Goal: Task Accomplishment & Management: Manage account settings

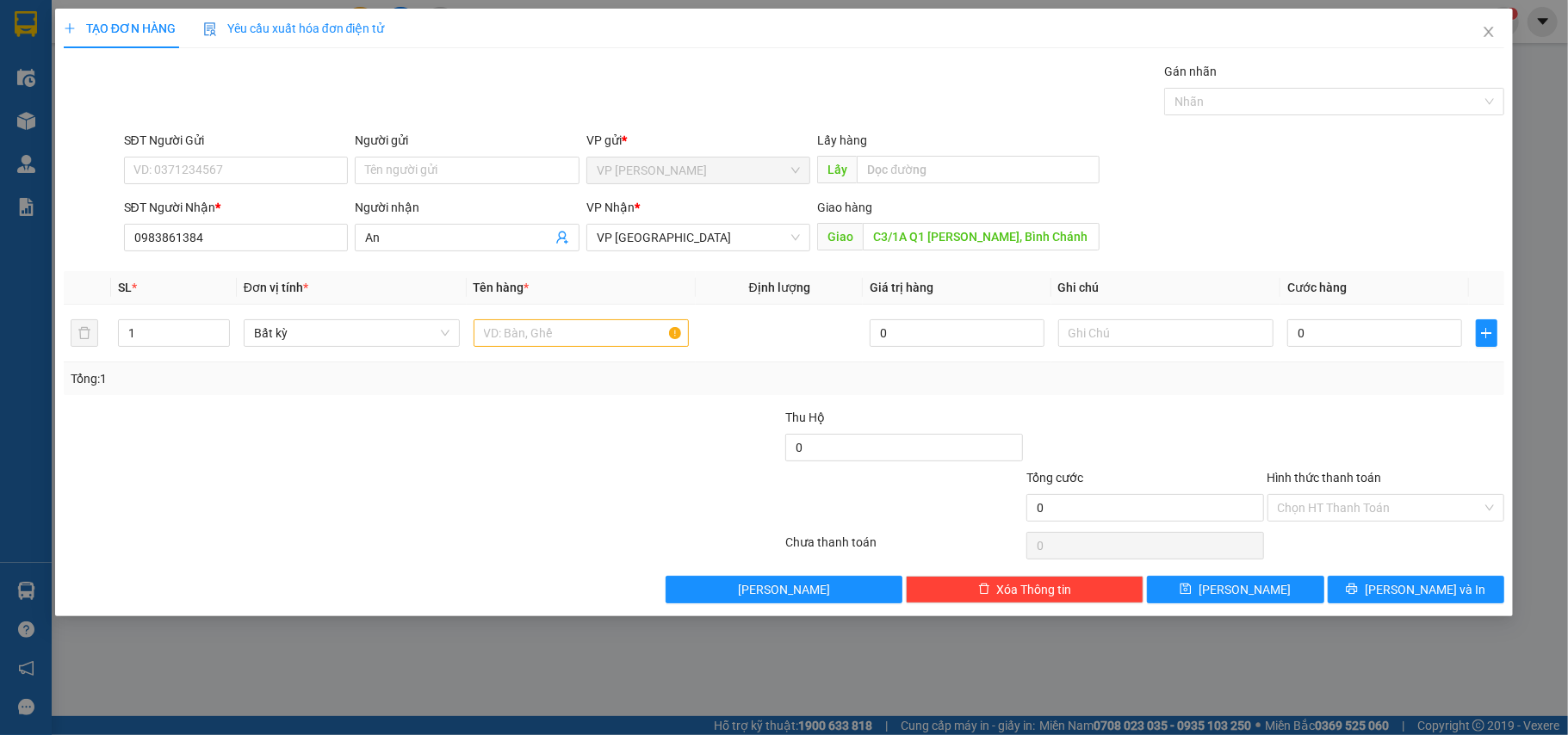
drag, startPoint x: 639, startPoint y: 486, endPoint x: 606, endPoint y: 437, distance: 59.1
click at [632, 478] on div at bounding box center [664, 499] width 241 height 61
click at [603, 339] on input "text" at bounding box center [581, 333] width 216 height 27
type input "1 kien"
click at [1186, 335] on input "text" at bounding box center [1166, 333] width 216 height 27
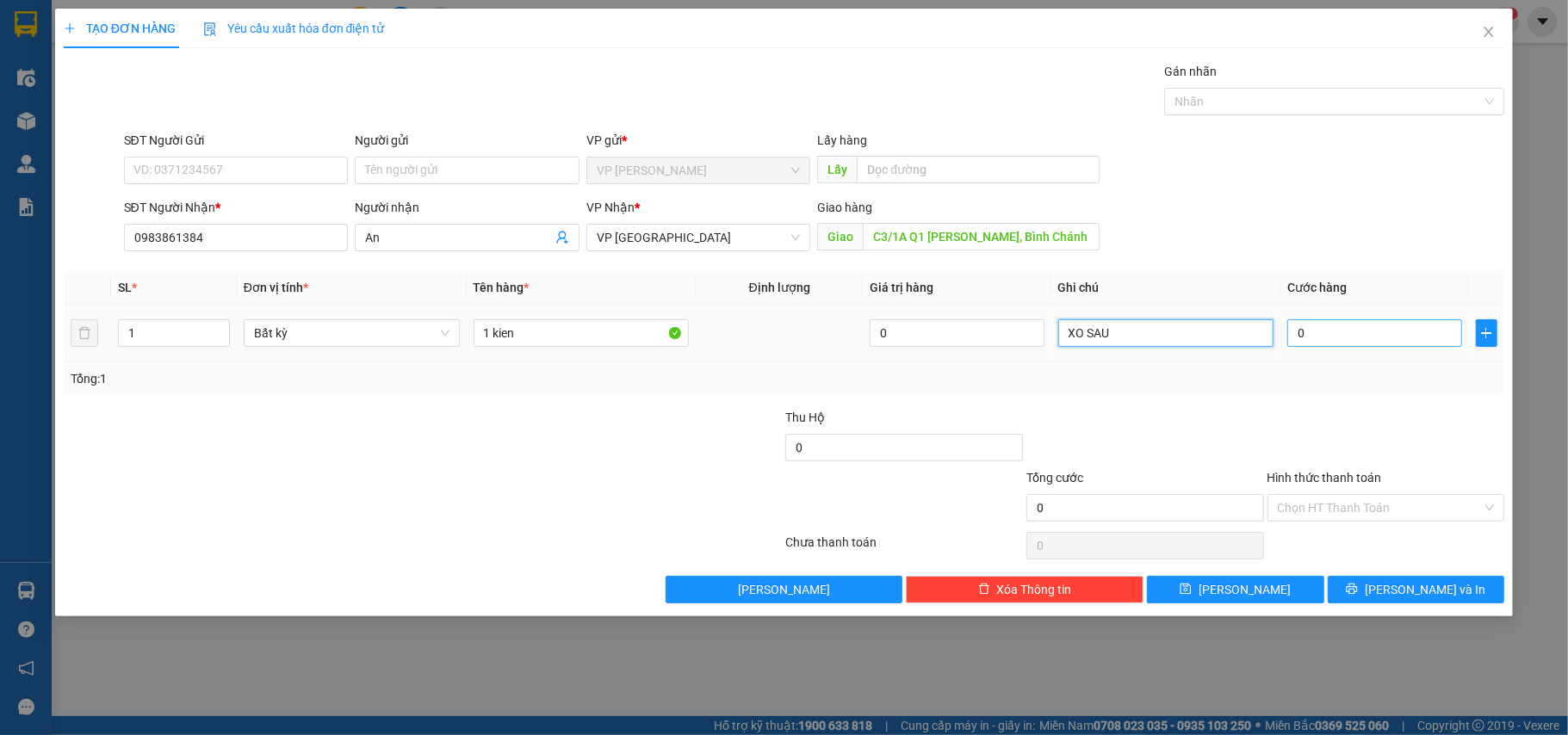
type input "XO SAU"
click at [1341, 333] on input "0" at bounding box center [1375, 333] width 174 height 27
type input "3"
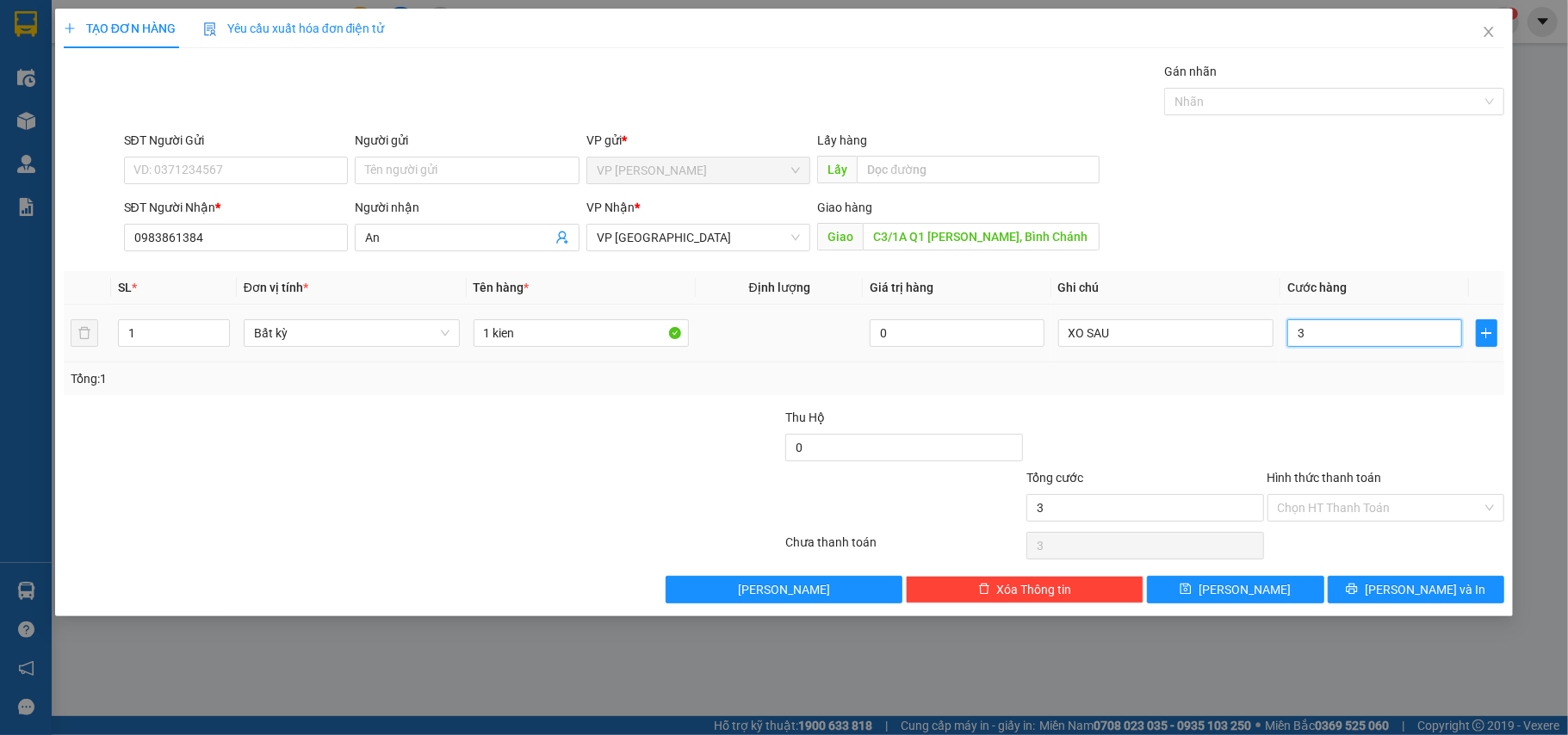
type input "30"
type input "30.000"
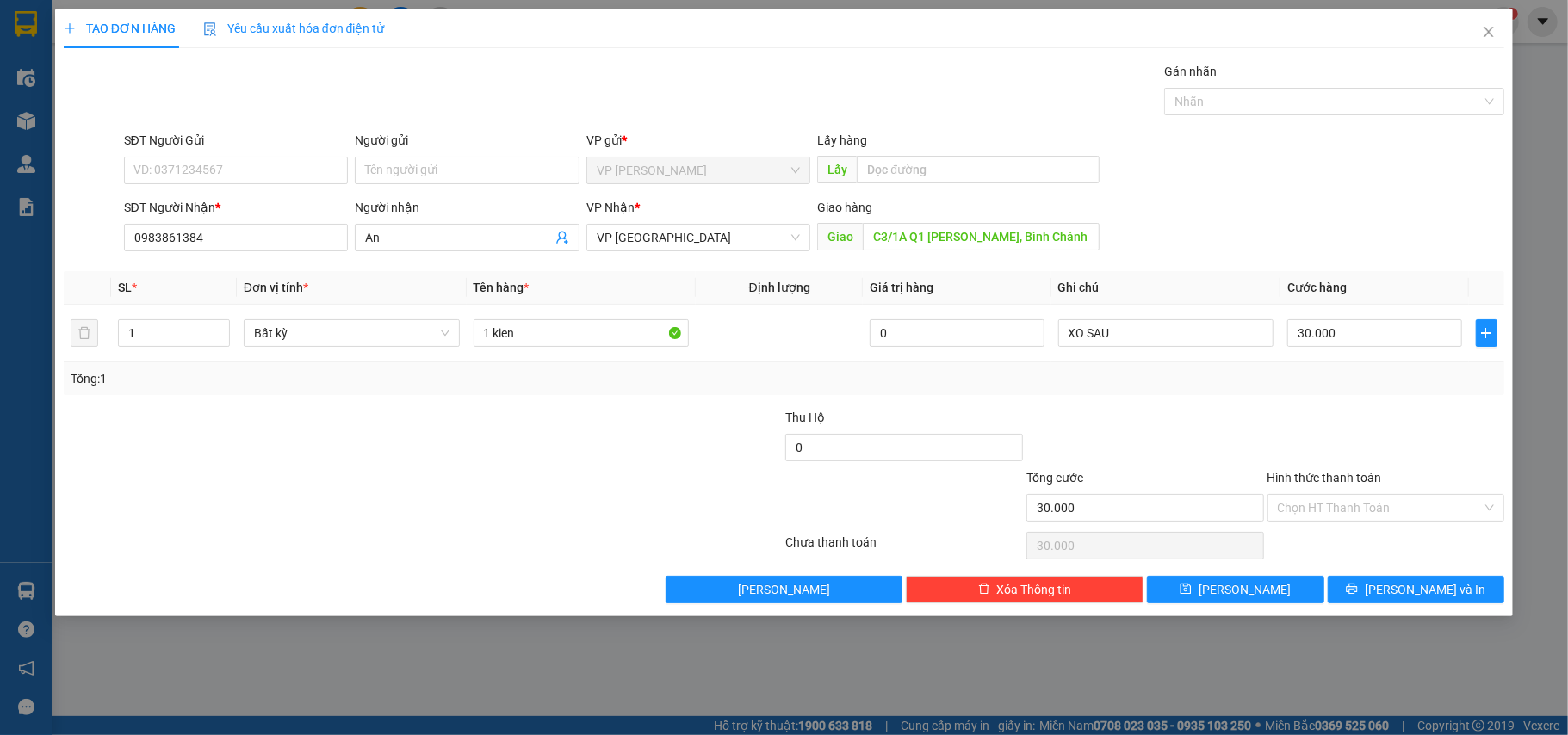
click at [1294, 442] on div at bounding box center [1386, 438] width 241 height 61
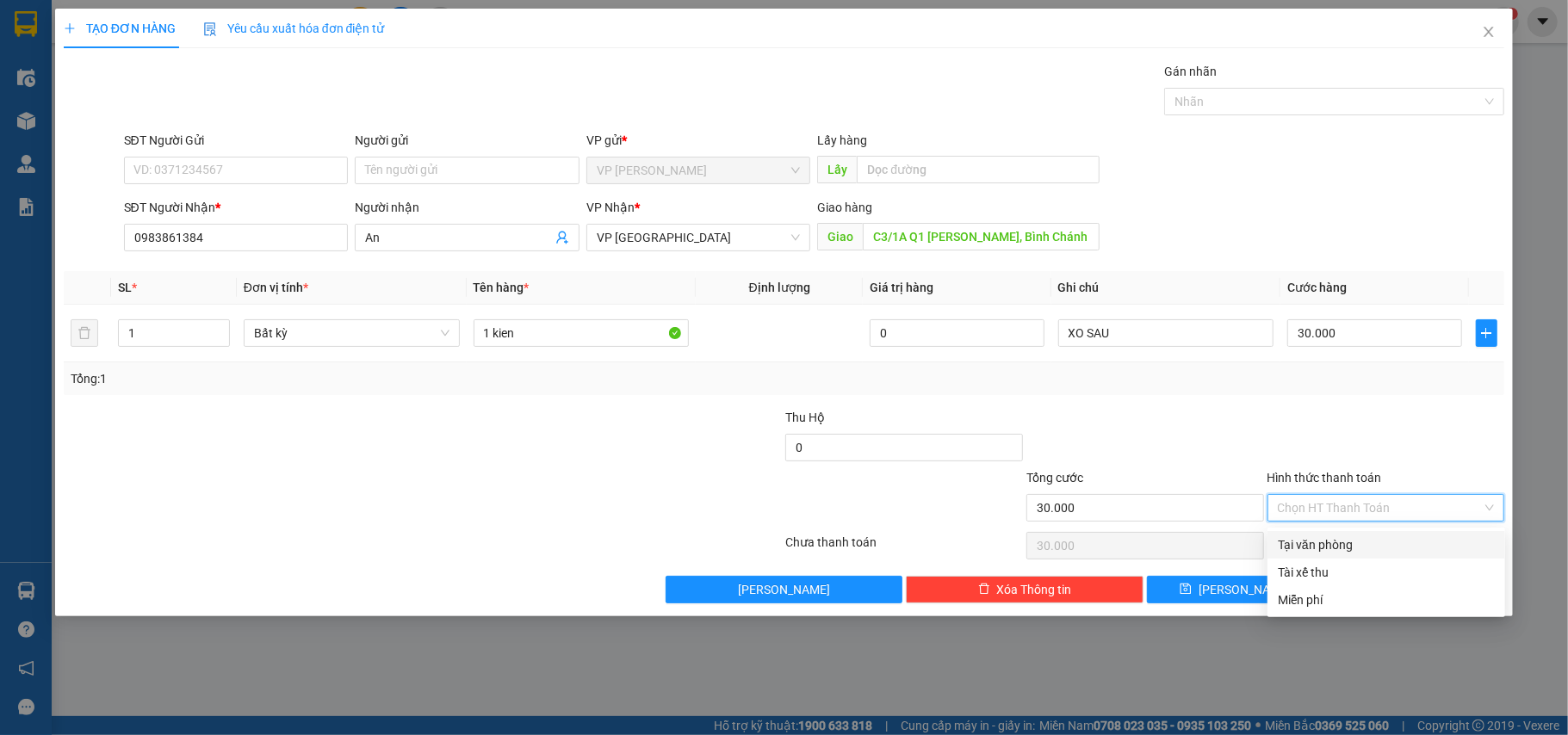
click at [1388, 510] on input "Hình thức thanh toán" at bounding box center [1381, 508] width 205 height 25
click at [1332, 538] on div "Tại văn phòng" at bounding box center [1386, 545] width 217 height 19
type input "0"
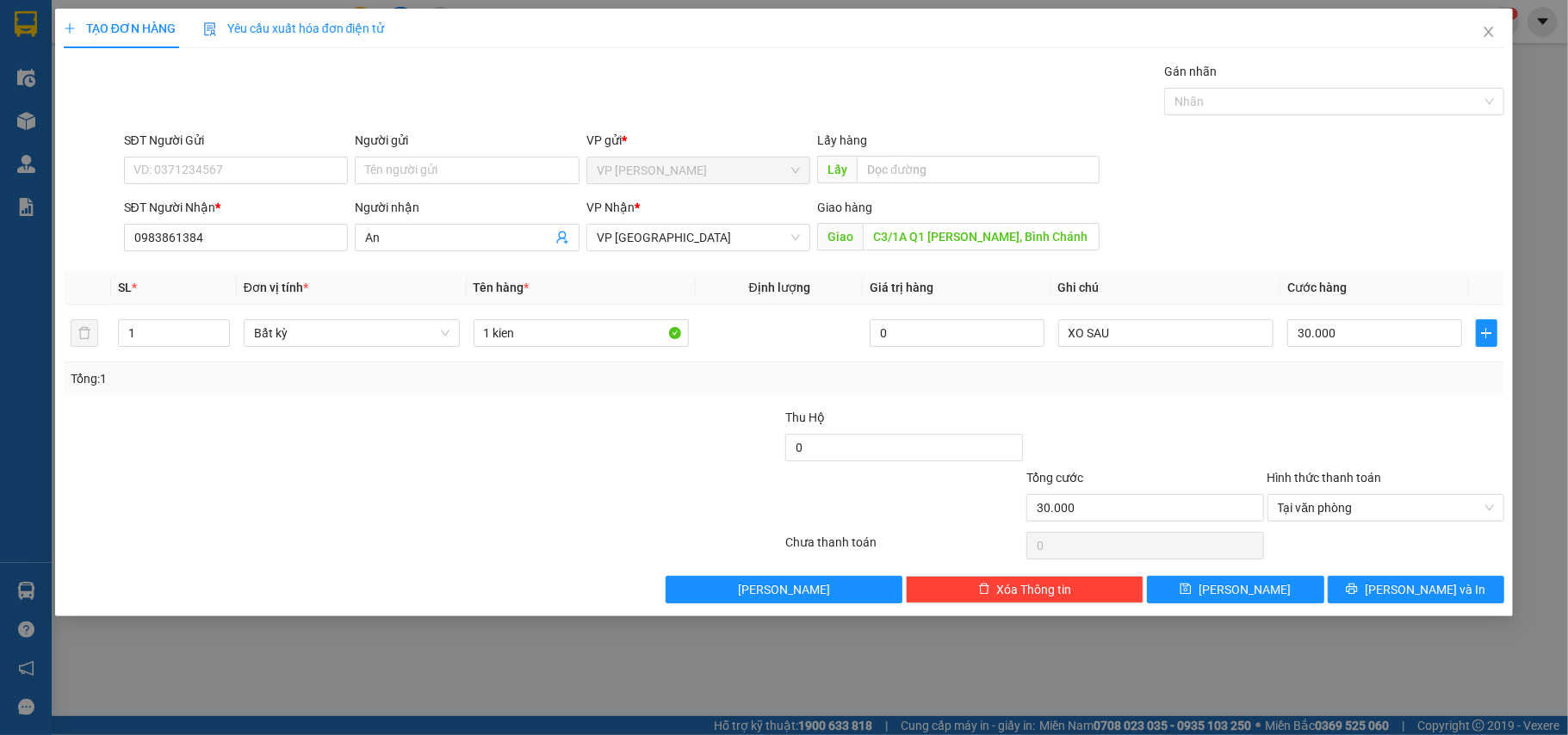
click at [1363, 478] on label "Hình thức thanh toán" at bounding box center [1325, 478] width 114 height 14
click at [1363, 495] on input "Hình thức thanh toán" at bounding box center [1381, 508] width 205 height 25
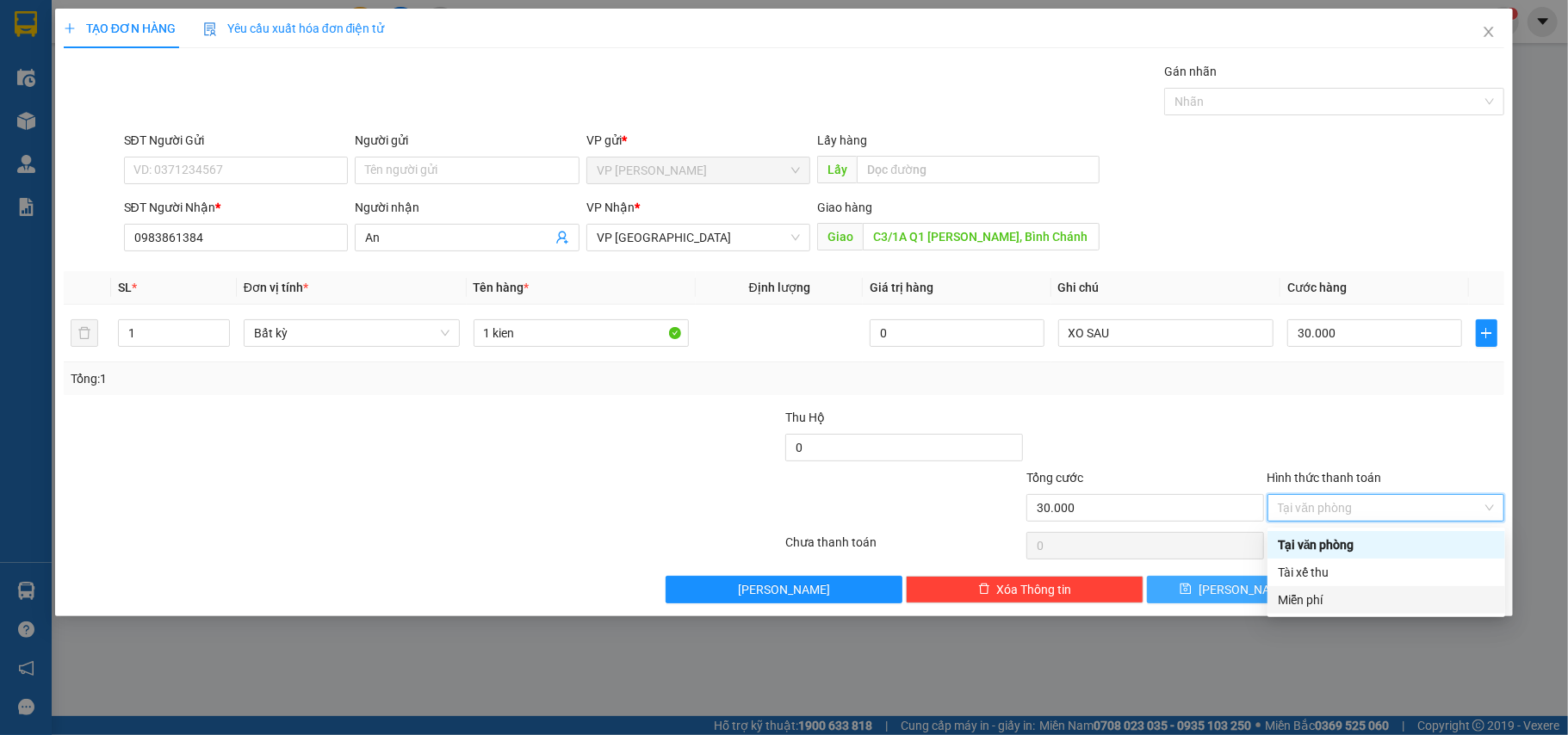
click at [1240, 597] on span "Lưu" at bounding box center [1245, 590] width 92 height 19
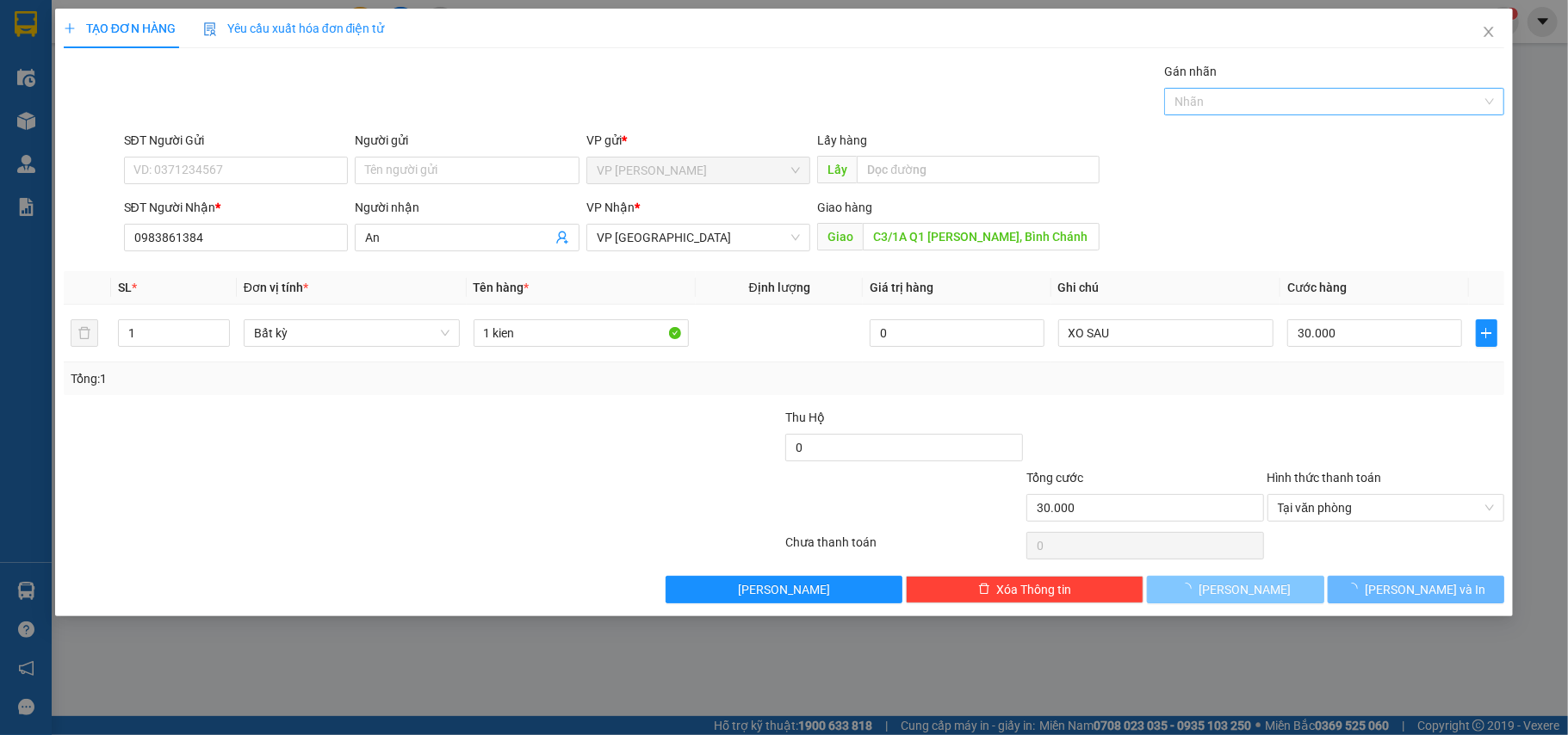
type input "0"
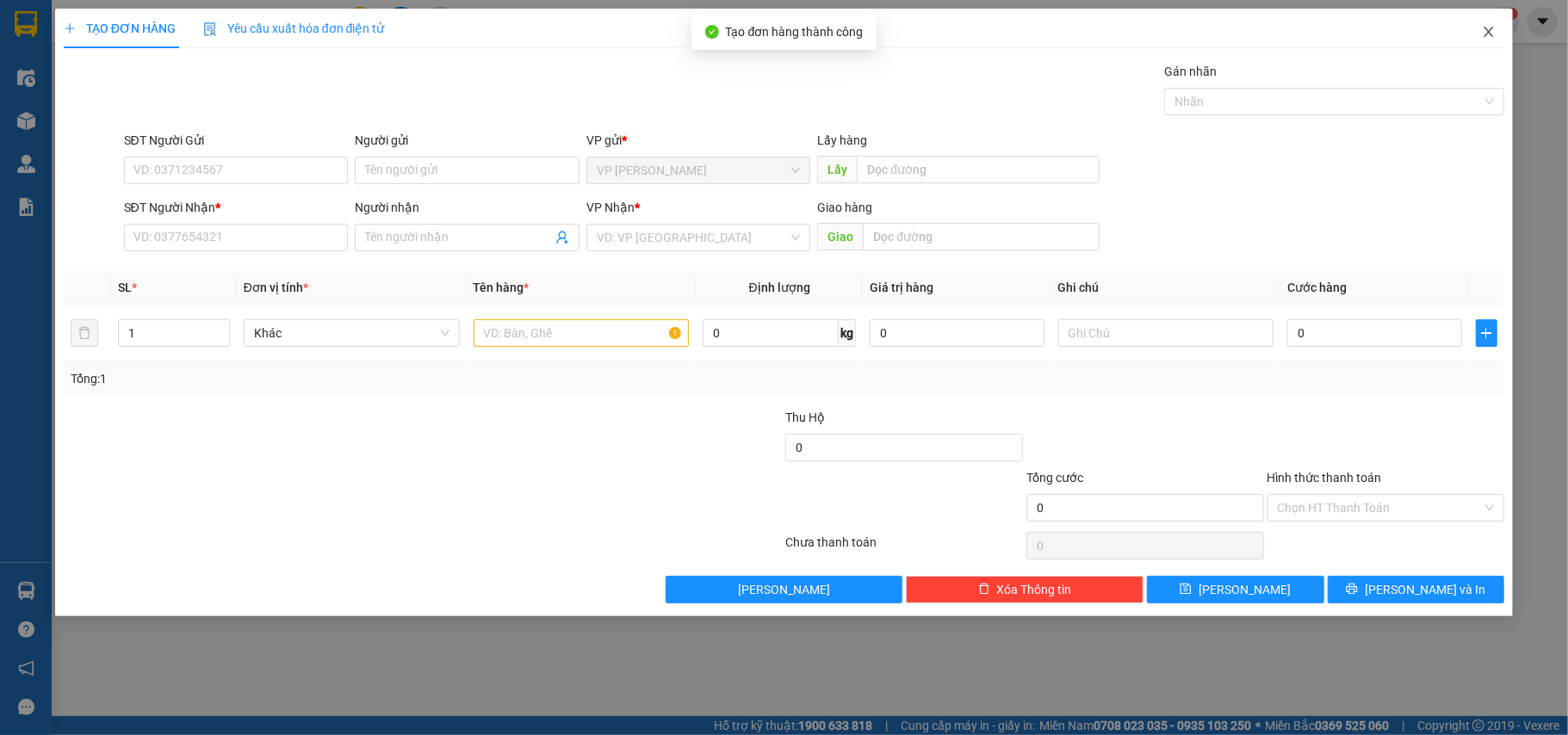
click at [1493, 33] on icon "close" at bounding box center [1489, 32] width 14 height 14
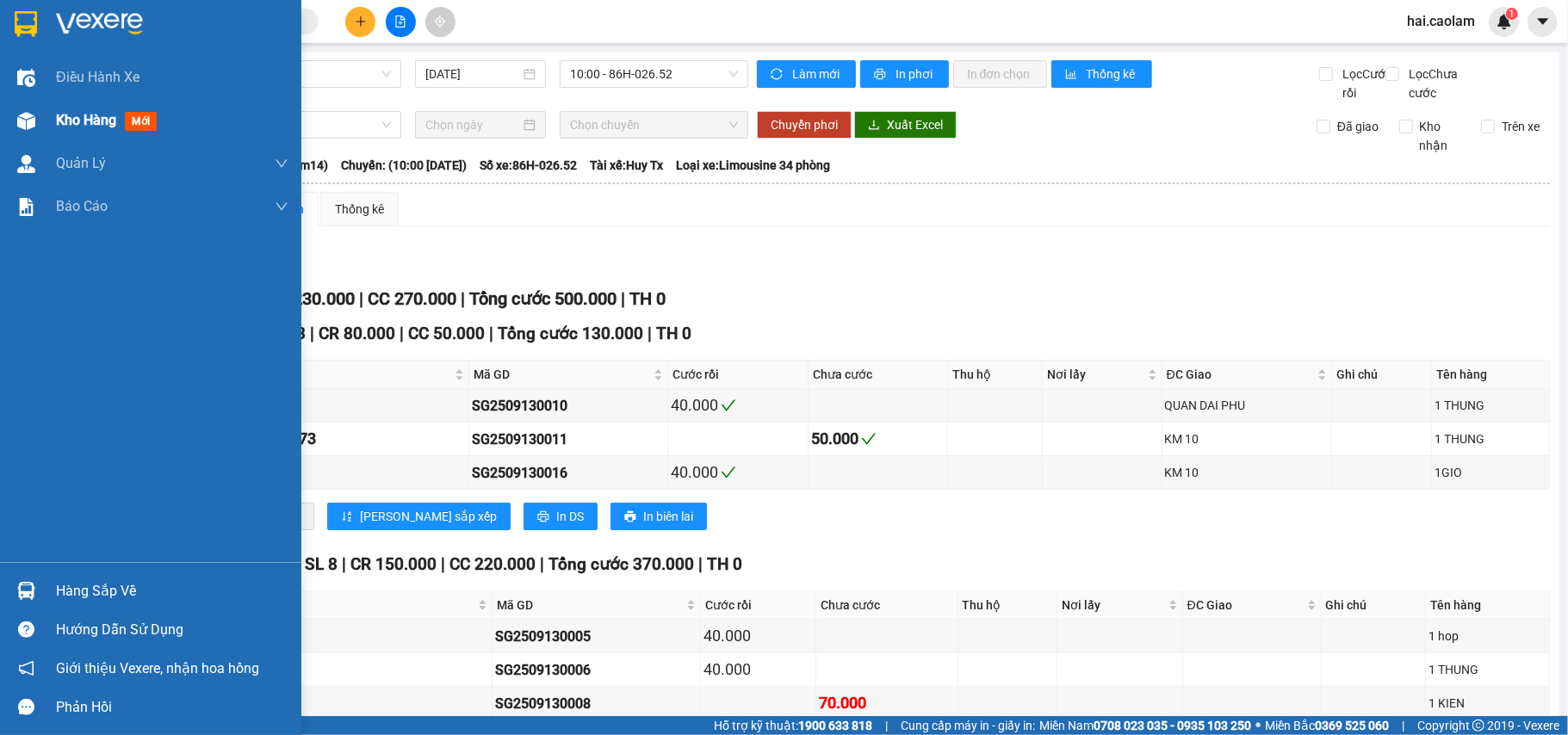
click at [53, 129] on div "Kho hàng mới" at bounding box center [150, 120] width 302 height 43
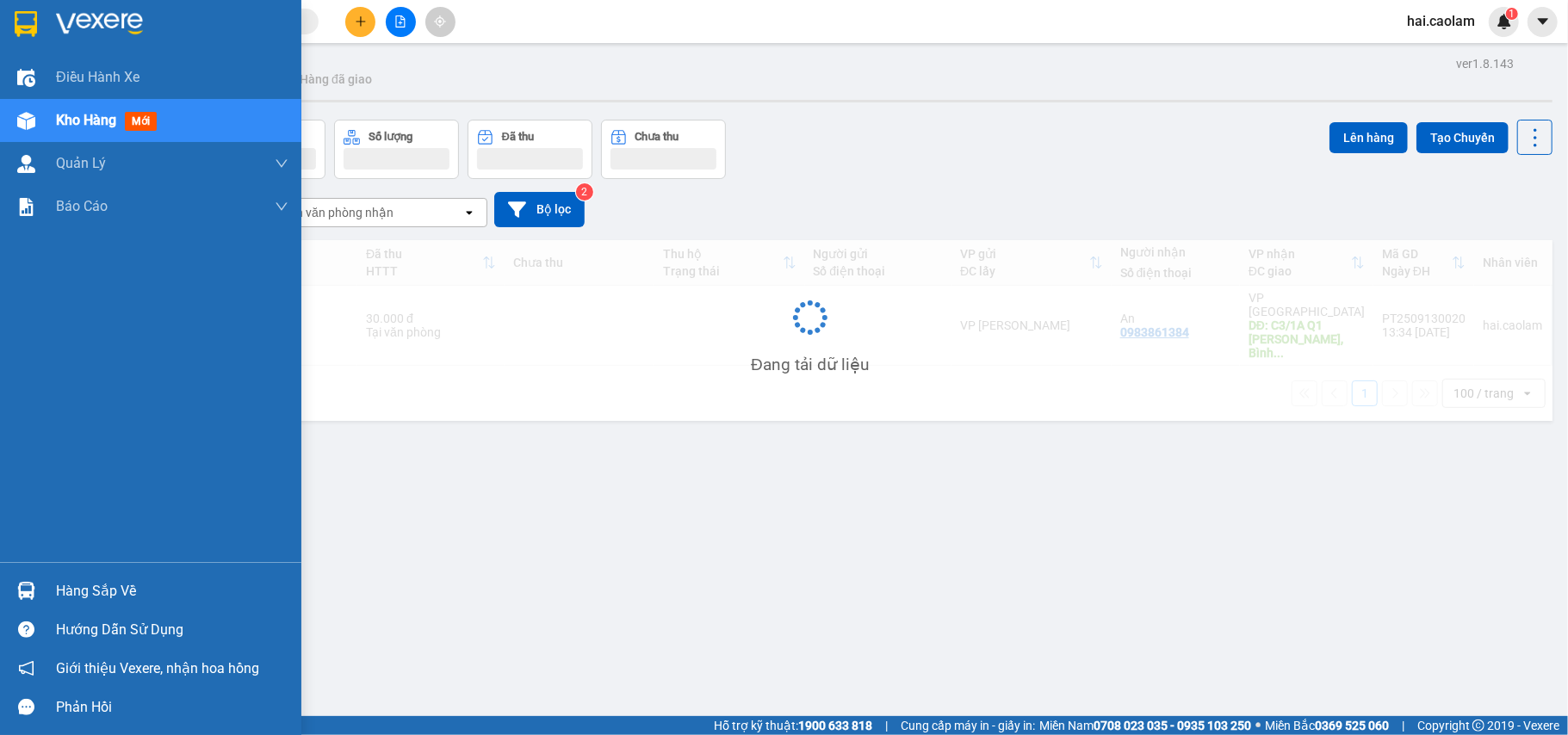
click at [53, 129] on main "ver 1.8.143 Kho gửi Trên xe Kho nhận Hàng đã giao Đơn hàng Khối lượng Số lượng …" at bounding box center [784, 358] width 1568 height 716
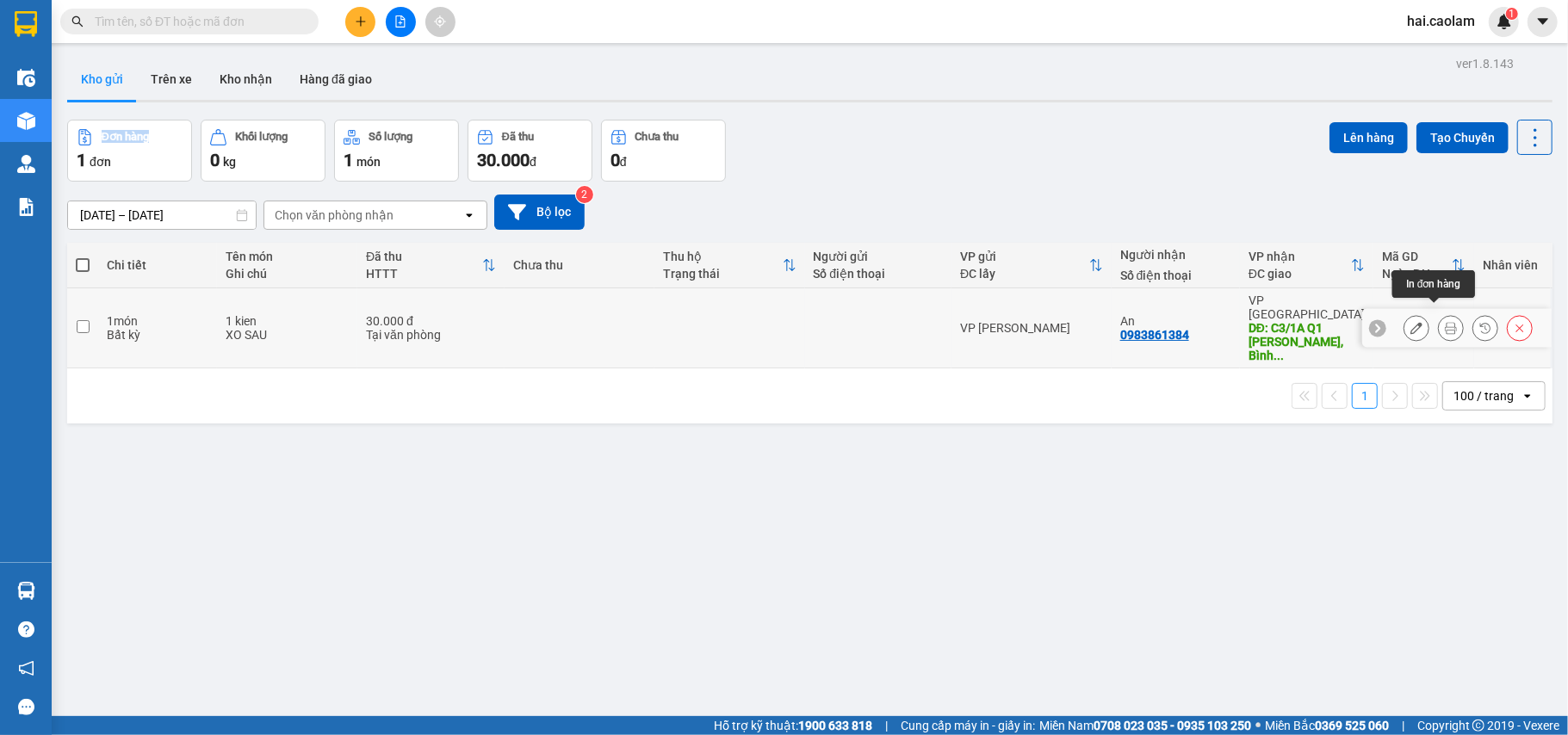
click at [1441, 313] on button at bounding box center [1451, 328] width 24 height 30
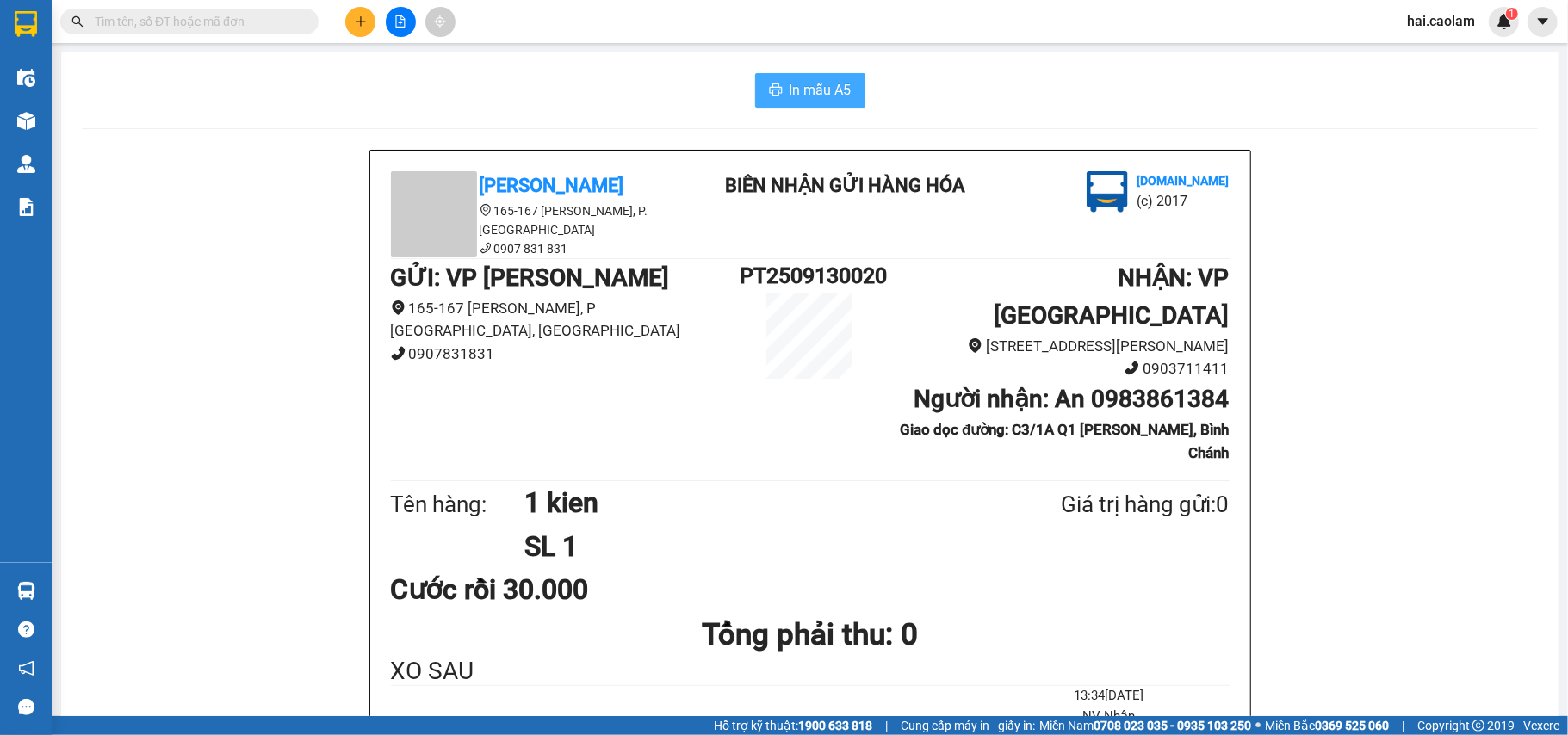
click at [814, 90] on span "In mẫu A5" at bounding box center [821, 90] width 62 height 21
click at [367, 21] on button at bounding box center [360, 21] width 30 height 30
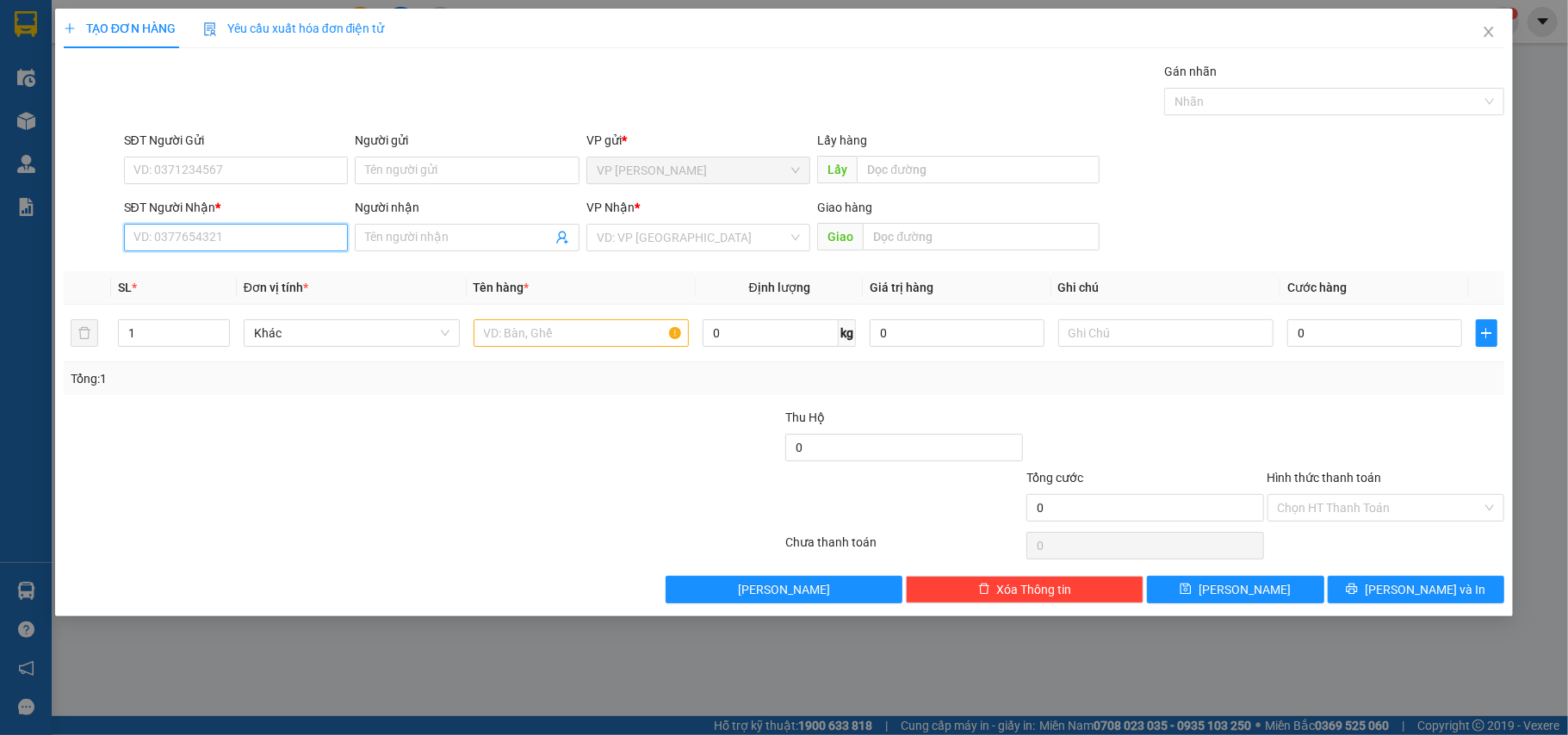
click at [249, 242] on input "SĐT Người Nhận *" at bounding box center [236, 237] width 225 height 27
type input "0855122005"
click at [235, 277] on div "0855122005 - Luân" at bounding box center [236, 273] width 204 height 19
type input "Luân"
type input "0855122005"
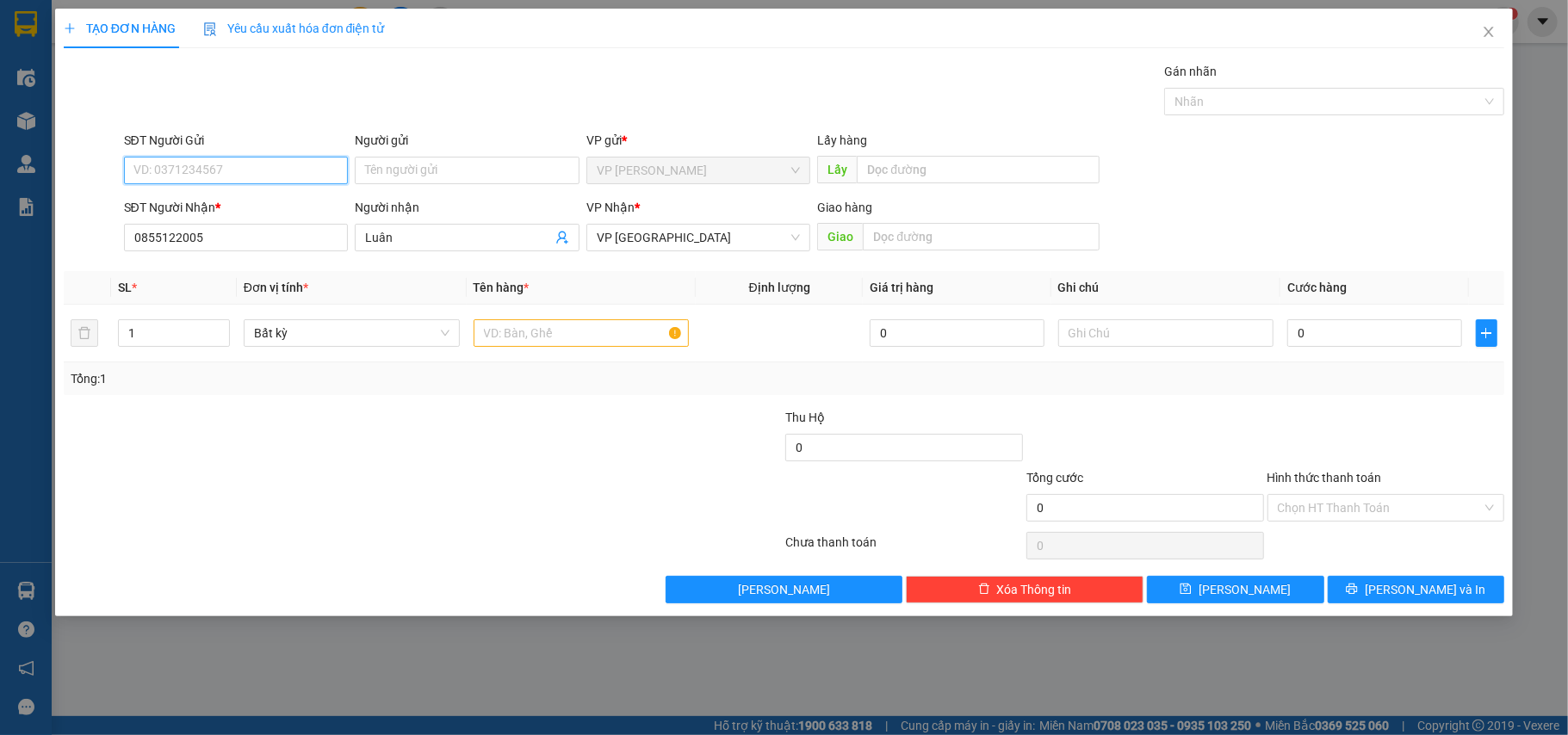
click at [234, 173] on input "SĐT Người Gửi" at bounding box center [236, 171] width 225 height 27
click at [216, 208] on div "0949009009" at bounding box center [236, 205] width 204 height 19
type input "0949009009"
click at [1327, 341] on input "0" at bounding box center [1375, 333] width 174 height 27
type input "4"
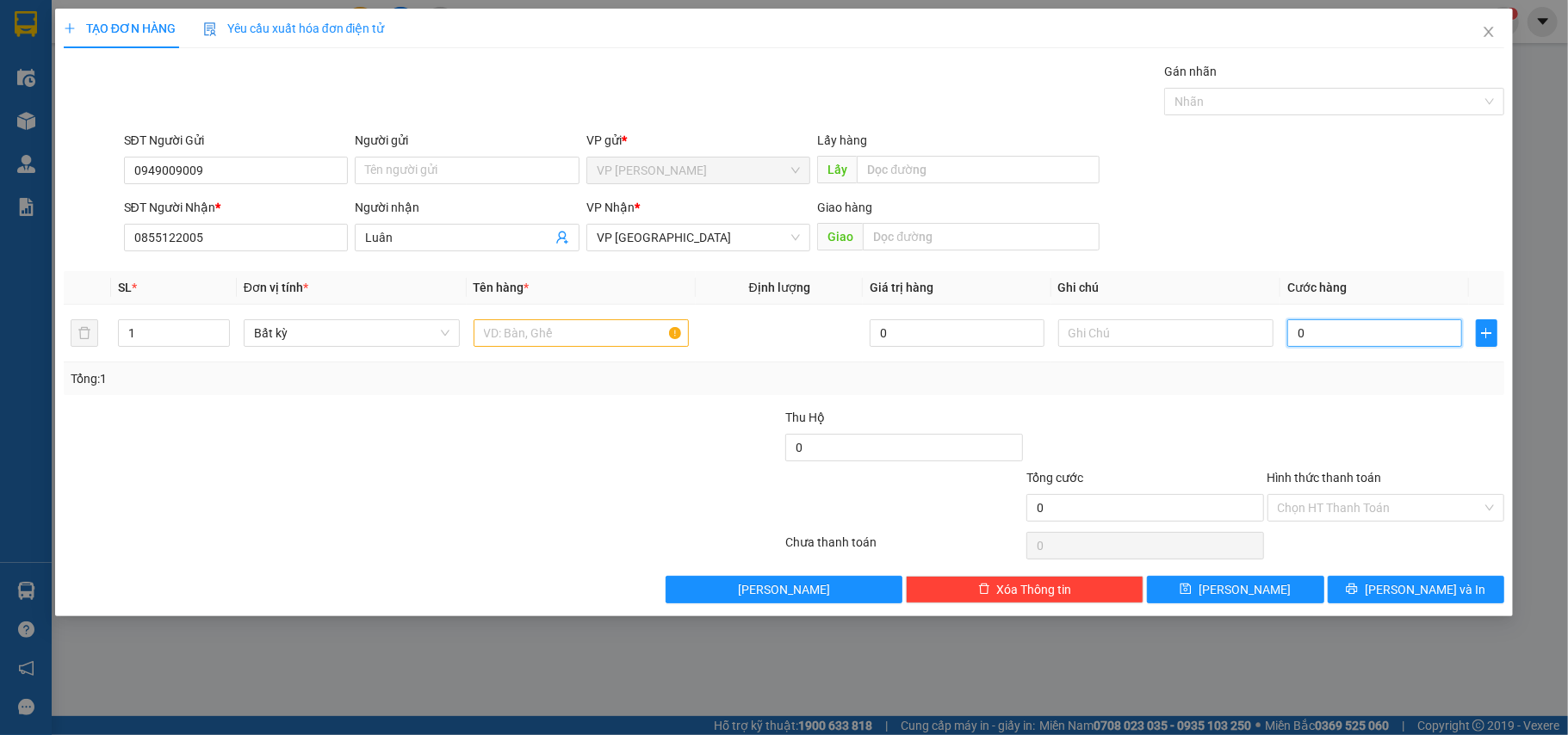
type input "4"
type input "40"
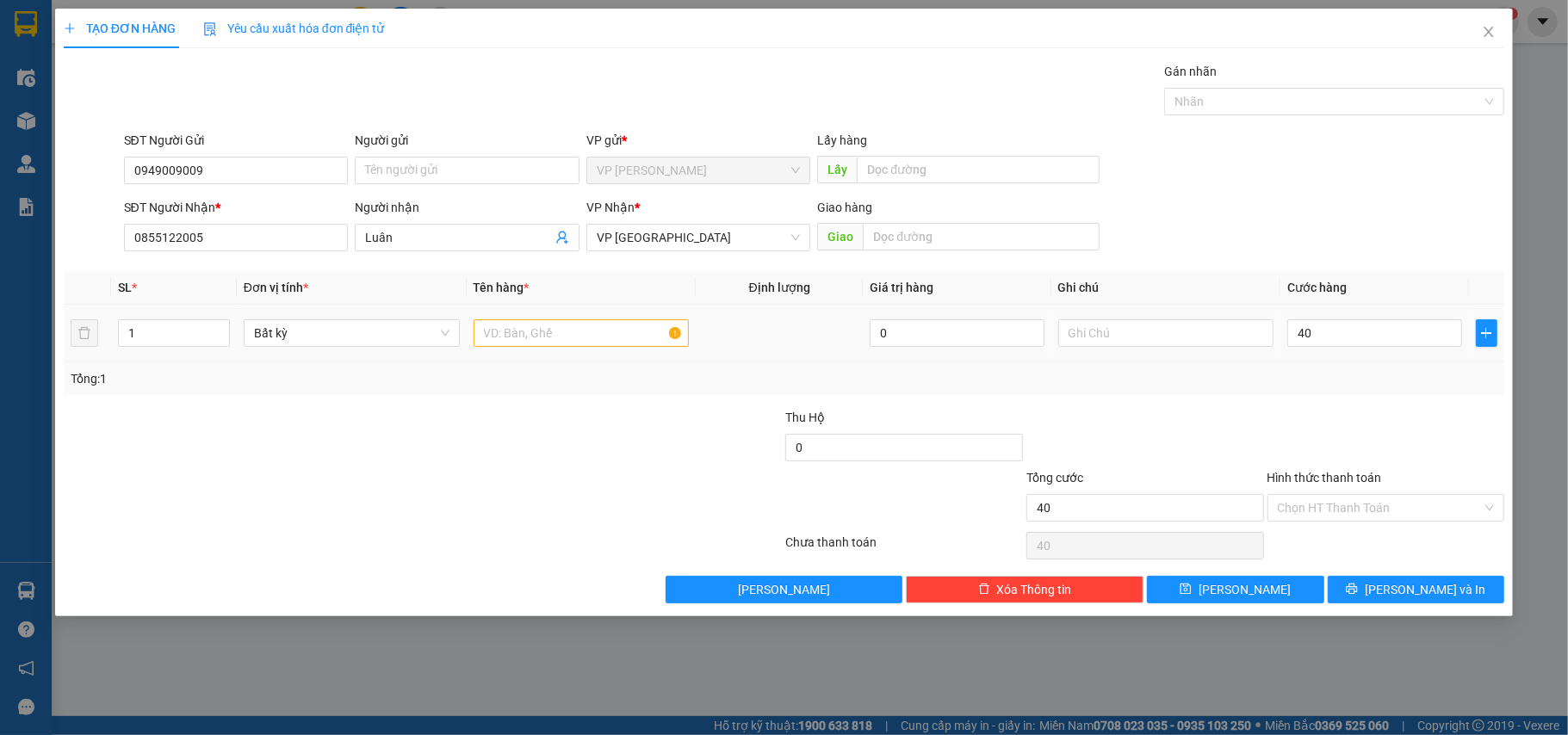
type input "40.000"
drag, startPoint x: 456, startPoint y: 400, endPoint x: 582, endPoint y: 325, distance: 146.6
click at [469, 391] on div "Transit Pickup Surcharge Ids Transit Deliver Surcharge Ids Transit Deliver Surc…" at bounding box center [784, 333] width 1442 height 542
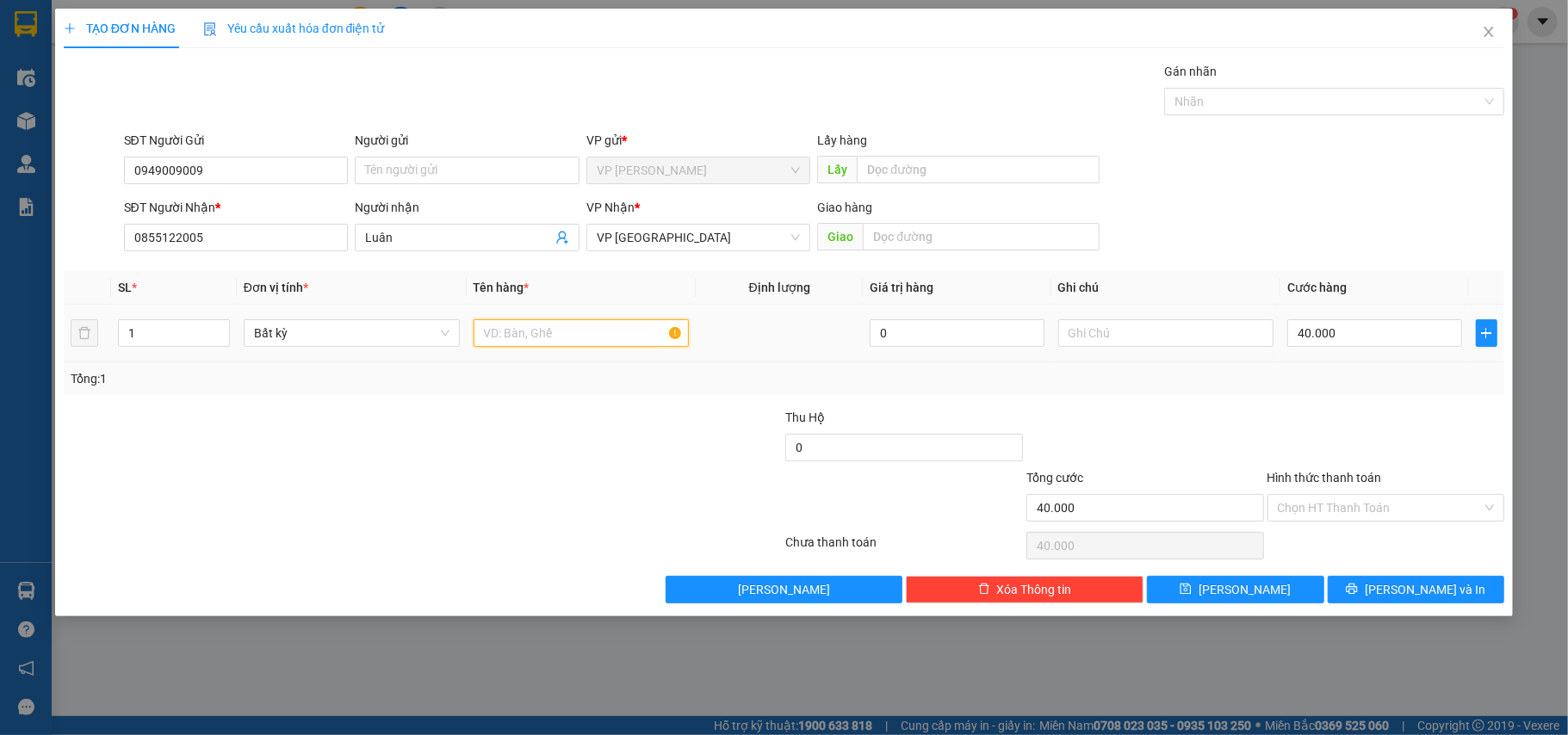
click at [583, 324] on input "text" at bounding box center [581, 333] width 216 height 27
type input "1 Thùng"
click at [1275, 432] on div at bounding box center [1386, 438] width 241 height 61
click at [1276, 442] on div at bounding box center [1386, 438] width 241 height 61
click at [1330, 510] on input "Hình thức thanh toán" at bounding box center [1381, 508] width 205 height 25
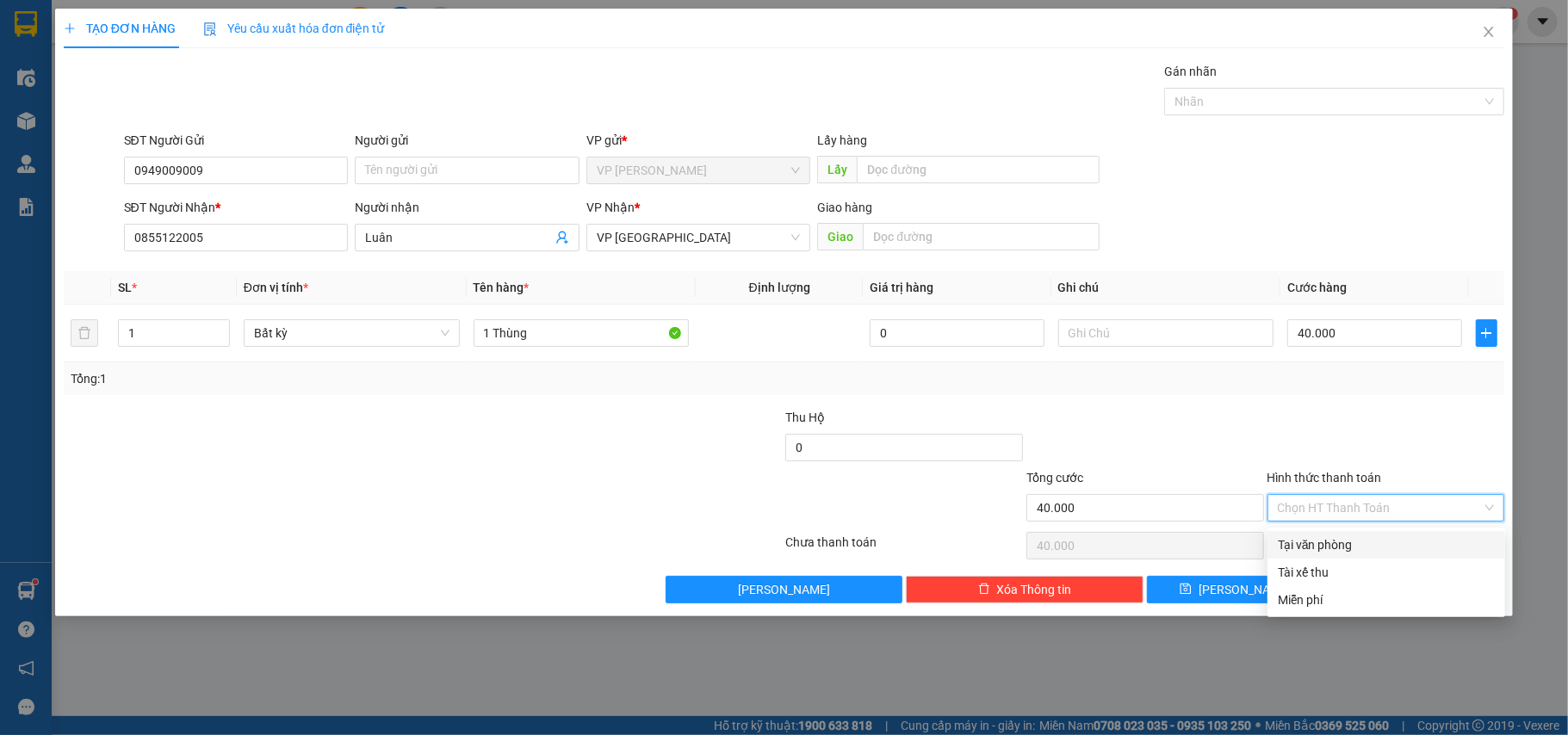
click at [1338, 537] on div "Tại văn phòng" at bounding box center [1386, 545] width 217 height 19
type input "0"
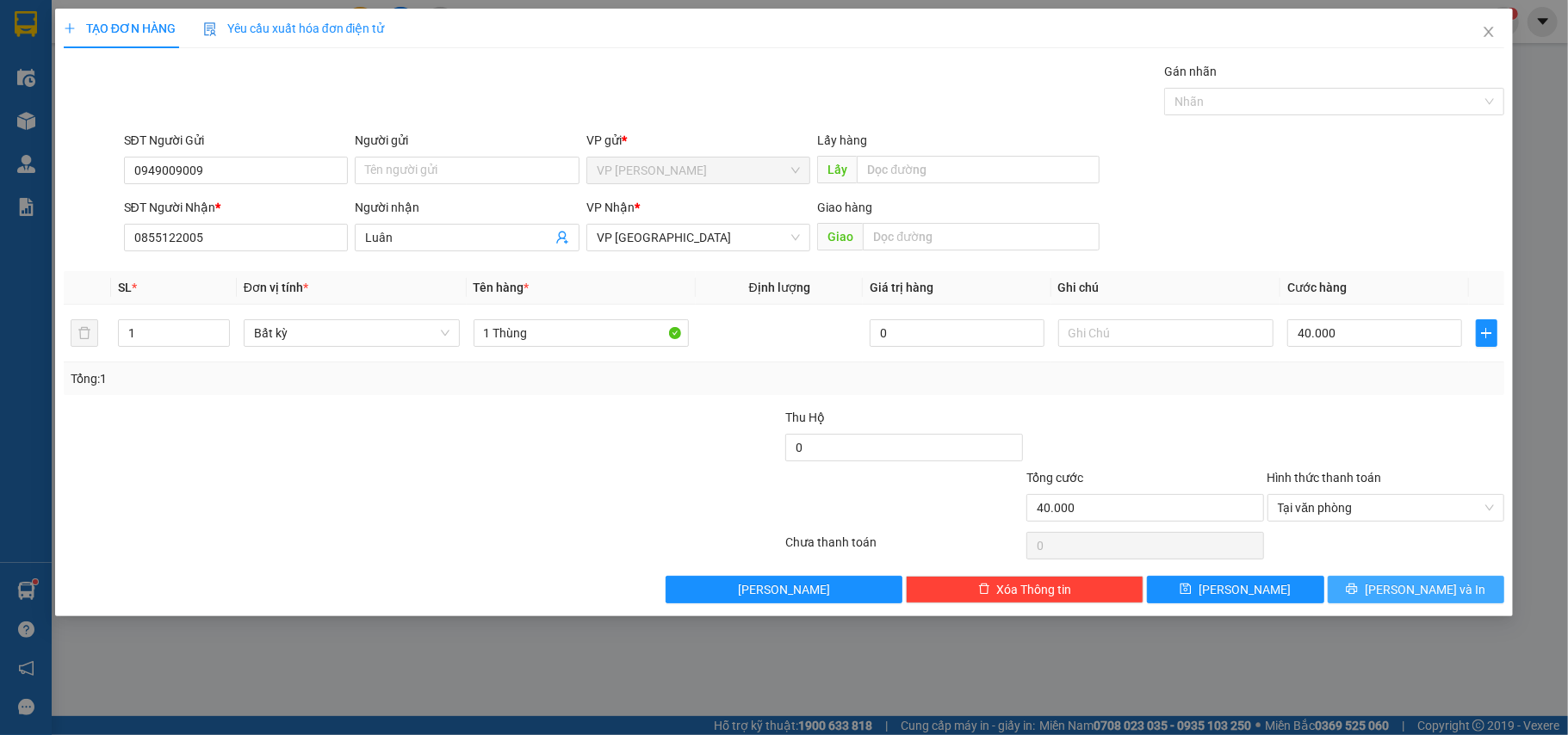
click at [1444, 596] on span "[PERSON_NAME] và In" at bounding box center [1425, 590] width 121 height 19
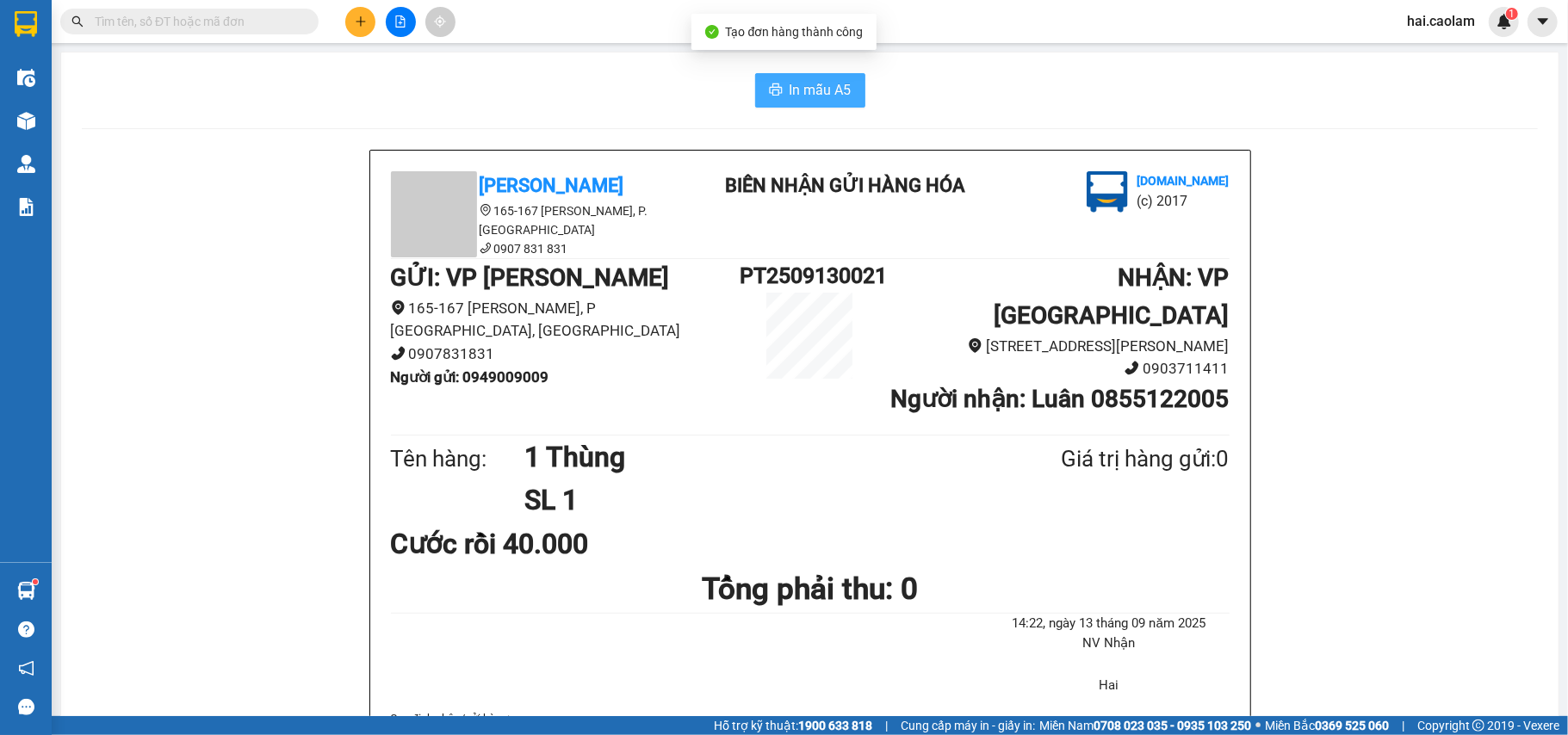
click at [823, 95] on span "In mẫu A5" at bounding box center [821, 90] width 62 height 21
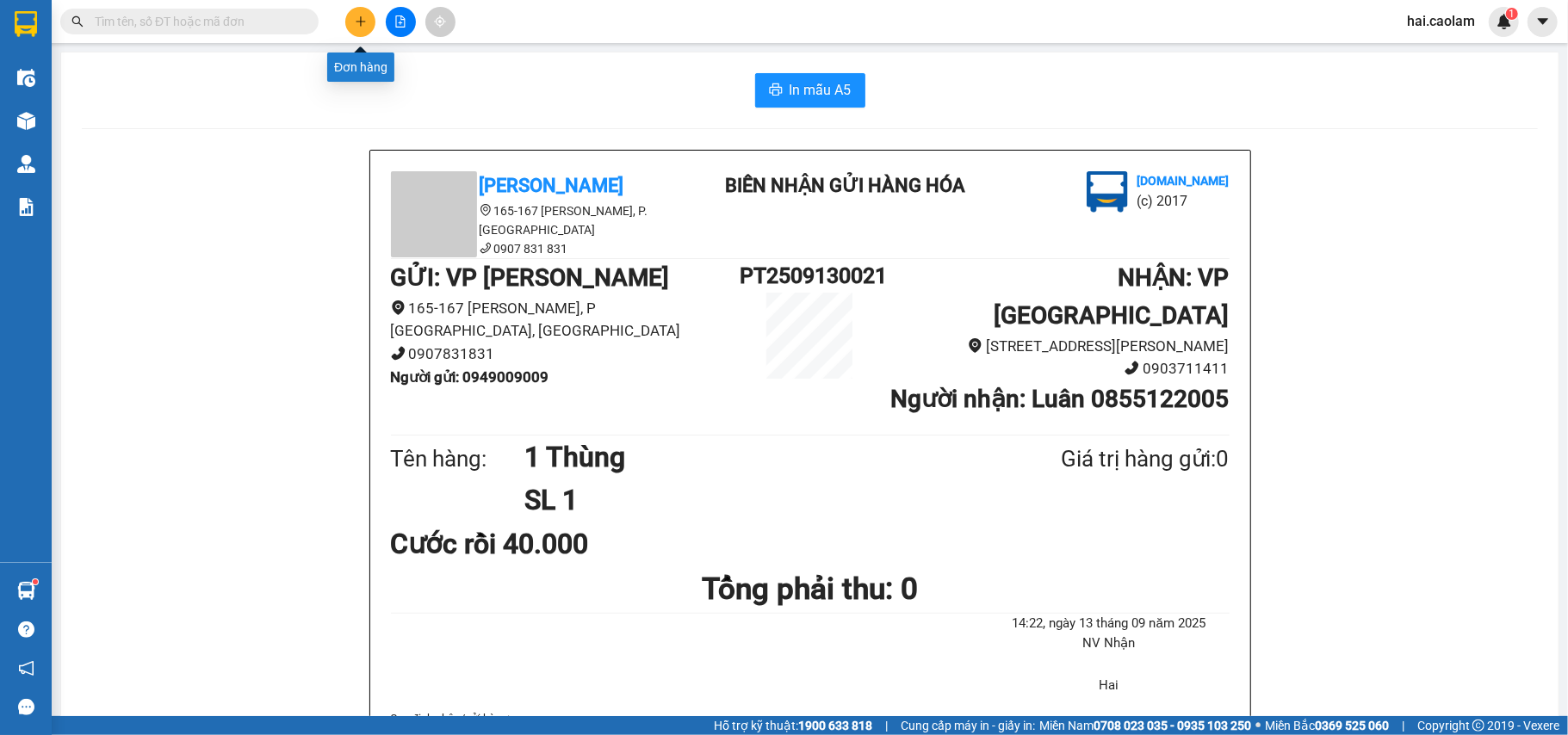
click at [360, 25] on icon "plus" at bounding box center [360, 21] width 12 height 12
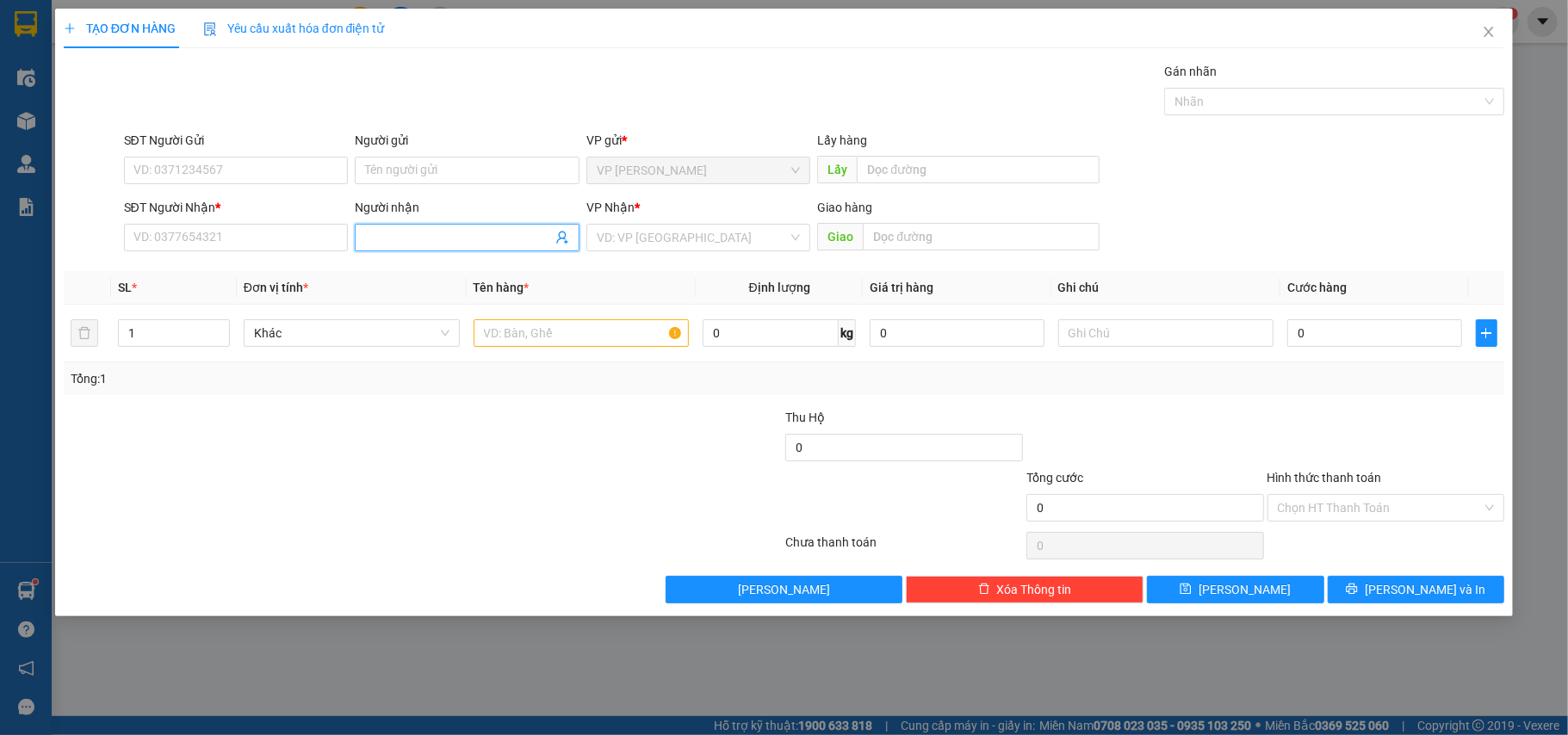
click at [455, 243] on input "Người nhận" at bounding box center [458, 237] width 186 height 19
type input "Xưởng"
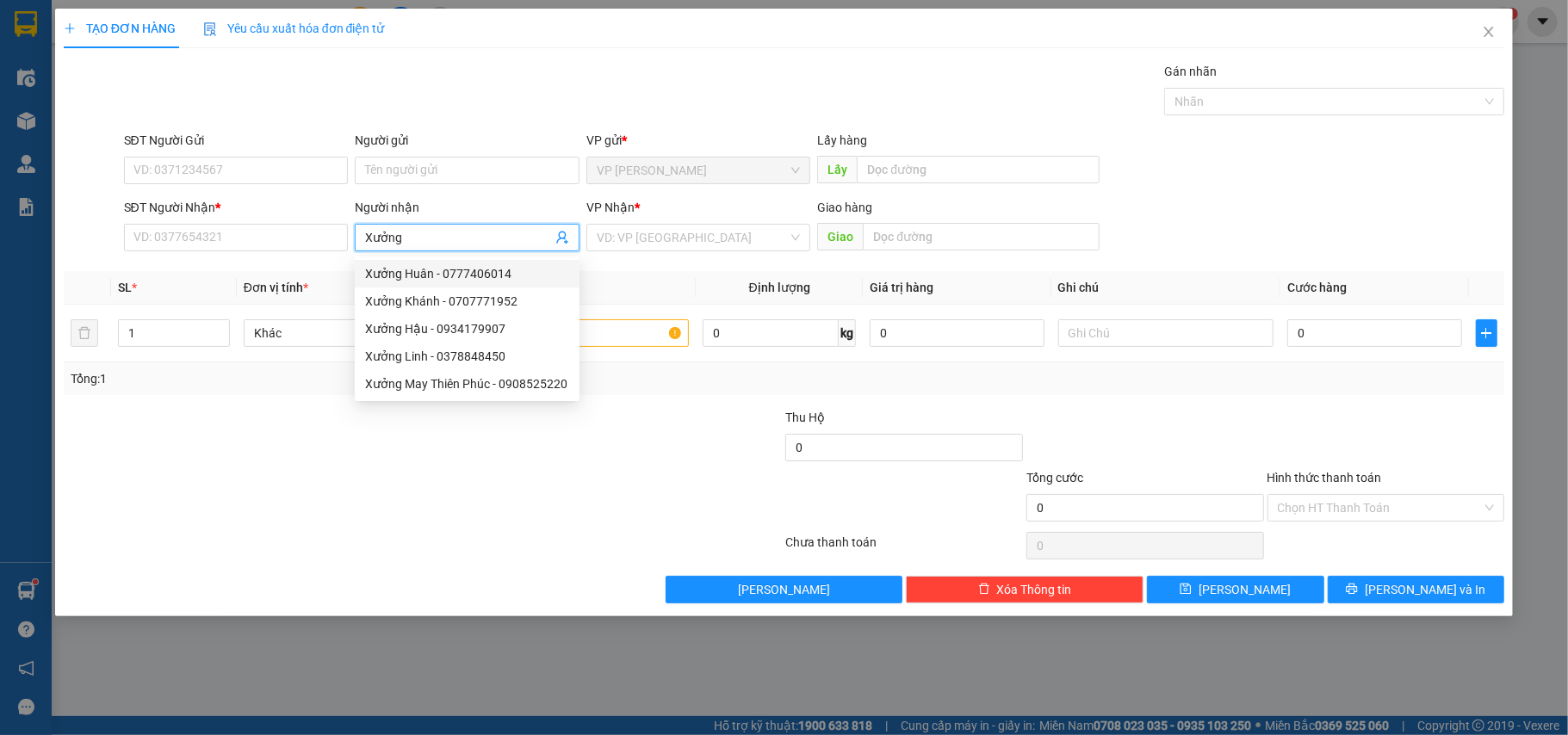
click at [420, 276] on div "Xưởng Huân - 0777406014" at bounding box center [467, 273] width 204 height 19
type input "0777406014"
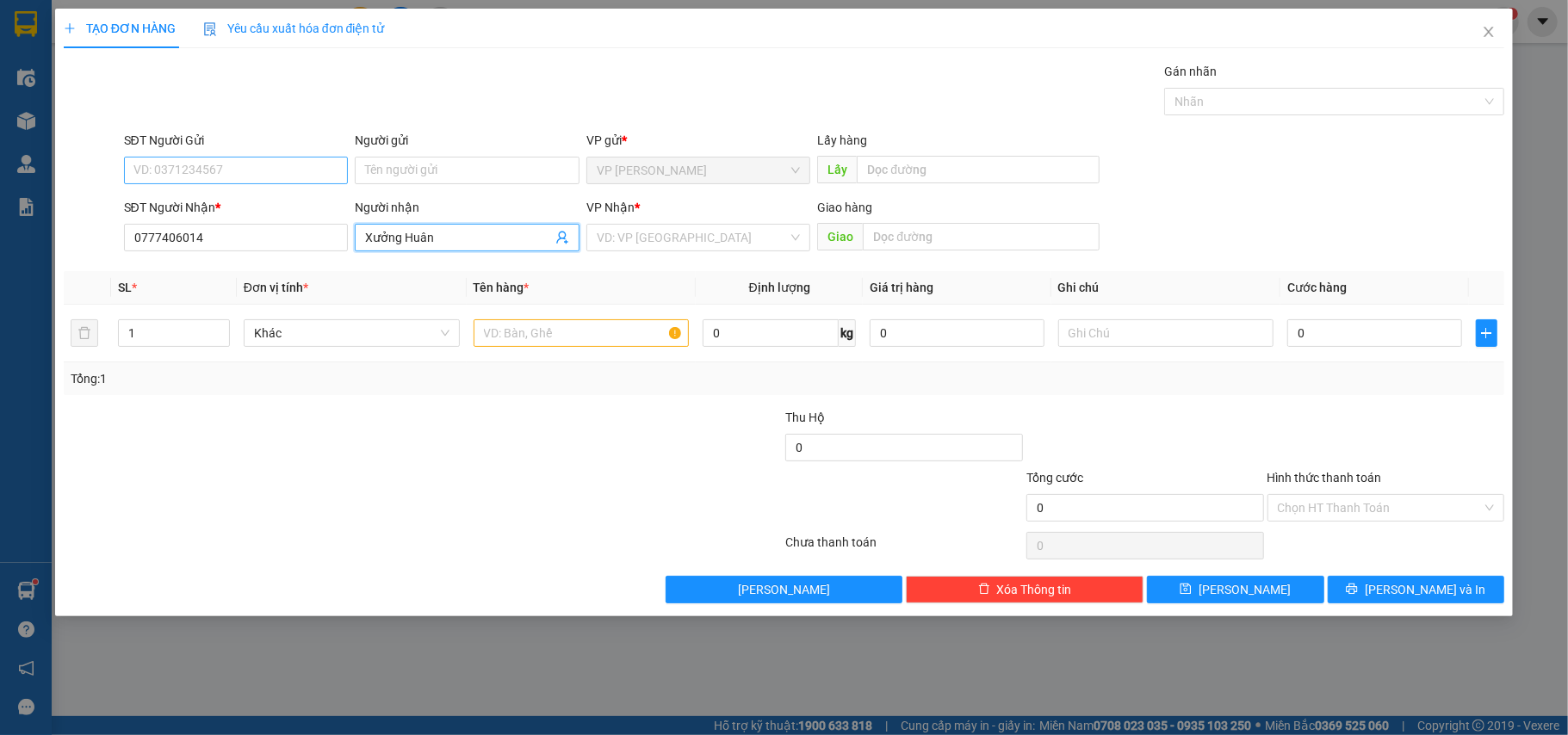
type input "Xưởng Huân"
click at [268, 163] on input "SĐT Người Gửi" at bounding box center [236, 171] width 225 height 27
click at [1327, 338] on input "0" at bounding box center [1375, 333] width 174 height 27
type input "1"
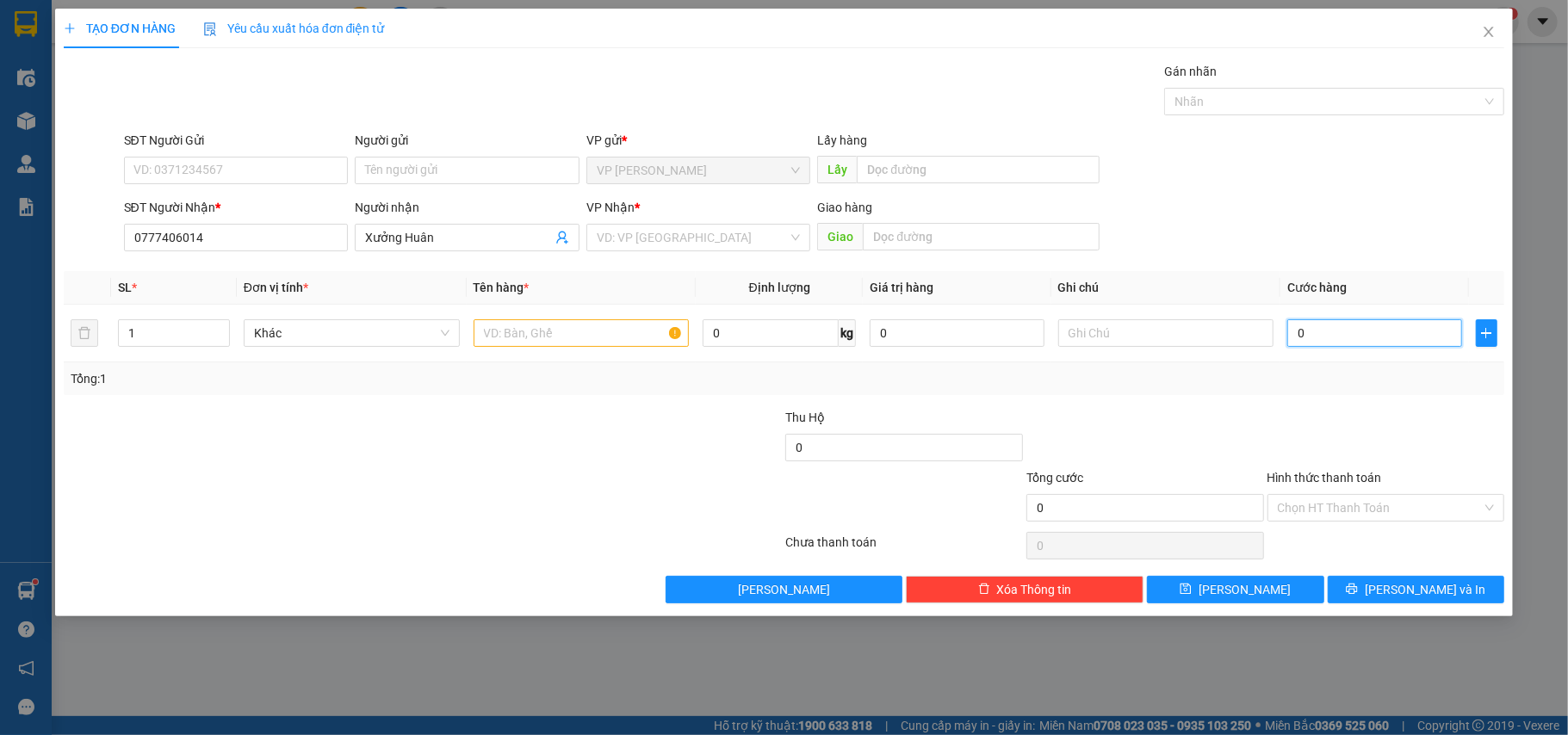
type input "1"
type input "10"
type input "100"
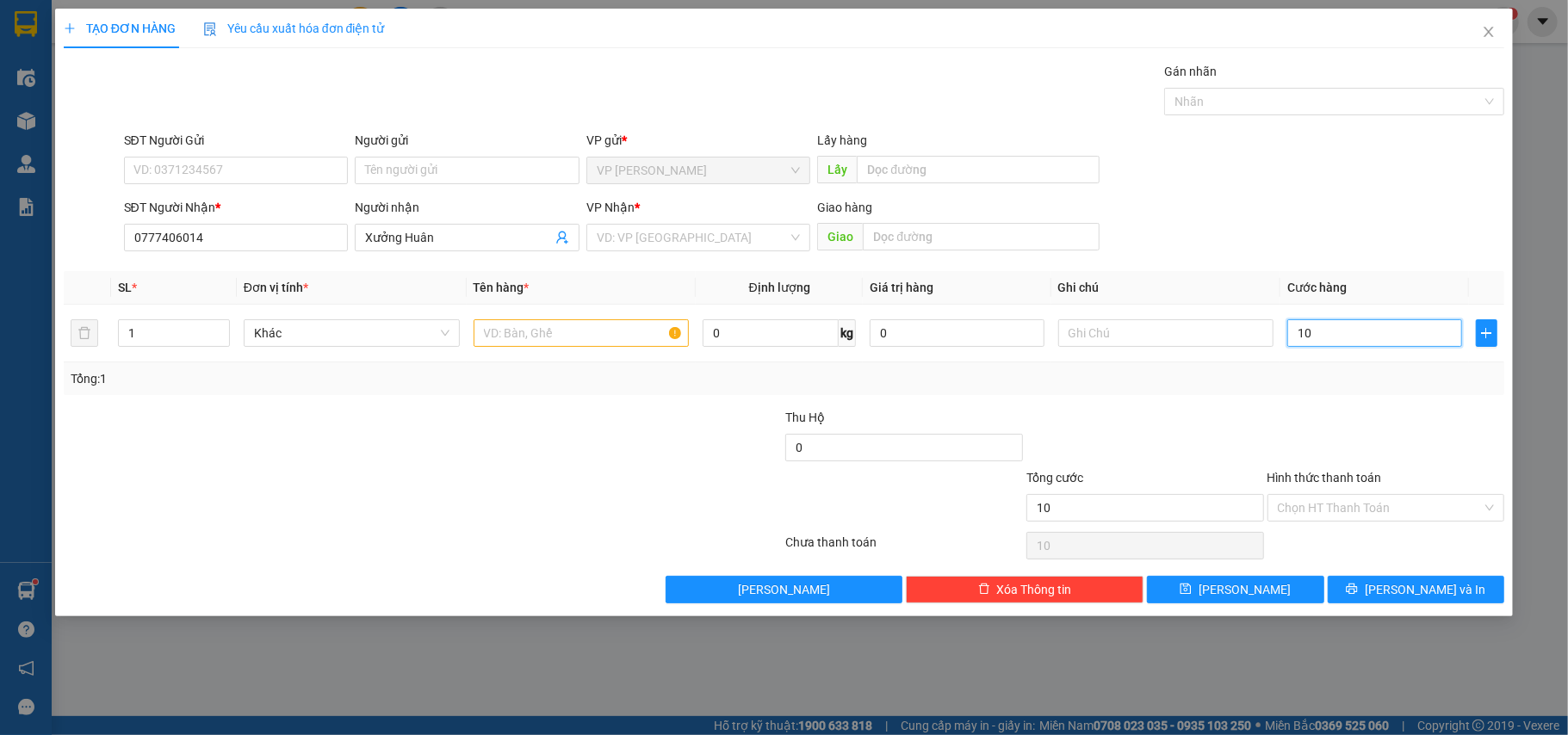
type input "100"
type input "100.000"
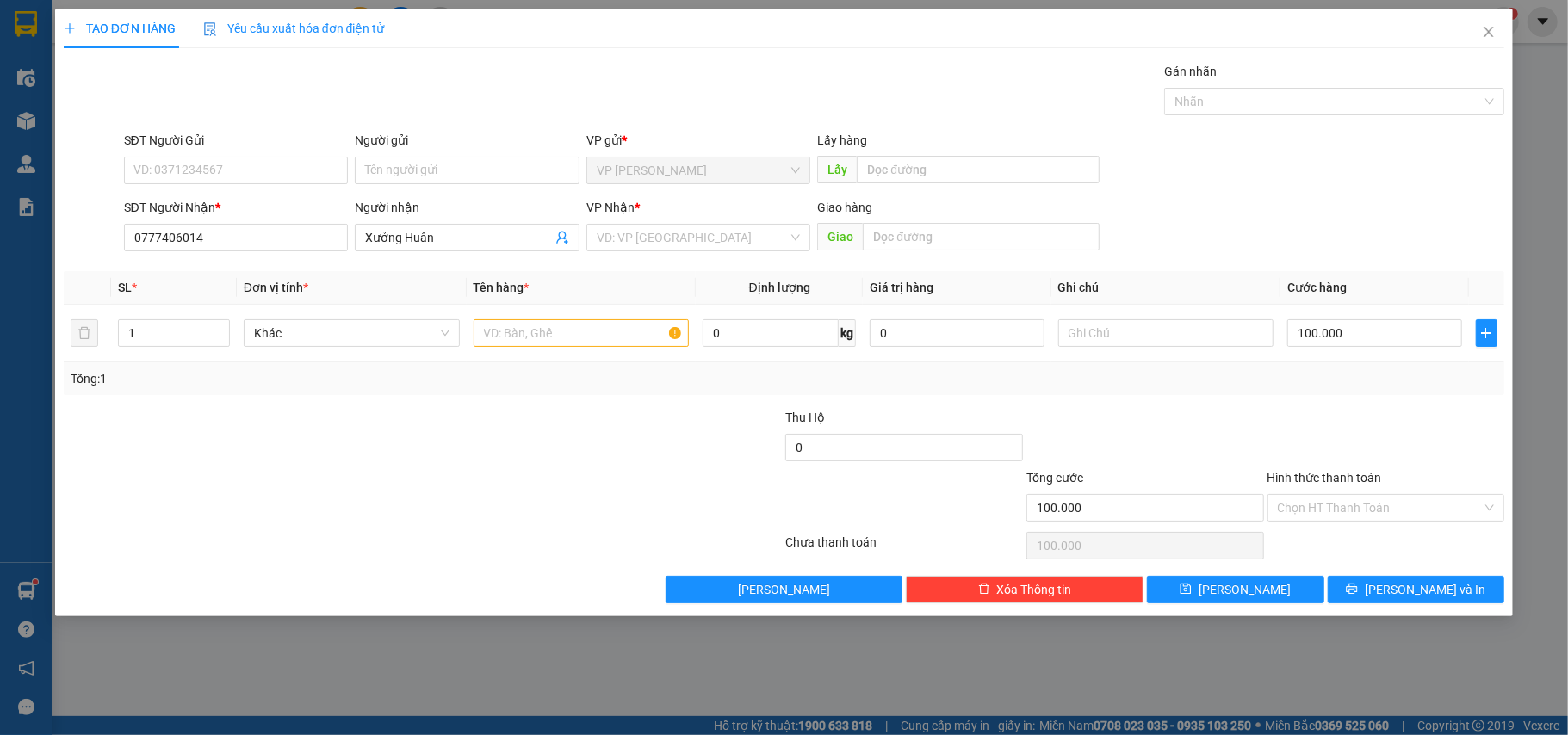
click at [510, 464] on div at bounding box center [303, 438] width 481 height 61
click at [719, 228] on input "search" at bounding box center [692, 237] width 192 height 25
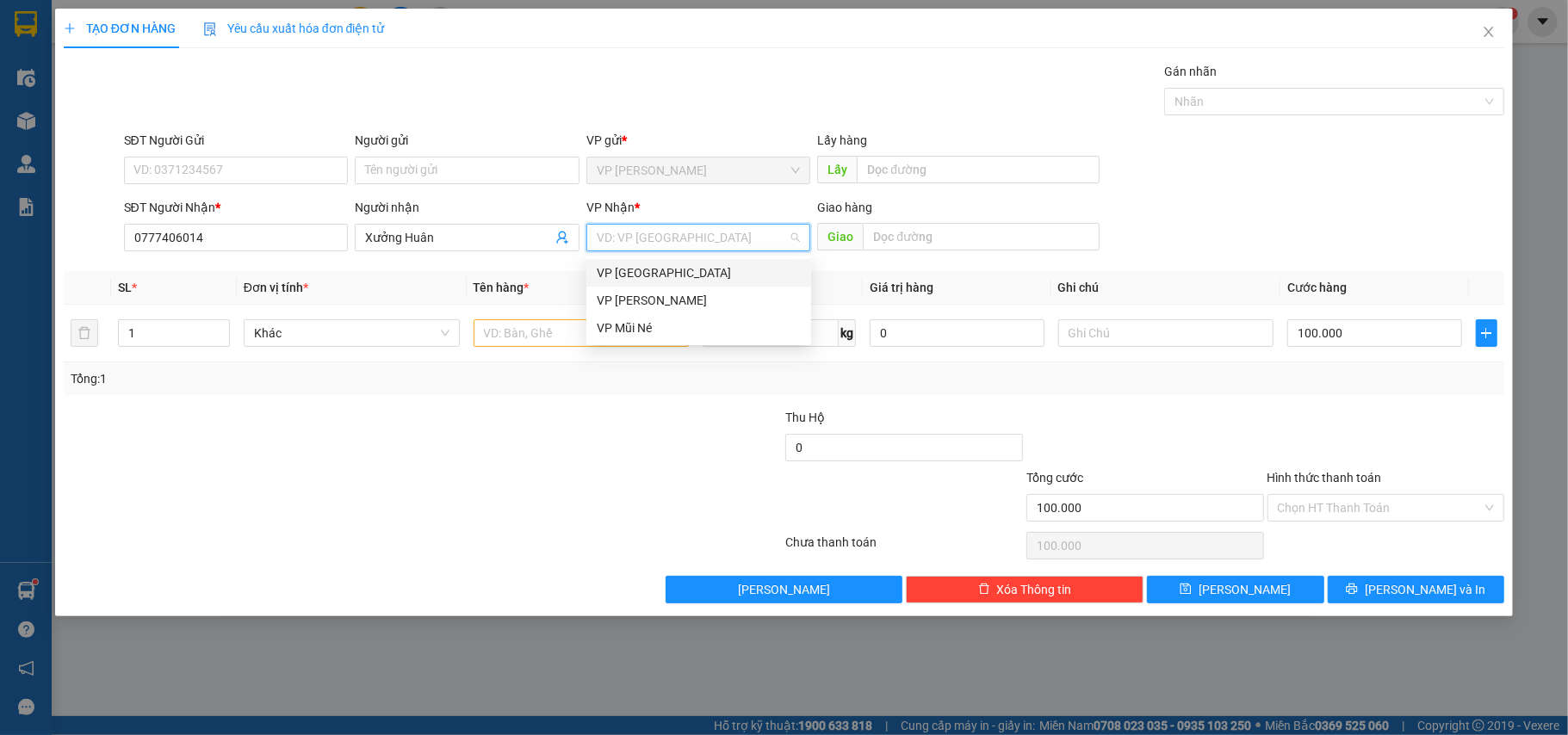
click at [683, 268] on div "VP [GEOGRAPHIC_DATA]" at bounding box center [698, 272] width 204 height 19
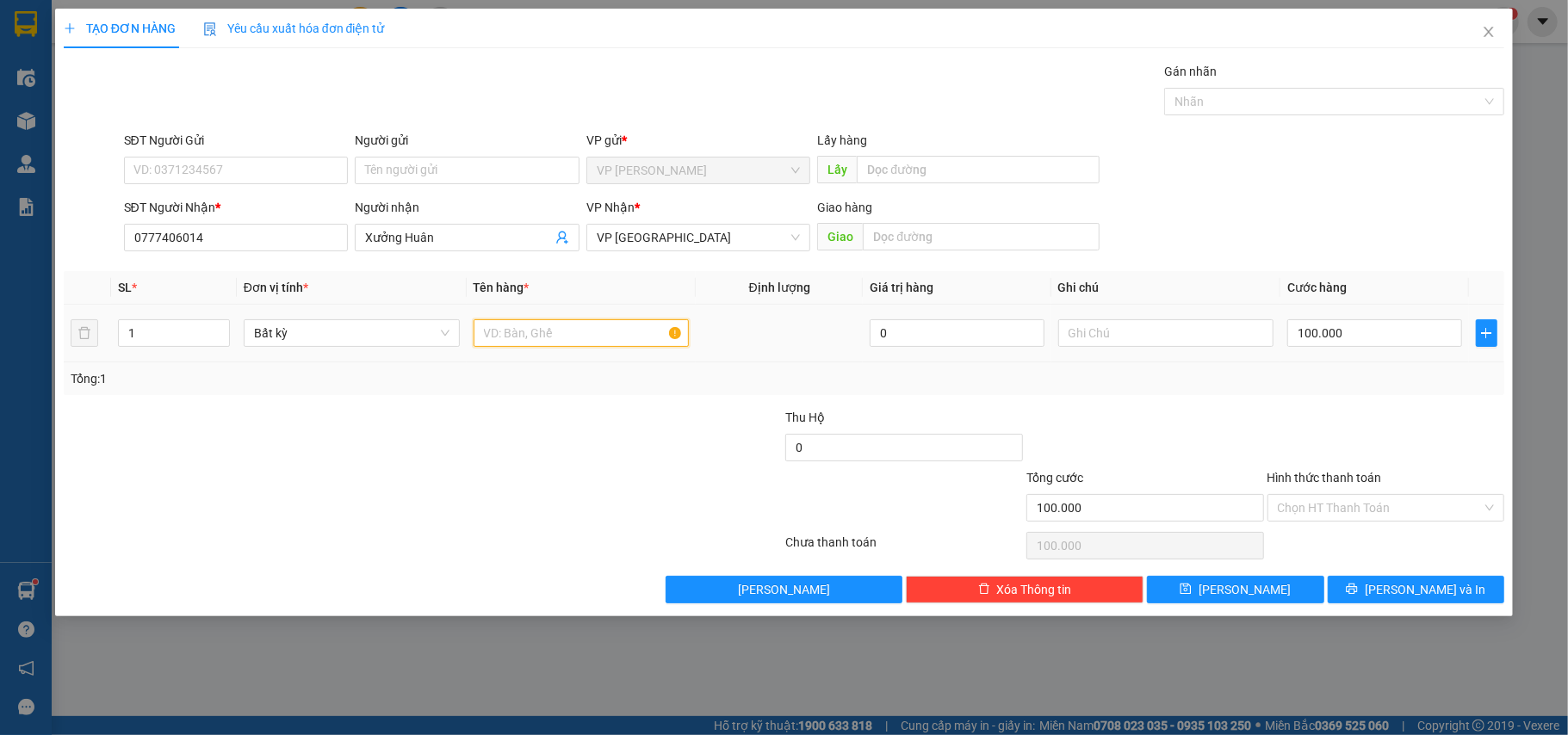
click at [563, 333] on input "text" at bounding box center [581, 333] width 216 height 27
type input "1 Bao"
drag, startPoint x: 1359, startPoint y: 514, endPoint x: 1350, endPoint y: 542, distance: 29.4
click at [1358, 514] on input "Hình thức thanh toán" at bounding box center [1381, 508] width 205 height 25
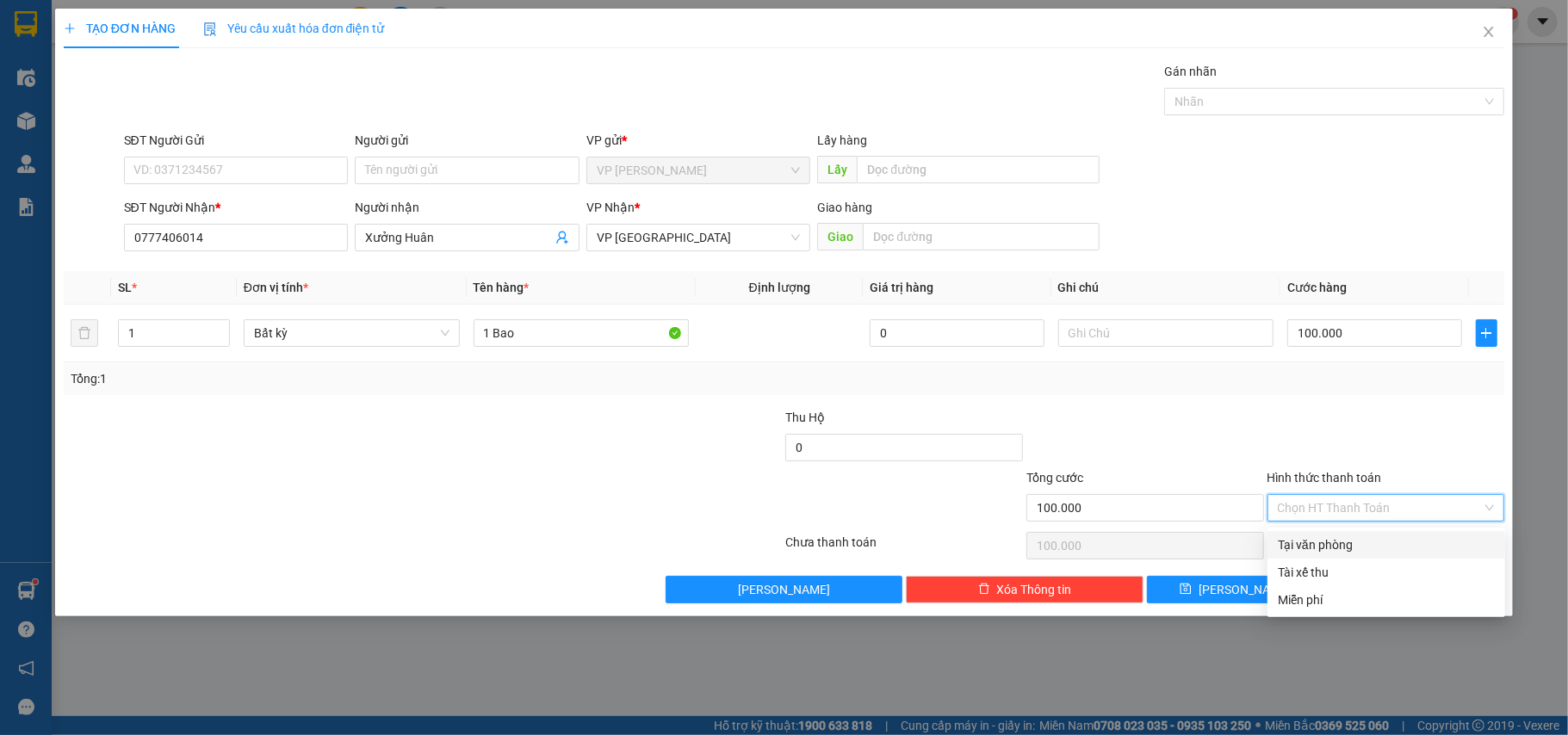
drag, startPoint x: 1348, startPoint y: 543, endPoint x: 1327, endPoint y: 606, distance: 66.4
click at [1347, 545] on div "Tại văn phòng" at bounding box center [1386, 545] width 217 height 19
type input "0"
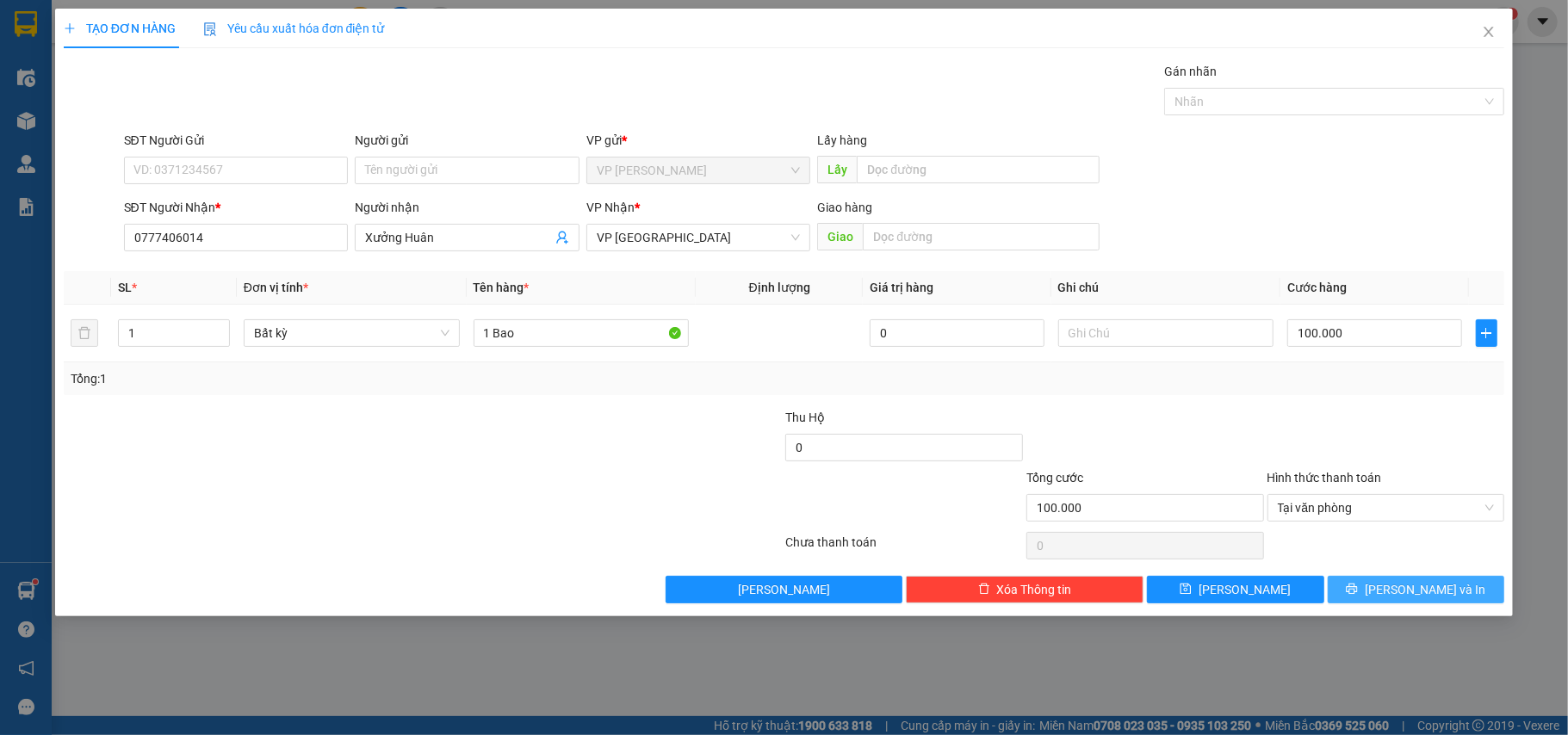
click at [1462, 599] on button "[PERSON_NAME] và In" at bounding box center [1417, 590] width 178 height 27
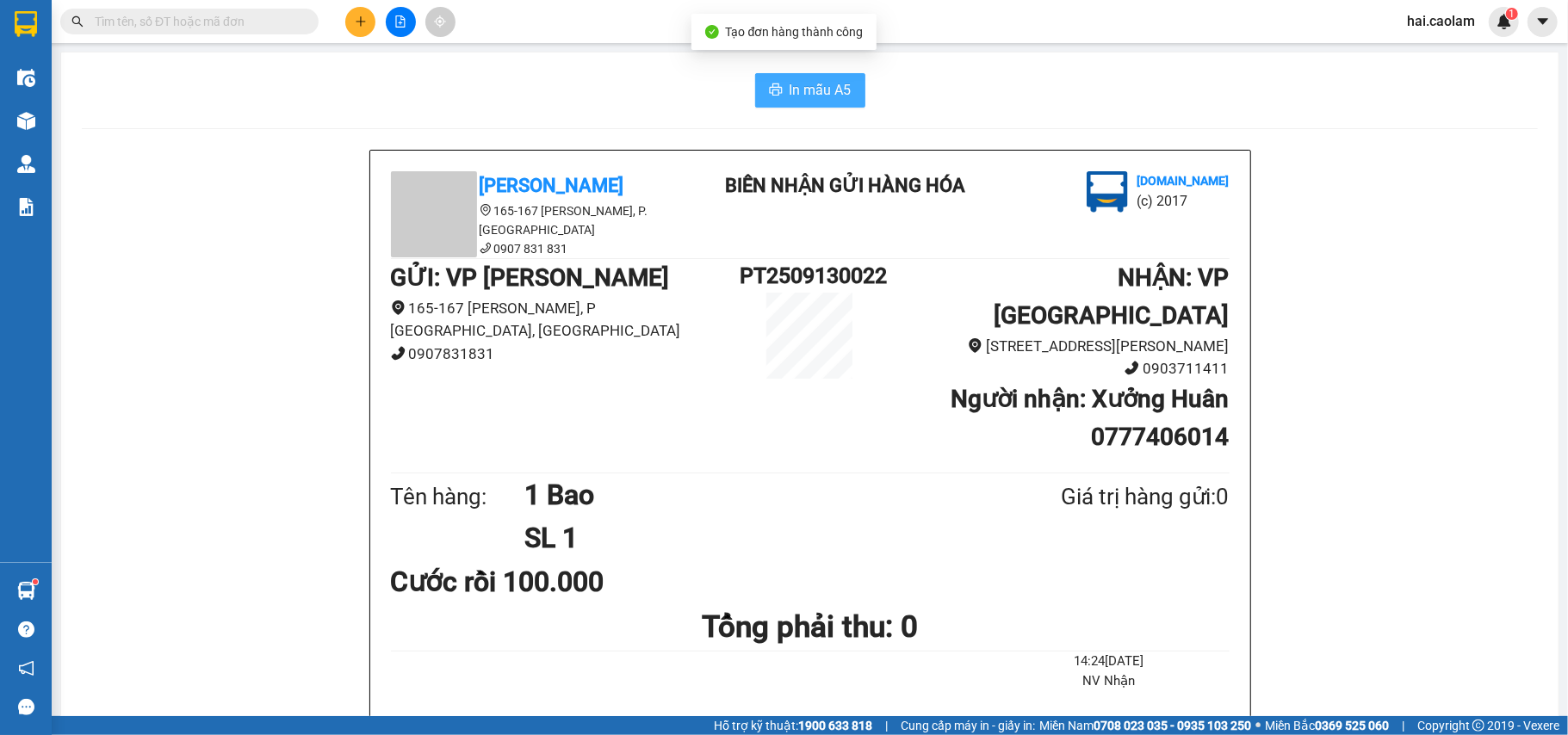
click at [790, 84] on span "In mẫu A5" at bounding box center [821, 90] width 62 height 21
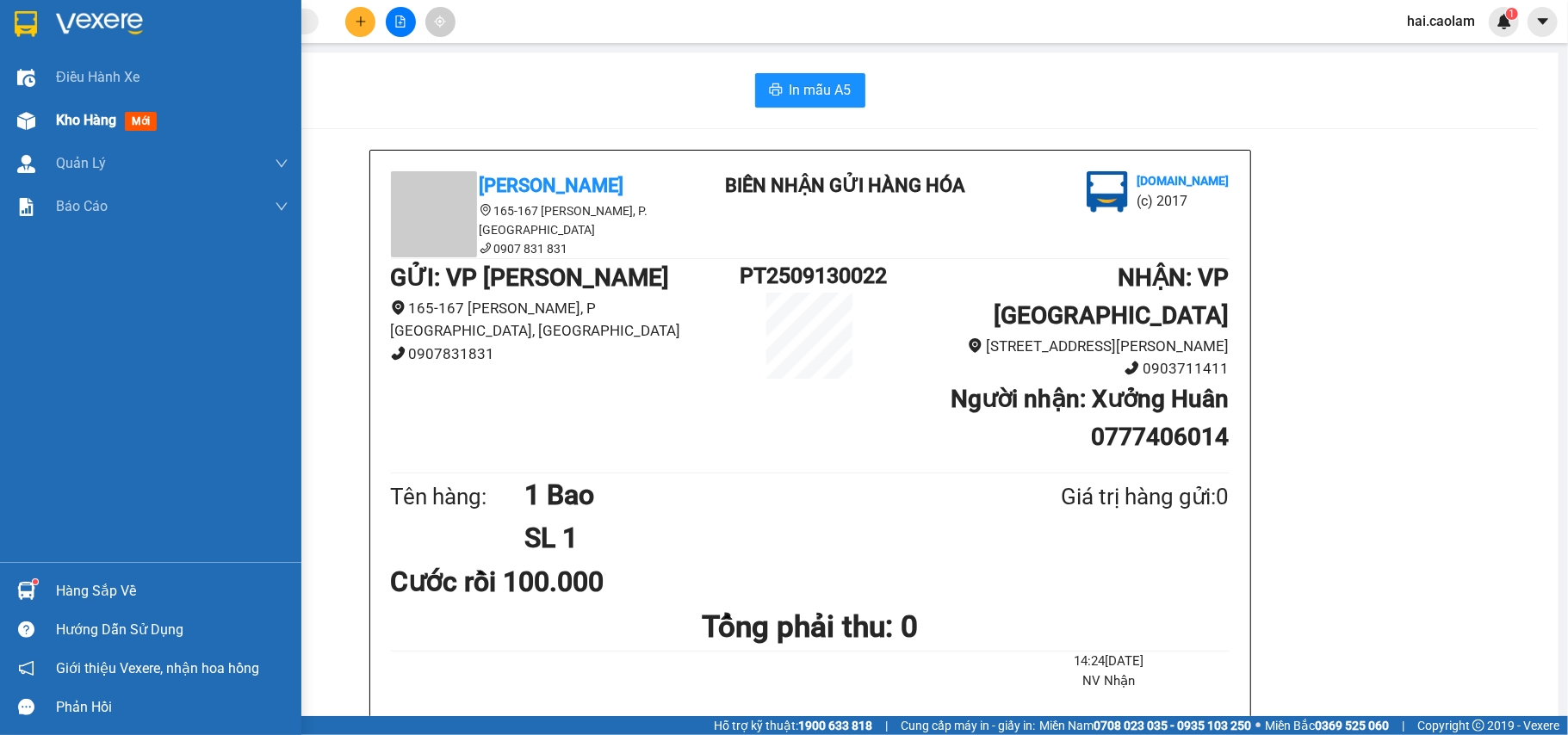
click at [43, 133] on div "Kho hàng mới" at bounding box center [150, 120] width 302 height 43
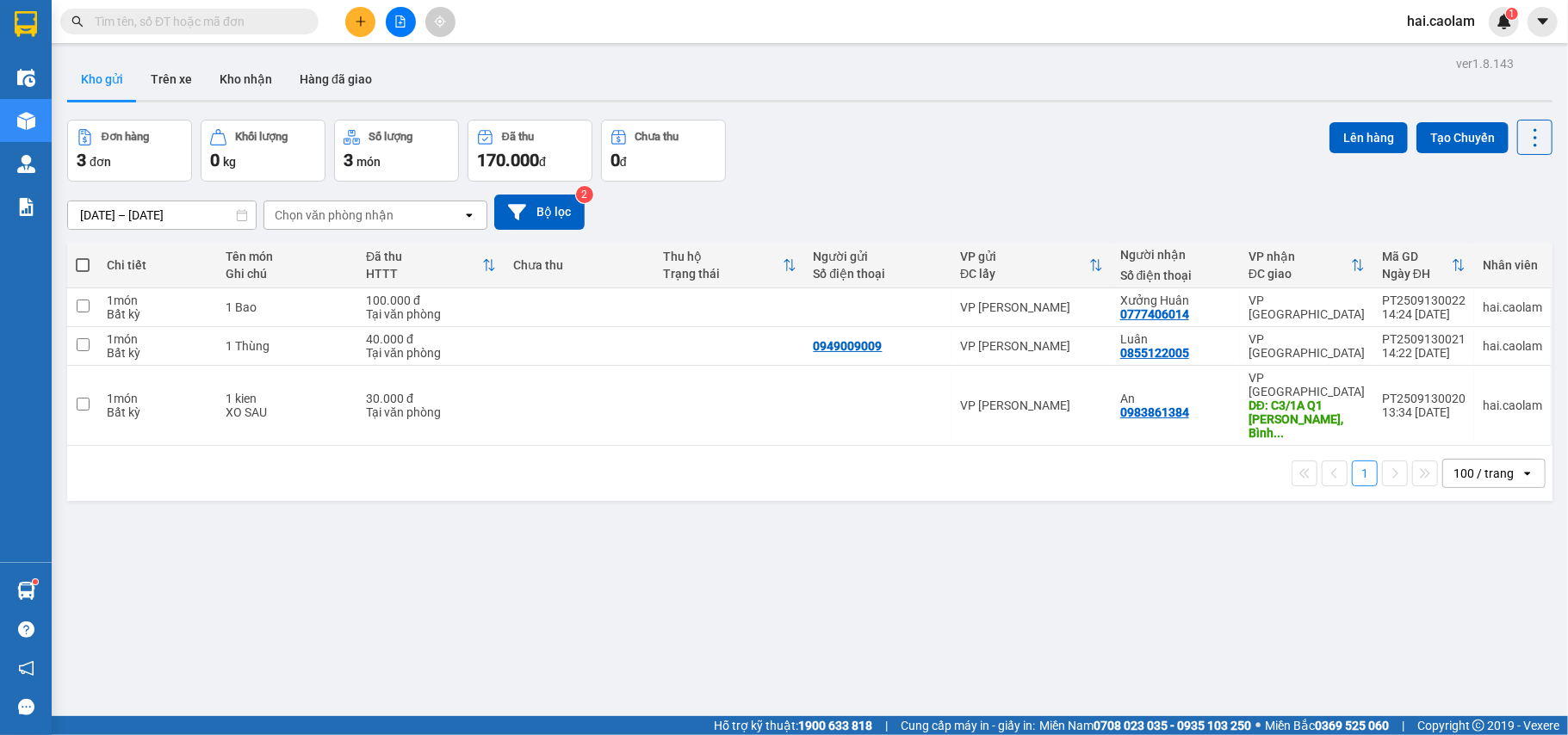
click at [967, 170] on div "Đơn hàng 3 đơn Khối lượng 0 kg Số lượng 3 món Đã thu 170.000 đ Chưa thu 0 đ Lên…" at bounding box center [810, 151] width 1486 height 62
click at [933, 122] on div "Đơn hàng 3 đơn Khối lượng 0 kg Số lượng 3 món Đã thu 170.000 đ Chưa thu 0 đ Lên…" at bounding box center [810, 151] width 1486 height 62
click at [354, 8] on button at bounding box center [360, 21] width 30 height 30
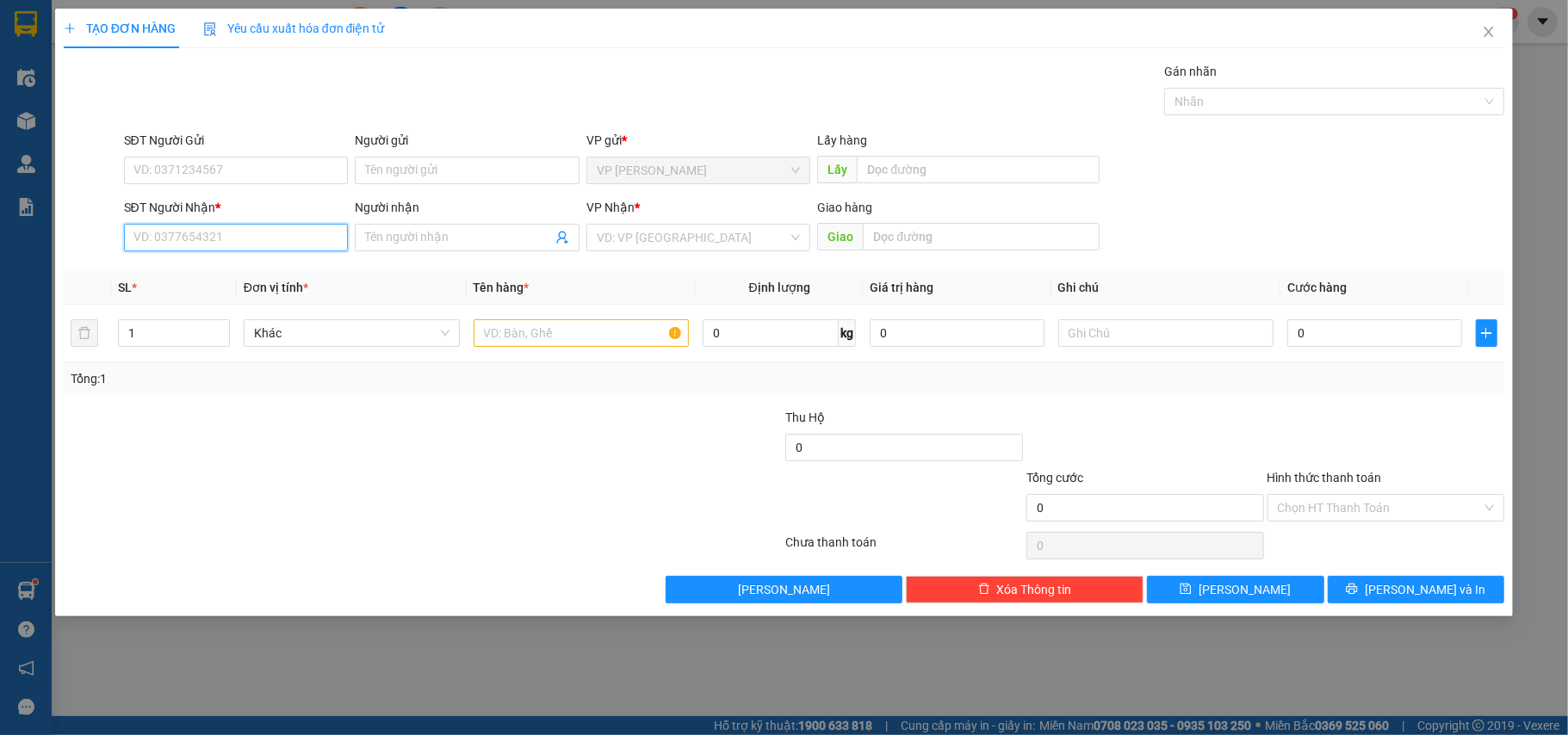
click at [267, 232] on input "SĐT Người Nhận *" at bounding box center [236, 237] width 225 height 27
type input "0876256762"
click at [225, 265] on div "0876256762 - Thúy An" at bounding box center [236, 273] width 204 height 19
type input "Thúy An"
type input "0876256762"
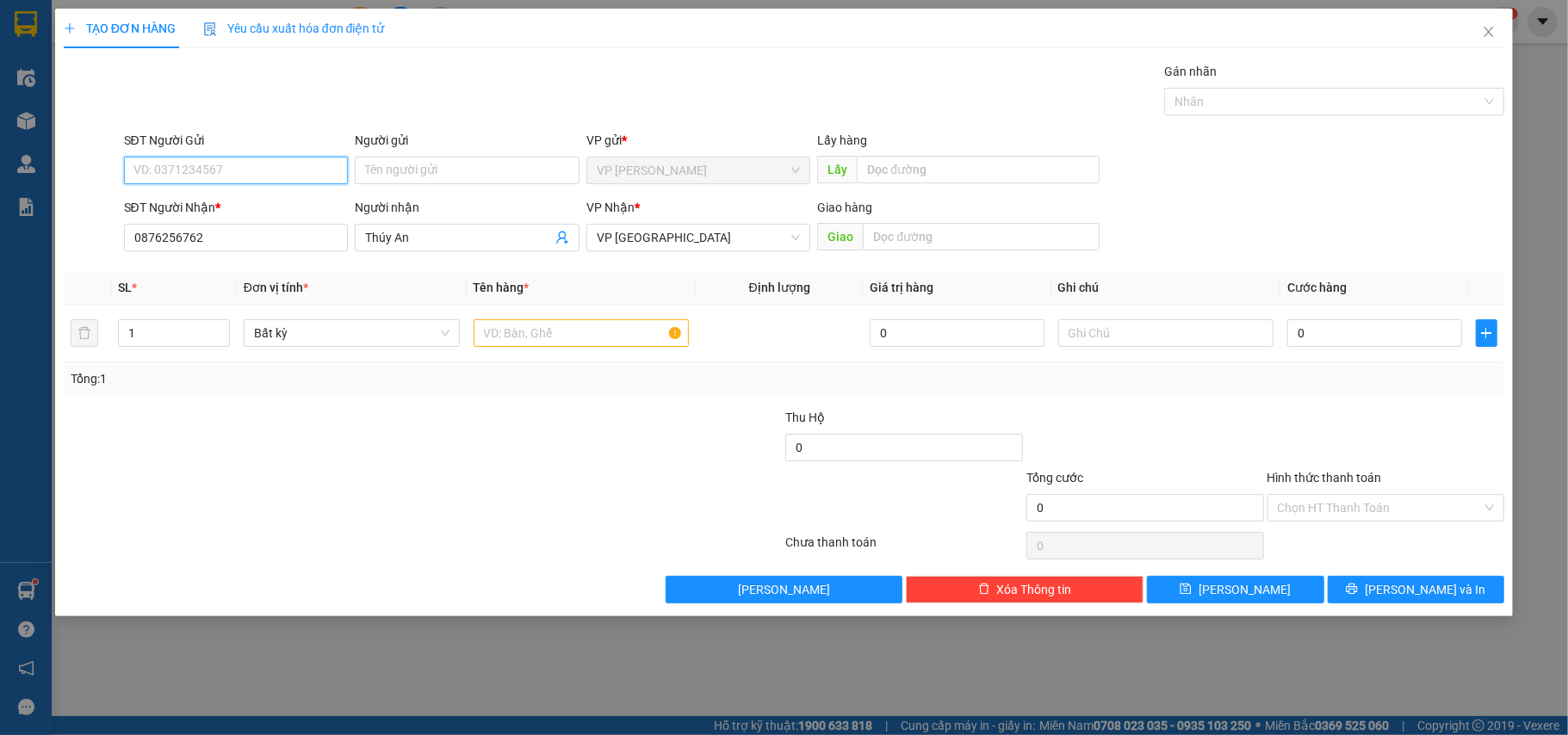
click at [245, 179] on input "SĐT Người Gửi" at bounding box center [236, 171] width 225 height 27
type input "0798219323"
click at [1361, 342] on input "0" at bounding box center [1375, 333] width 174 height 27
type input "3"
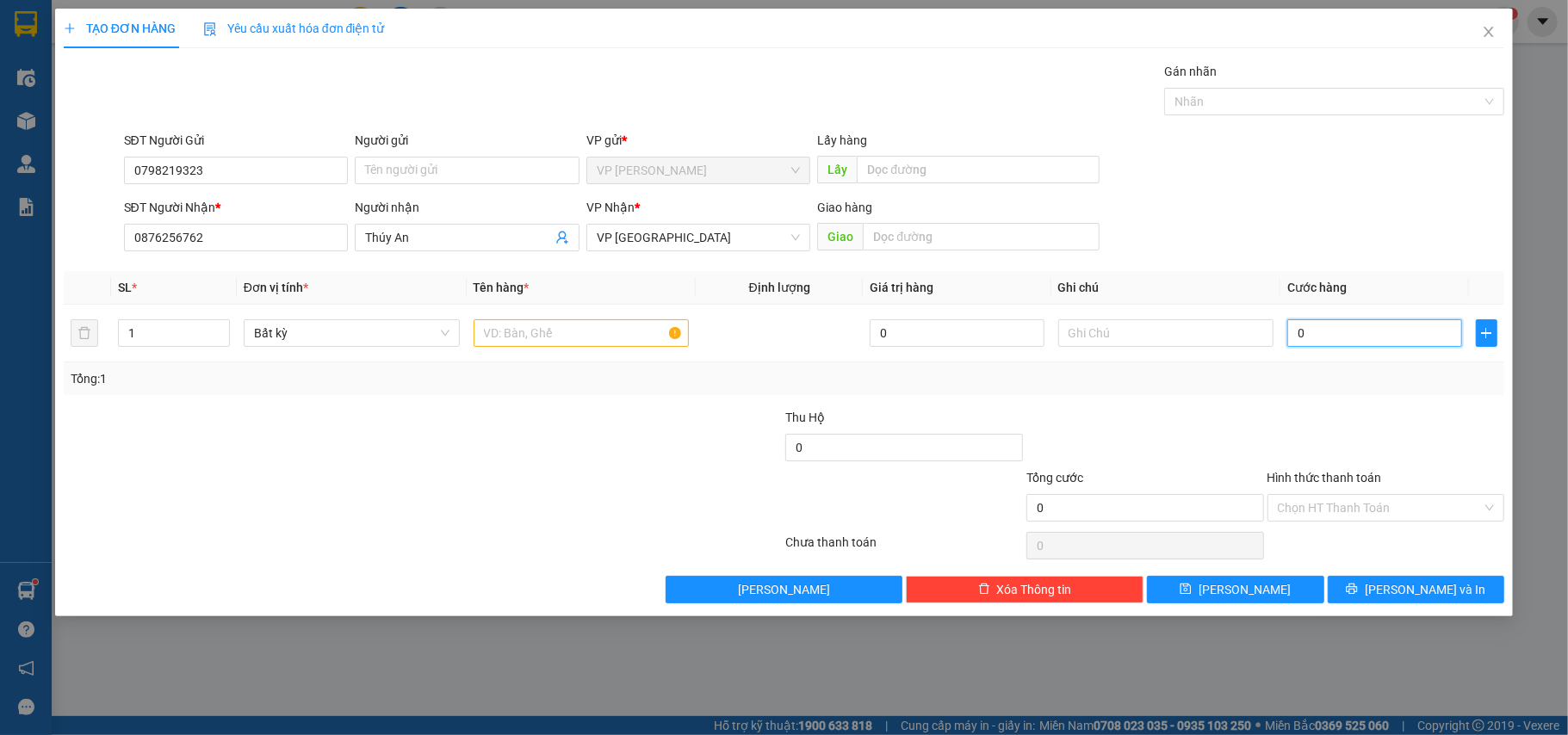
type input "3"
type input "30"
type input "30.000"
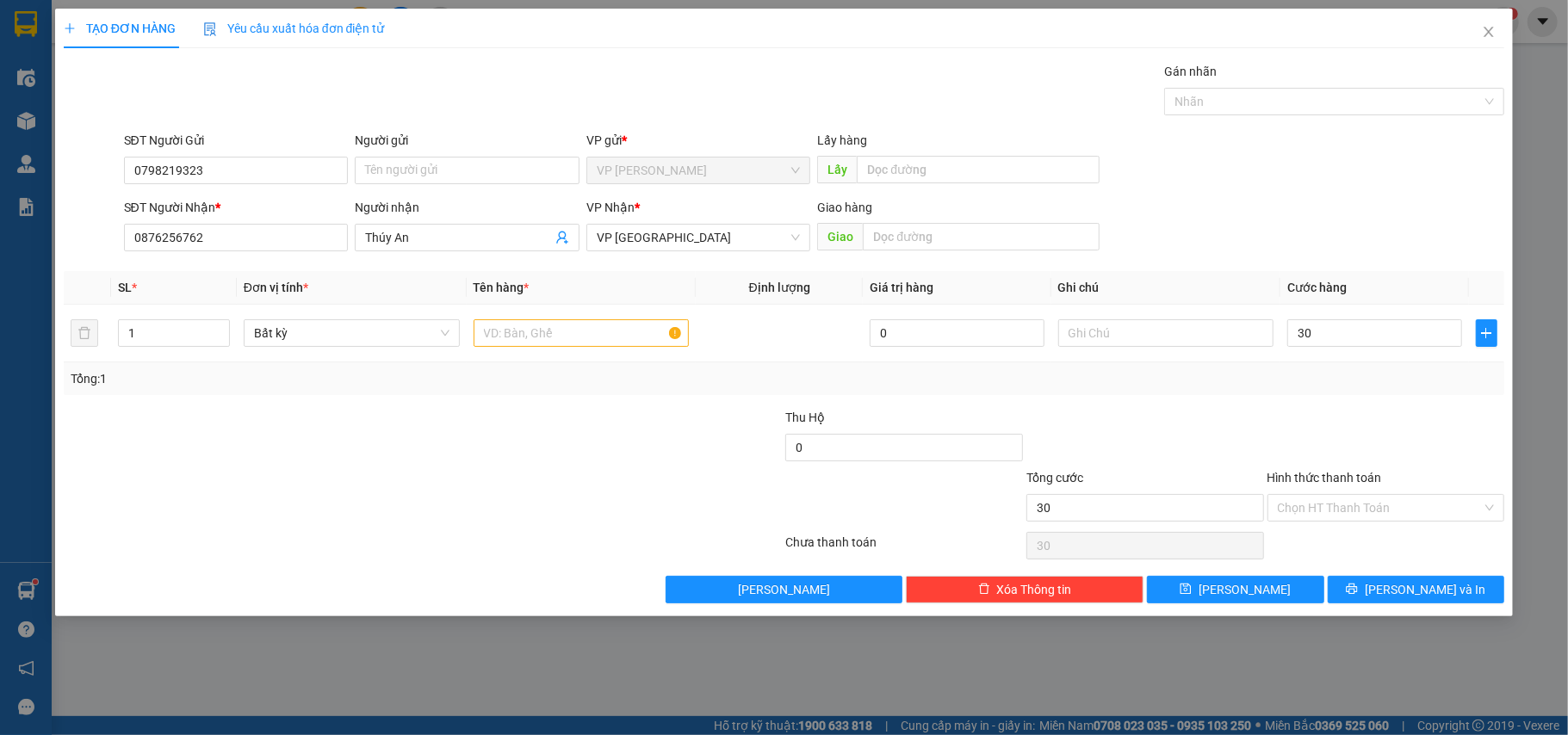
type input "30.000"
click at [1201, 420] on div at bounding box center [1145, 438] width 241 height 61
click at [523, 334] on input "text" at bounding box center [581, 333] width 216 height 27
type input "1 Kiện"
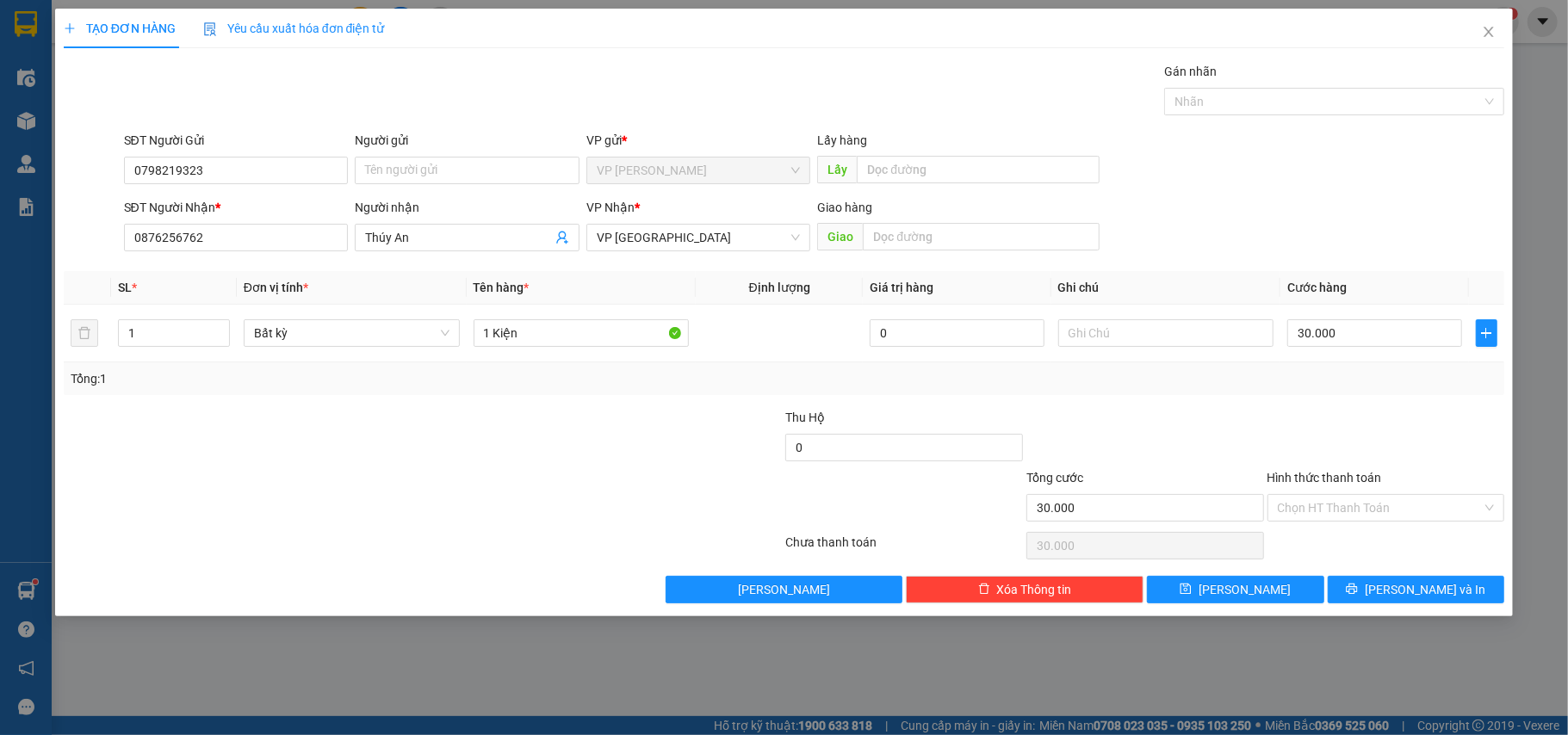
click at [1152, 421] on div at bounding box center [1145, 438] width 241 height 61
click at [1351, 504] on input "Hình thức thanh toán" at bounding box center [1381, 508] width 205 height 25
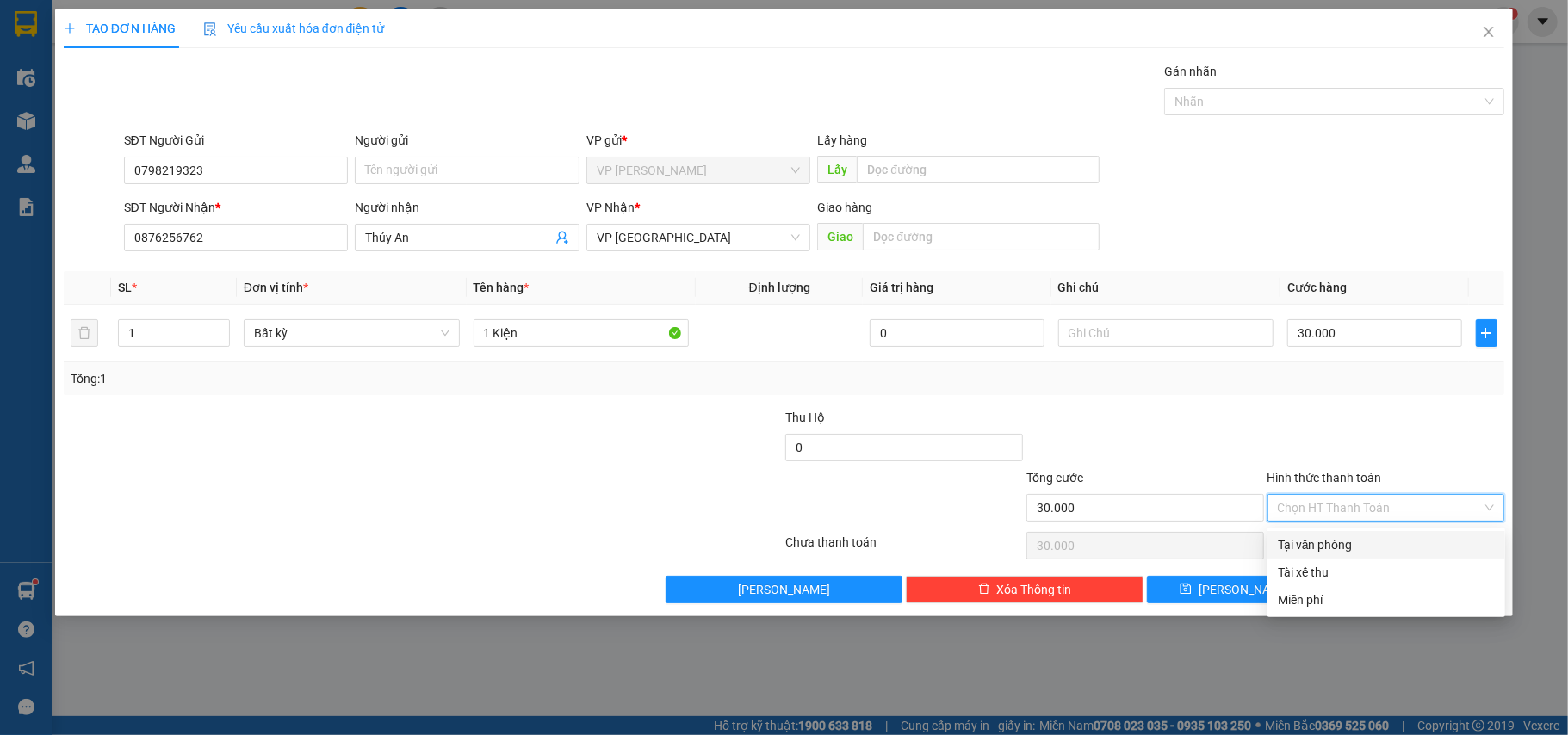
click at [1334, 542] on div "Tại văn phòng" at bounding box center [1386, 545] width 217 height 19
type input "0"
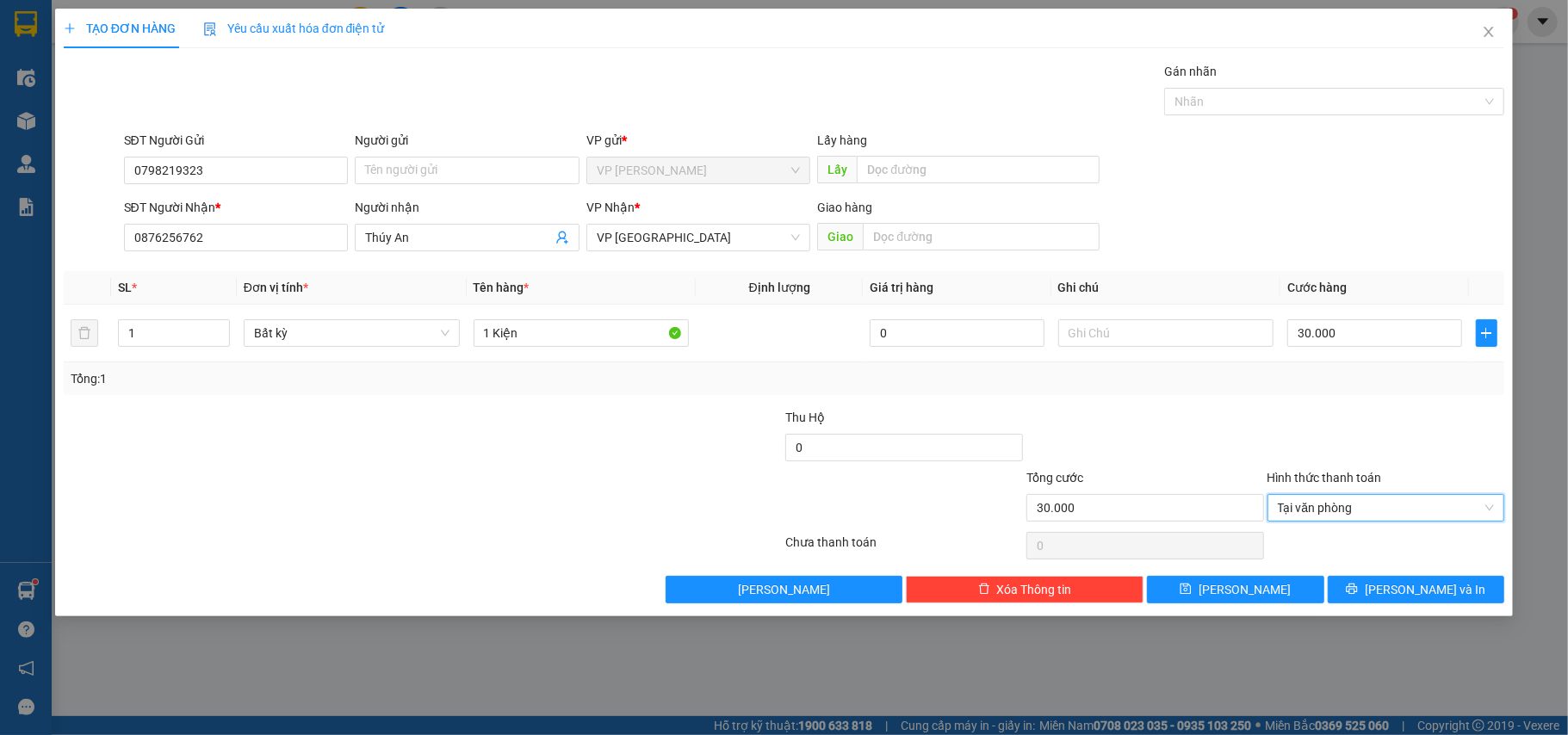
click at [1210, 391] on div "Tổng: 1" at bounding box center [784, 379] width 1442 height 33
click at [1434, 592] on span "[PERSON_NAME] và In" at bounding box center [1425, 590] width 121 height 19
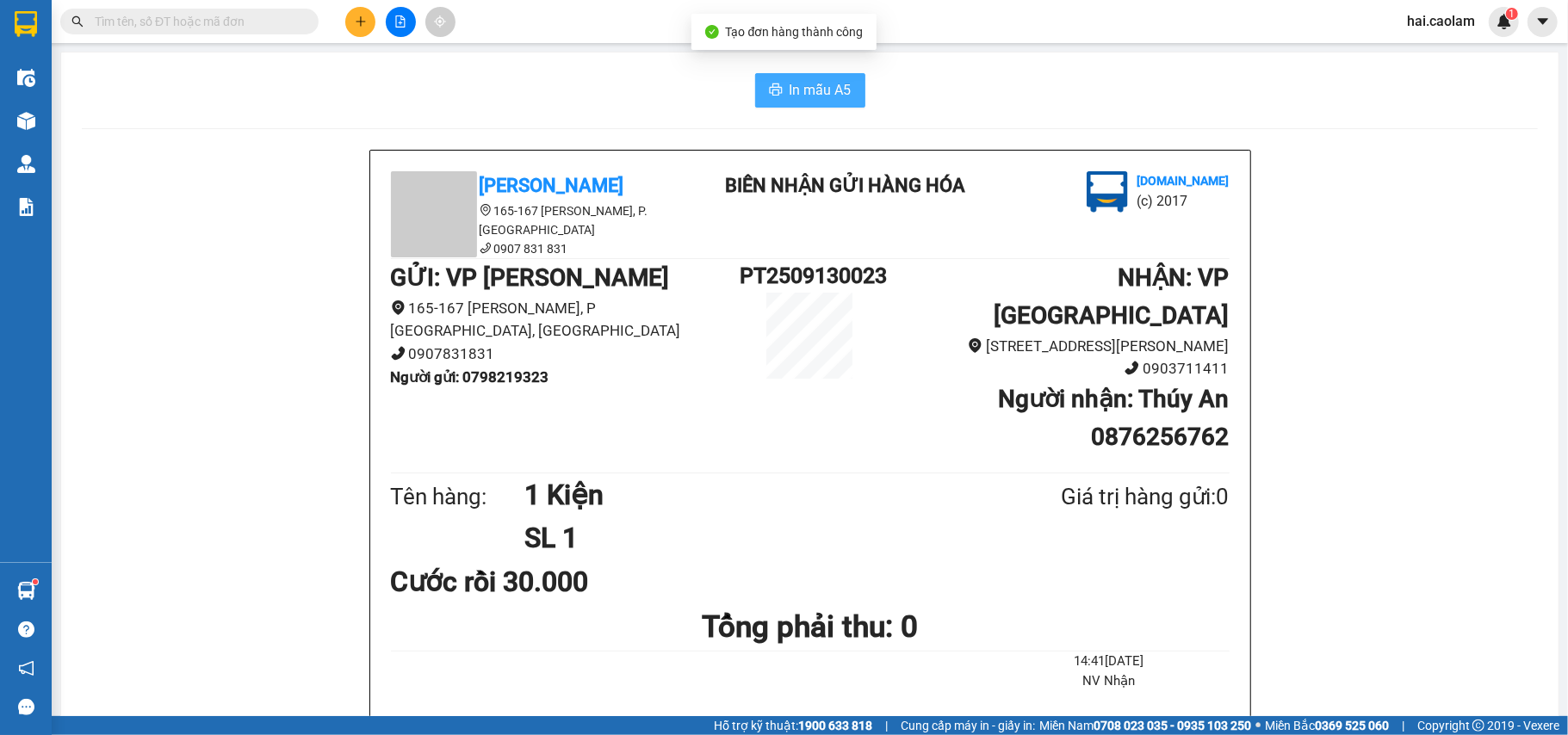
click at [827, 87] on span "In mẫu A5" at bounding box center [821, 90] width 62 height 21
click at [350, 16] on button at bounding box center [360, 21] width 30 height 30
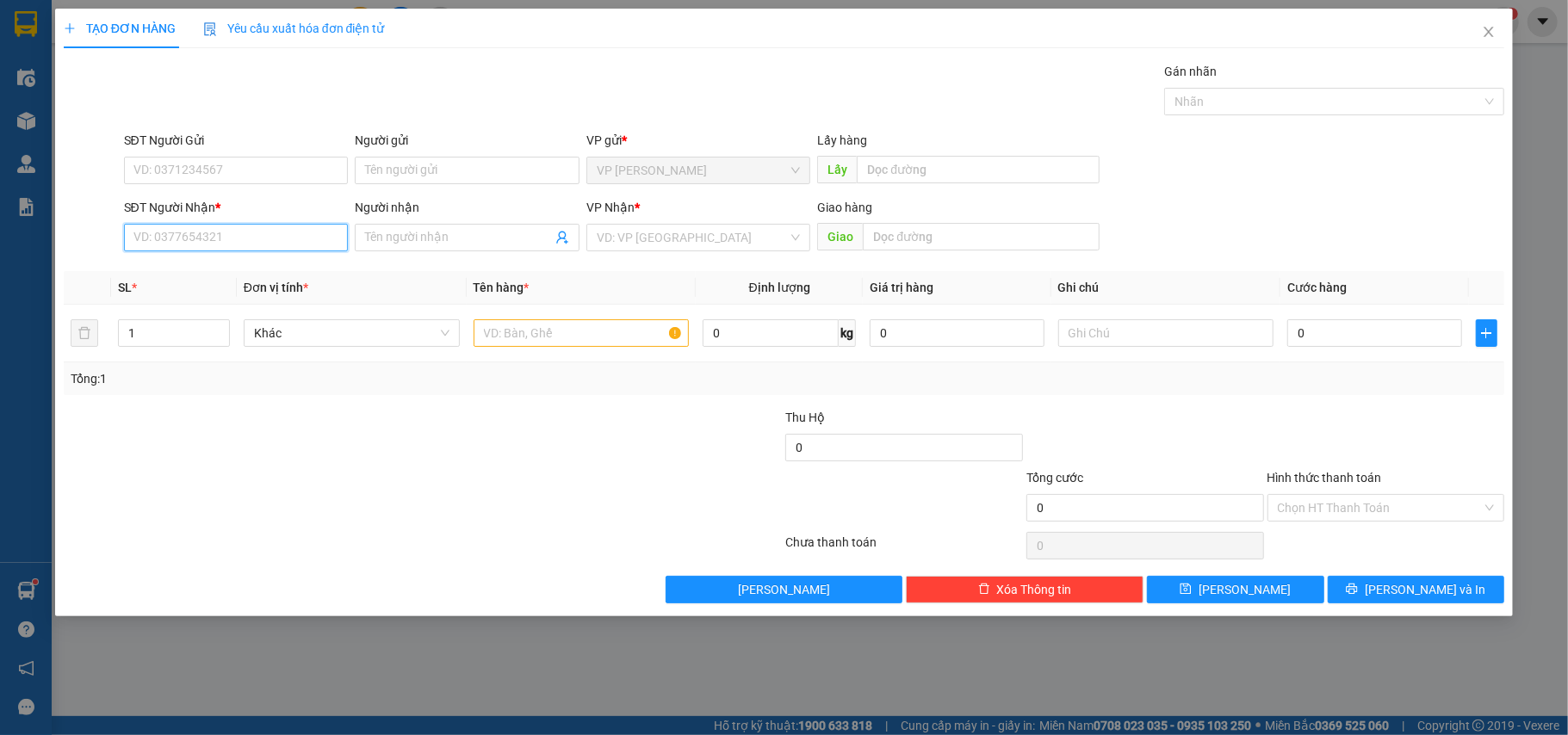
click at [290, 242] on input "SĐT Người Nhận *" at bounding box center [236, 237] width 225 height 27
type input "0334096091"
click at [403, 238] on input "Người nhận" at bounding box center [458, 237] width 186 height 19
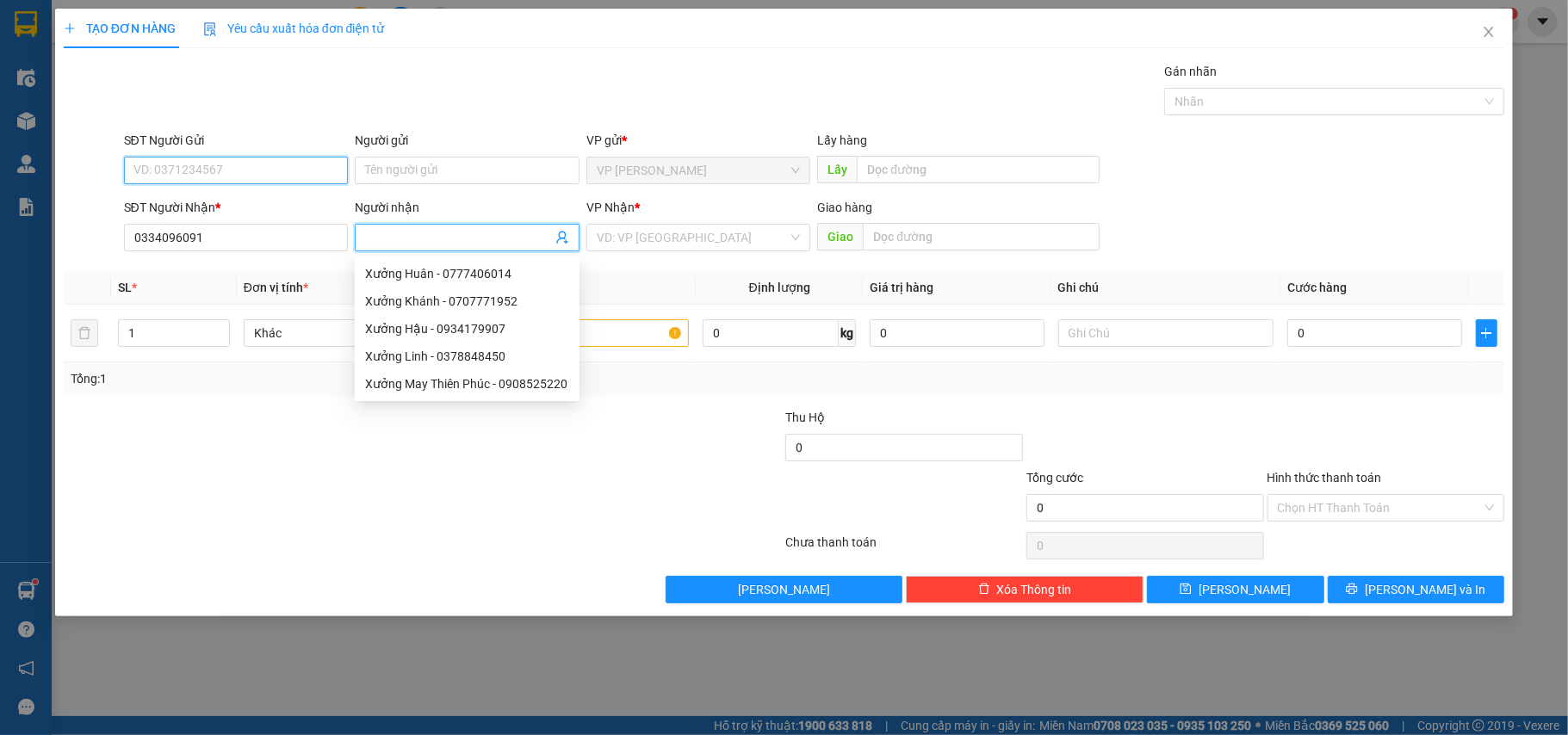
click at [256, 184] on input "SĐT Người Gửi" at bounding box center [236, 171] width 225 height 27
drag, startPoint x: 256, startPoint y: 184, endPoint x: 1568, endPoint y: 230, distance: 1312.8
click at [274, 184] on input "SĐT Người Gửi" at bounding box center [236, 171] width 225 height 27
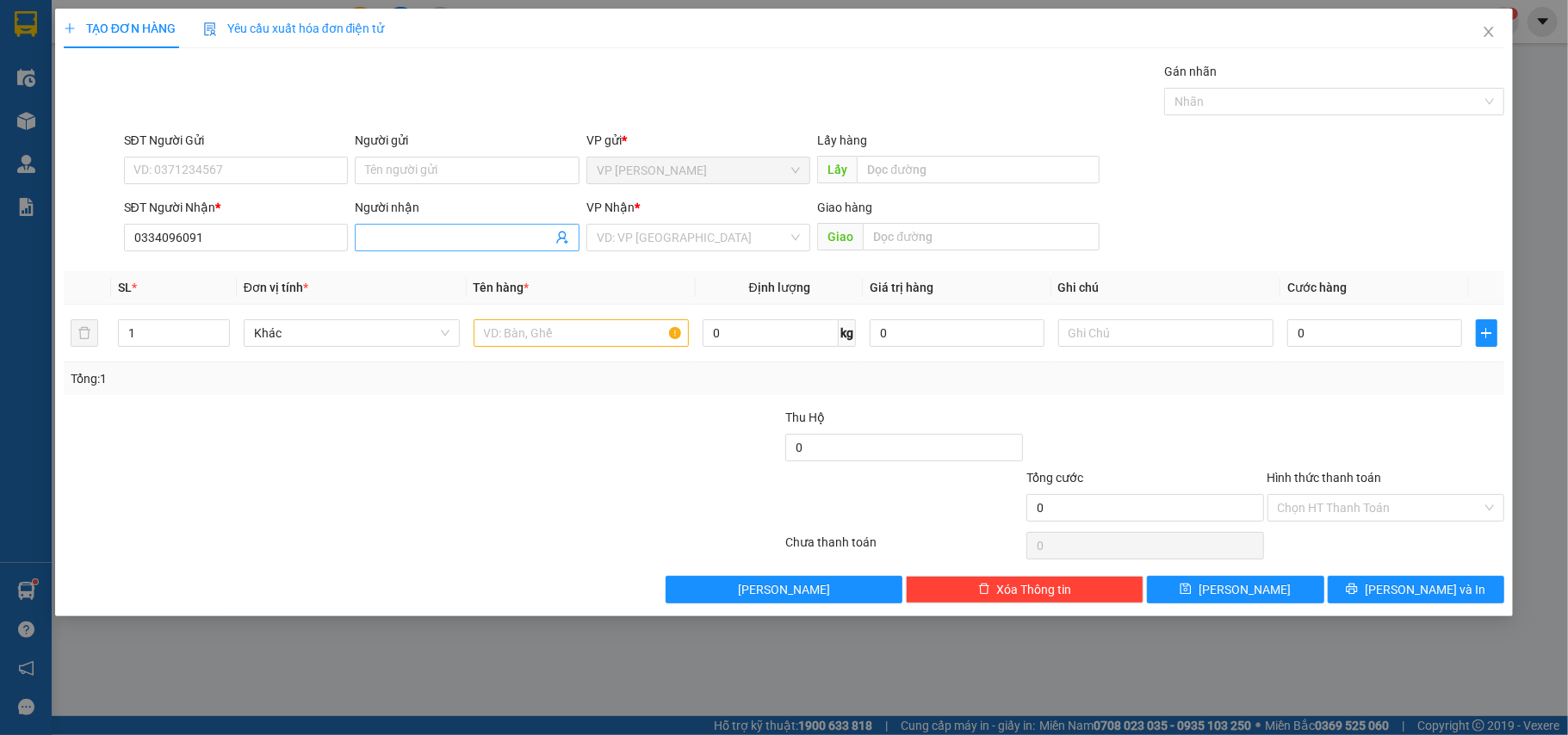
click at [437, 232] on input "Người nhận" at bounding box center [458, 237] width 186 height 19
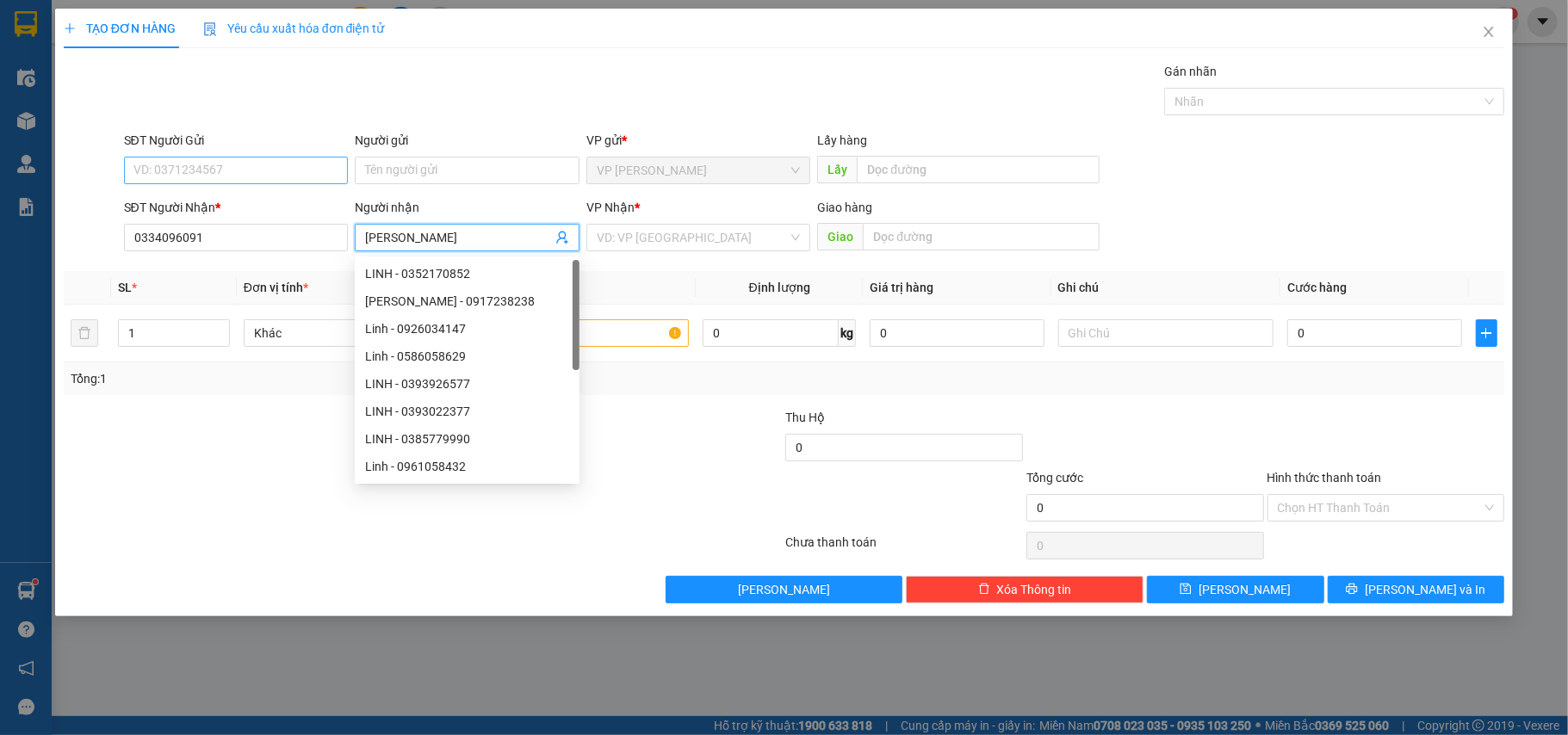
type input "Linh"
click at [239, 167] on input "SĐT Người Gửi" at bounding box center [236, 171] width 225 height 27
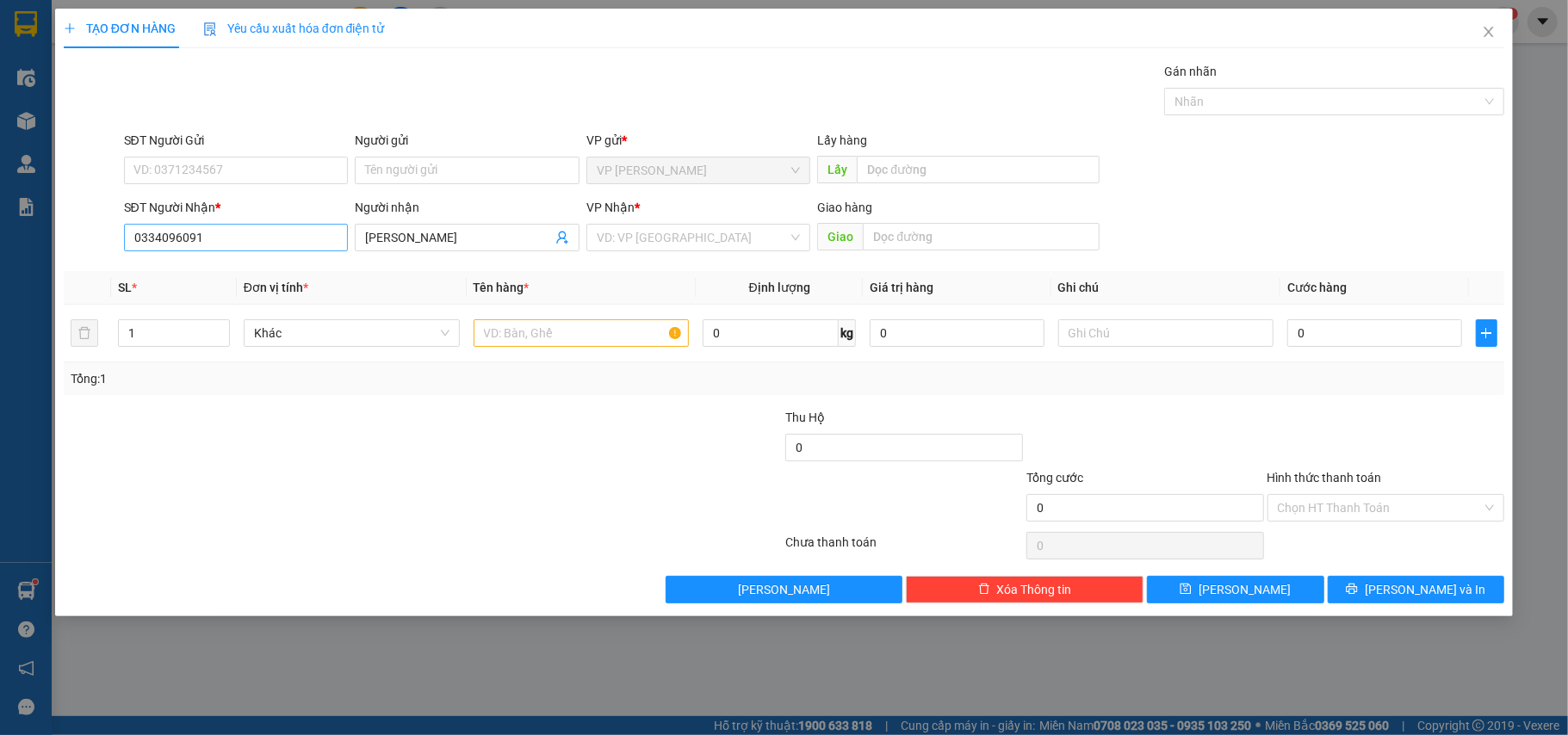
drag, startPoint x: 420, startPoint y: 242, endPoint x: 288, endPoint y: 245, distance: 132.0
click at [288, 242] on div "SĐT Người Nhận * 0334096091 Người nhận Linh VP Nhận * VD: VP Sài Gòn Giao hàng …" at bounding box center [815, 228] width 1388 height 61
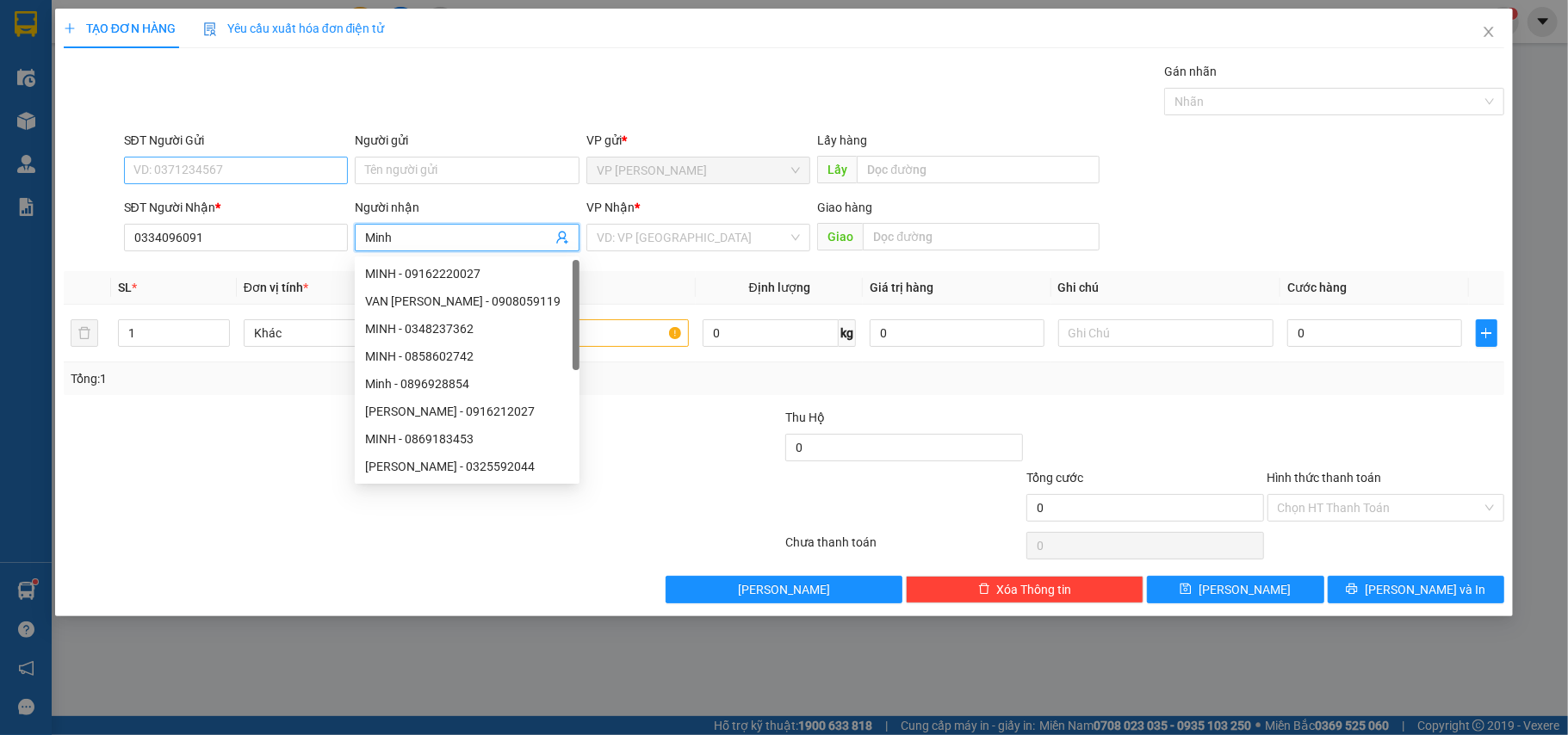
type input "Minh"
drag, startPoint x: 263, startPoint y: 167, endPoint x: 1568, endPoint y: 8, distance: 1314.7
click at [266, 166] on input "SĐT Người Gửi" at bounding box center [236, 171] width 225 height 27
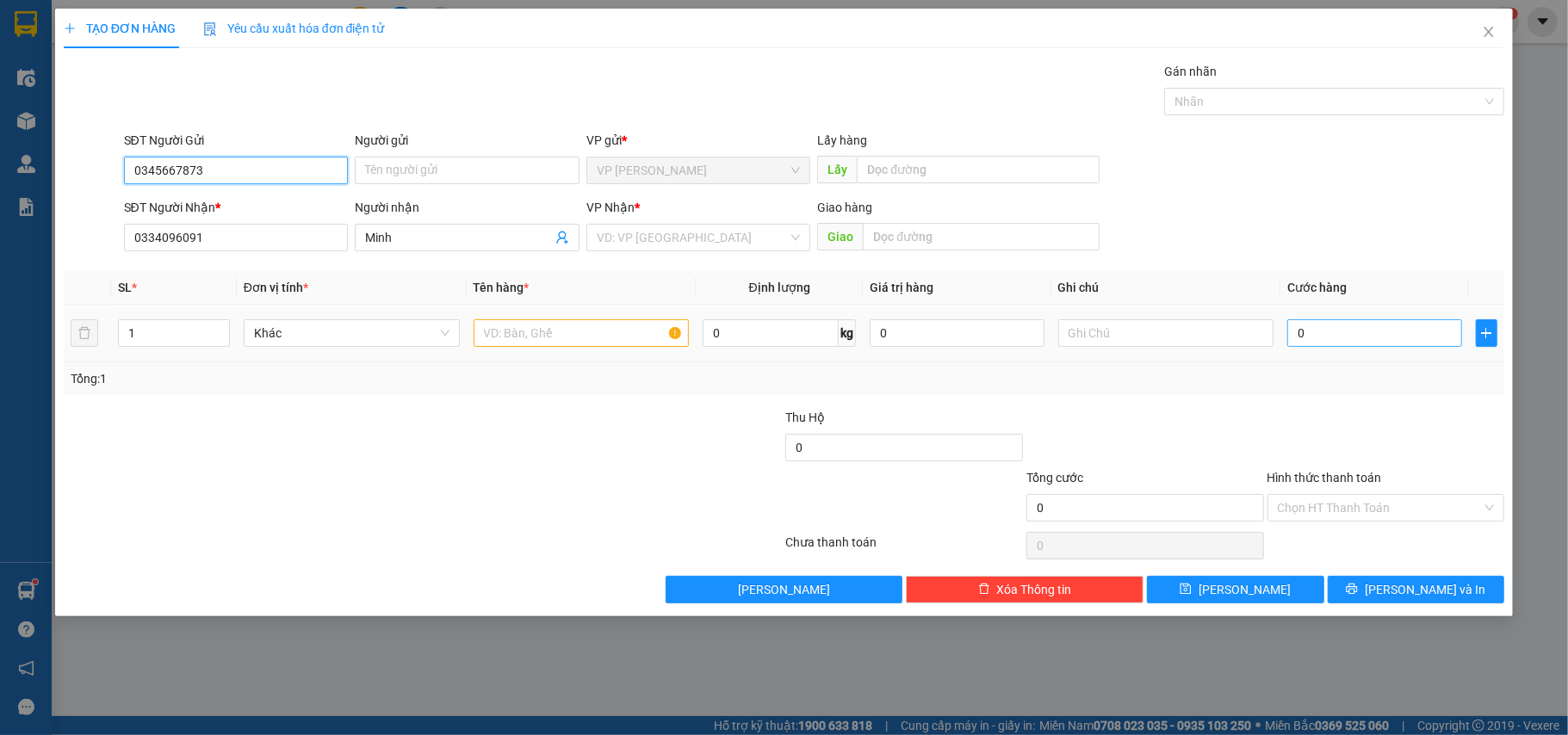
type input "0345667873"
click at [1341, 340] on input "0" at bounding box center [1375, 333] width 174 height 27
type input "5"
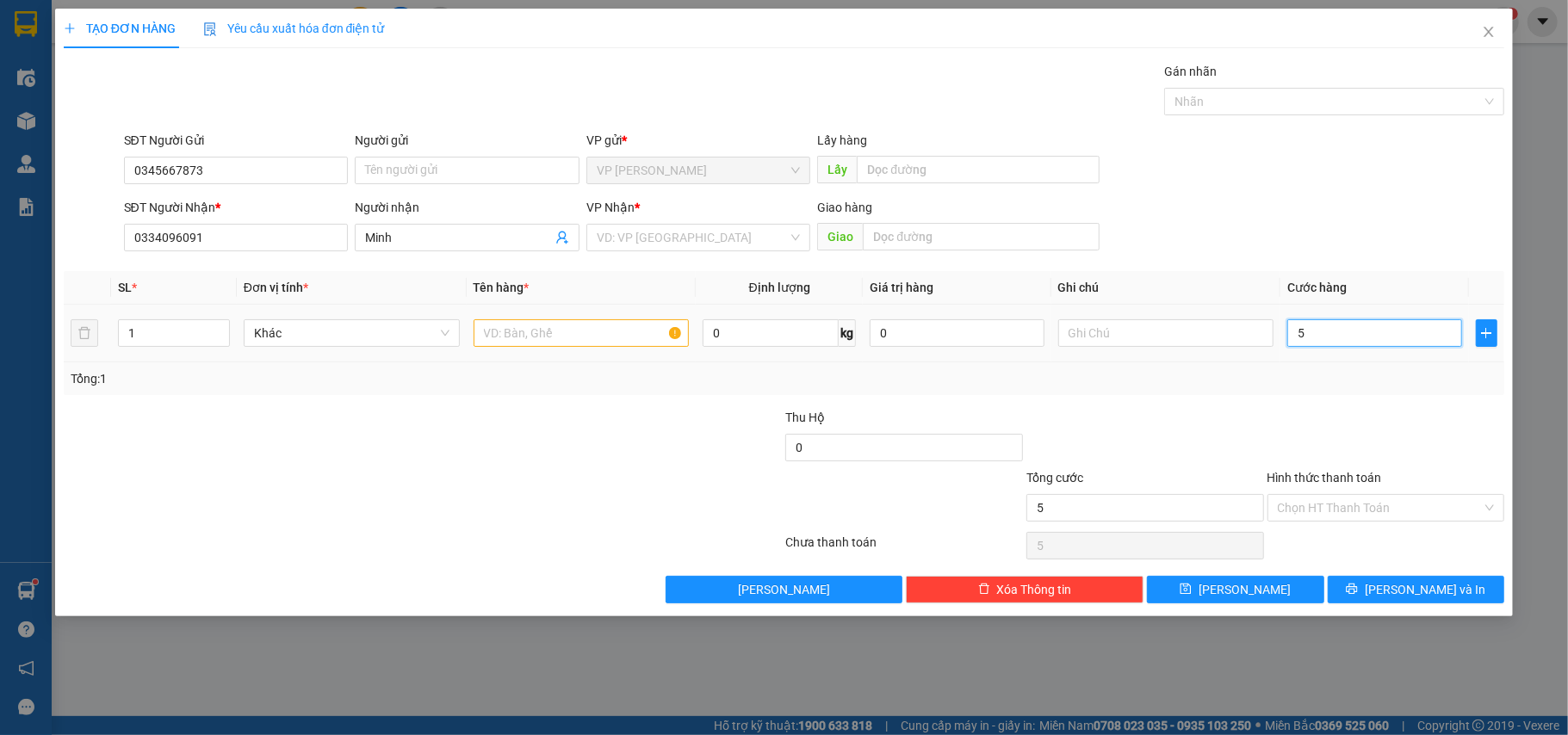
type input "50"
type input "50.000"
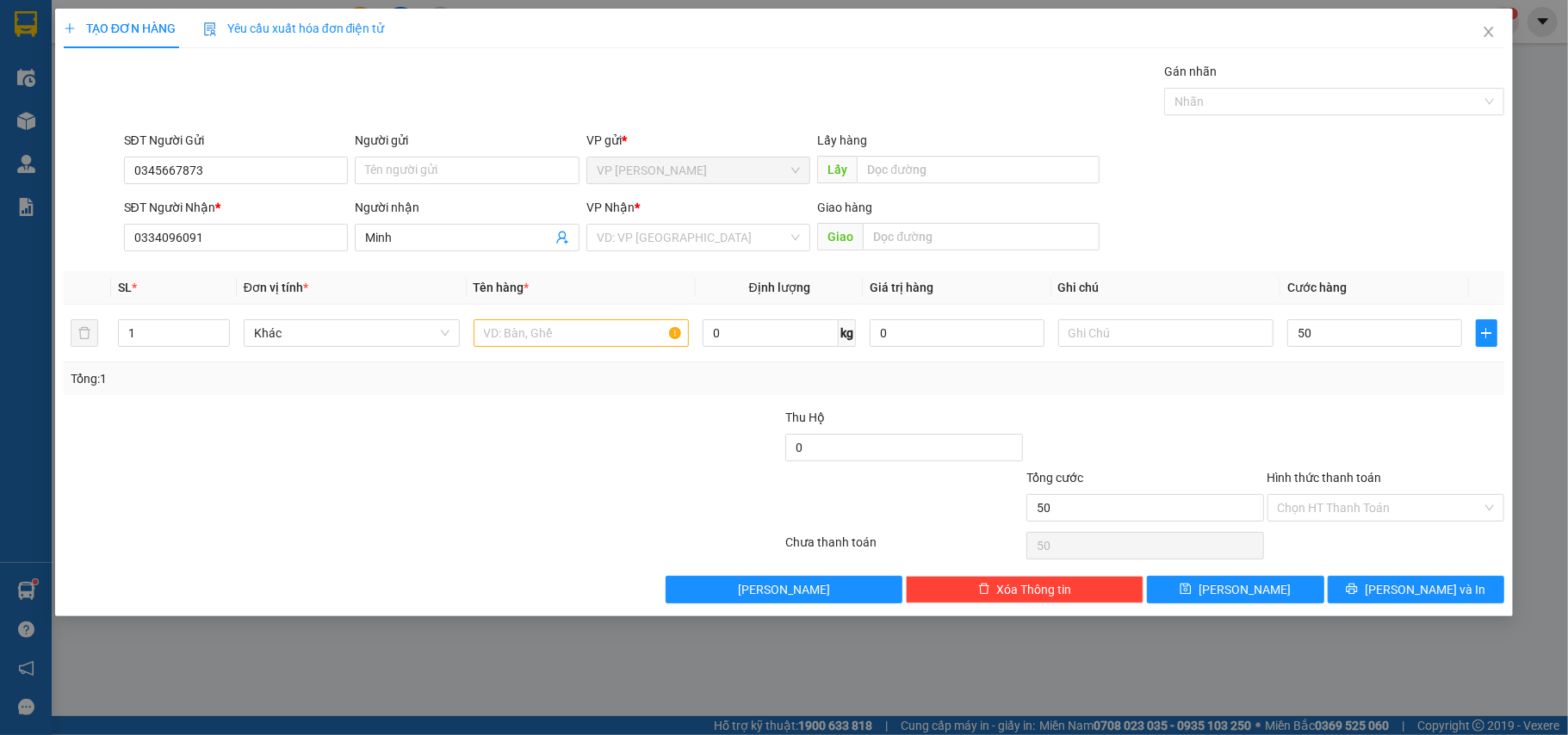
type input "50.000"
click at [652, 444] on div at bounding box center [664, 438] width 241 height 61
click at [648, 245] on input "search" at bounding box center [692, 237] width 192 height 25
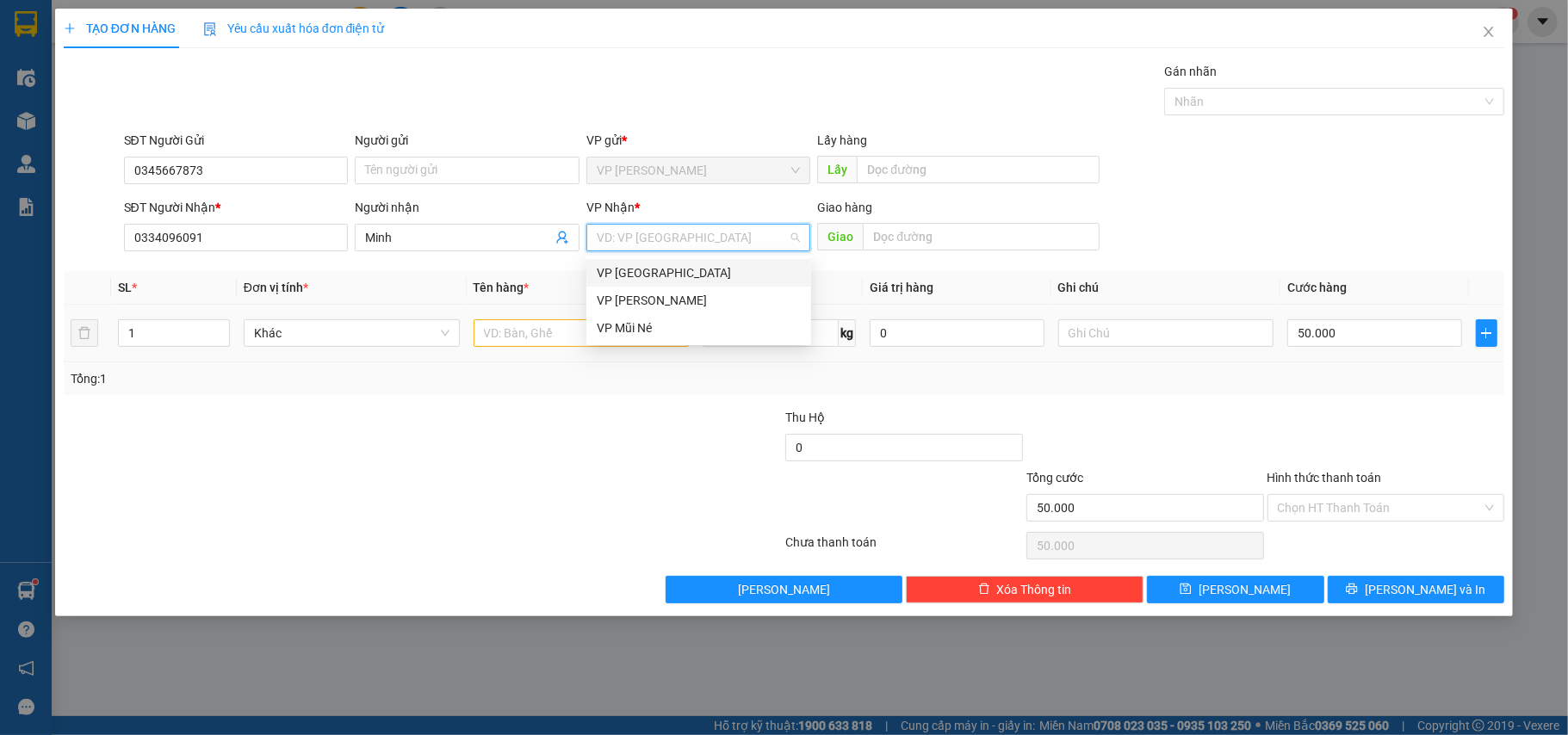
drag, startPoint x: 656, startPoint y: 275, endPoint x: 563, endPoint y: 321, distance: 103.8
click at [648, 275] on div "VP [GEOGRAPHIC_DATA]" at bounding box center [698, 272] width 204 height 19
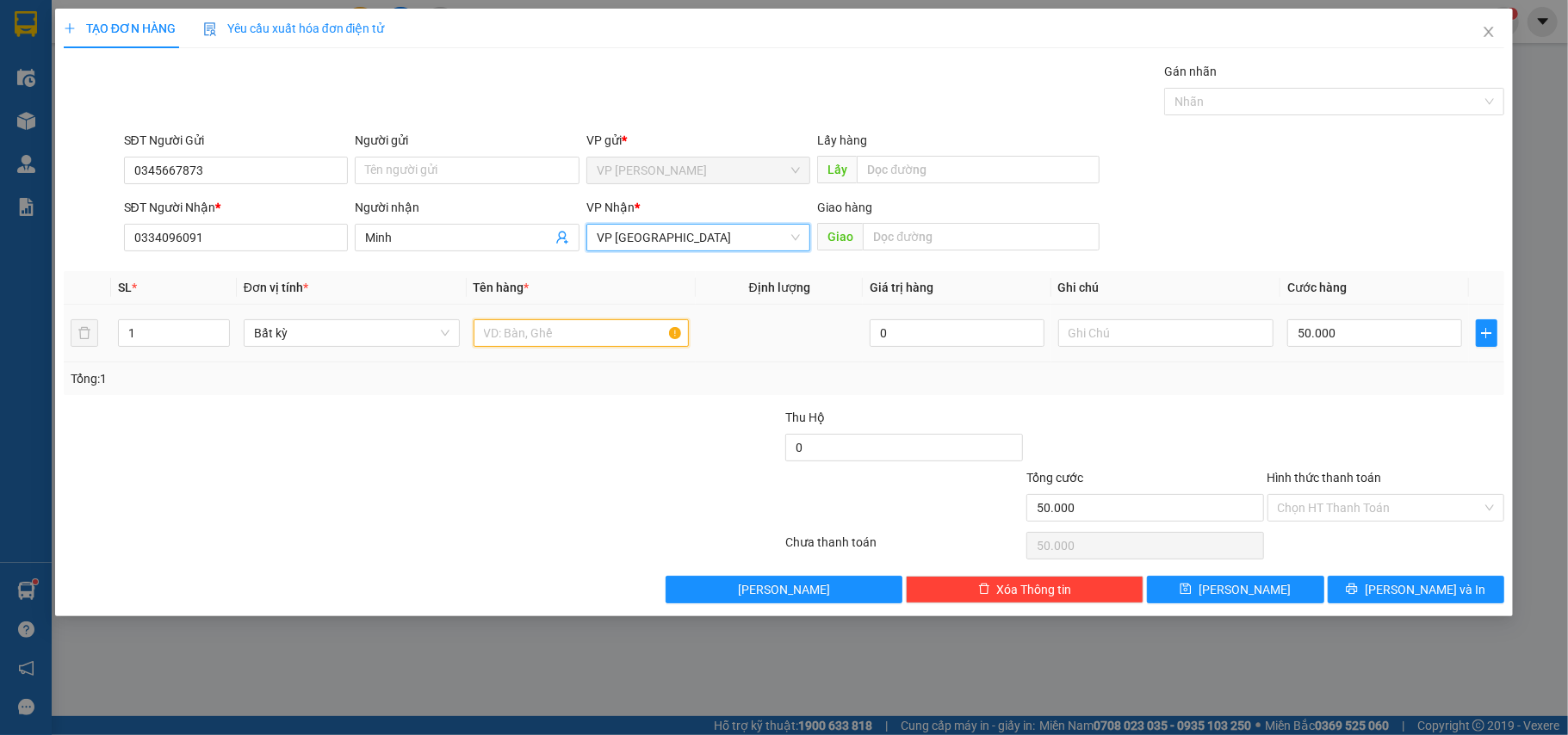
click at [520, 340] on input "text" at bounding box center [581, 333] width 216 height 27
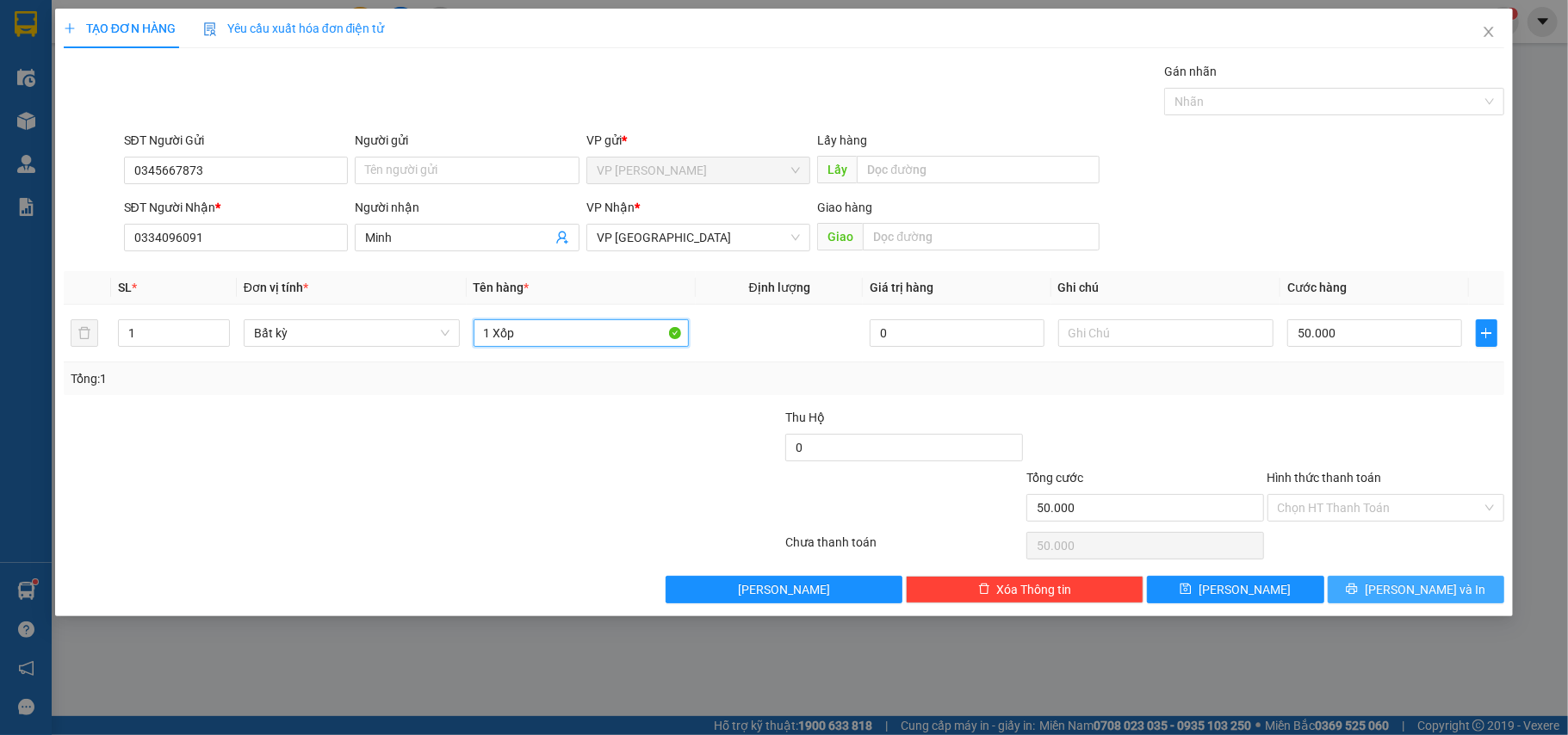
type input "1 Xốp"
click at [1444, 603] on button "[PERSON_NAME] và In" at bounding box center [1417, 590] width 178 height 27
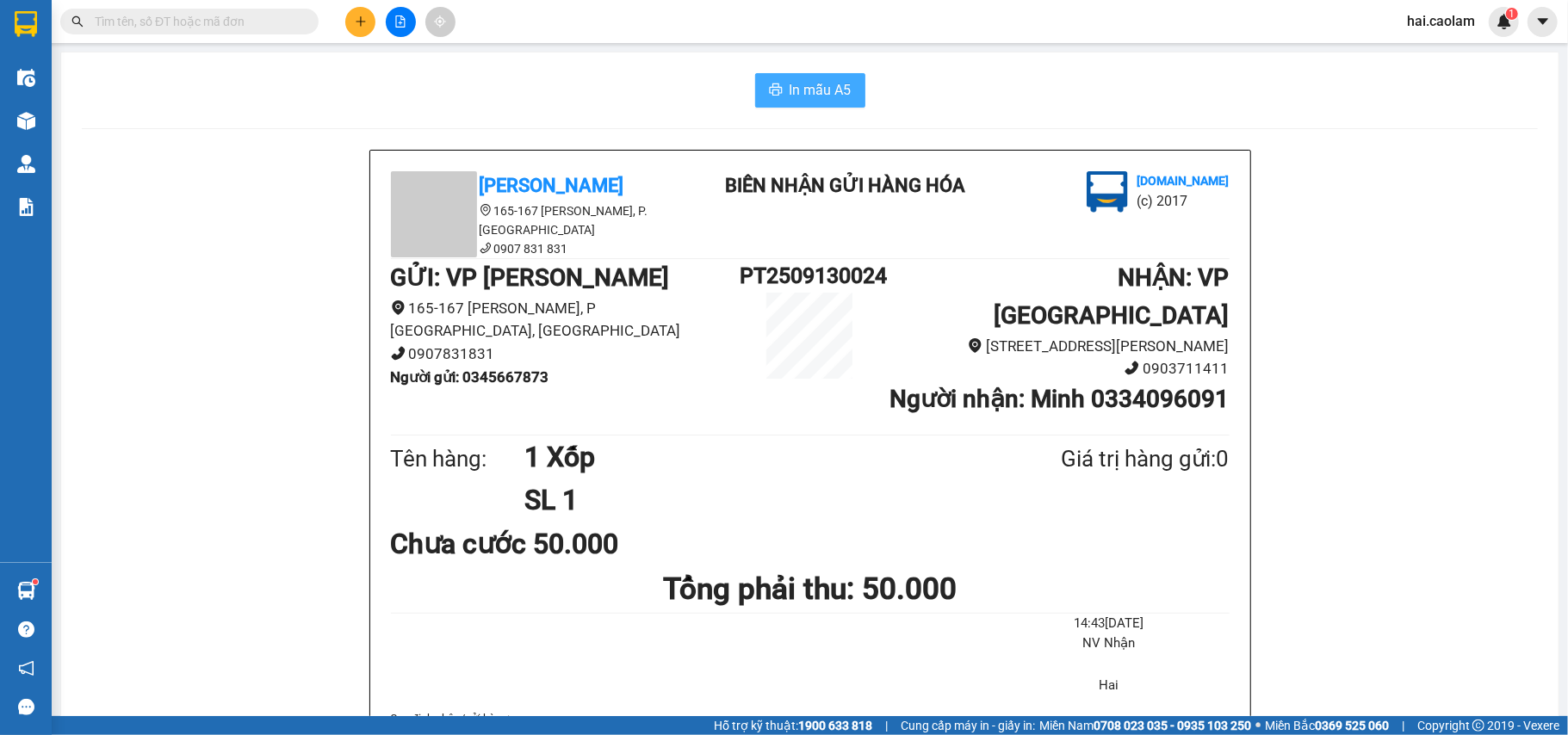
drag, startPoint x: 821, startPoint y: 52, endPoint x: 818, endPoint y: 76, distance: 24.2
click at [821, 67] on main "In mẫu A5 CAO LÂM 165-167 Đỗ Hành, P. Phú Thủy 0907 831 831 BIÊN NHẬN GỬI HÀNG …" at bounding box center [784, 358] width 1568 height 716
click at [818, 81] on span "In mẫu A5" at bounding box center [821, 90] width 62 height 21
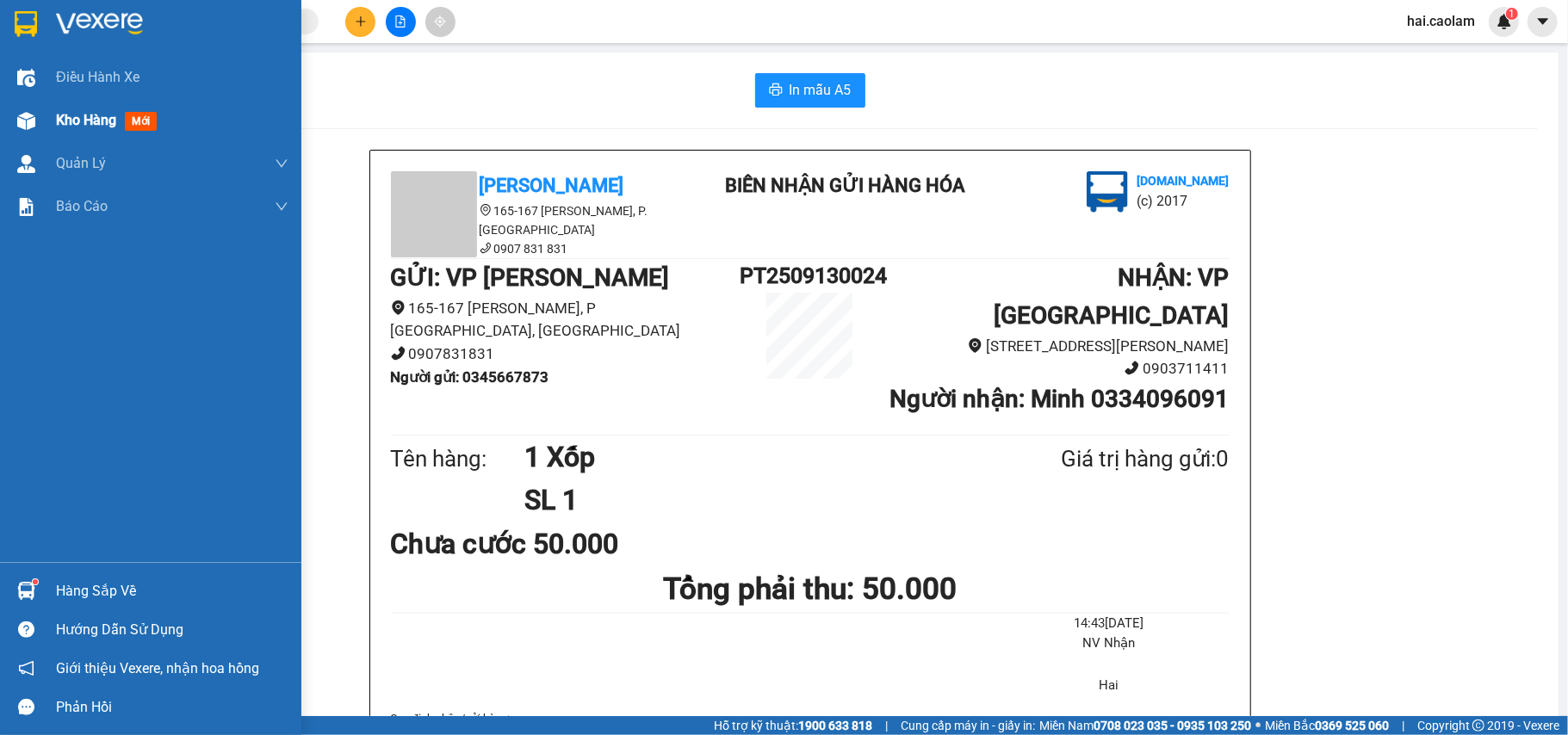
click at [35, 110] on div at bounding box center [25, 121] width 30 height 30
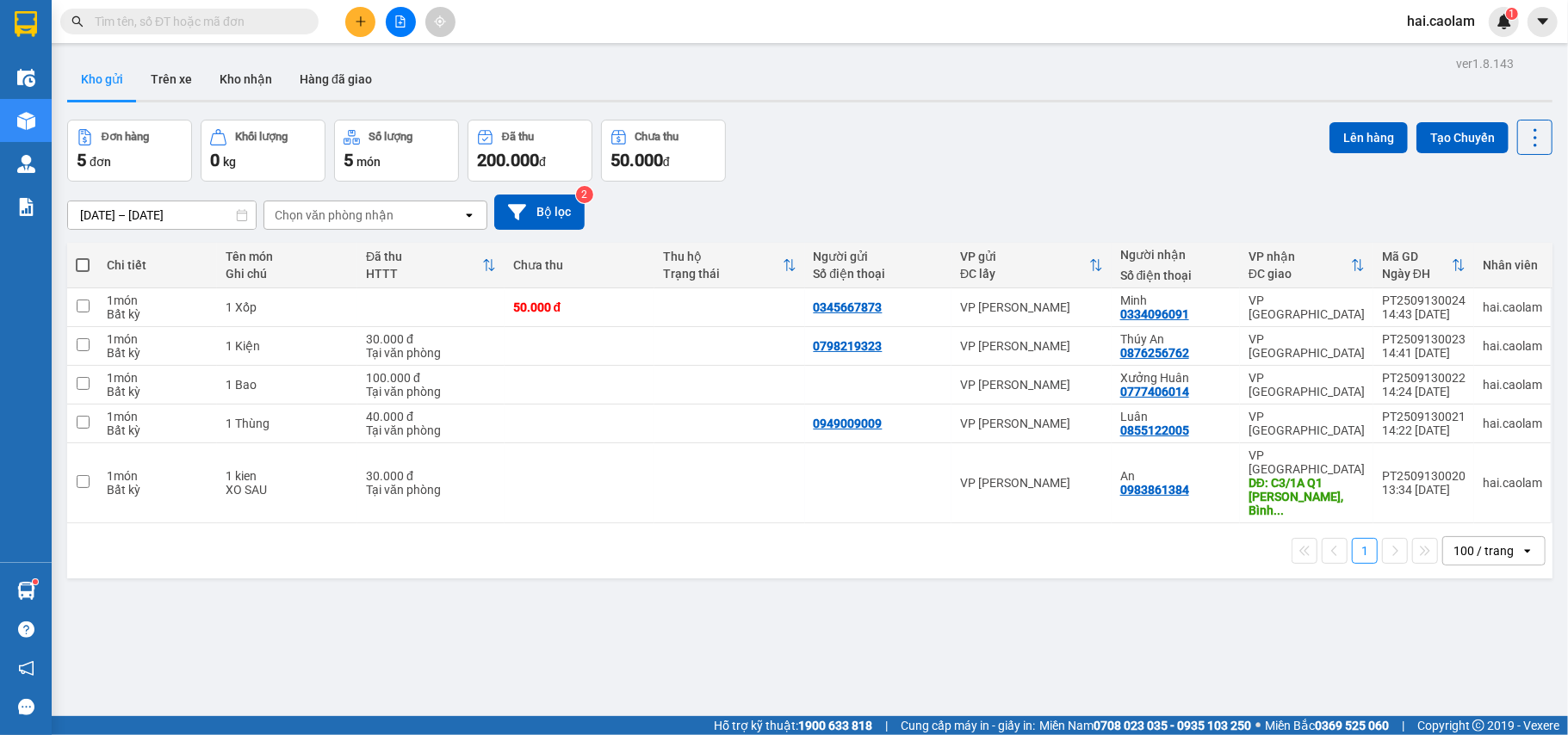
click at [1097, 146] on div "Đơn hàng 5 đơn Khối lượng 0 kg Số lượng 5 món Đã thu 200.000 đ Chưa thu 50.000 …" at bounding box center [810, 151] width 1486 height 62
drag, startPoint x: 201, startPoint y: 5, endPoint x: 196, endPoint y: 19, distance: 14.9
click at [201, 7] on div "Kết quả tìm kiếm ( 10000 ) Bộ lọc Mã ĐH Trạng thái Món hàng Thu hộ Tổng cước Ch…" at bounding box center [168, 21] width 336 height 30
click at [196, 19] on input "text" at bounding box center [196, 20] width 203 height 19
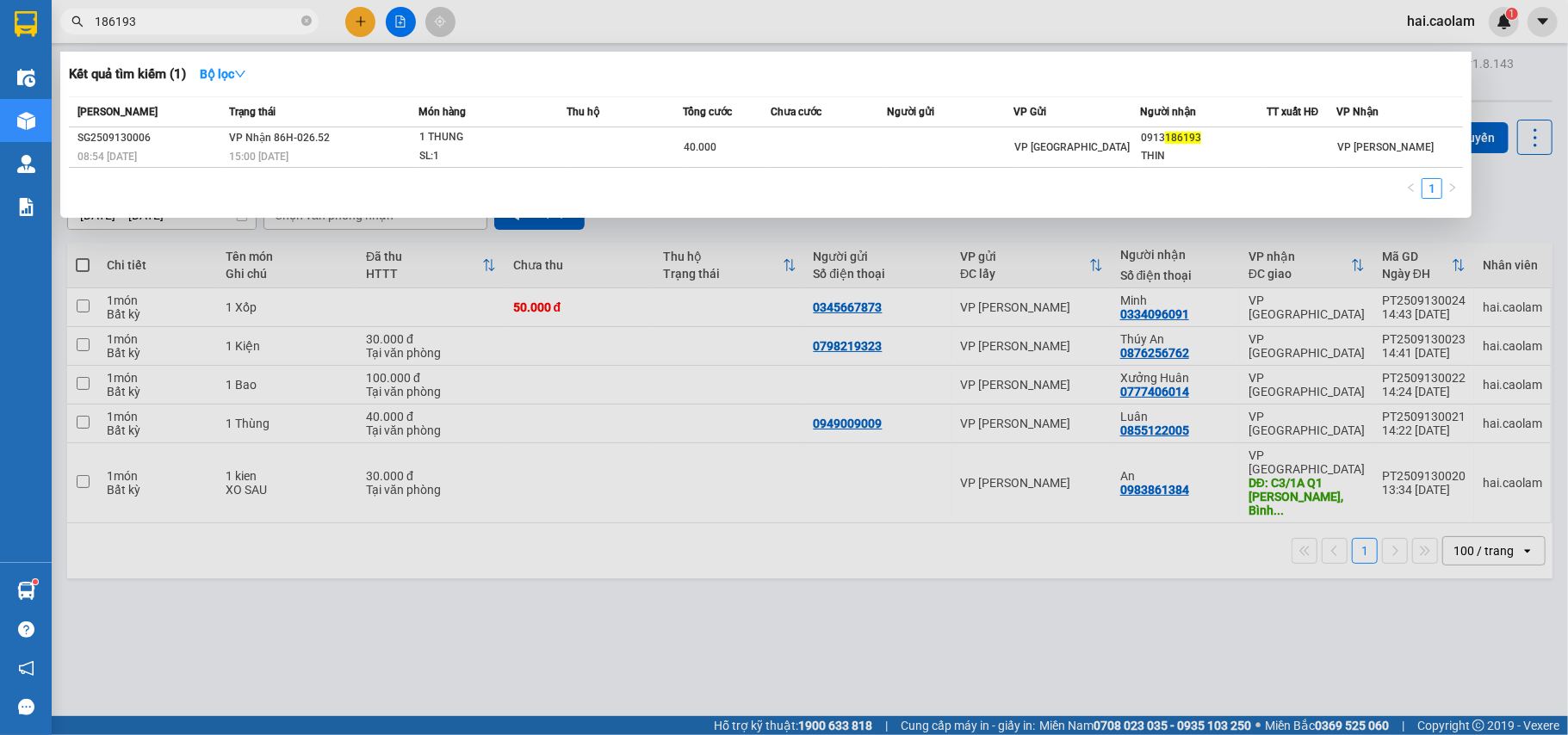
click at [264, 14] on input "186193" at bounding box center [196, 20] width 203 height 19
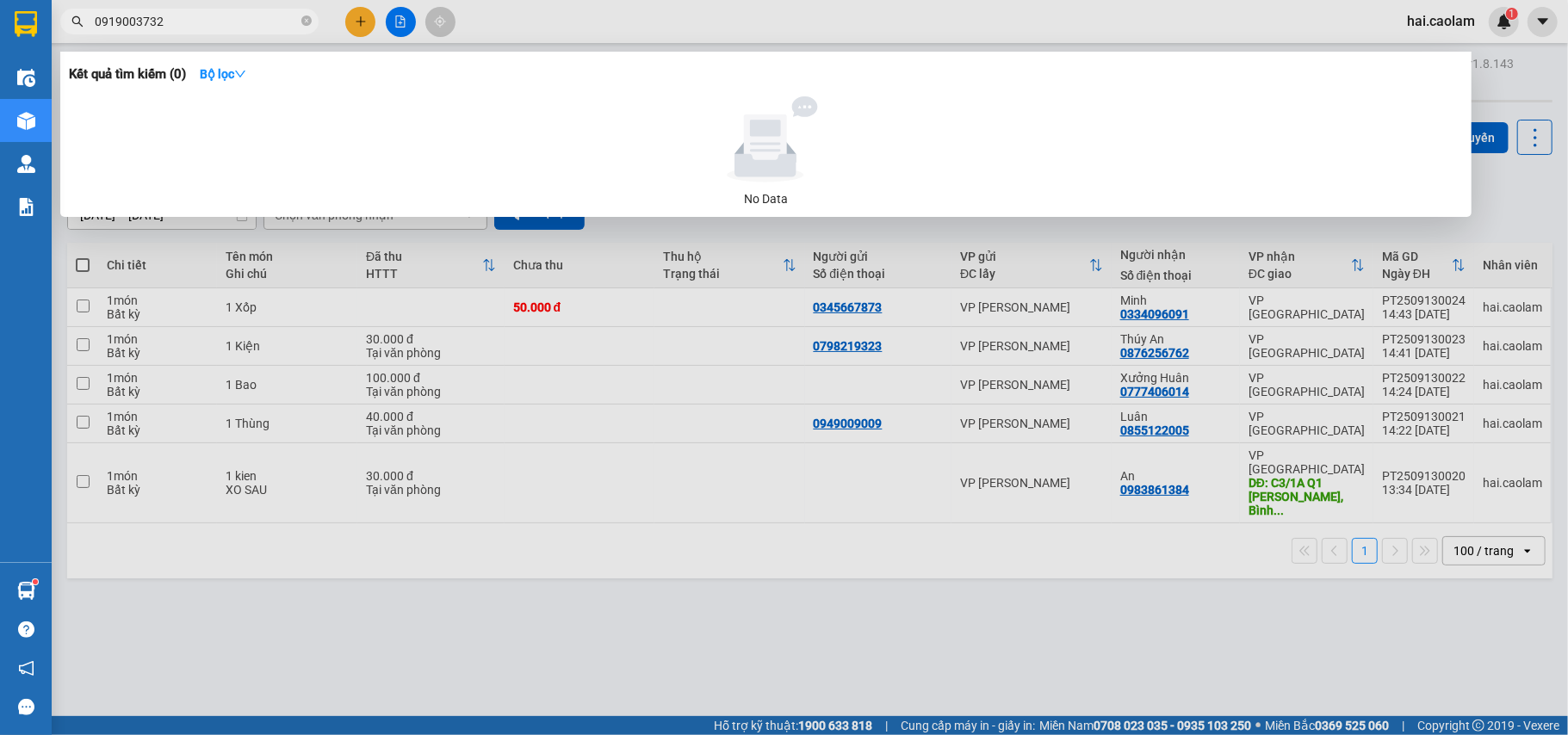
click at [172, 27] on input "0919003732" at bounding box center [196, 20] width 203 height 19
click at [118, 19] on input "0919003732" at bounding box center [196, 20] width 203 height 19
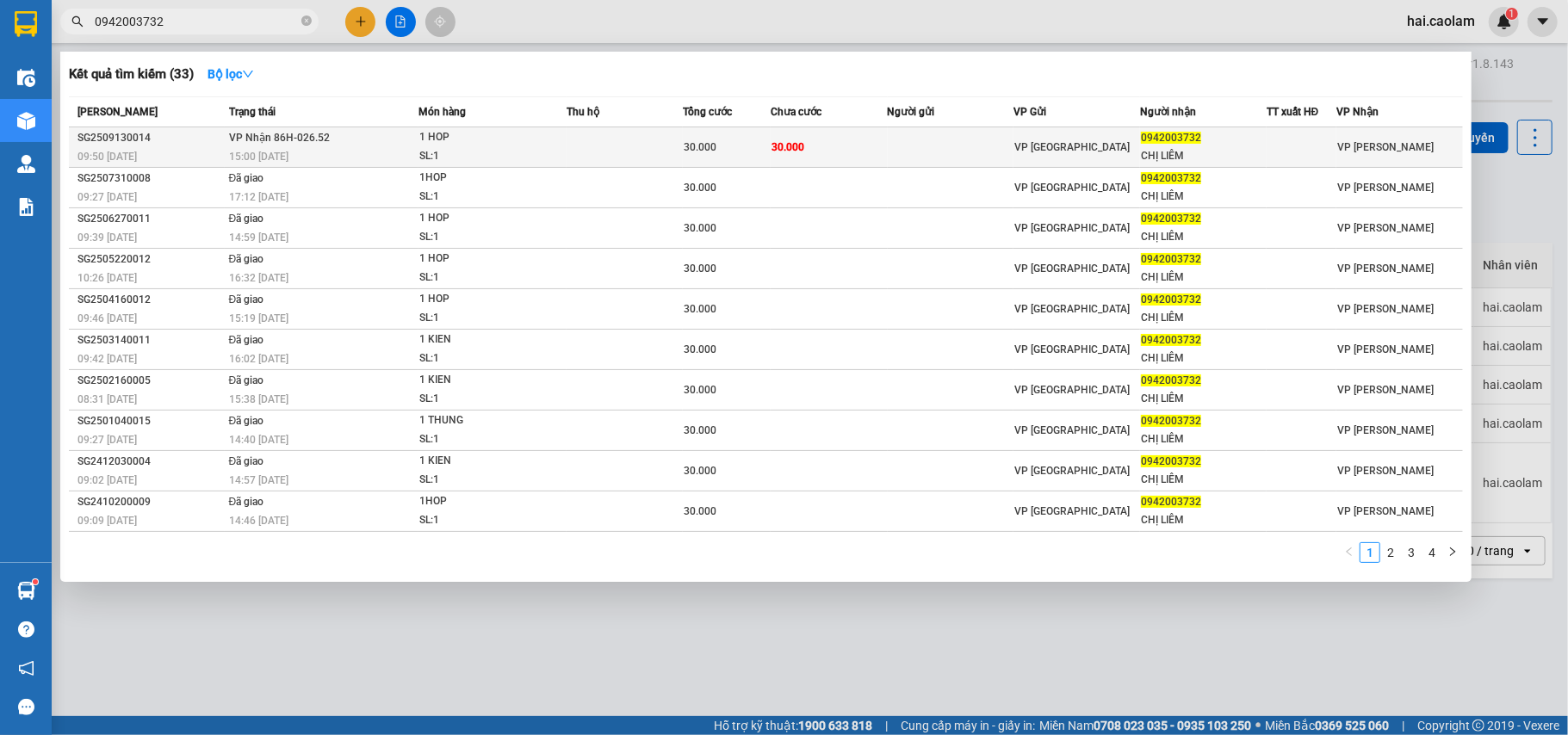
type input "0942003732"
click at [765, 142] on div "30.000" at bounding box center [726, 146] width 86 height 19
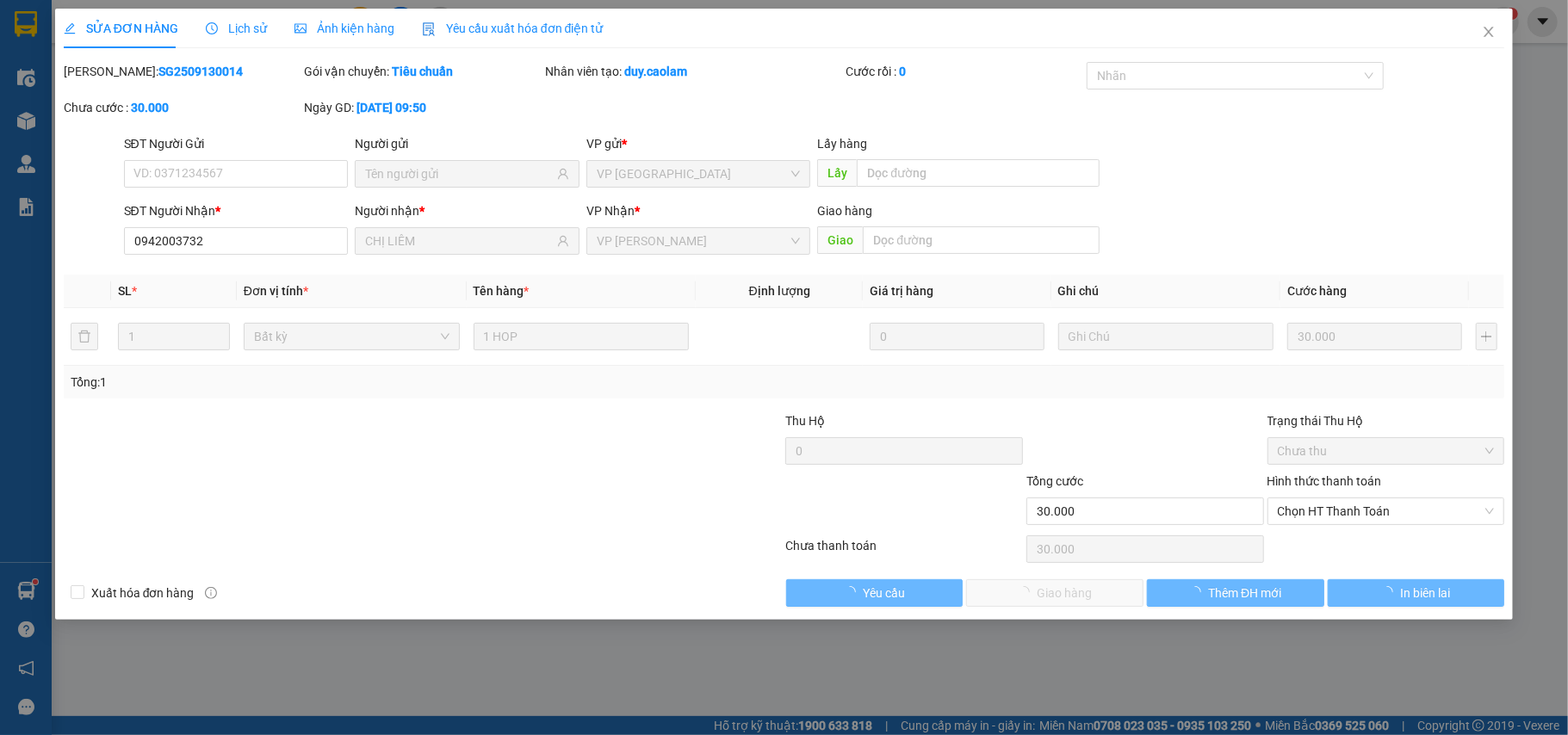
type input "0942003732"
type input "CHỊ LIÊM"
type input "30.000"
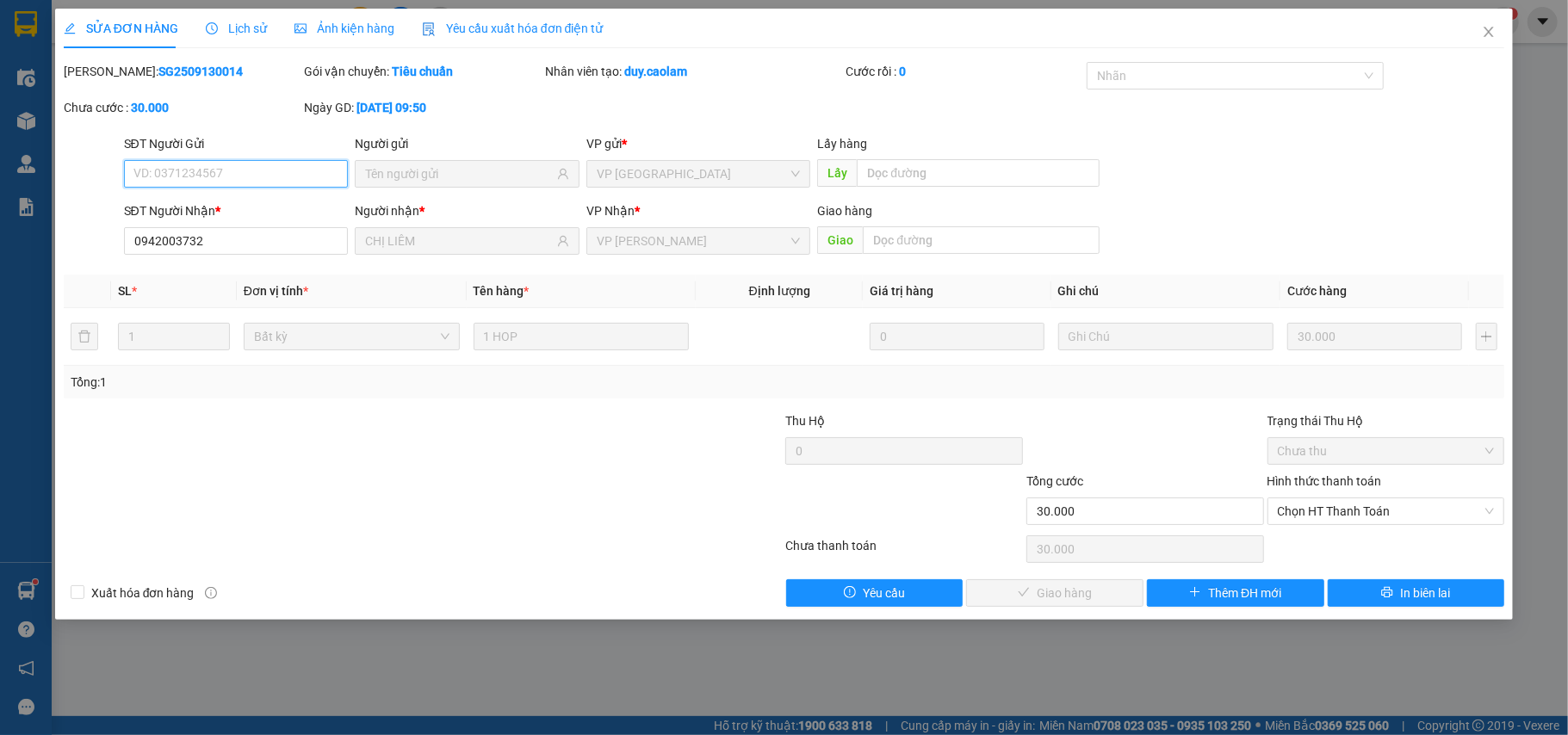
drag, startPoint x: 1371, startPoint y: 525, endPoint x: 1365, endPoint y: 538, distance: 14.3
click at [1370, 524] on span "Chọn HT Thanh Toán" at bounding box center [1386, 511] width 217 height 25
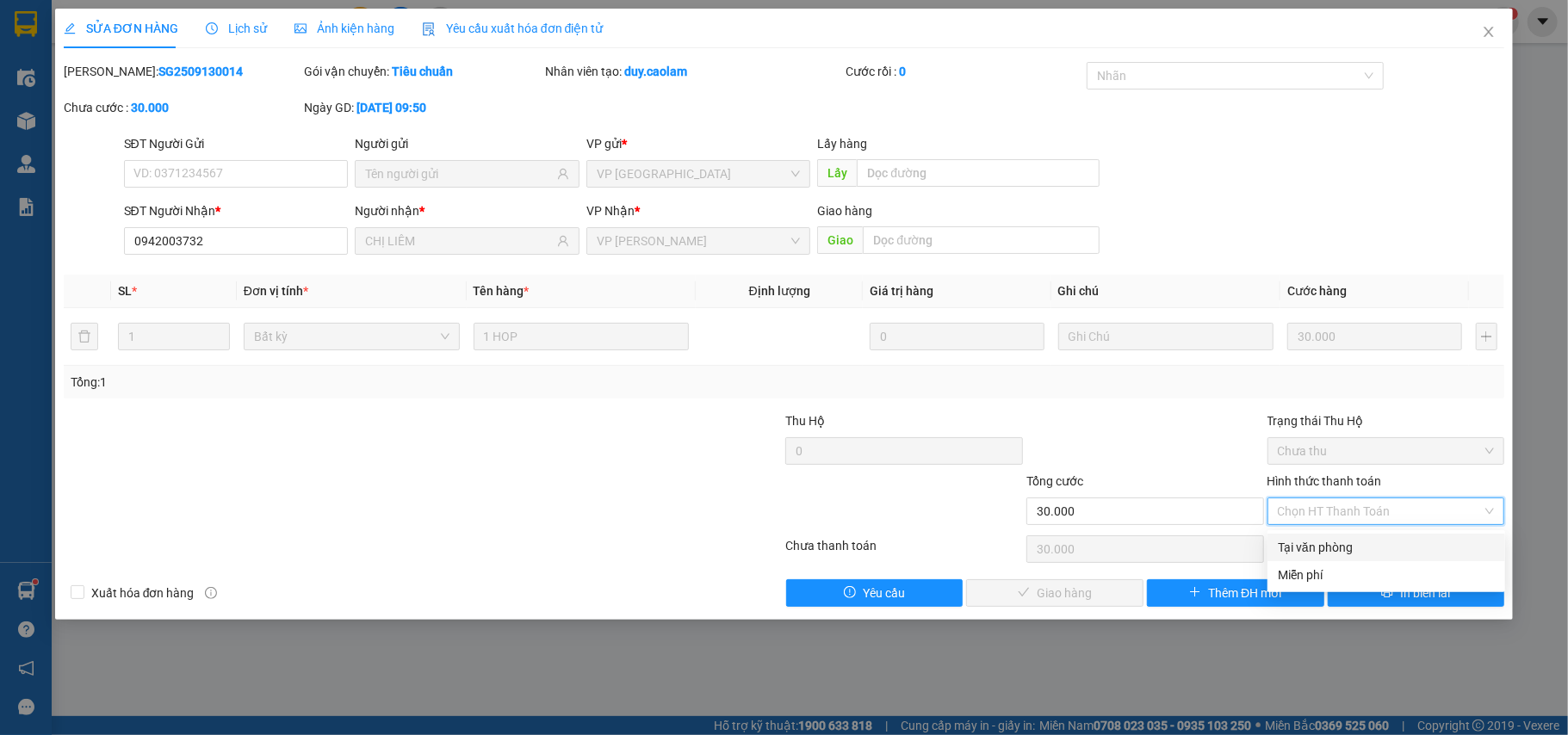
click at [1339, 543] on div "Tại văn phòng" at bounding box center [1386, 547] width 217 height 19
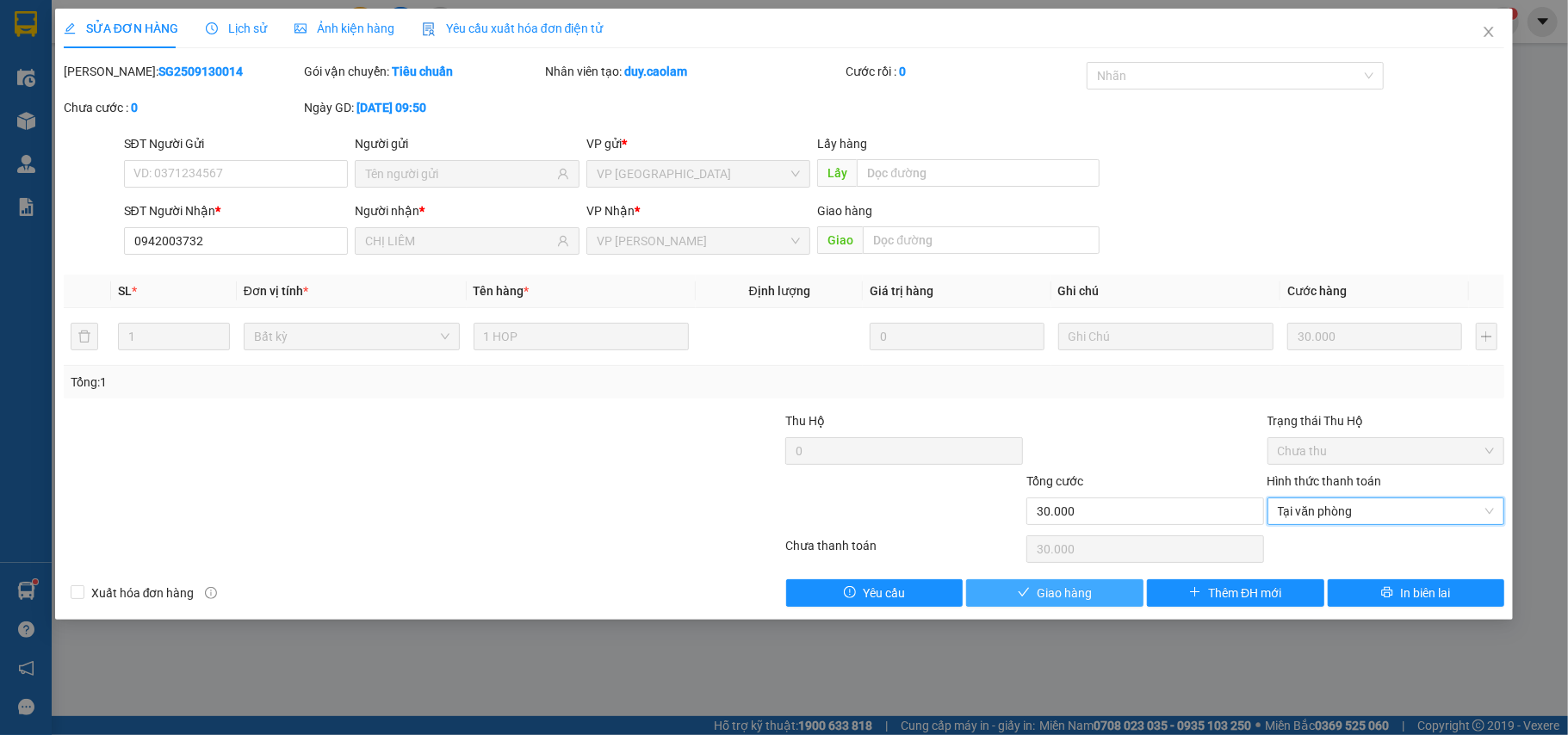
type input "0"
drag, startPoint x: 1084, startPoint y: 592, endPoint x: 1082, endPoint y: 583, distance: 9.2
click at [1082, 592] on span "Giao hàng" at bounding box center [1064, 592] width 55 height 19
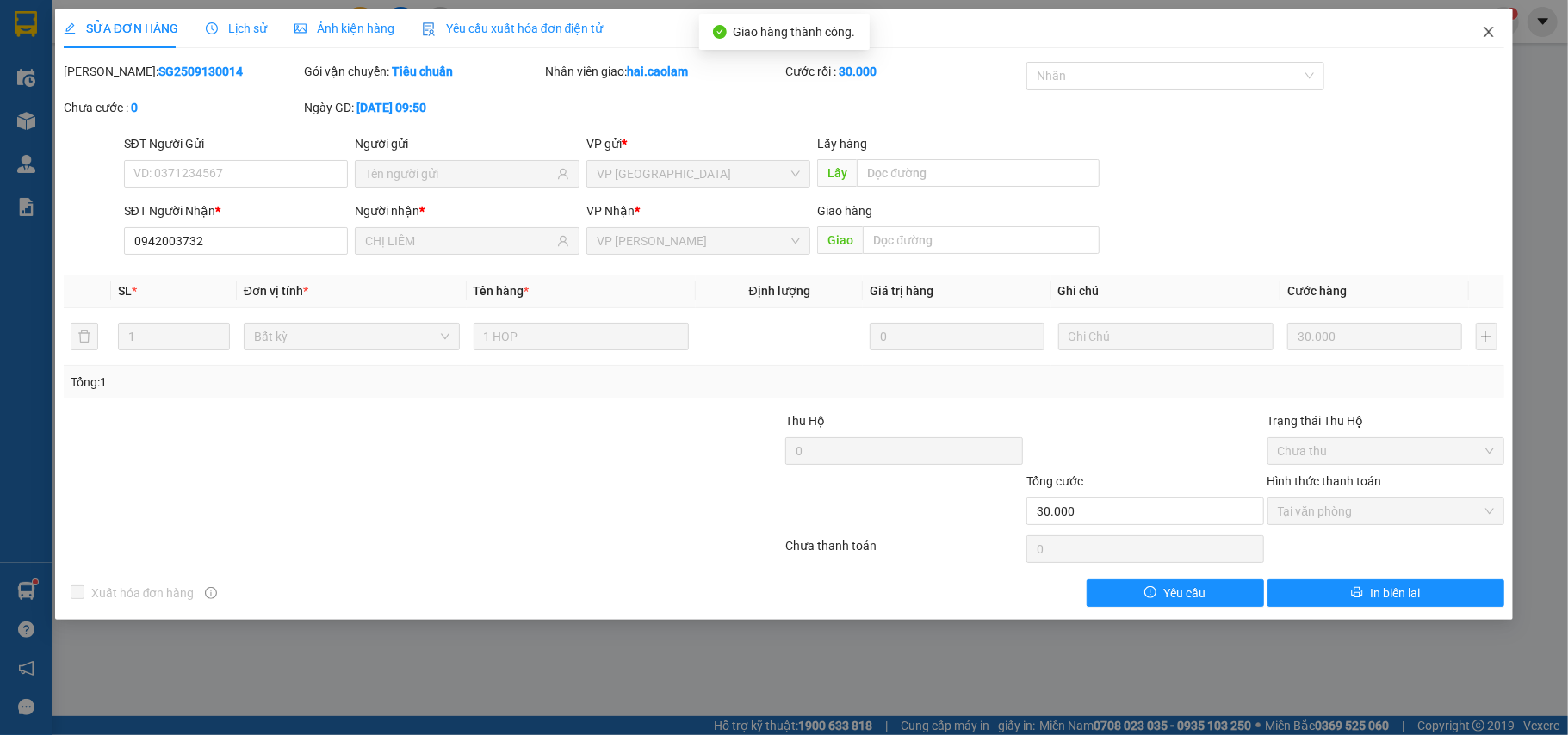
click at [1486, 39] on icon "close" at bounding box center [1489, 32] width 14 height 14
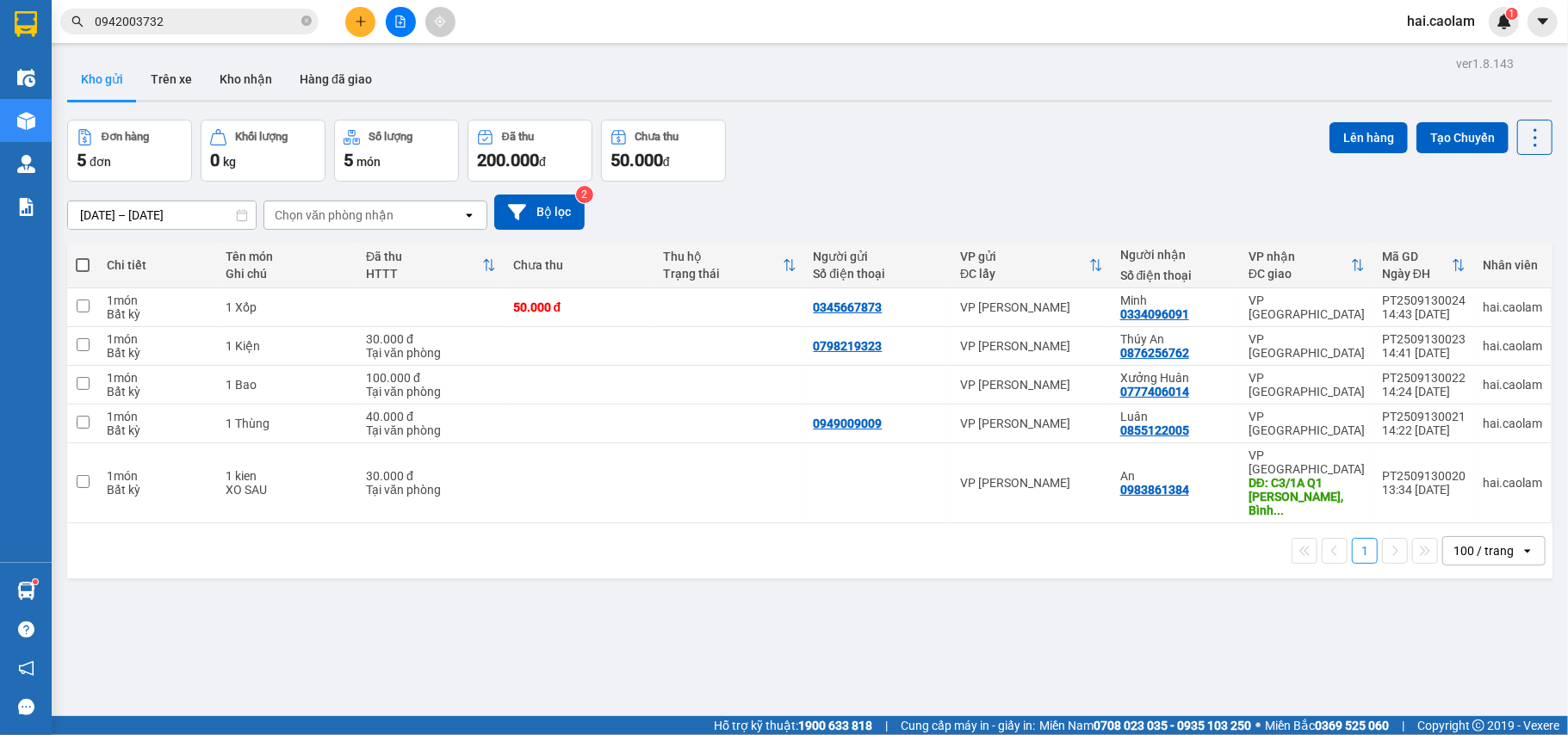
click at [921, 149] on div "Đơn hàng 5 đơn Khối lượng 0 kg Số lượng 5 món Đã thu 200.000 đ Chưa thu 50.000 …" at bounding box center [810, 151] width 1486 height 62
drag, startPoint x: 903, startPoint y: 149, endPoint x: 889, endPoint y: 112, distance: 39.6
click at [903, 146] on div "Đơn hàng 5 đơn Khối lượng 0 kg Số lượng 5 món Đã thu 200.000 đ Chưa thu 50.000 …" at bounding box center [810, 151] width 1486 height 62
click at [920, 125] on div "Đơn hàng 5 đơn Khối lượng 0 kg Số lượng 5 món Đã thu 200.000 đ Chưa thu 50.000 …" at bounding box center [810, 151] width 1486 height 62
click at [892, 144] on div "Đơn hàng 5 đơn Khối lượng 0 kg Số lượng 5 món Đã thu 200.000 đ Chưa thu 50.000 …" at bounding box center [810, 151] width 1486 height 62
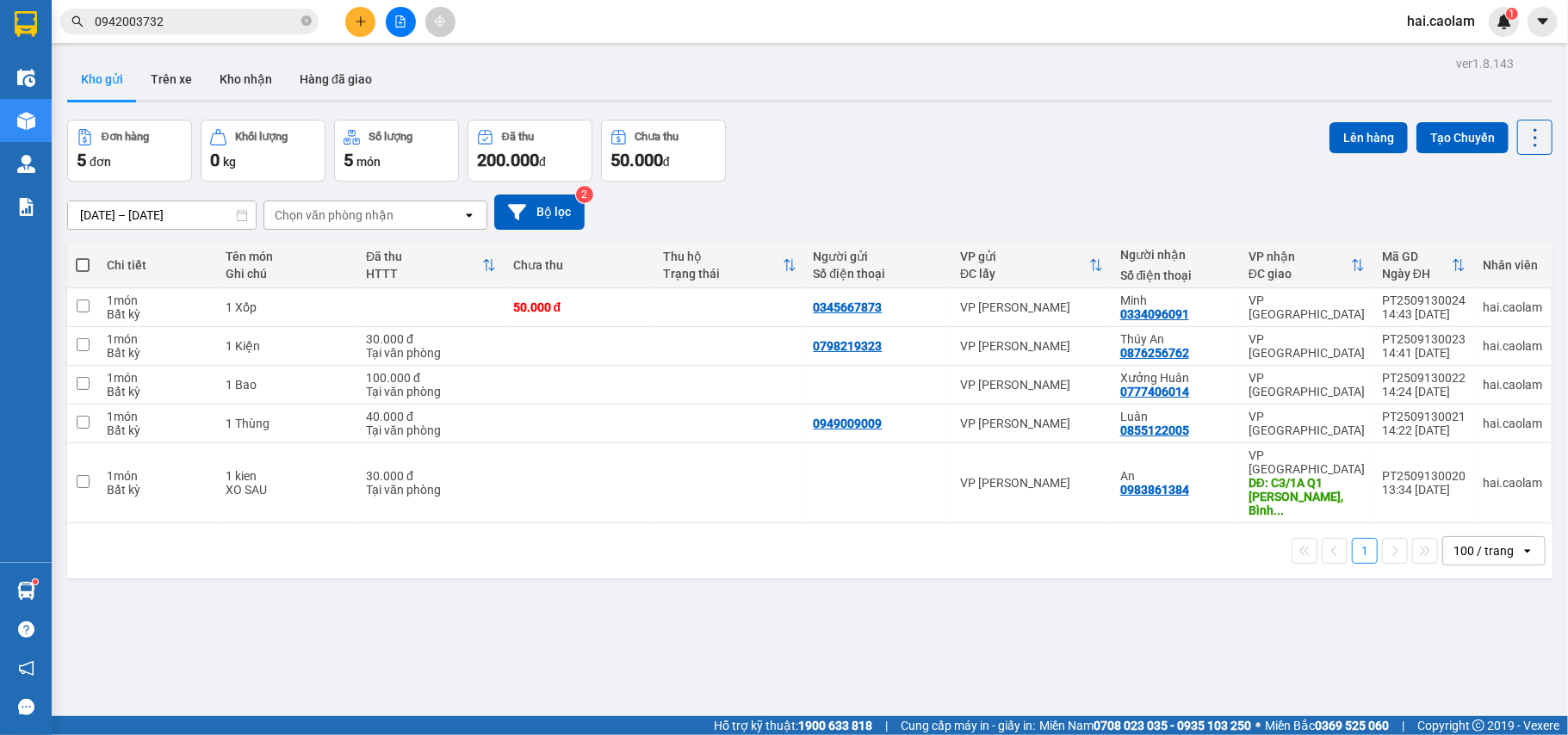
click at [889, 140] on div "Đơn hàng 5 đơn Khối lượng 0 kg Số lượng 5 món Đã thu 200.000 đ Chưa thu 50.000 …" at bounding box center [810, 151] width 1486 height 62
click at [880, 155] on div "Đơn hàng 5 đơn Khối lượng 0 kg Số lượng 5 món Đã thu 200.000 đ Chưa thu 50.000 …" at bounding box center [810, 151] width 1486 height 62
click at [880, 156] on div "Đơn hàng 5 đơn Khối lượng 0 kg Số lượng 5 món Đã thu 200.000 đ Chưa thu 50.000 …" at bounding box center [810, 151] width 1486 height 62
click at [900, 152] on div "Đơn hàng 5 đơn Khối lượng 0 kg Số lượng 5 món Đã thu 200.000 đ Chưa thu 50.000 …" at bounding box center [810, 151] width 1486 height 62
click at [895, 225] on div "11/09/2025 – 13/09/2025 Press the down arrow key to interact with the calendar …" at bounding box center [810, 212] width 1486 height 35
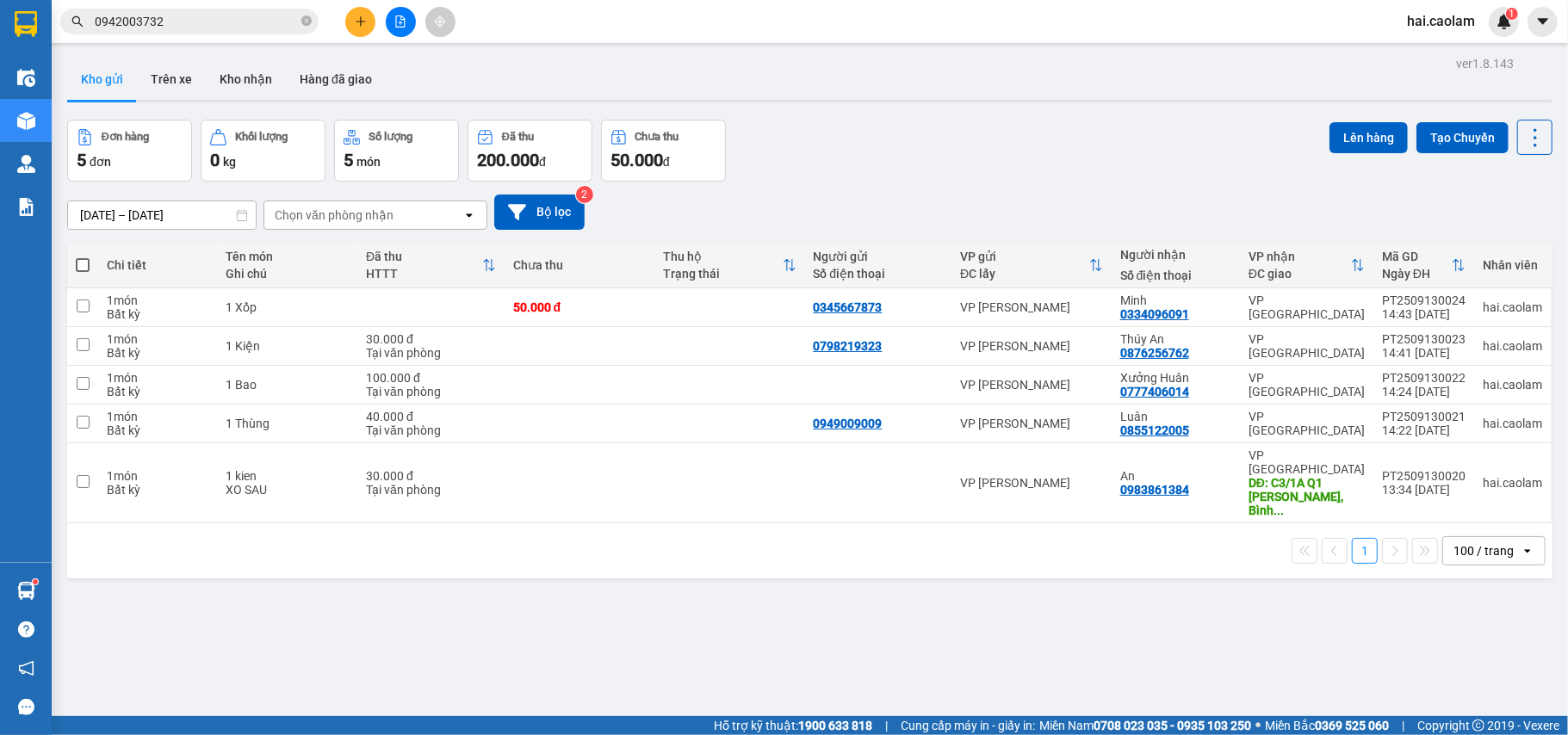
click at [900, 172] on div "Đơn hàng 5 đơn Khối lượng 0 kg Số lượng 5 món Đã thu 200.000 đ Chưa thu 50.000 …" at bounding box center [810, 151] width 1486 height 62
click at [847, 179] on div "Đơn hàng 5 đơn Khối lượng 0 kg Số lượng 5 món Đã thu 200.000 đ Chưa thu 50.000 …" at bounding box center [810, 151] width 1486 height 62
click at [983, 173] on div "Đơn hàng 5 đơn Khối lượng 0 kg Số lượng 5 món Đã thu 200.000 đ Chưa thu 50.000 …" at bounding box center [810, 151] width 1486 height 62
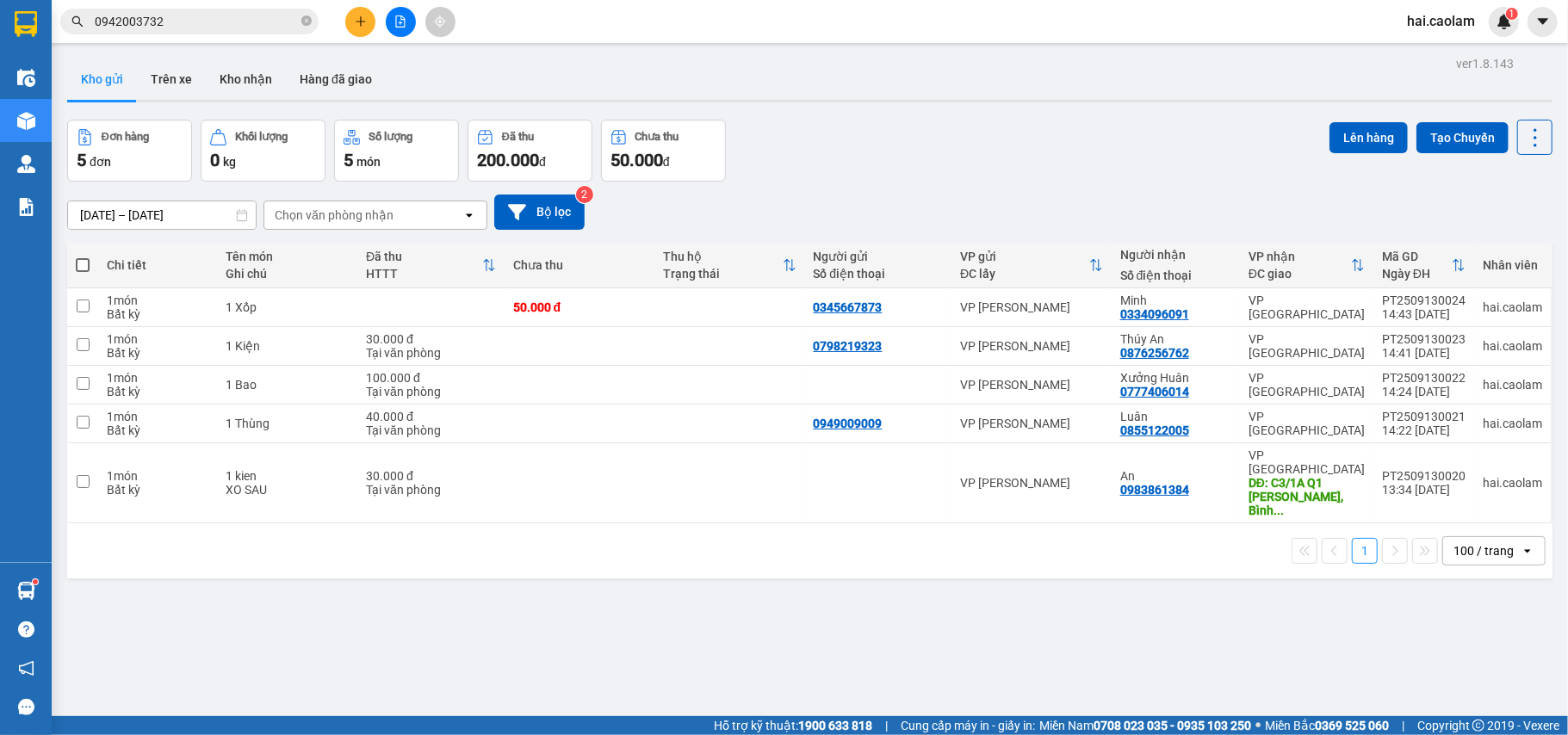
click at [1034, 184] on div "11/09/2025 – 13/09/2025 Press the down arrow key to interact with the calendar …" at bounding box center [810, 212] width 1486 height 61
click at [973, 171] on div "Đơn hàng 5 đơn Khối lượng 0 kg Số lượng 5 món Đã thu 200.000 đ Chưa thu 50.000 …" at bounding box center [810, 151] width 1486 height 62
click at [978, 171] on div "Đơn hàng 5 đơn Khối lượng 0 kg Số lượng 5 món Đã thu 200.000 đ Chưa thu 50.000 …" at bounding box center [810, 151] width 1486 height 62
click at [171, 311] on div "Bất kỳ" at bounding box center [157, 314] width 102 height 14
checkbox input "true"
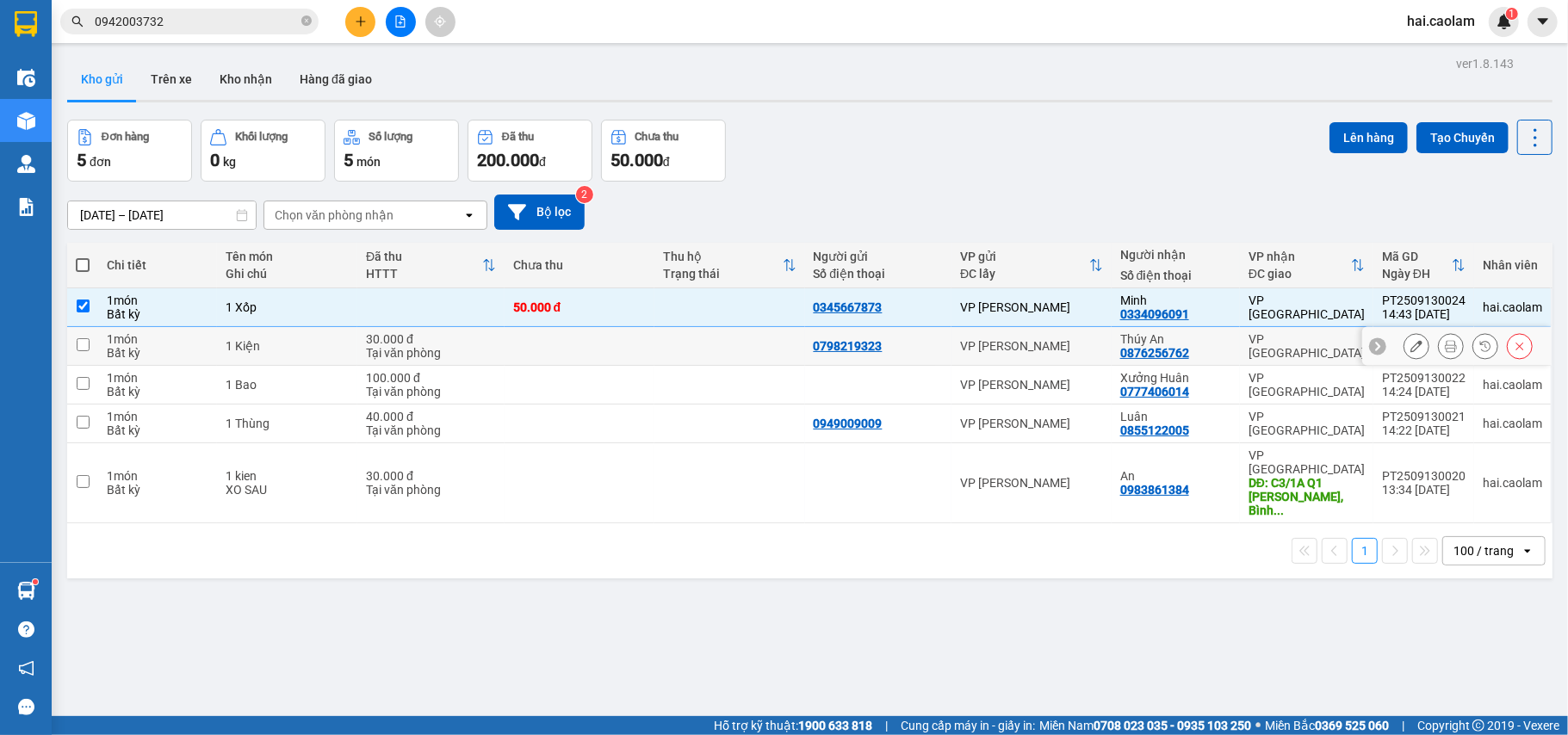
drag, startPoint x: 171, startPoint y: 341, endPoint x: 167, endPoint y: 372, distance: 31.3
click at [171, 343] on div "1 món" at bounding box center [157, 340] width 102 height 14
checkbox input "true"
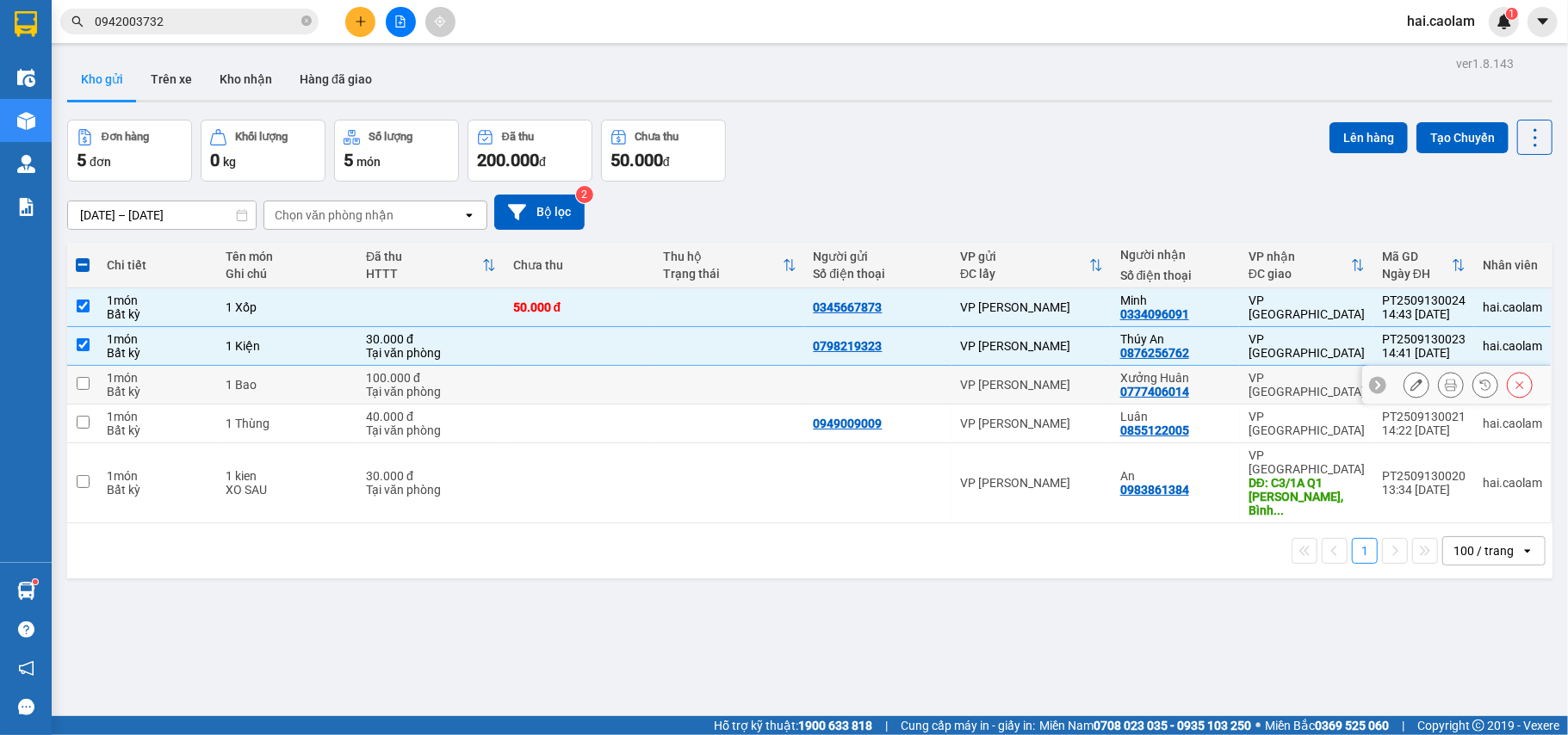
drag, startPoint x: 166, startPoint y: 377, endPoint x: 159, endPoint y: 428, distance: 51.5
click at [164, 383] on div "1 món" at bounding box center [157, 378] width 102 height 14
checkbox input "true"
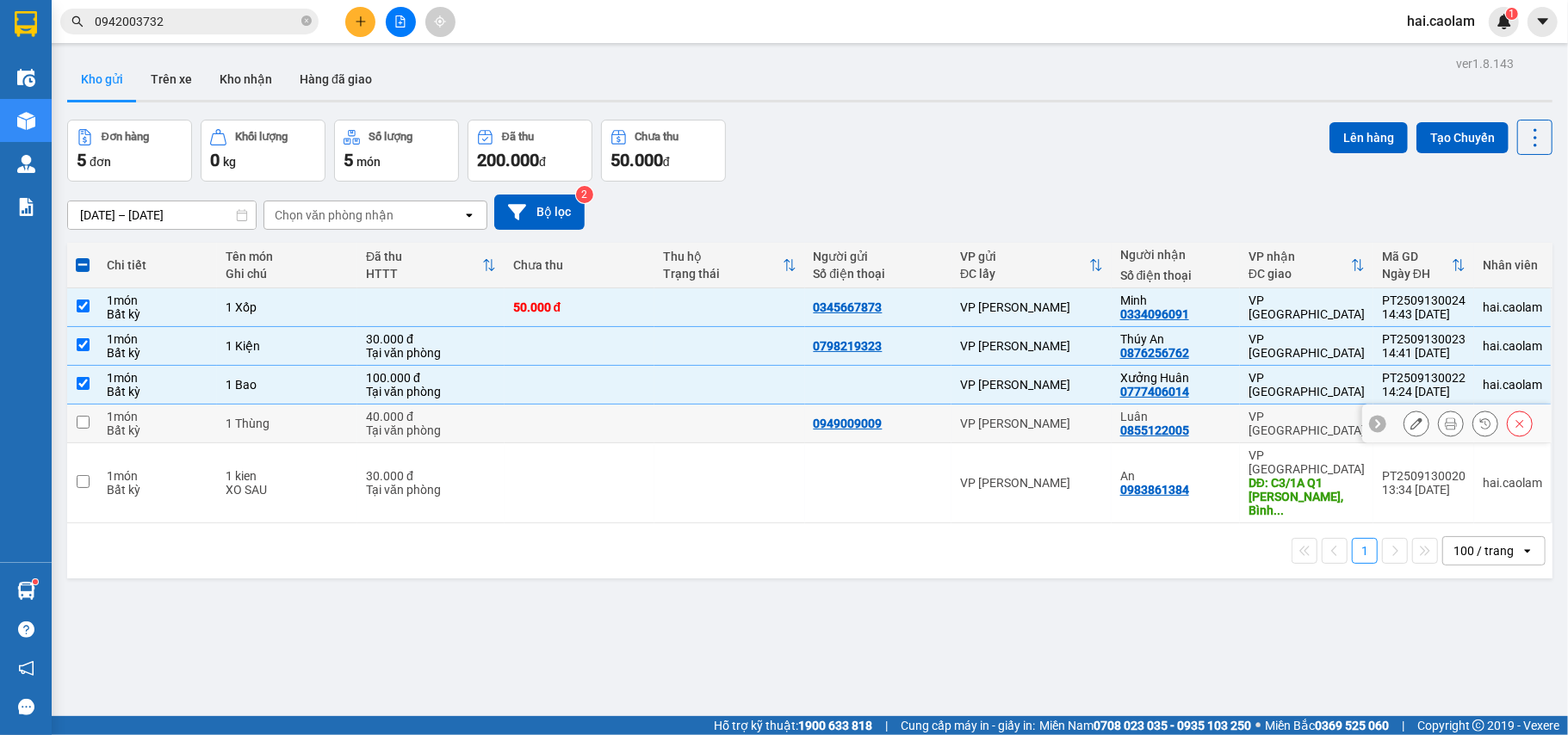
click at [157, 437] on div "Bất kỳ" at bounding box center [157, 430] width 102 height 14
checkbox input "true"
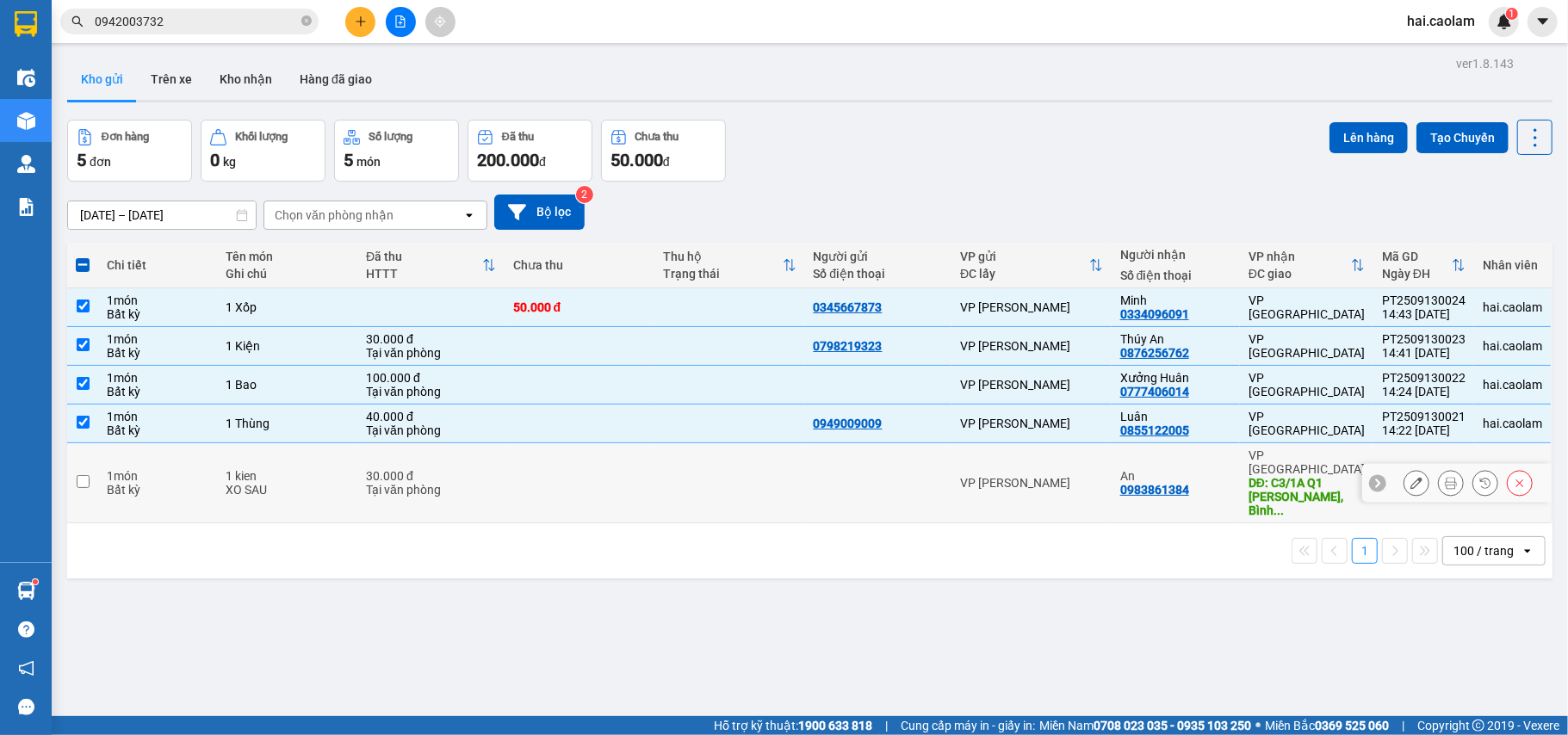
click at [143, 483] on div "Bất kỳ" at bounding box center [157, 490] width 102 height 14
checkbox input "true"
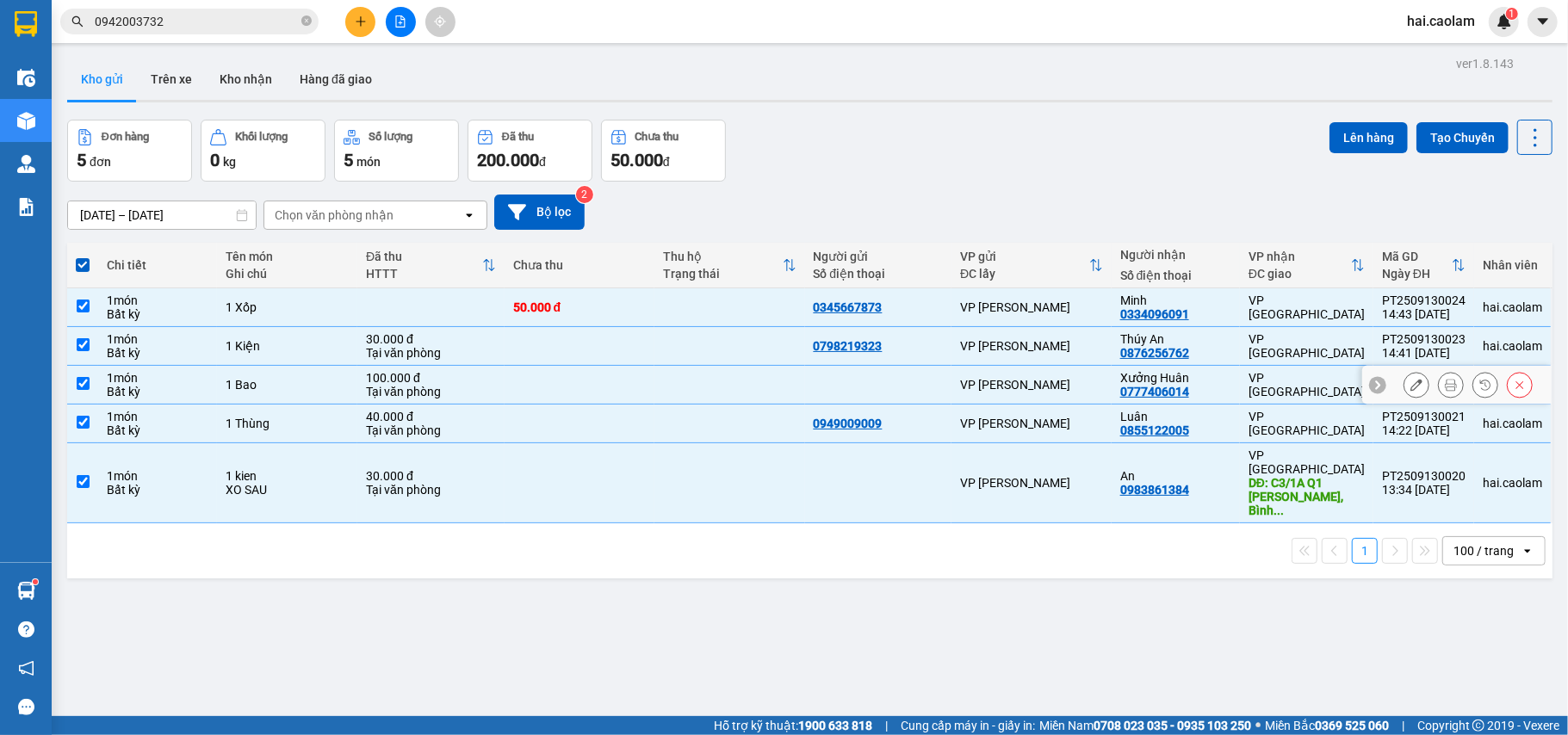
click at [713, 397] on td at bounding box center [728, 386] width 149 height 39
checkbox input "false"
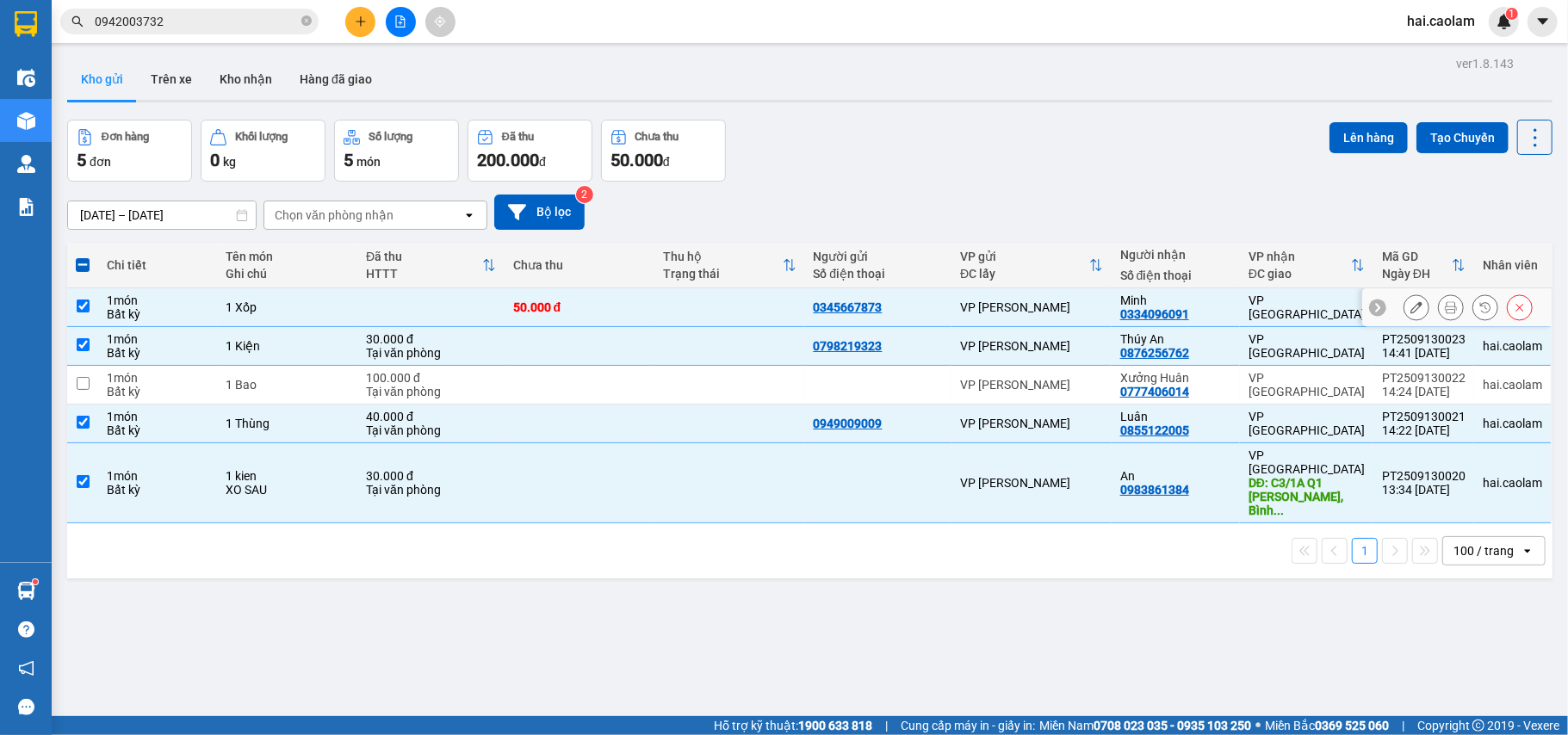
click at [654, 304] on td at bounding box center [728, 308] width 149 height 39
checkbox input "false"
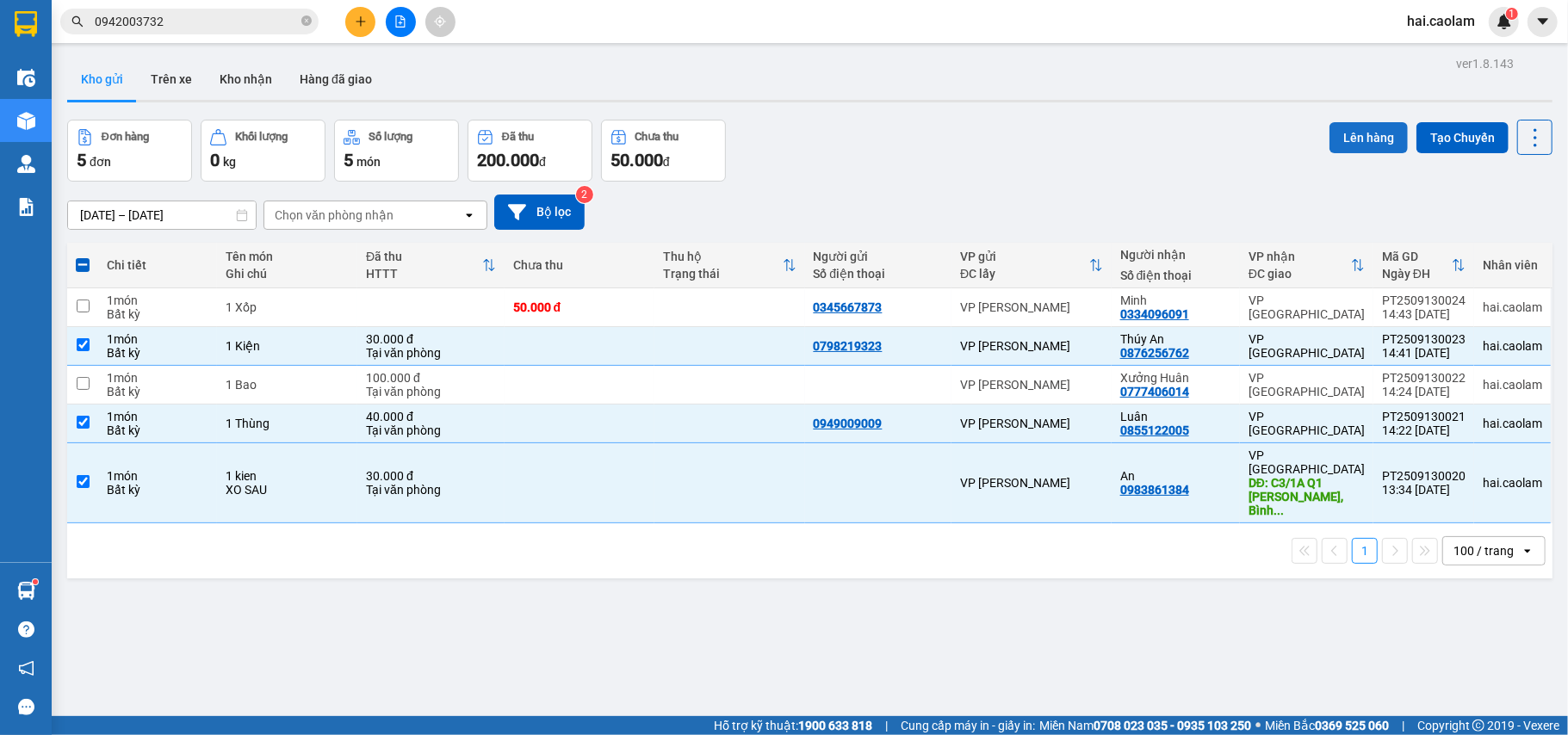
click at [1337, 142] on button "Lên hàng" at bounding box center [1369, 138] width 78 height 31
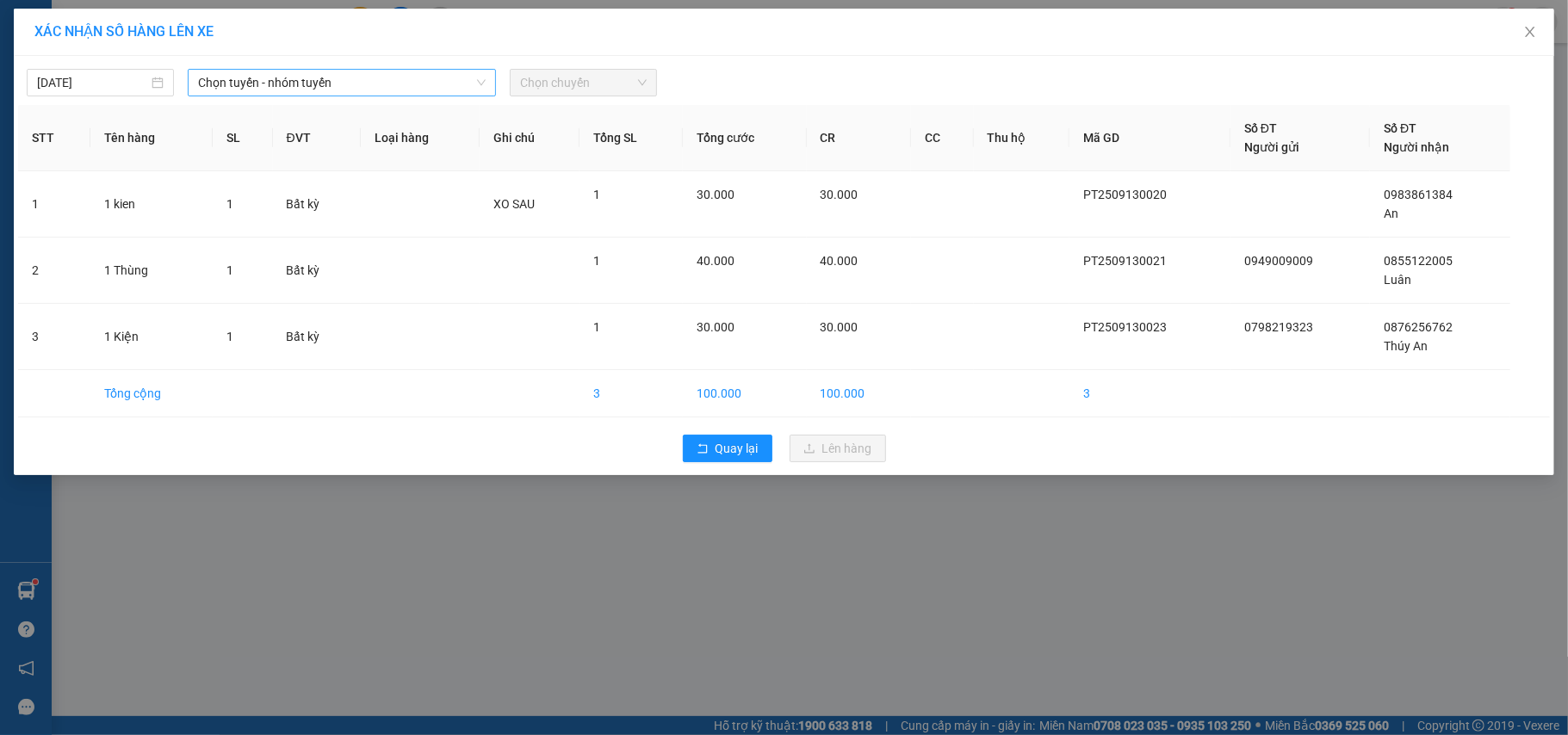
click at [273, 81] on span "Chọn tuyến - nhóm tuyến" at bounding box center [342, 82] width 288 height 25
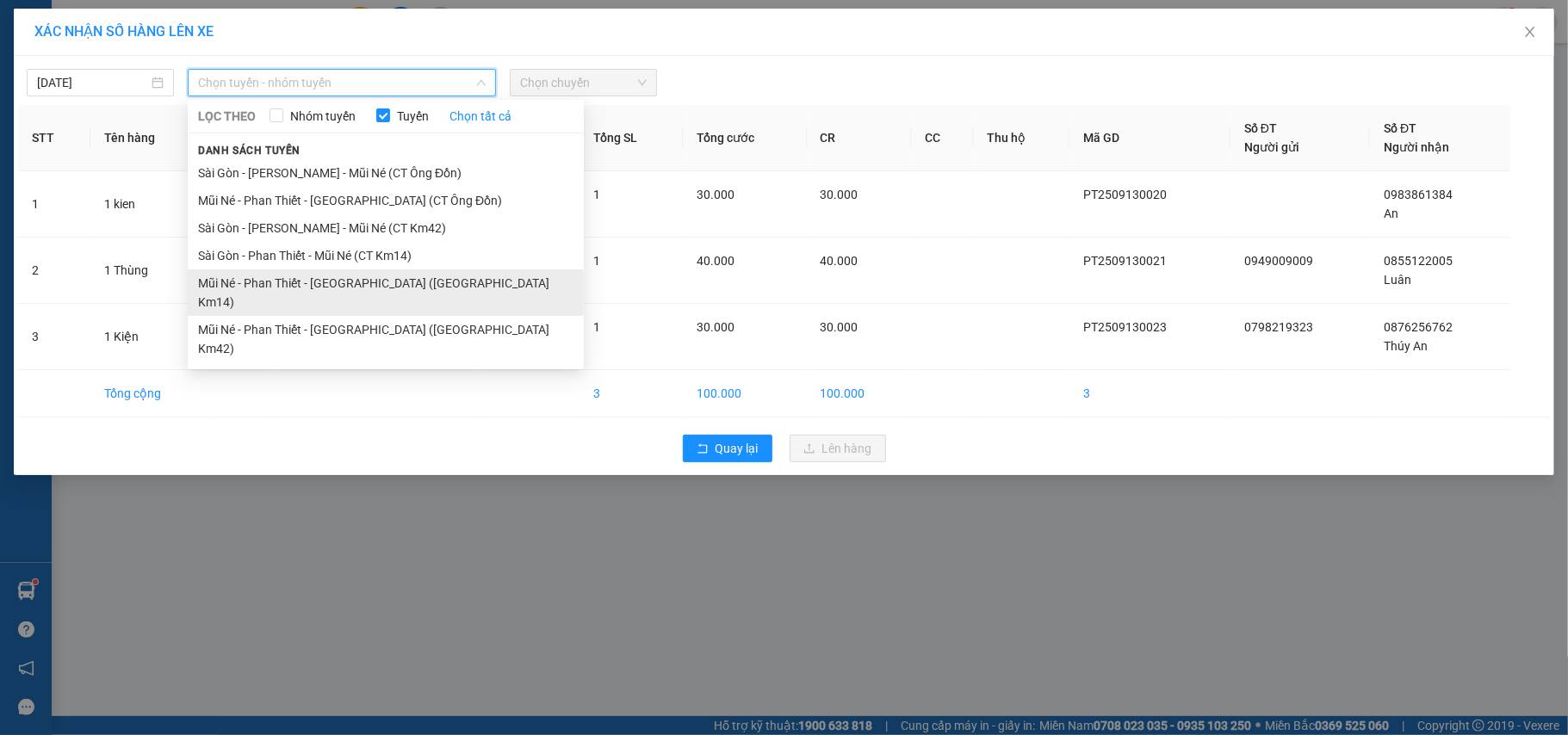
click at [387, 283] on li "Mũi Né - Phan Thiết - Sài Gòn (CT Km14)" at bounding box center [386, 293] width 396 height 47
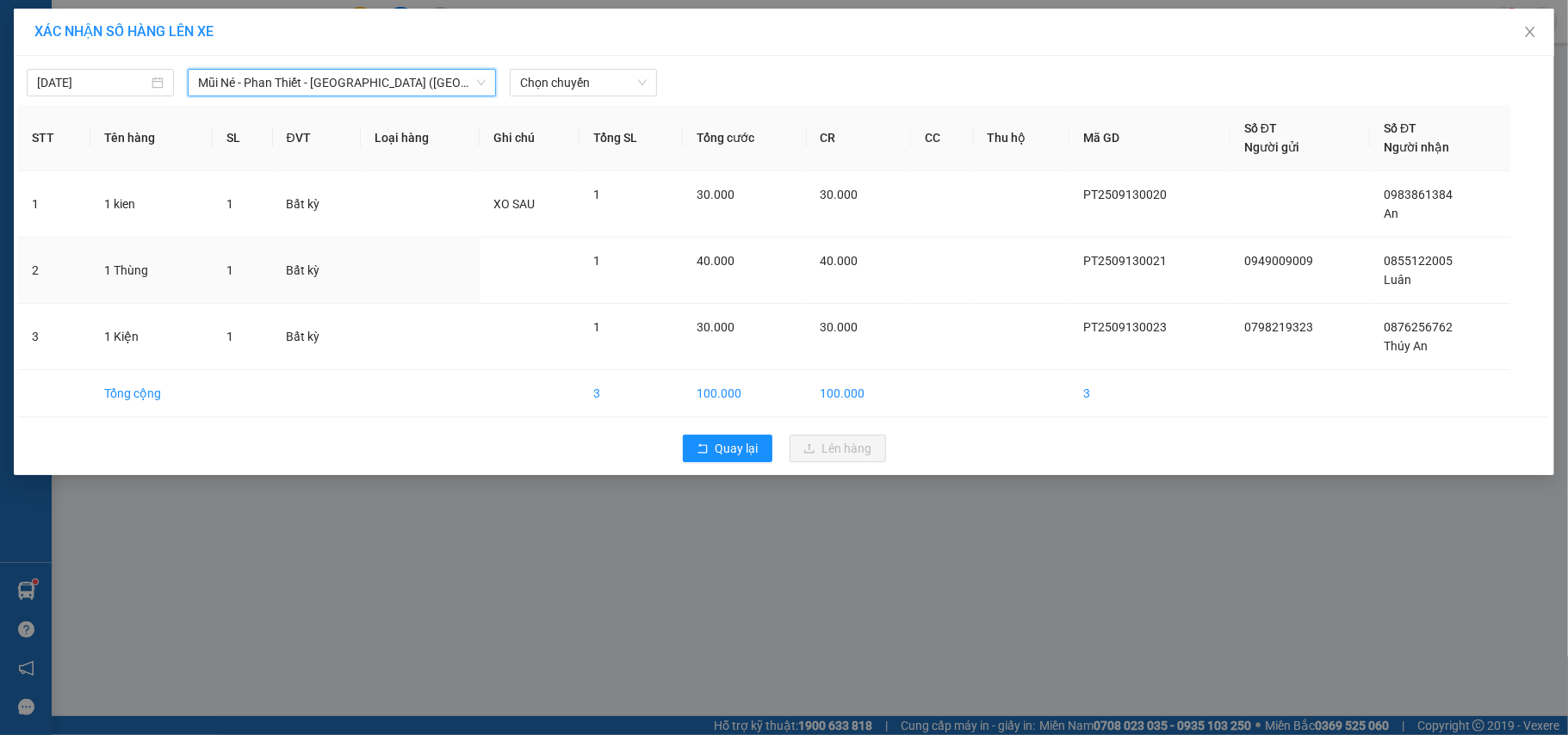
click at [387, 283] on td at bounding box center [421, 270] width 119 height 66
click at [398, 88] on span "Mũi Né - Phan Thiết - Sài Gòn (CT Km14)" at bounding box center [342, 82] width 288 height 25
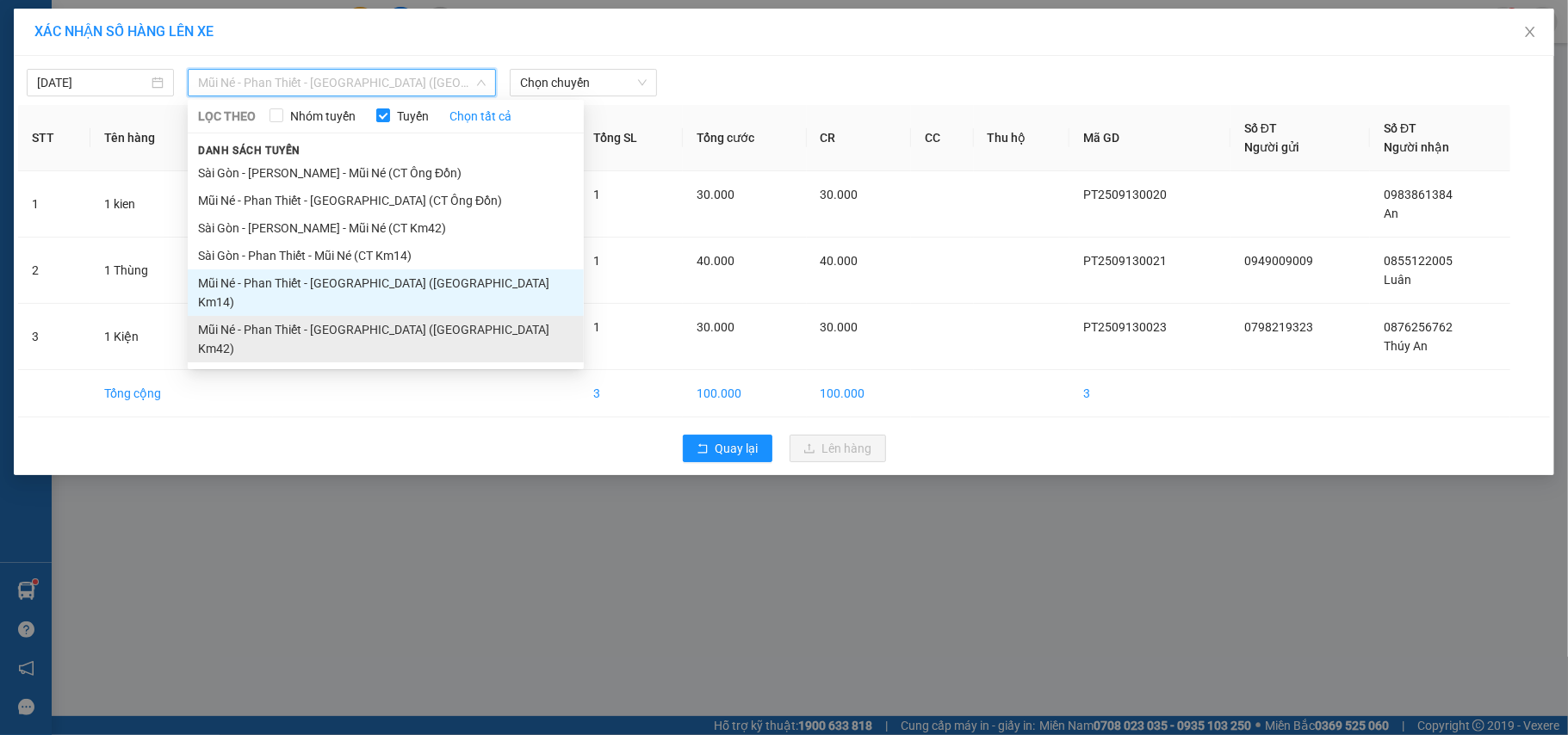
click at [348, 316] on li "Mũi Né - Phan Thiết - Sài Gòn (CT Km42)" at bounding box center [386, 340] width 396 height 47
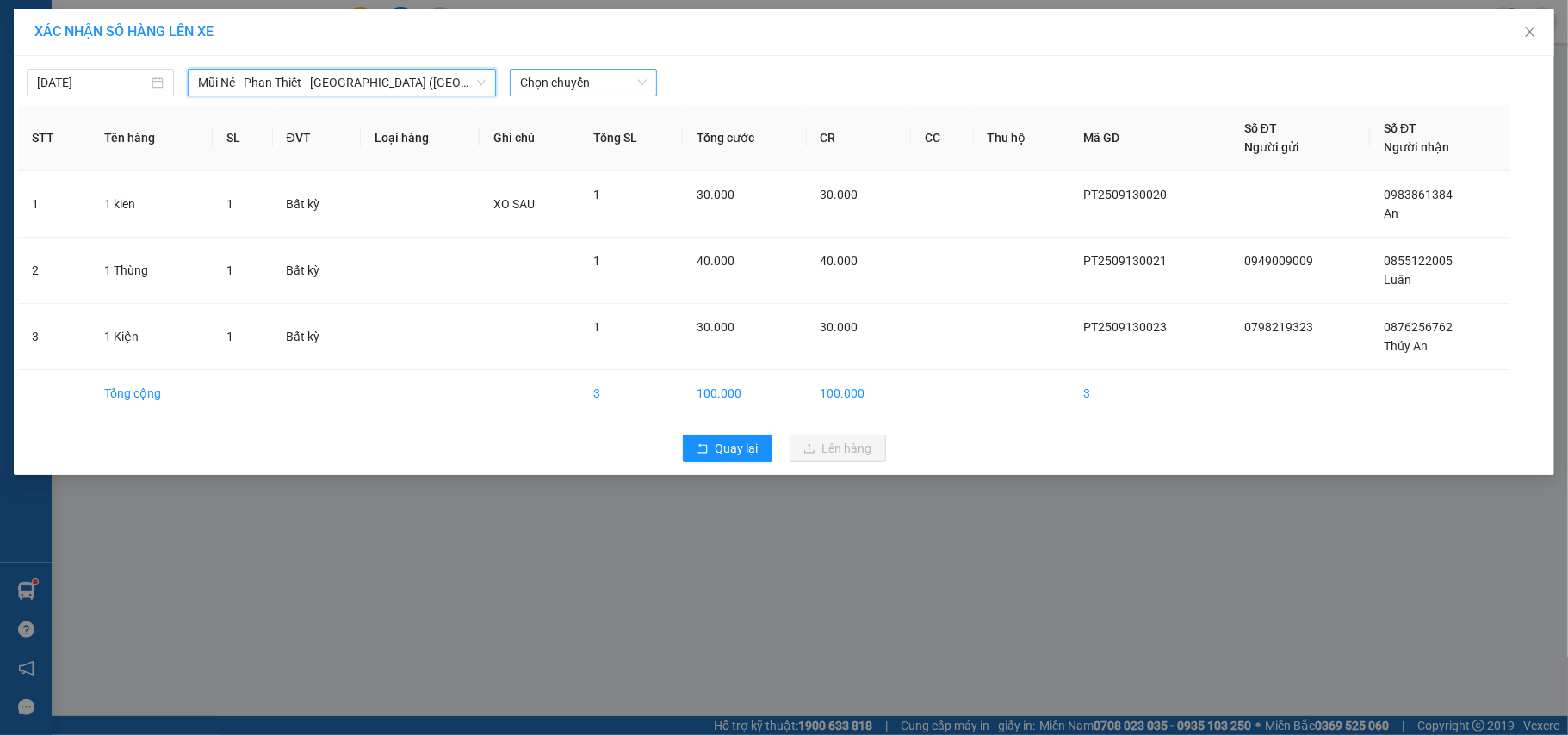
click at [617, 81] on span "Chọn chuyến" at bounding box center [584, 82] width 127 height 25
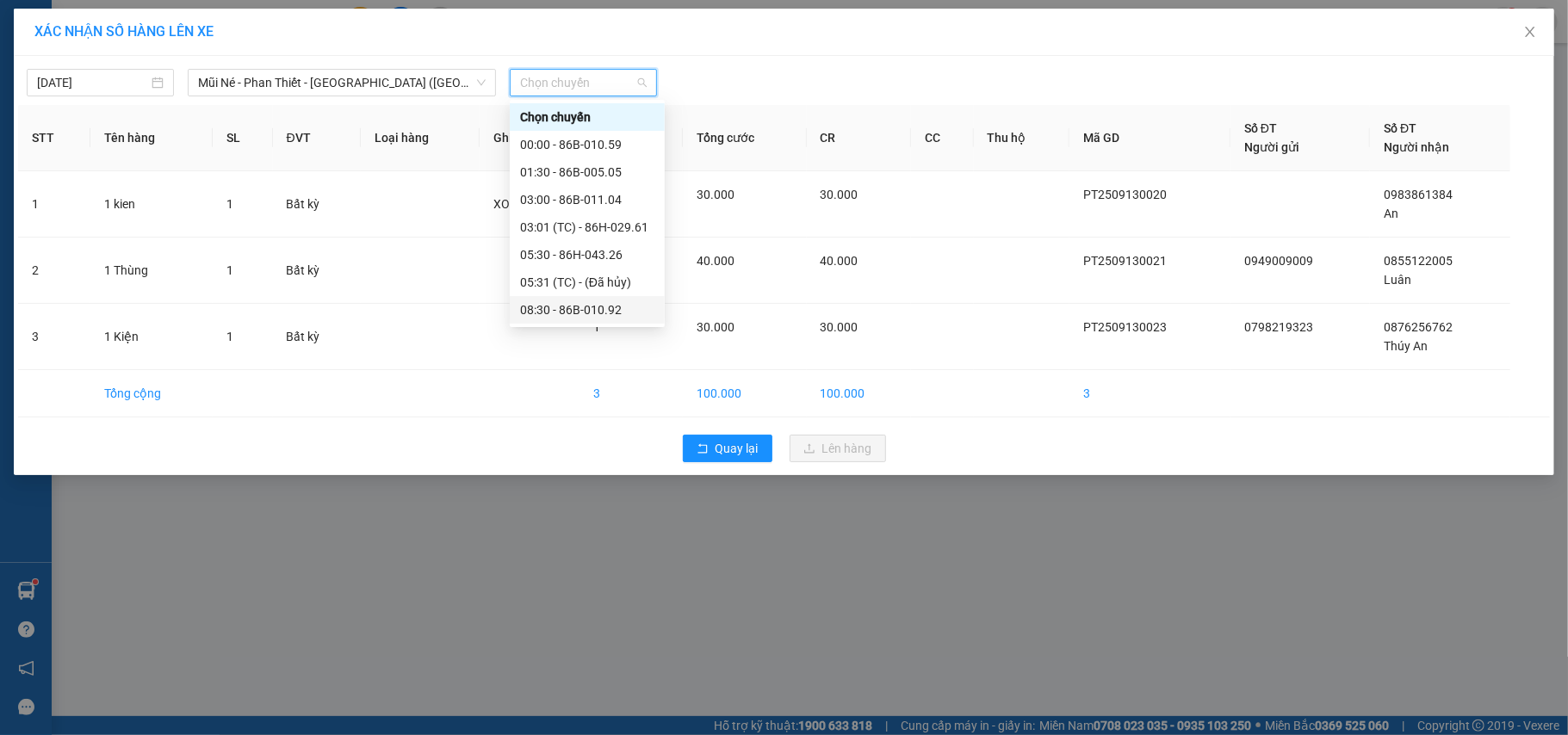
scroll to position [165, 0]
click at [558, 234] on div "15:00 - 86H-043.41" at bounding box center [588, 226] width 135 height 19
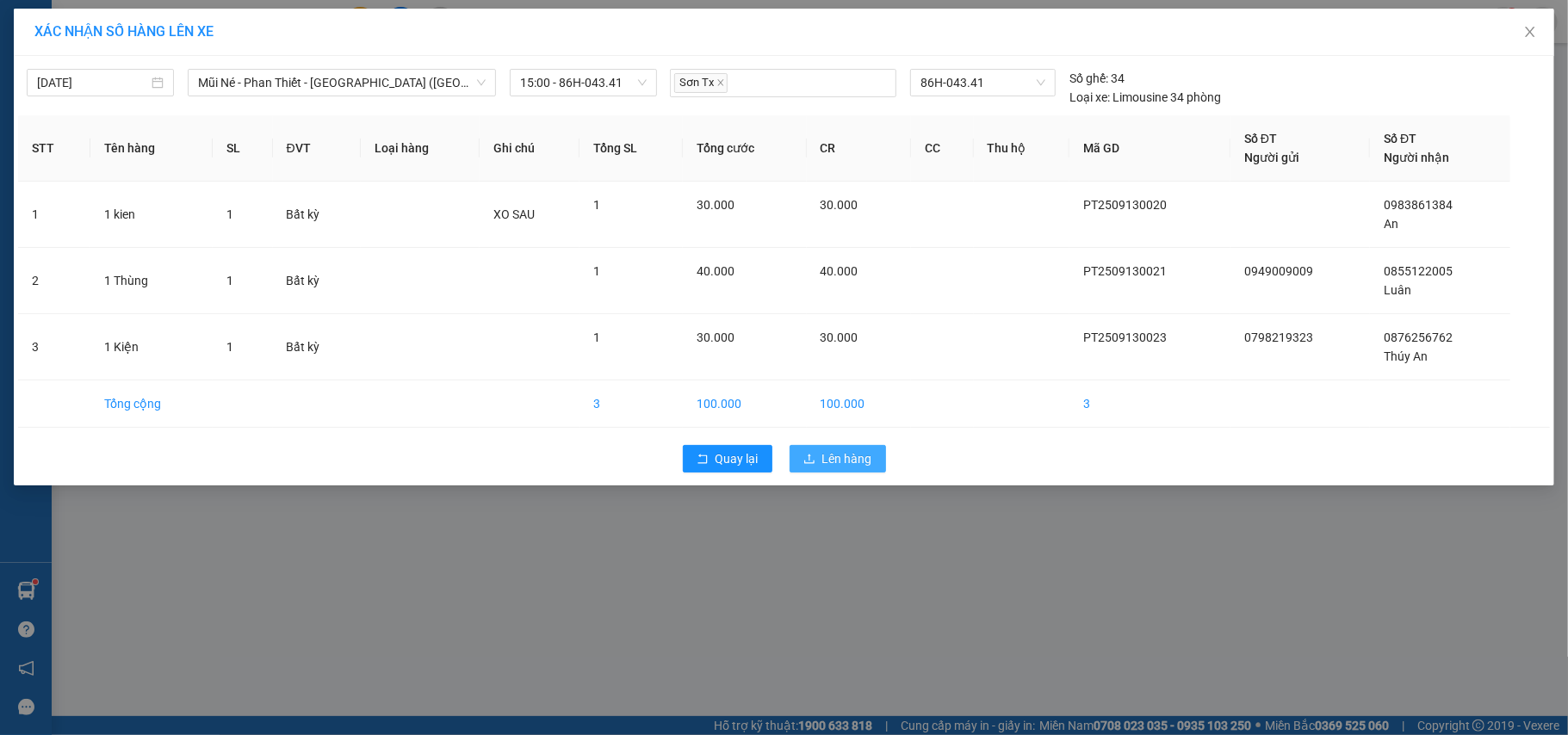
click at [856, 455] on span "Lên hàng" at bounding box center [846, 458] width 50 height 19
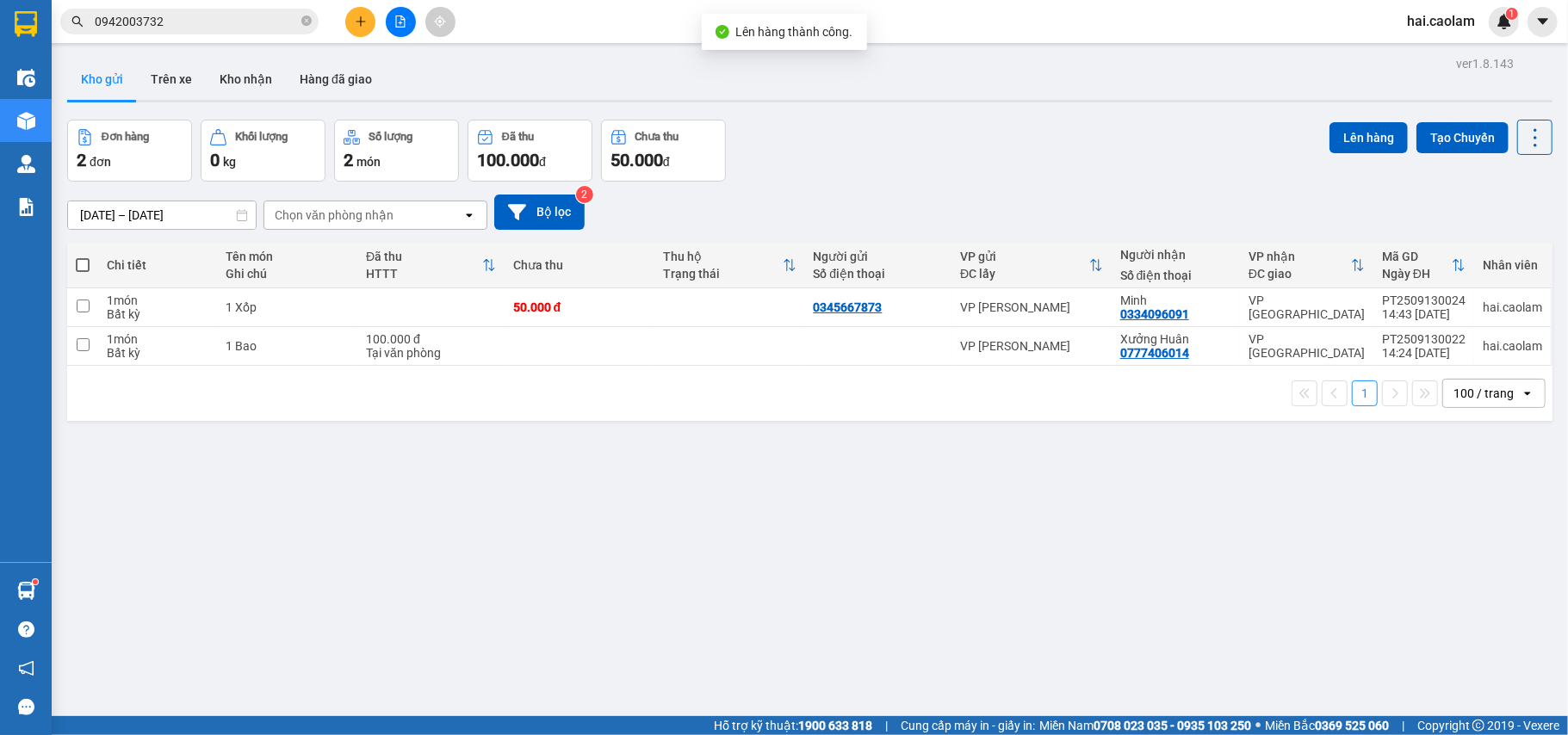
click at [907, 143] on div "Đơn hàng 2 đơn Khối lượng 0 kg Số lượng 2 món Đã thu 100.000 đ Chưa thu 50.000 …" at bounding box center [810, 151] width 1486 height 62
click at [365, 22] on icon "plus" at bounding box center [360, 21] width 12 height 12
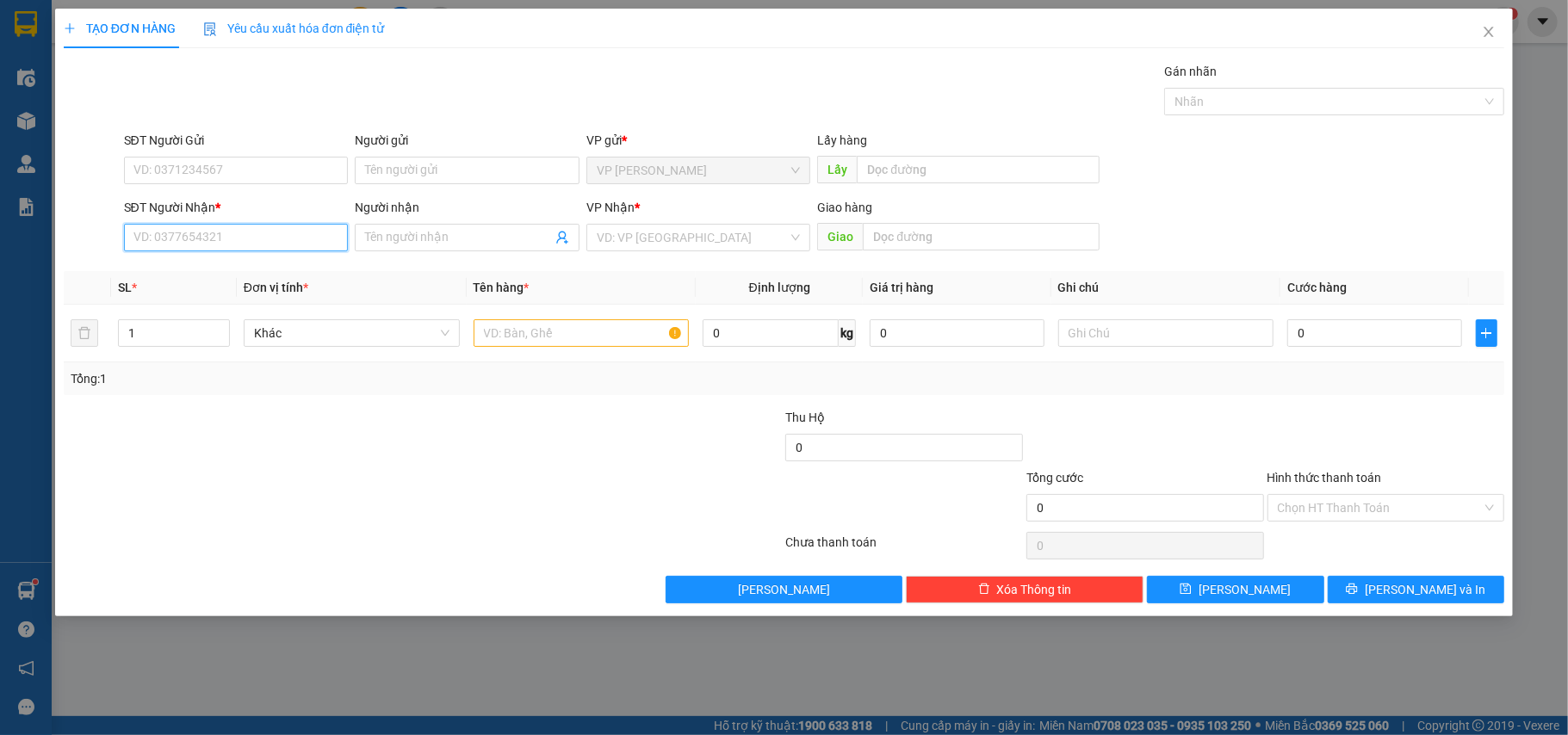
click at [230, 242] on input "SĐT Người Nhận *" at bounding box center [236, 237] width 225 height 27
type input "0978834017"
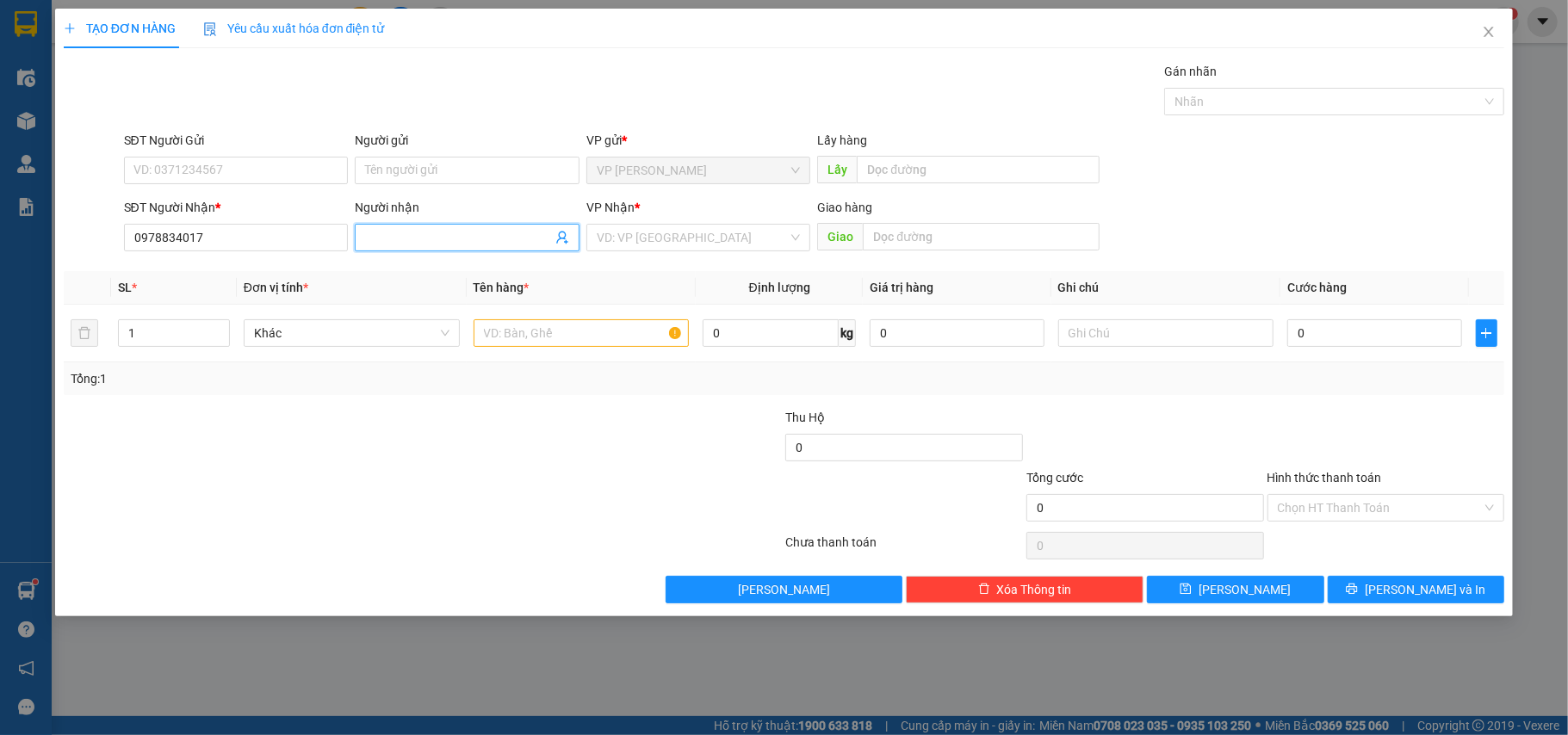
click at [437, 241] on input "Người nhận" at bounding box center [458, 237] width 186 height 19
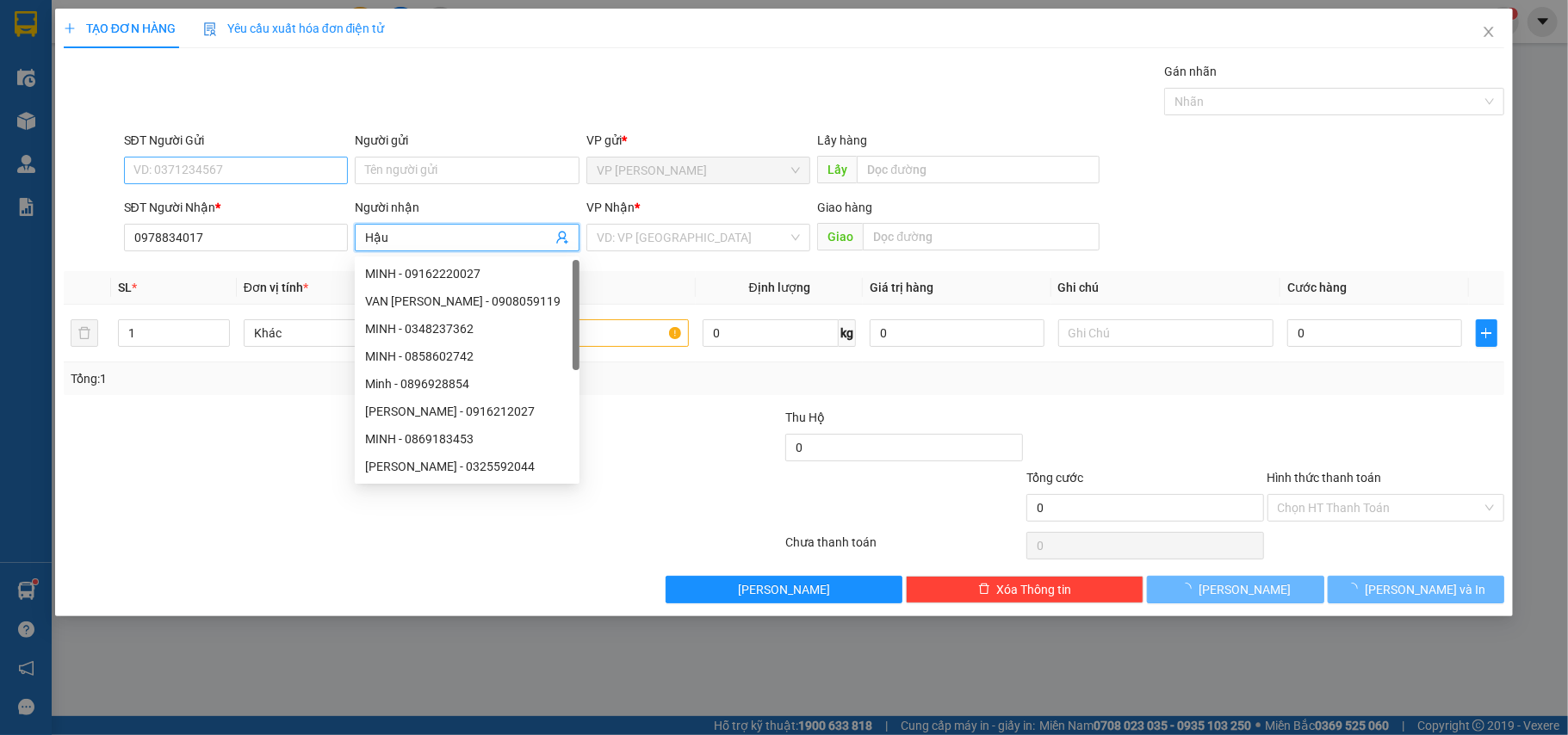
type input "Hậu"
click at [245, 166] on input "SĐT Người Gửi" at bounding box center [236, 171] width 225 height 27
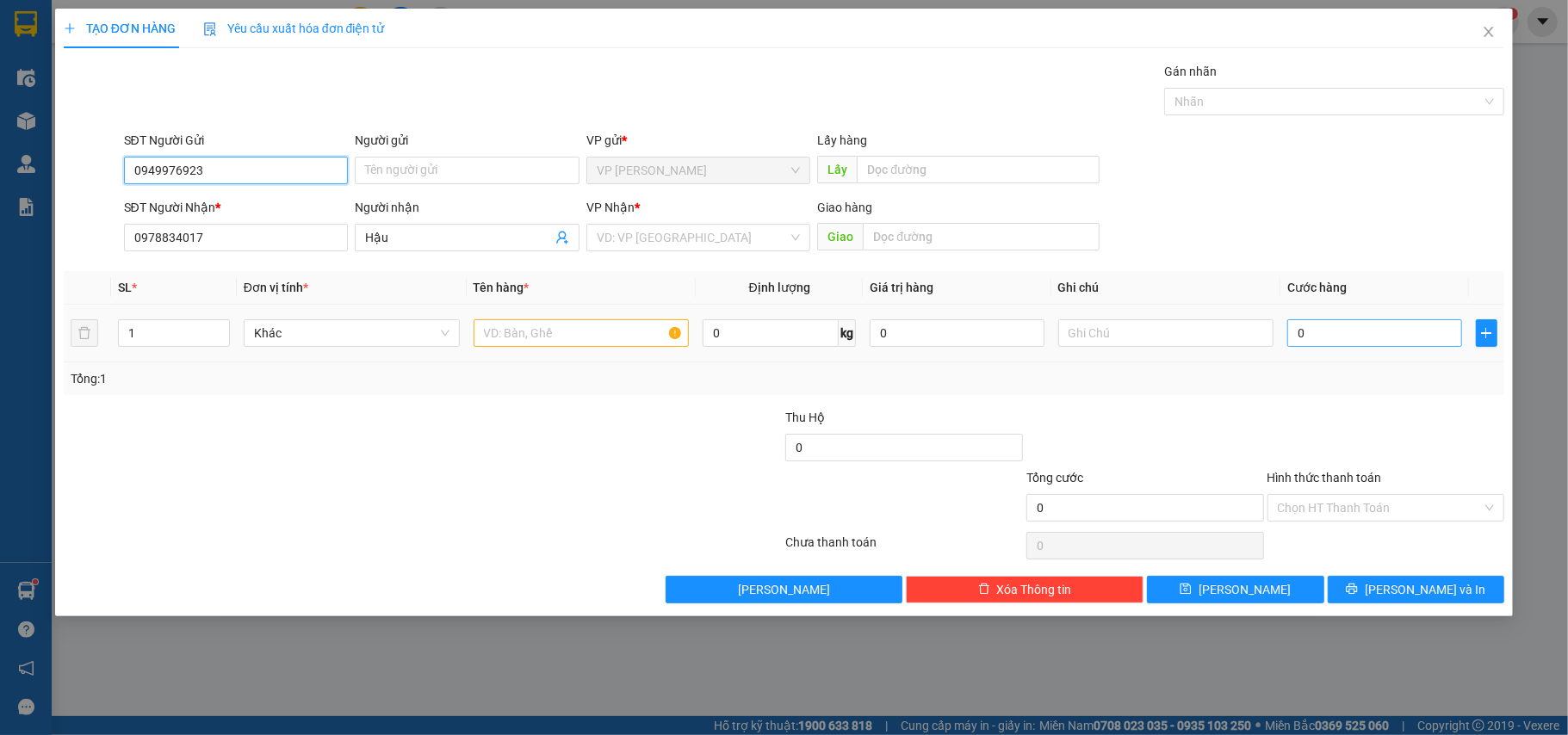
type input "0949976923"
click at [1334, 340] on input "0" at bounding box center [1375, 333] width 174 height 27
type input "25"
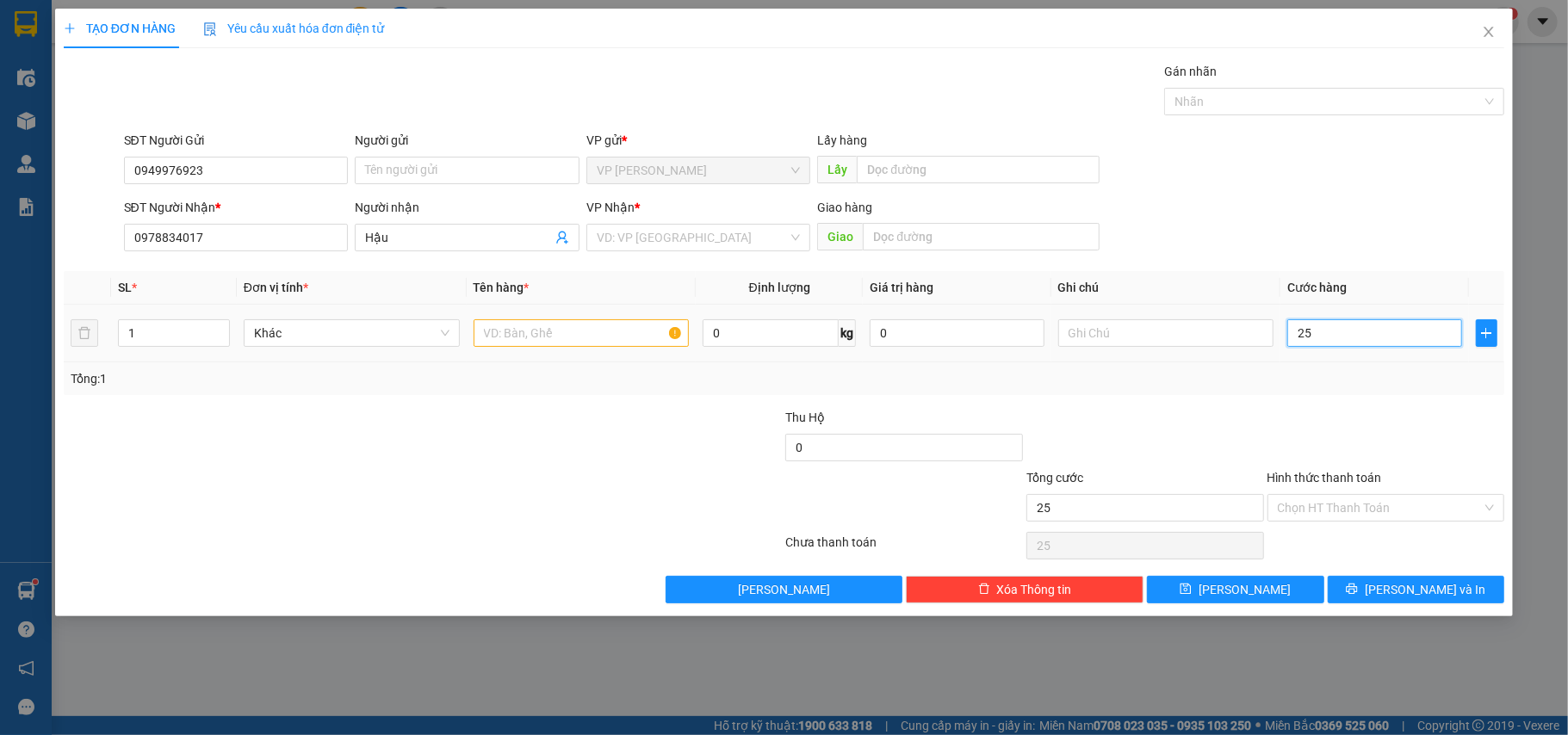
type input "2"
type input "0"
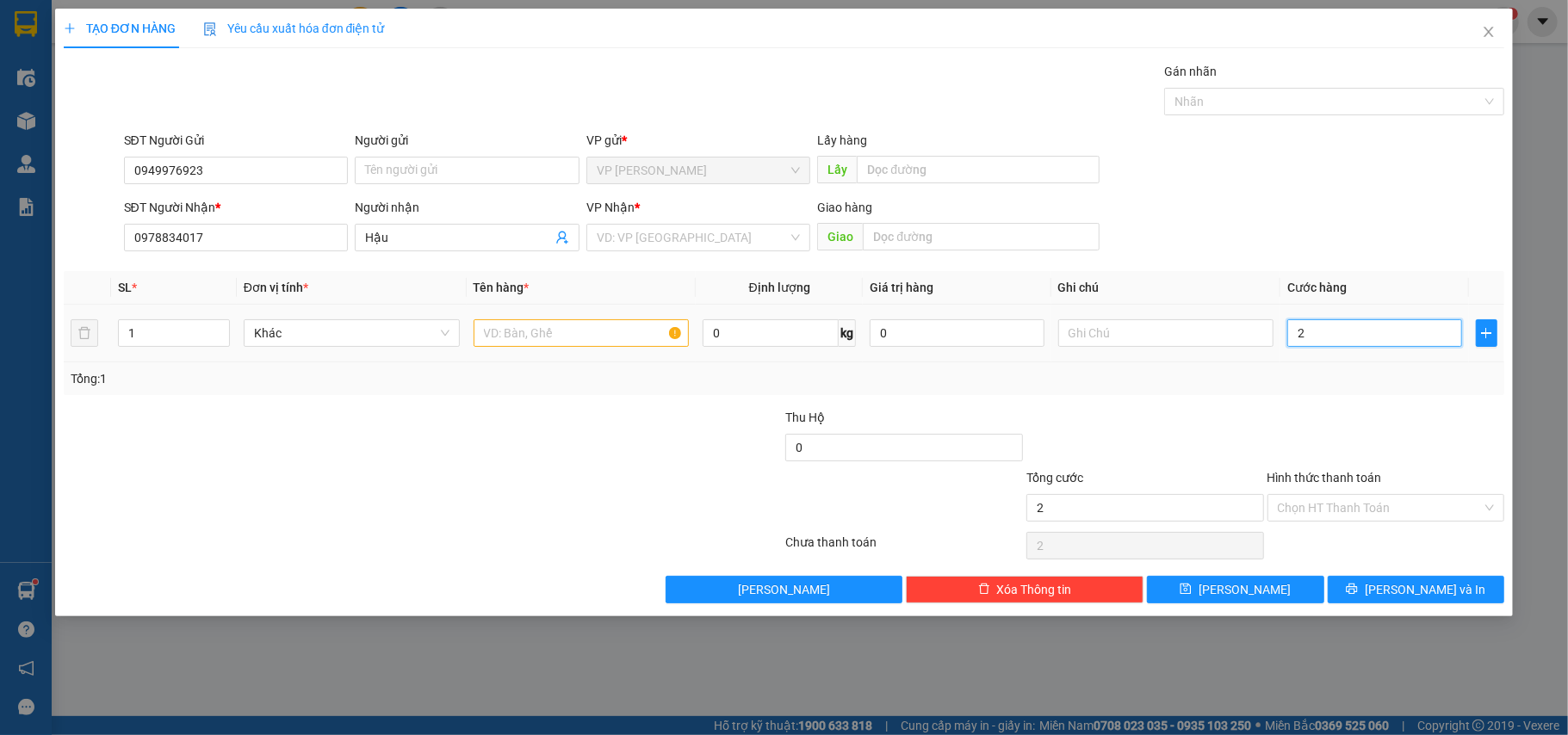
type input "0"
type input "05"
type input "5"
type input "050"
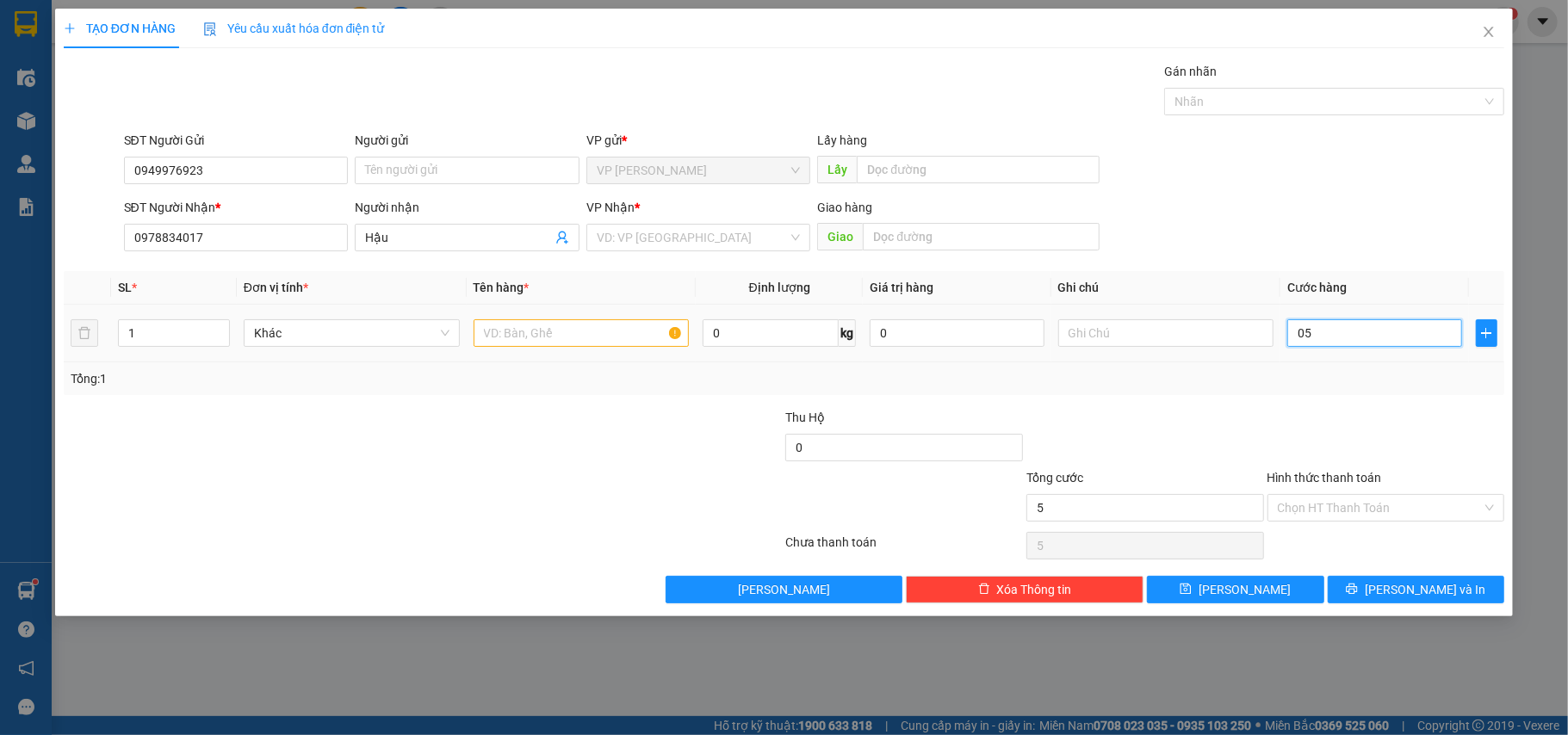
type input "50"
type input "0.500"
type input "500"
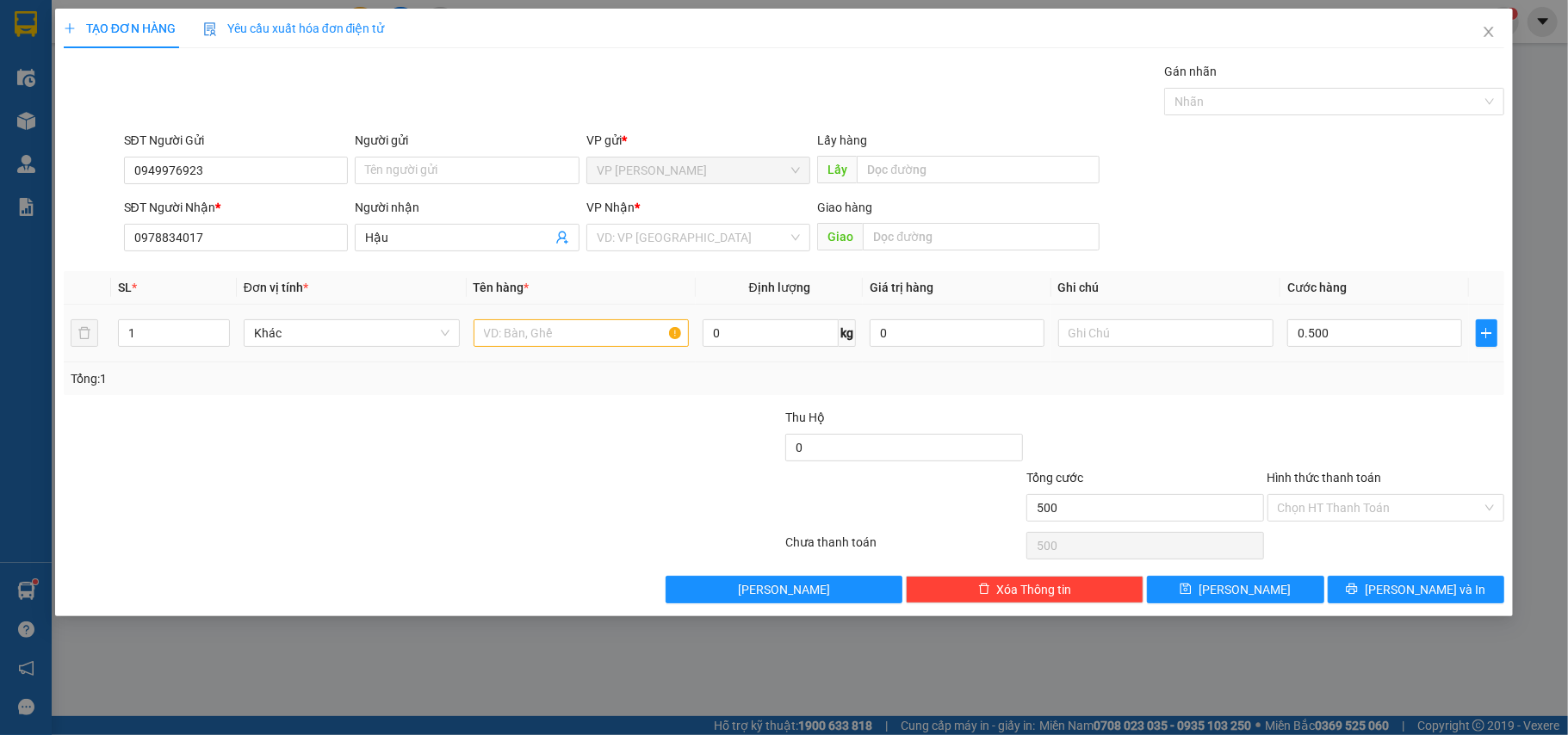
type input "500.000"
click at [669, 379] on div "Tổng: 1" at bounding box center [784, 378] width 1428 height 19
click at [635, 331] on input "text" at bounding box center [581, 333] width 216 height 27
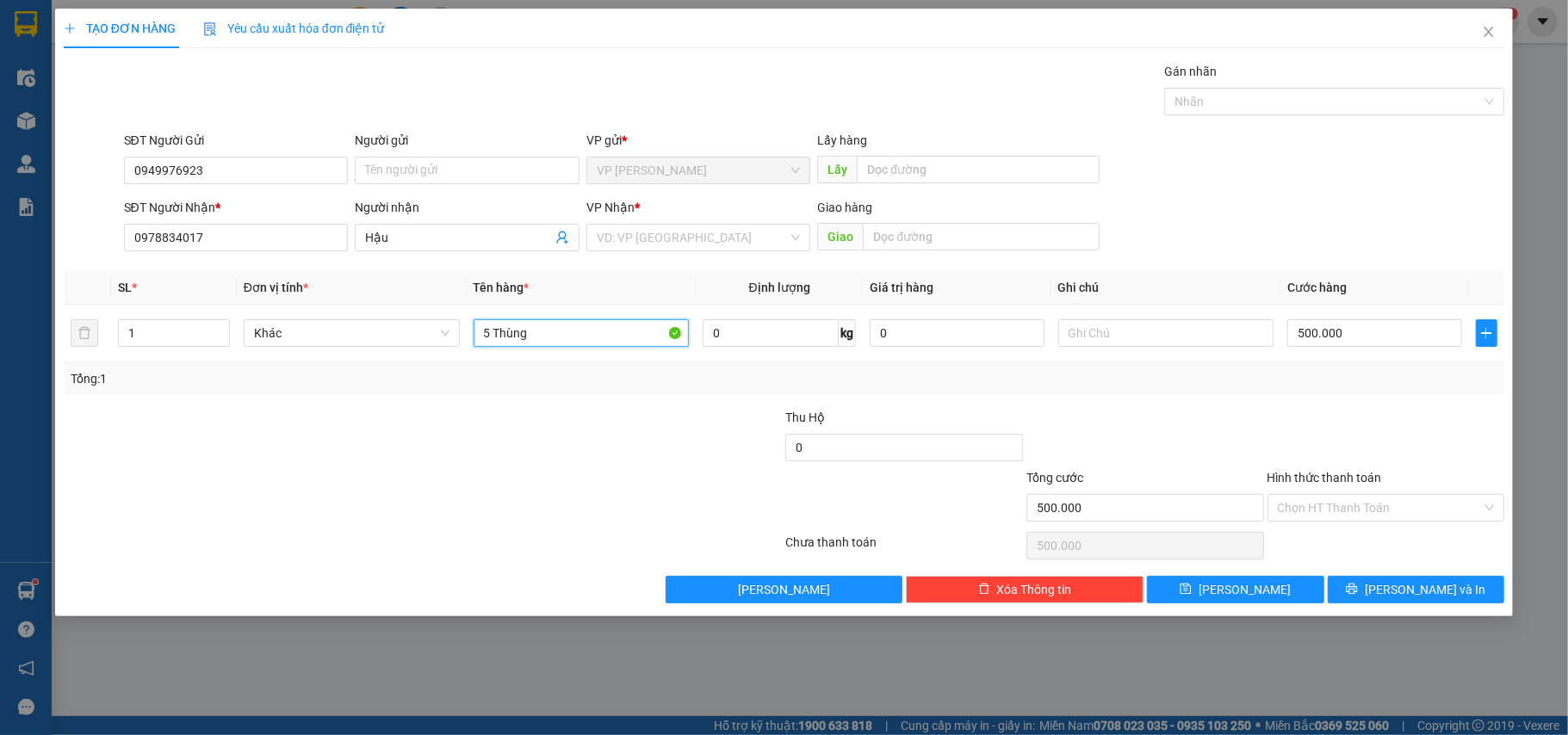
type input "5 Thùng"
drag, startPoint x: 1258, startPoint y: 405, endPoint x: 1280, endPoint y: 432, distance: 34.8
click at [1258, 407] on div "Transit Pickup Surcharge Ids Transit Deliver Surcharge Ids Transit Deliver Surc…" at bounding box center [784, 333] width 1442 height 542
click at [1330, 514] on input "Hình thức thanh toán" at bounding box center [1381, 508] width 205 height 25
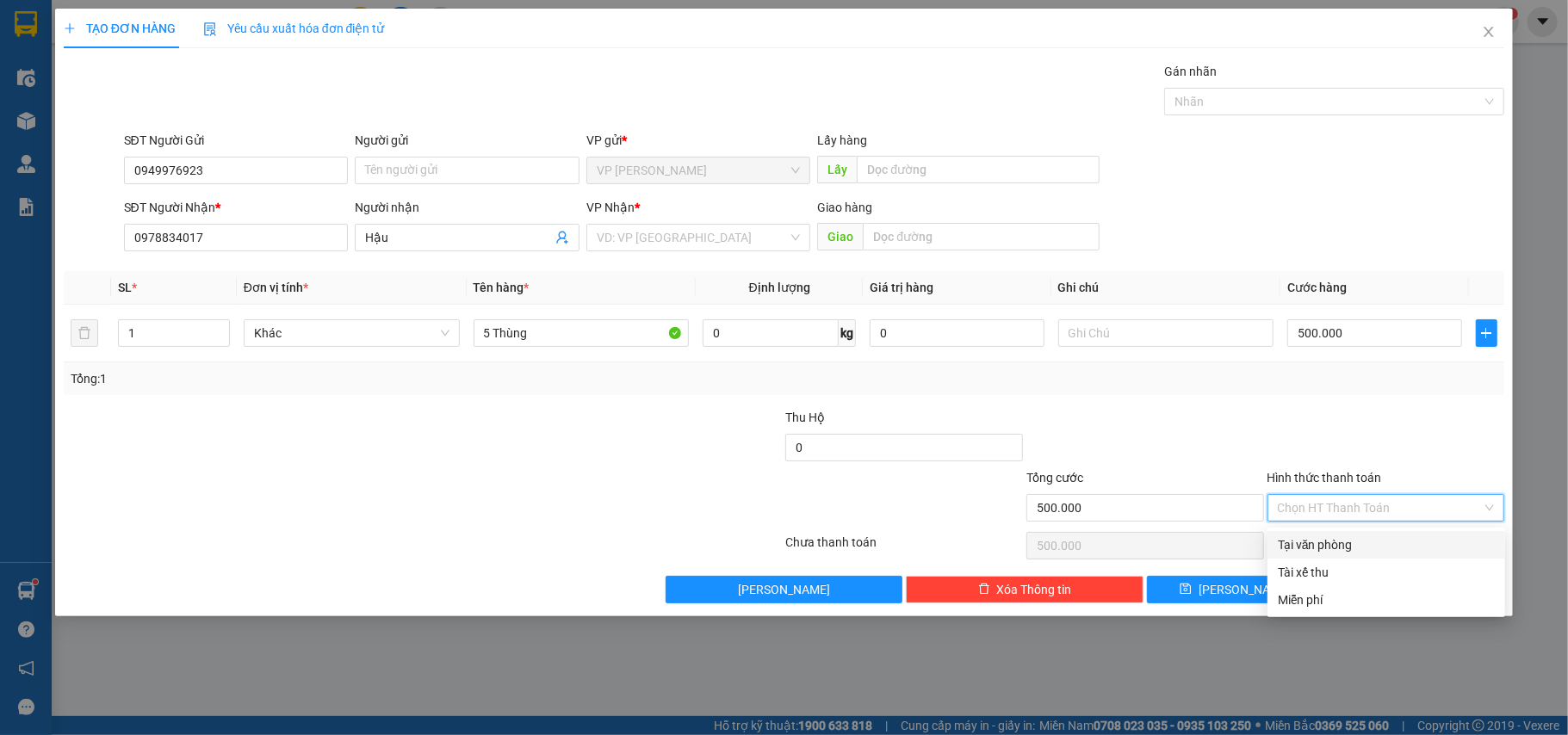
click at [1256, 418] on div at bounding box center [1145, 438] width 241 height 61
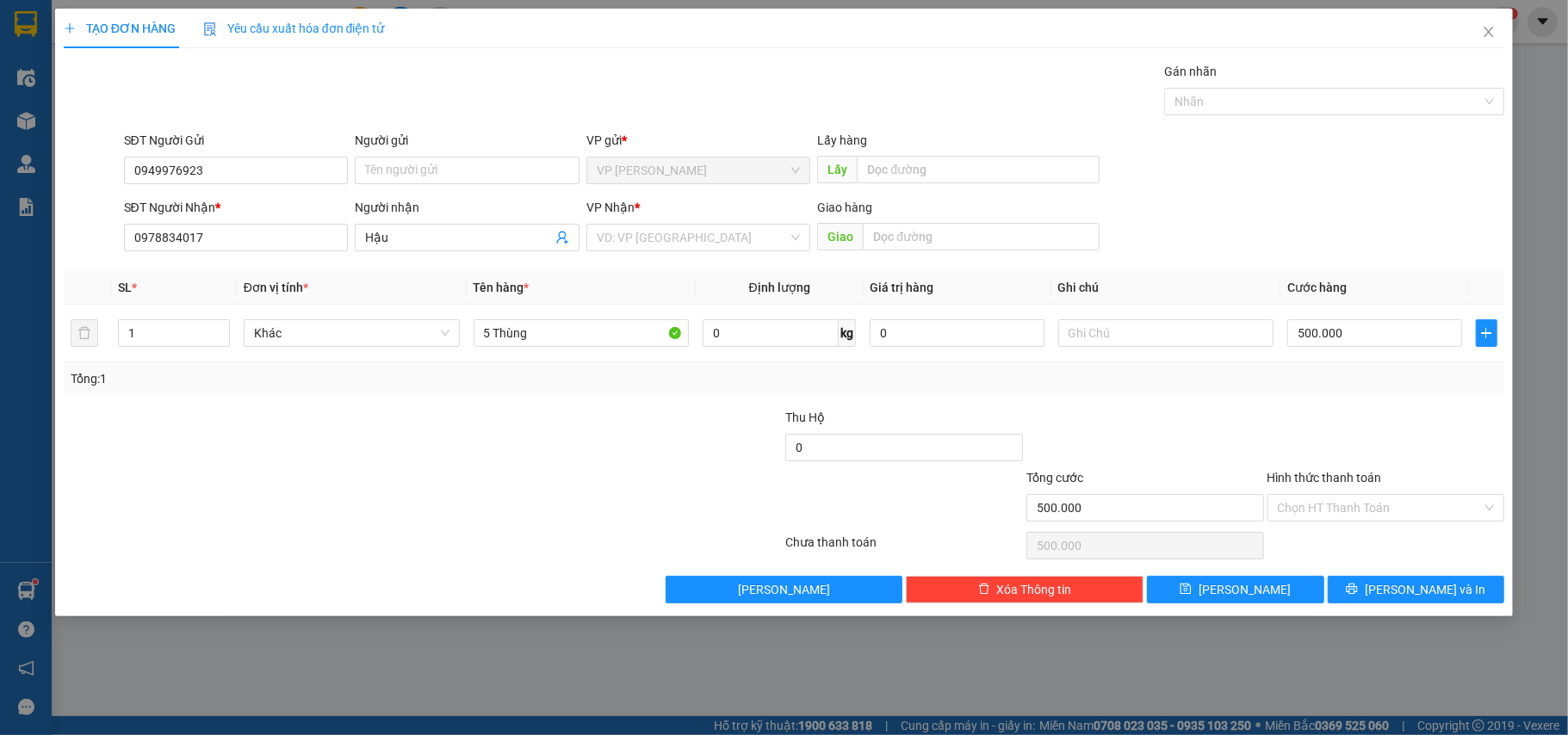
click at [1120, 414] on div at bounding box center [1145, 438] width 241 height 61
click at [627, 249] on input "search" at bounding box center [692, 237] width 192 height 25
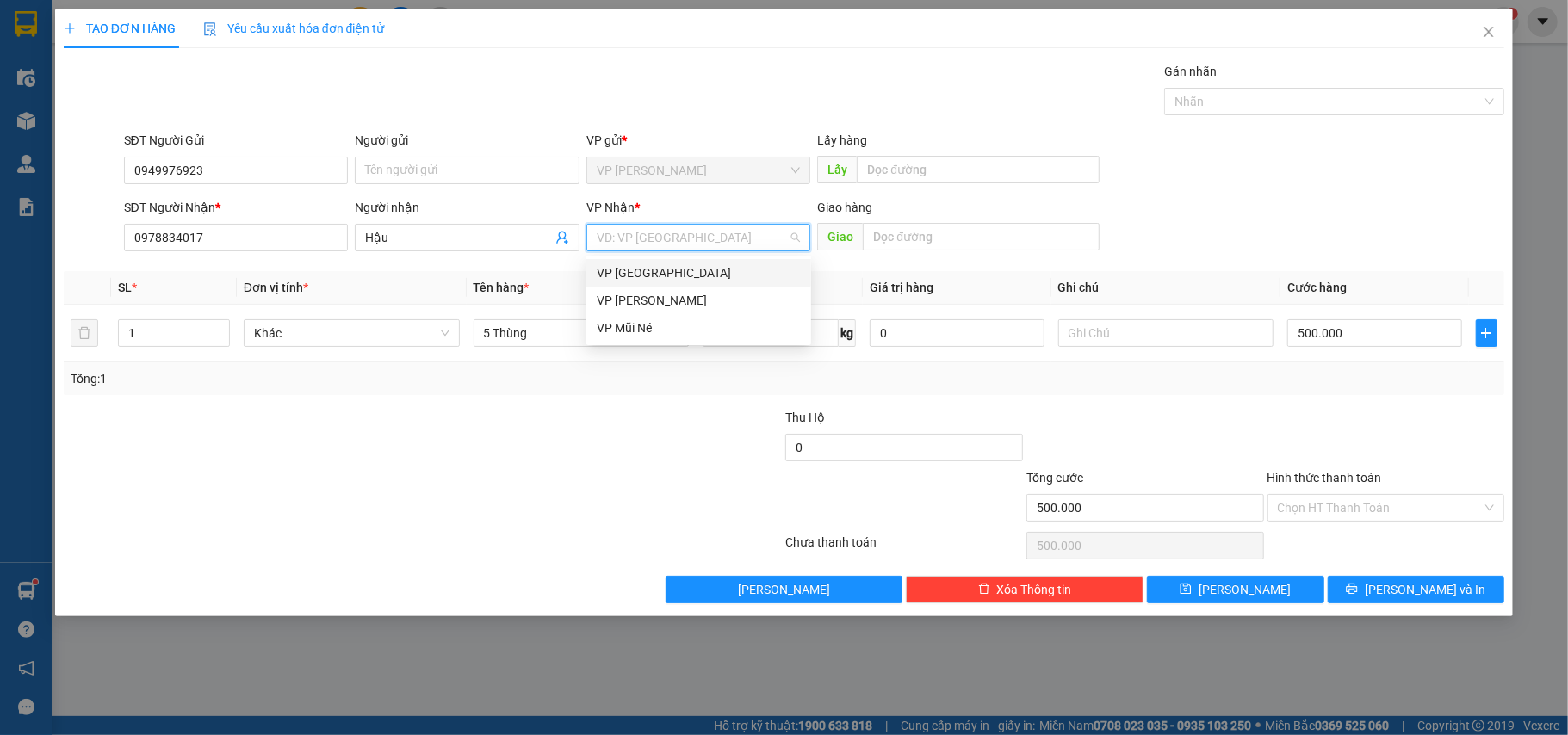
click at [645, 281] on div "VP [GEOGRAPHIC_DATA]" at bounding box center [698, 272] width 204 height 19
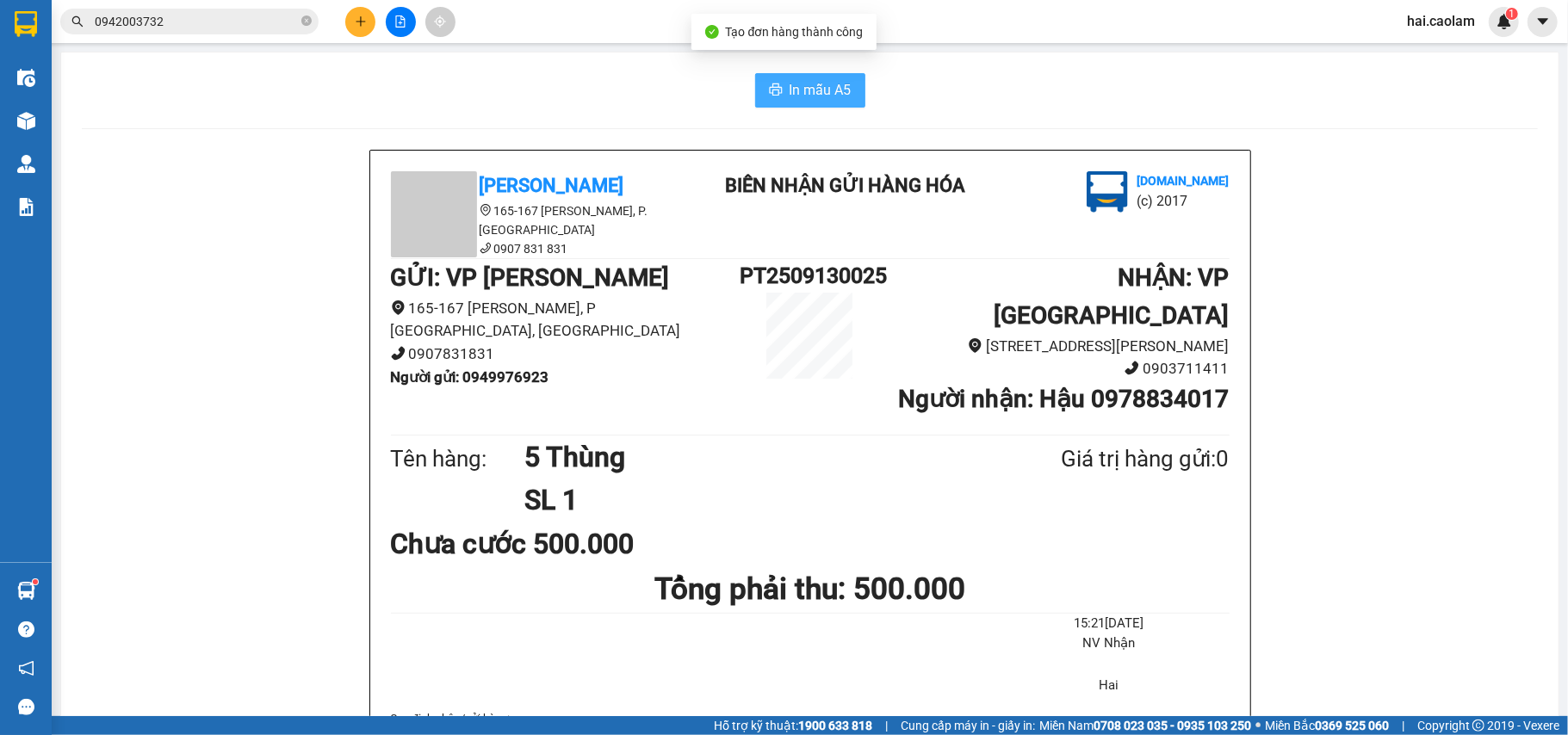
click at [817, 92] on span "In mẫu A5" at bounding box center [821, 90] width 62 height 21
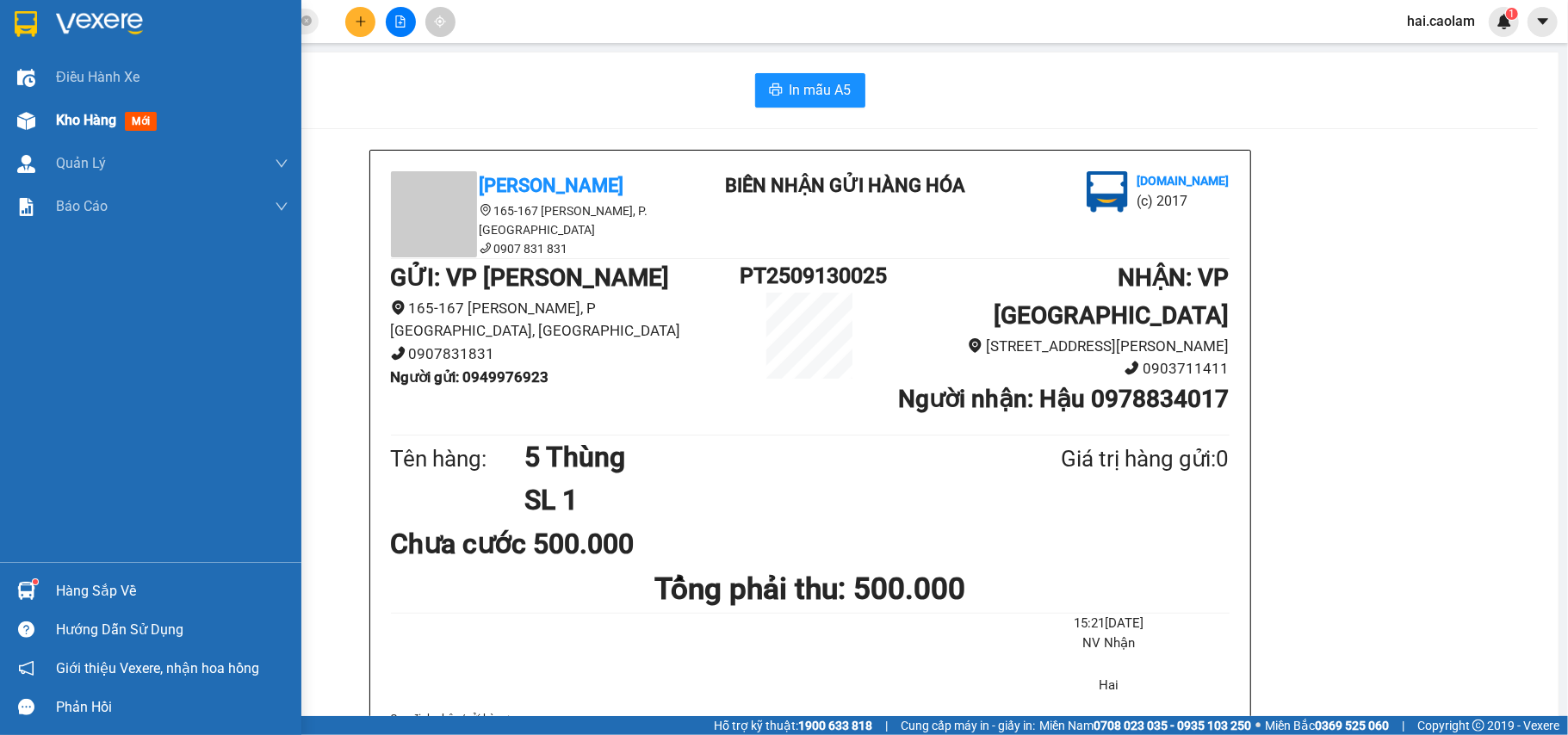
click at [31, 114] on img at bounding box center [26, 121] width 19 height 19
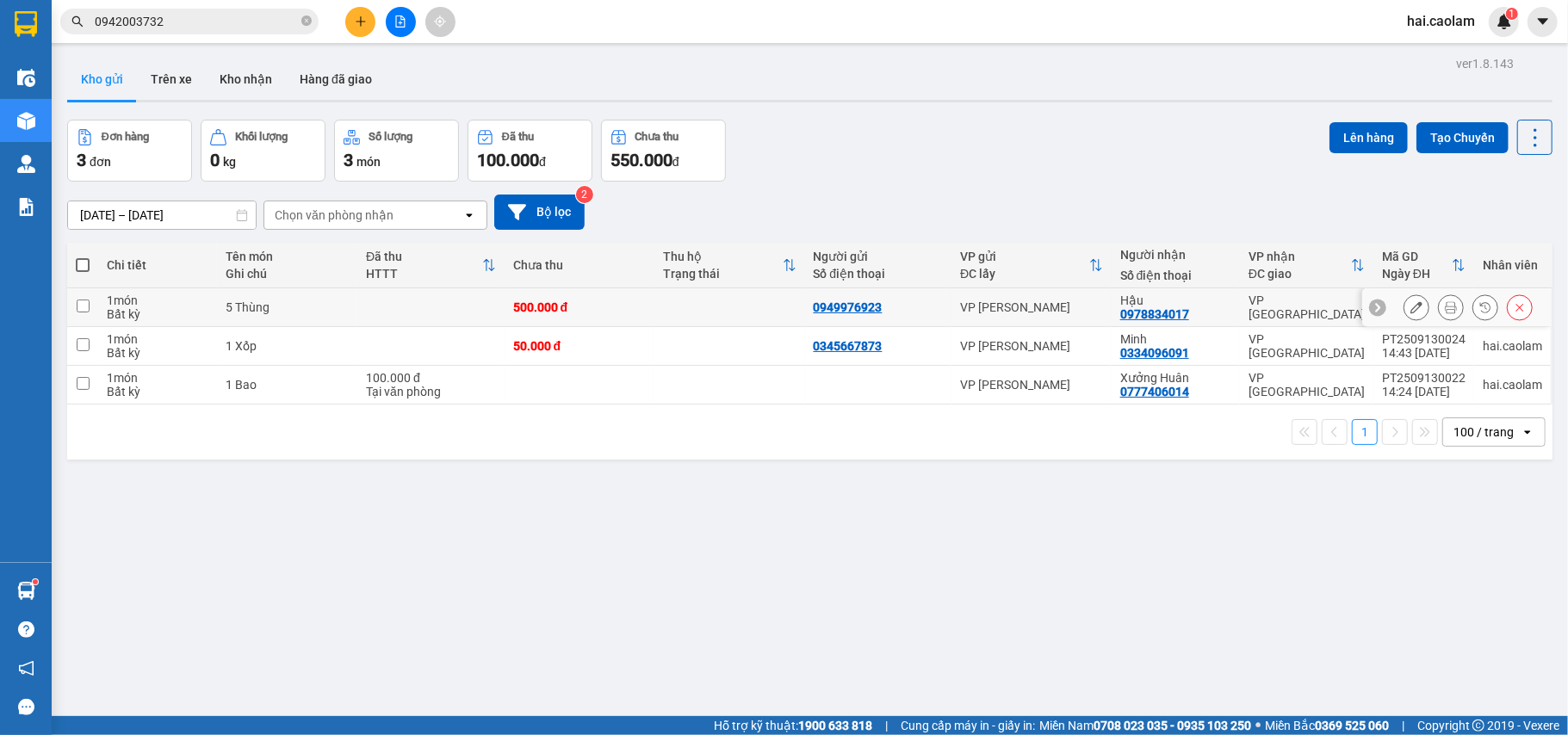
click at [1411, 310] on icon at bounding box center [1417, 307] width 12 height 12
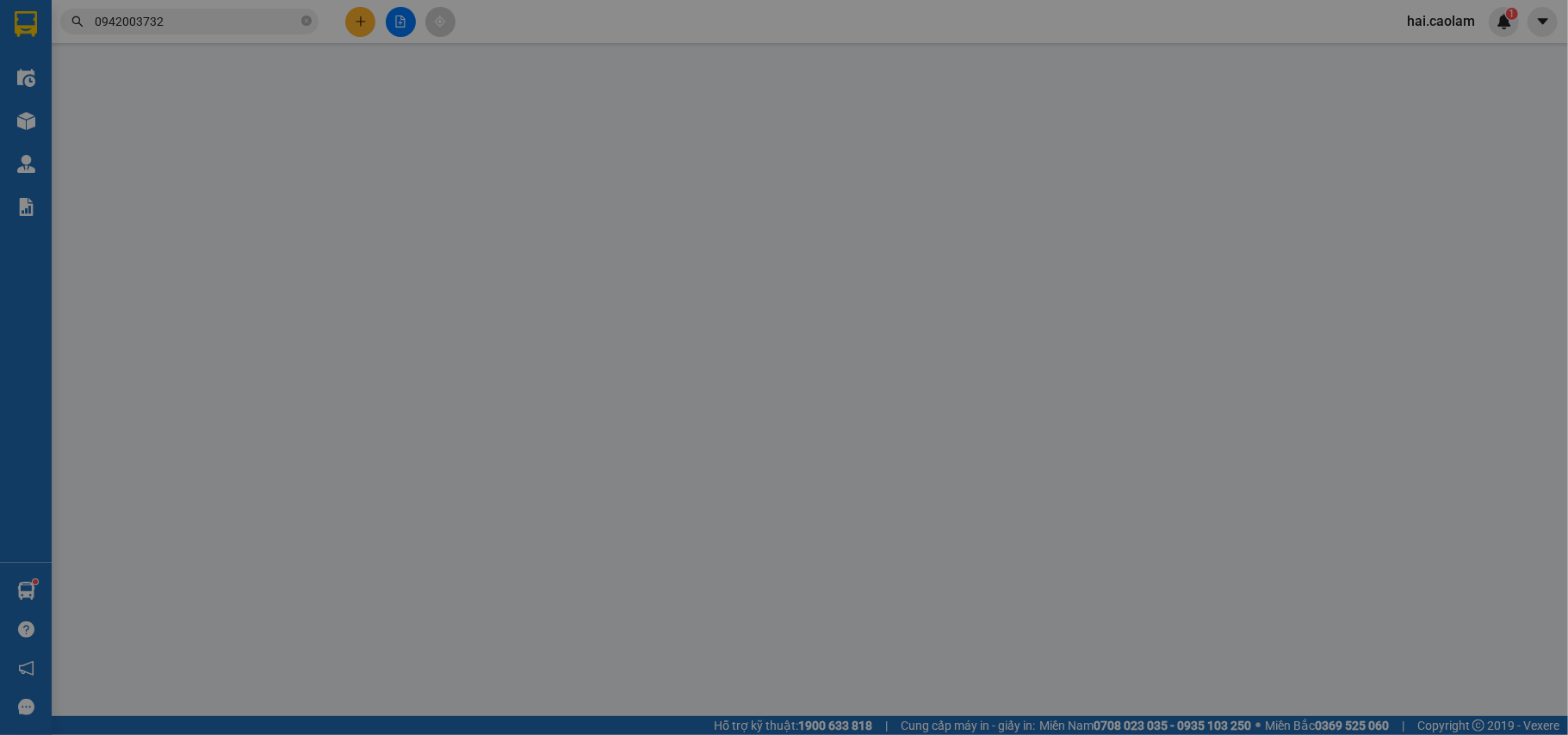
type input "0949976923"
type input "0978834017"
type input "500.000"
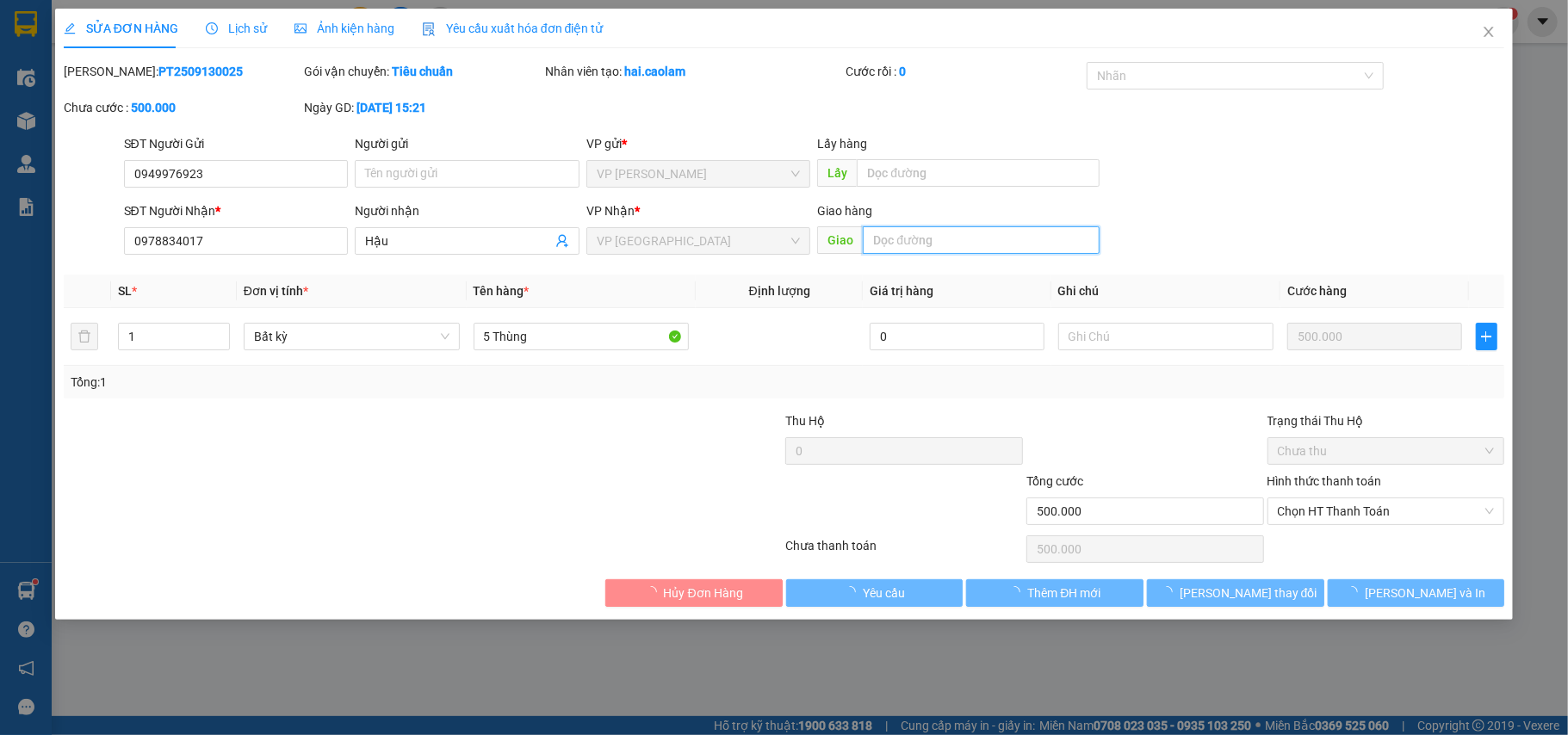
click at [963, 246] on input "text" at bounding box center [981, 240] width 237 height 27
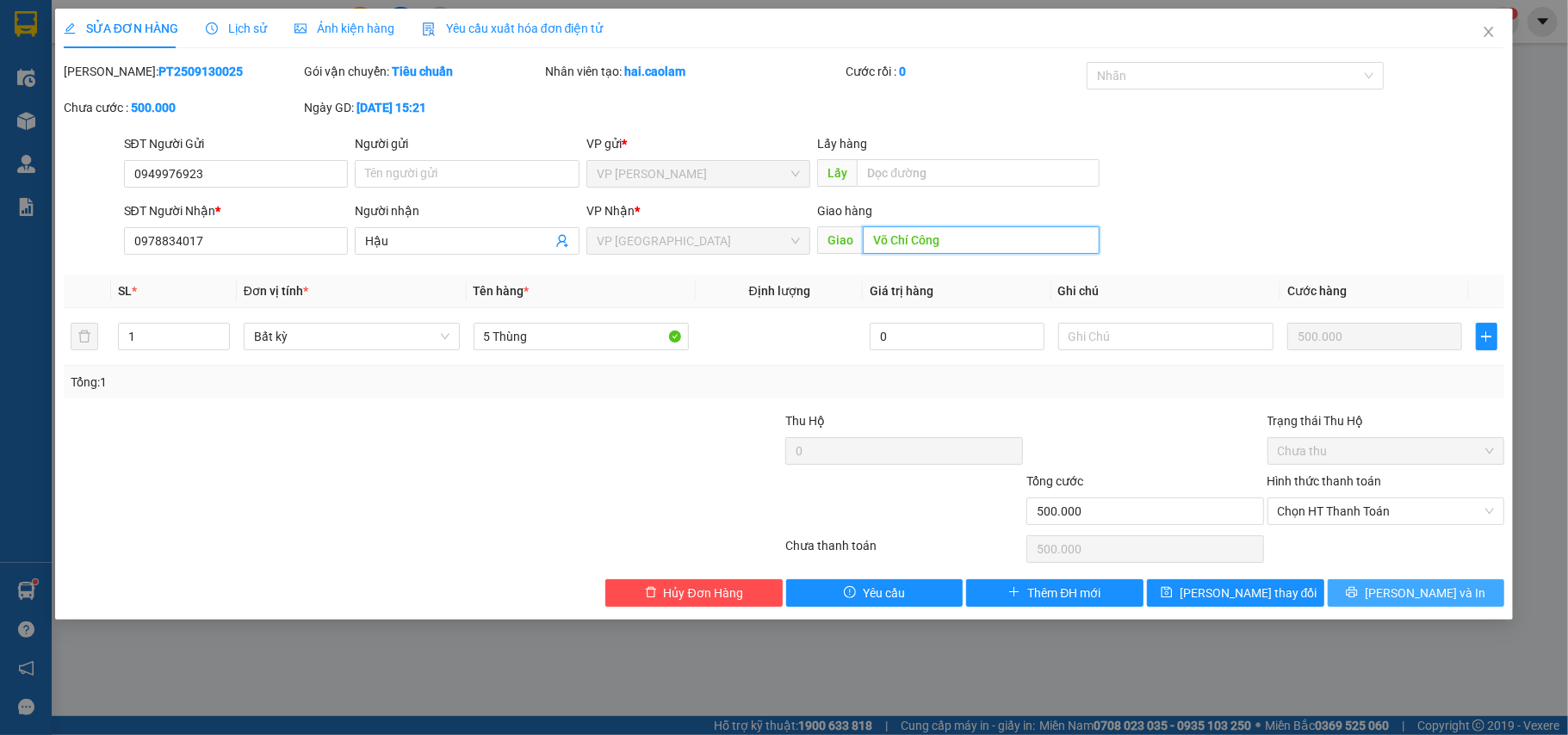
type input "Võ Chí Công"
click at [1430, 603] on span "[PERSON_NAME] và In" at bounding box center [1425, 592] width 121 height 19
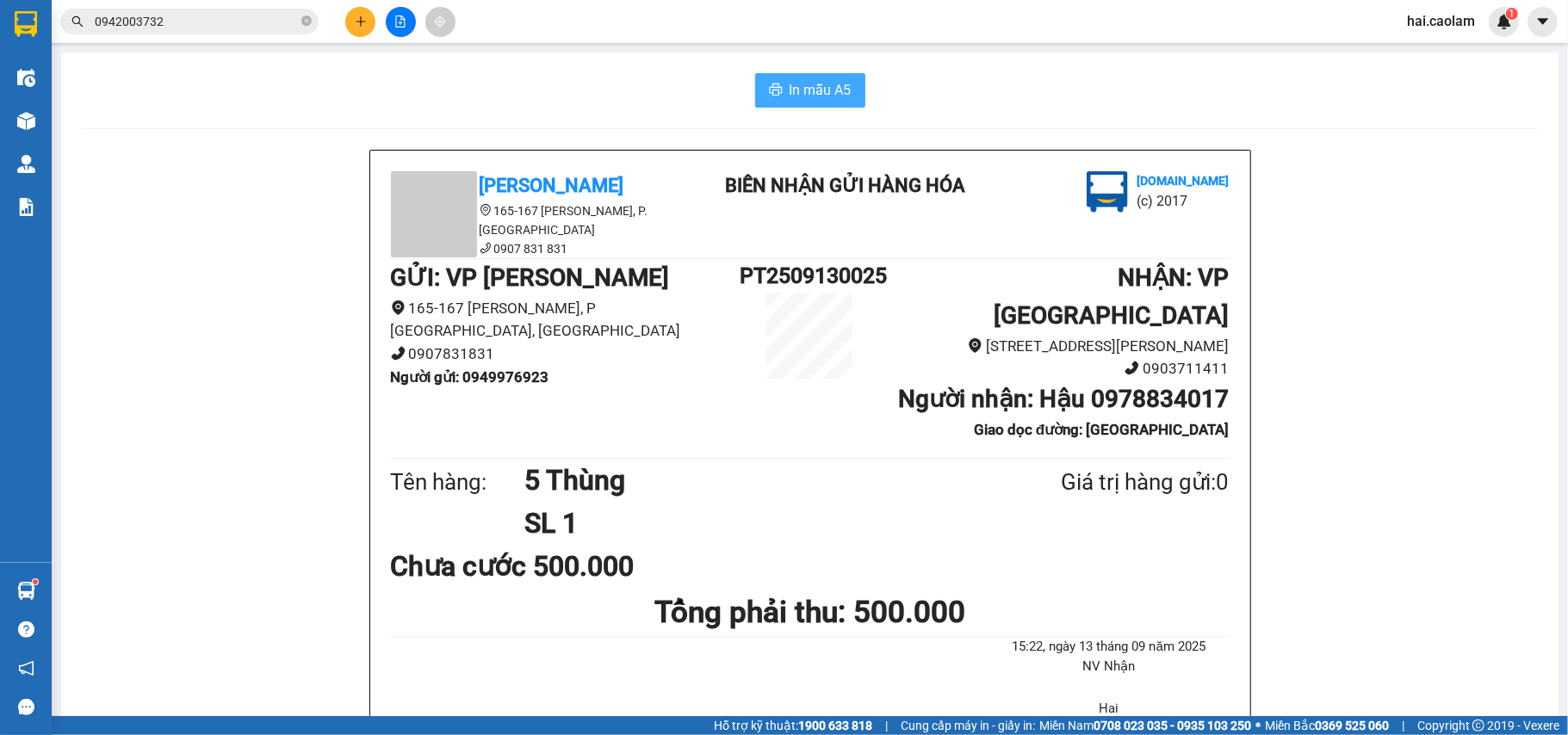
click at [825, 98] on span "In mẫu A5" at bounding box center [821, 90] width 62 height 21
click at [185, 18] on input "0942003732" at bounding box center [196, 20] width 203 height 19
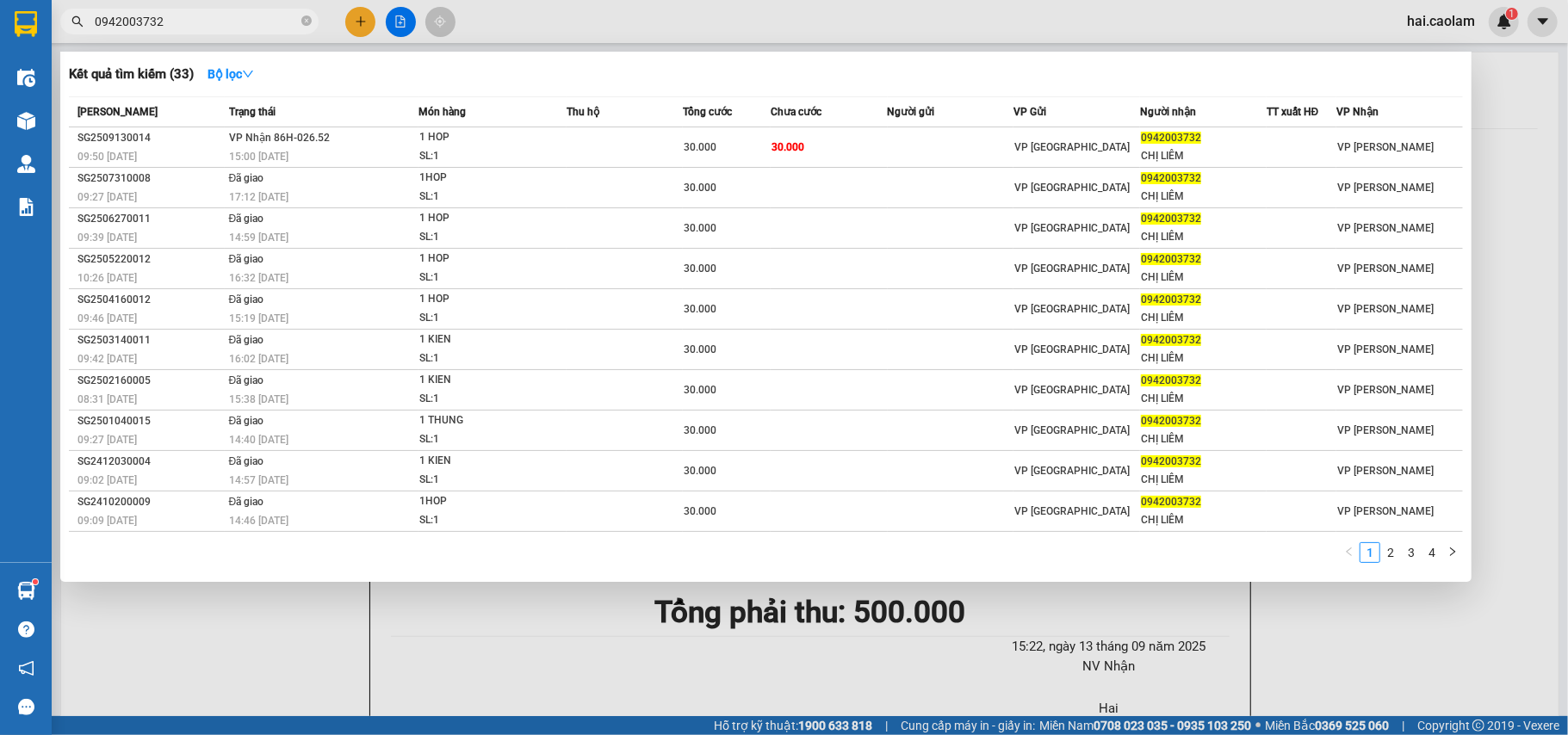
click at [185, 18] on input "0942003732" at bounding box center [196, 20] width 203 height 19
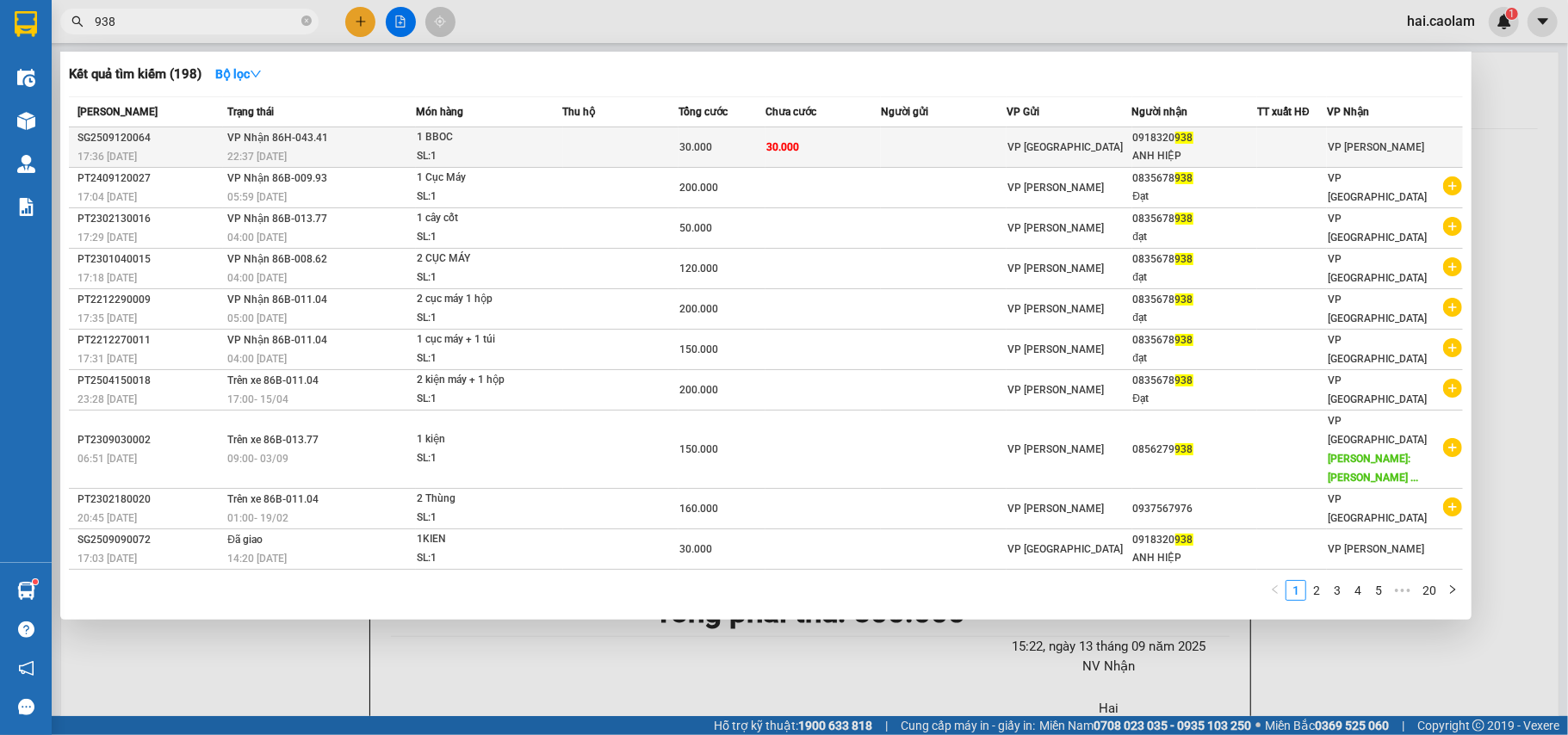
type input "938"
click at [924, 156] on td at bounding box center [943, 147] width 126 height 40
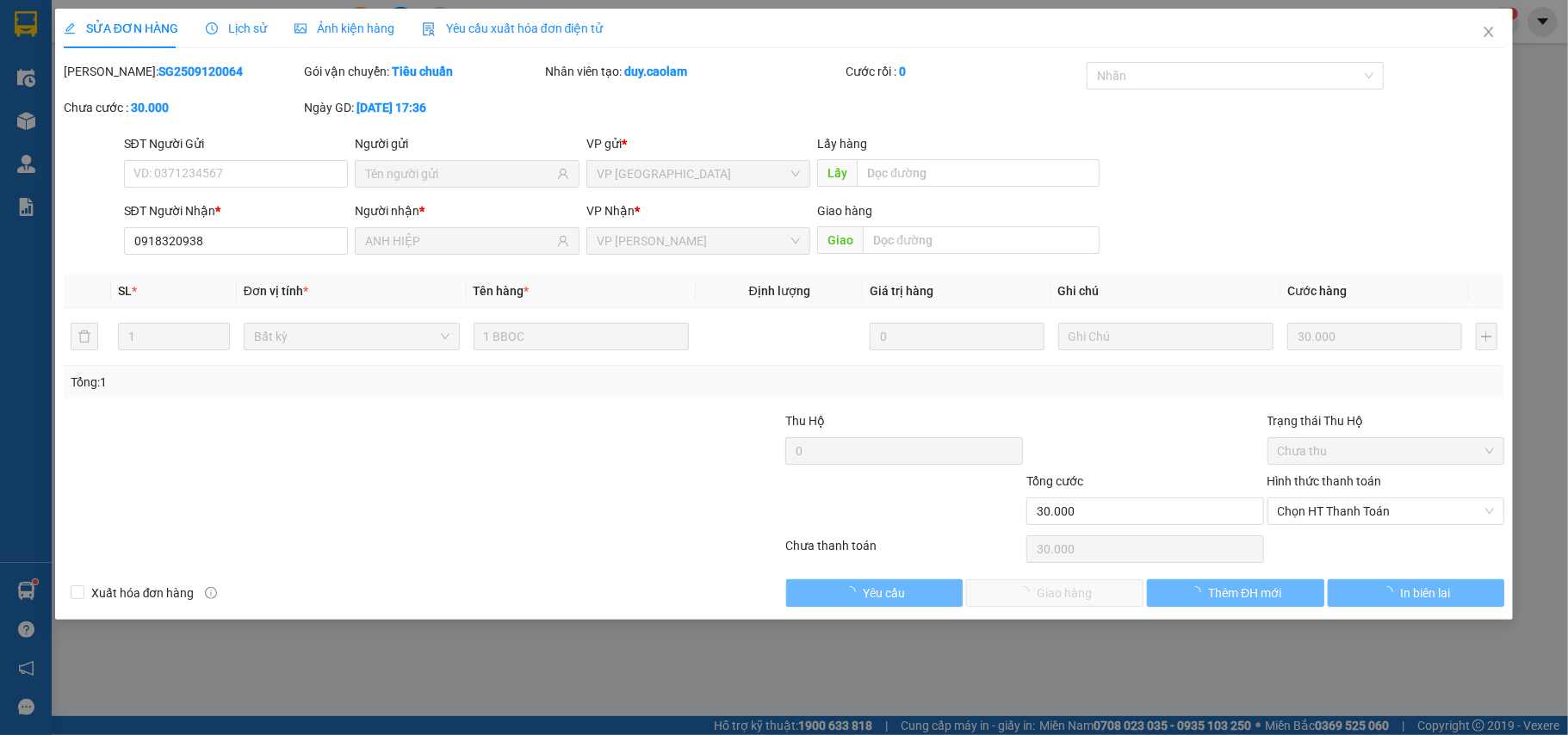
type input "0918320938"
type input "ANH HIỆP"
type input "30.000"
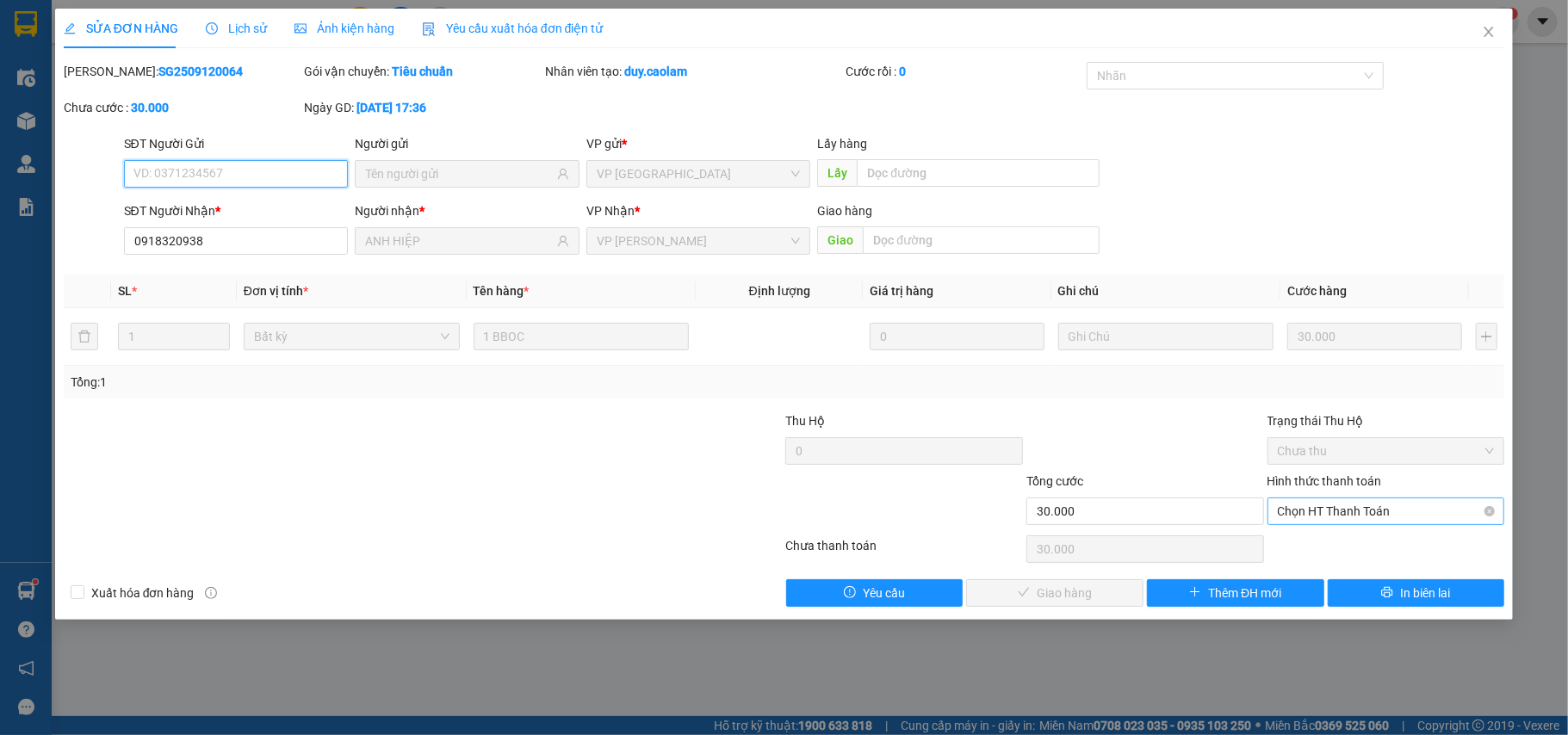
click at [1337, 518] on span "Chọn HT Thanh Toán" at bounding box center [1386, 511] width 217 height 25
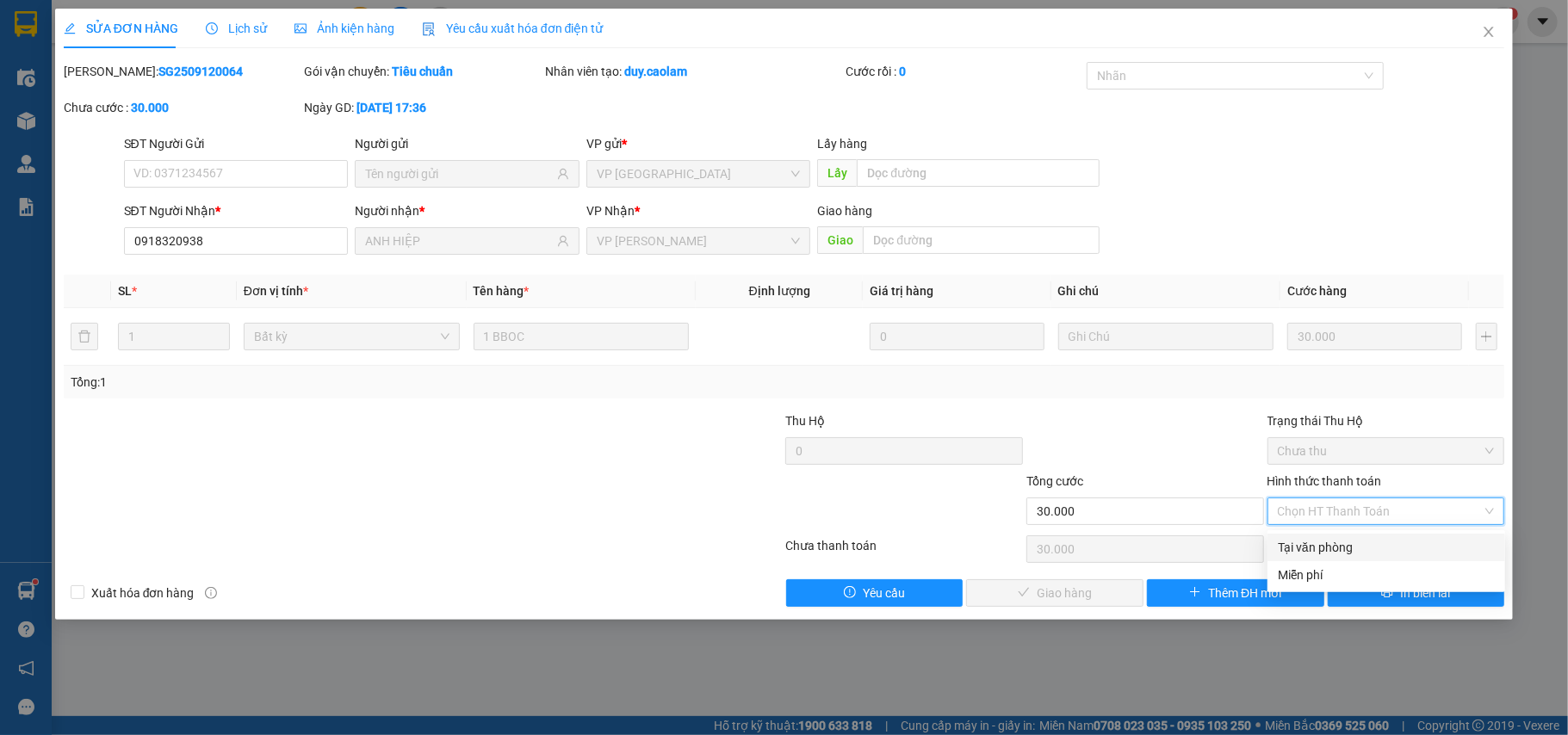
click at [1350, 542] on div "Tại văn phòng" at bounding box center [1386, 547] width 217 height 19
type input "0"
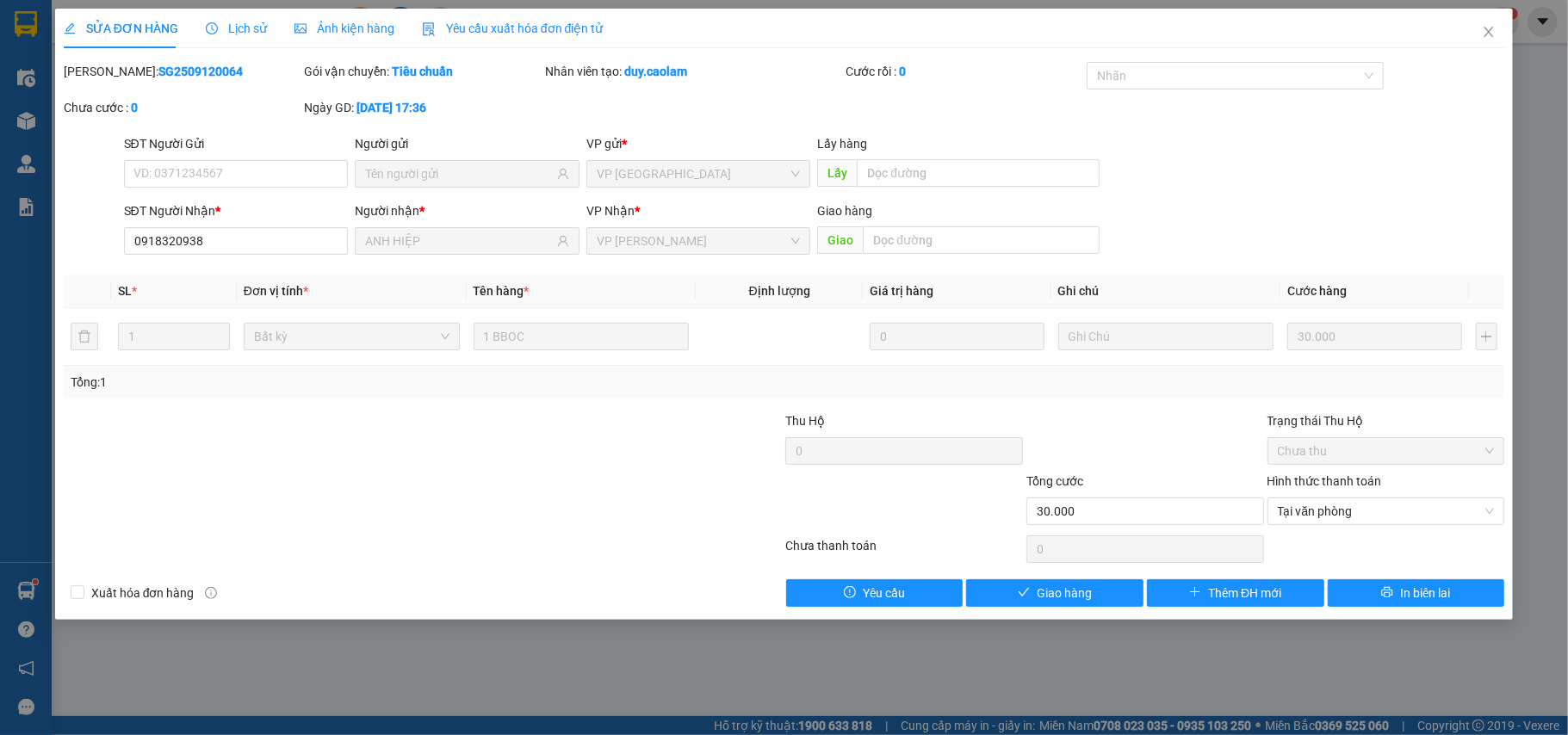
drag, startPoint x: 1077, startPoint y: 579, endPoint x: 1076, endPoint y: 588, distance: 9.1
click at [1077, 581] on div "Total Paid Fee 0 Total UnPaid Fee 30.000 Cash Collection Total Fee Mã ĐH: SG250…" at bounding box center [784, 335] width 1442 height 545
click at [1076, 590] on span "Giao hàng" at bounding box center [1064, 592] width 55 height 19
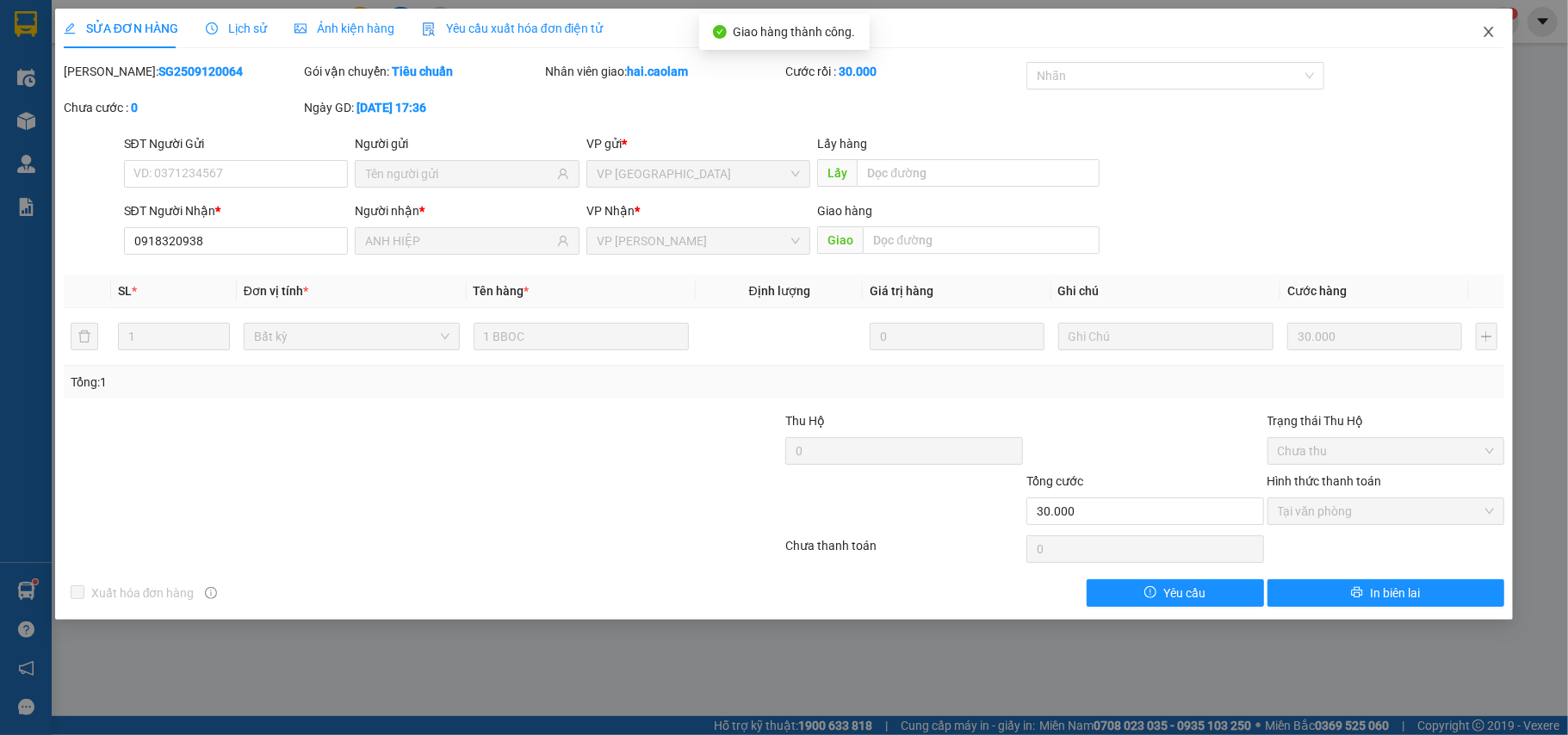
click at [1483, 28] on icon "close" at bounding box center [1489, 32] width 14 height 14
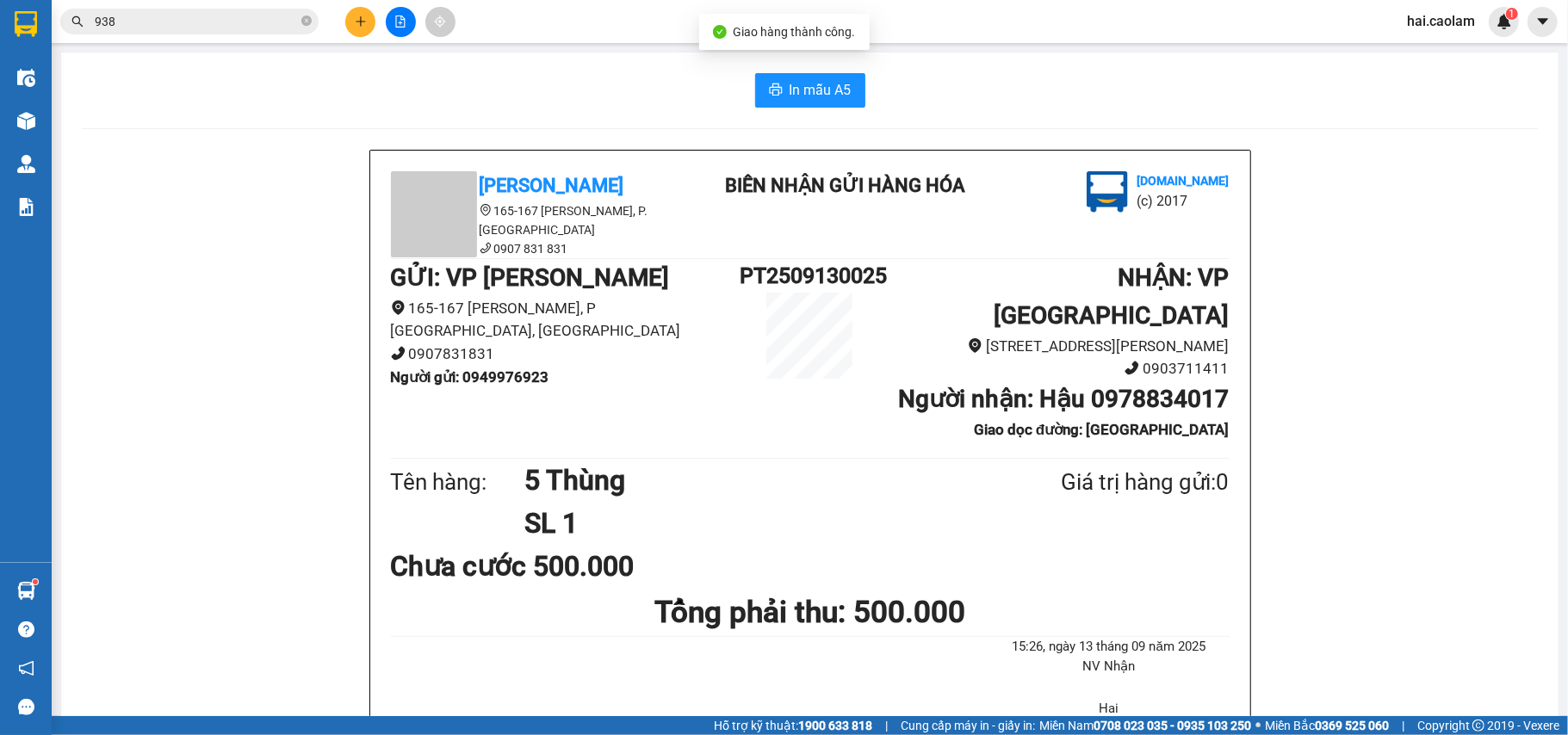
drag, startPoint x: 595, startPoint y: 124, endPoint x: 252, endPoint y: 2, distance: 364.1
click at [241, 28] on input "938" at bounding box center [196, 20] width 203 height 19
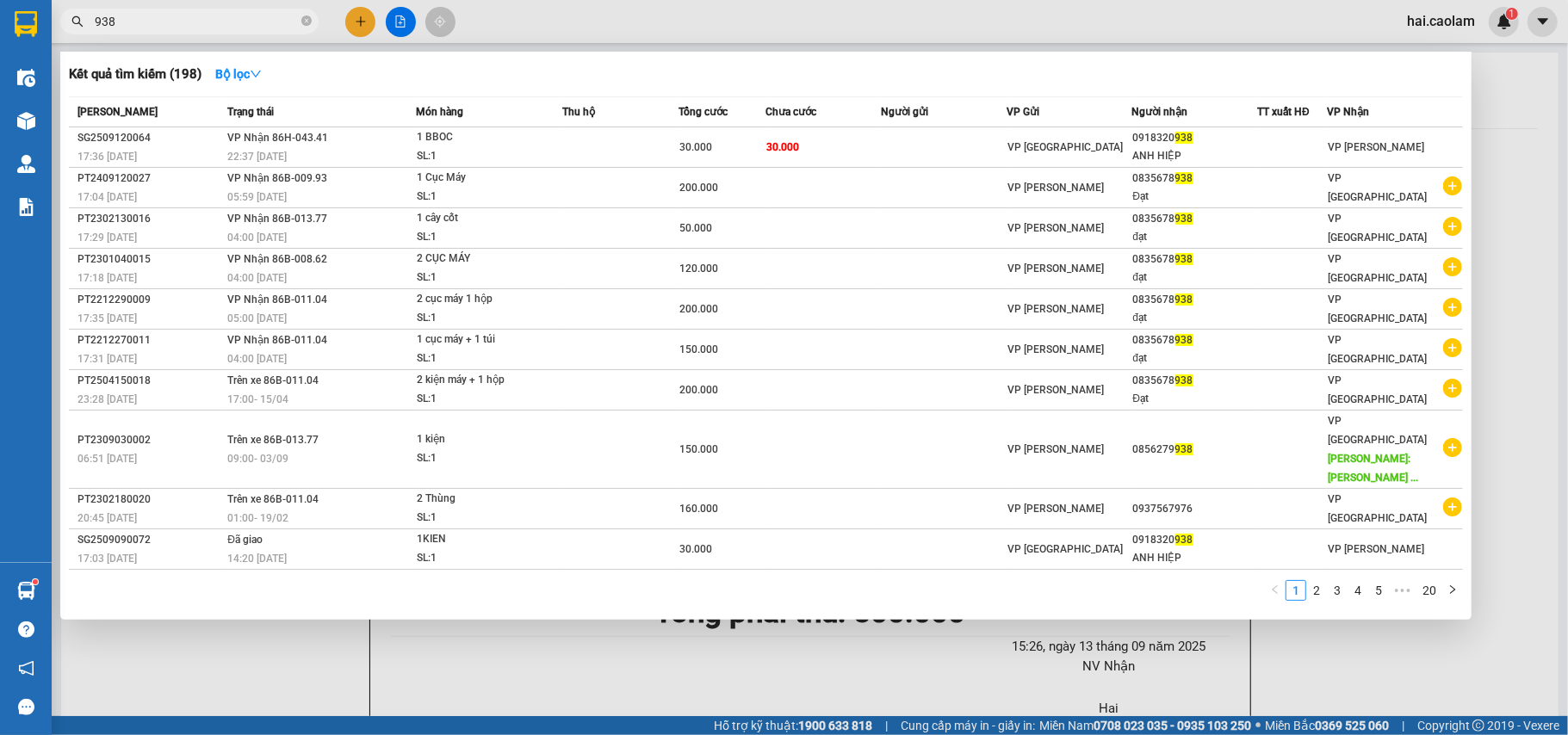
click at [241, 28] on input "938" at bounding box center [196, 20] width 203 height 19
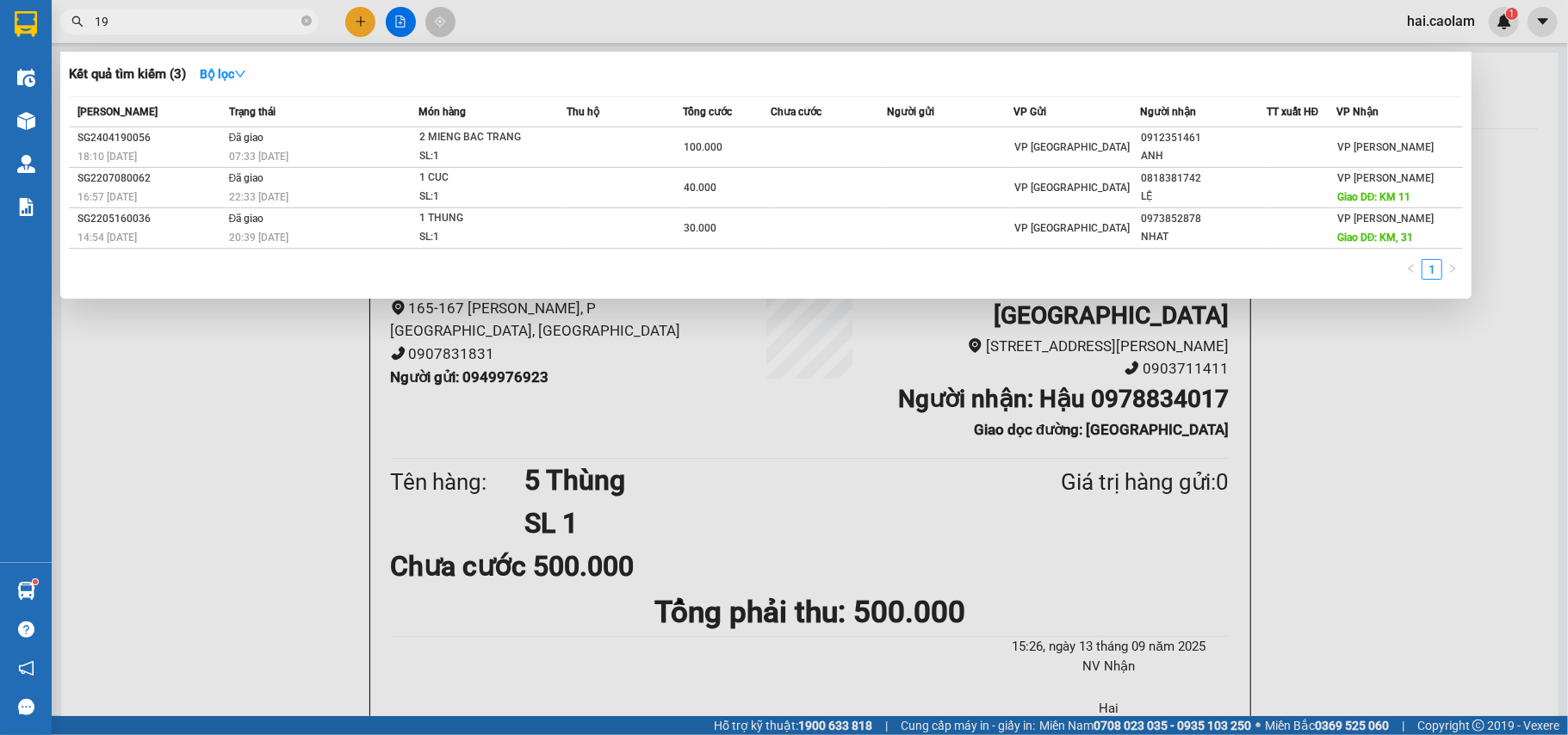
type input "1"
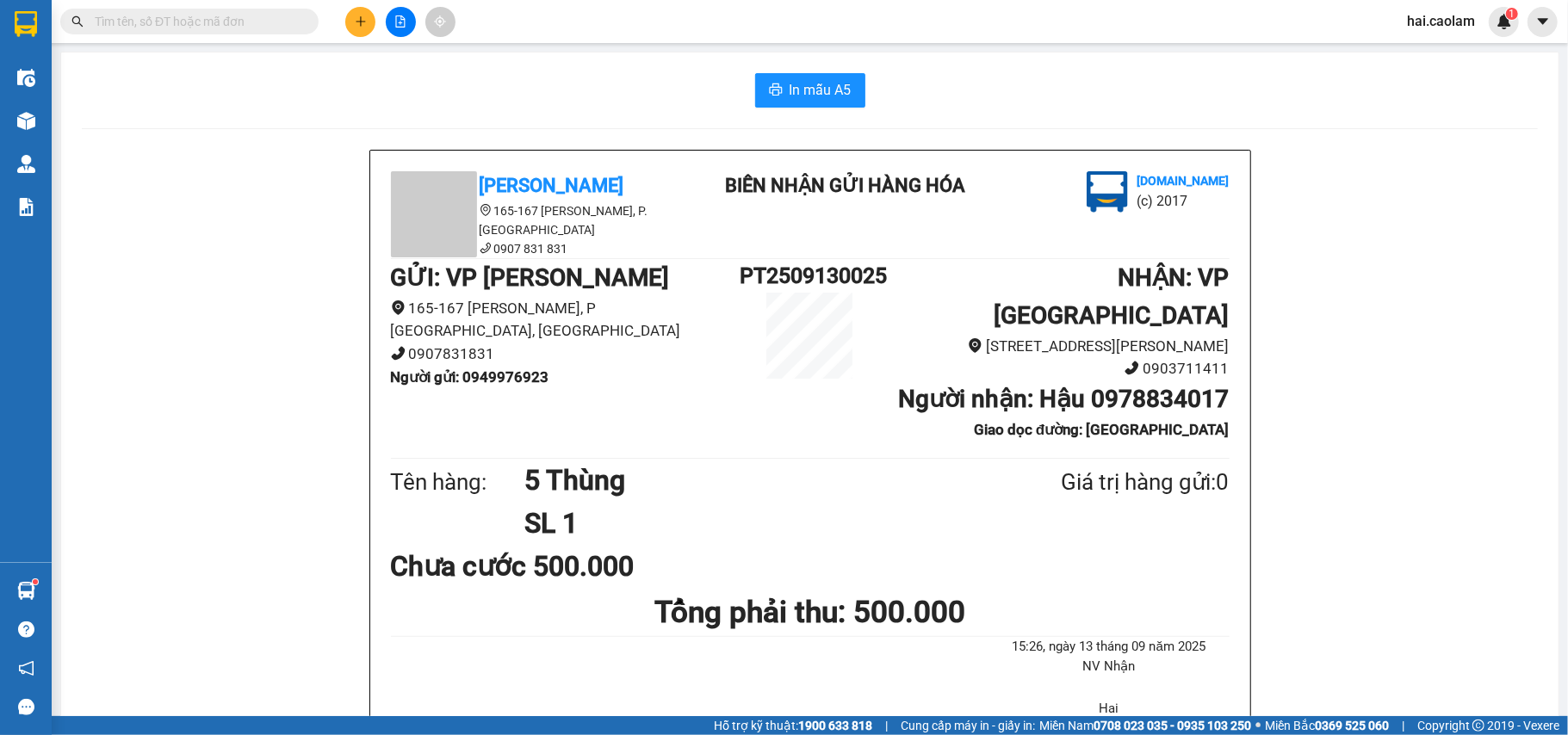
drag, startPoint x: 273, startPoint y: 425, endPoint x: 332, endPoint y: 264, distance: 171.5
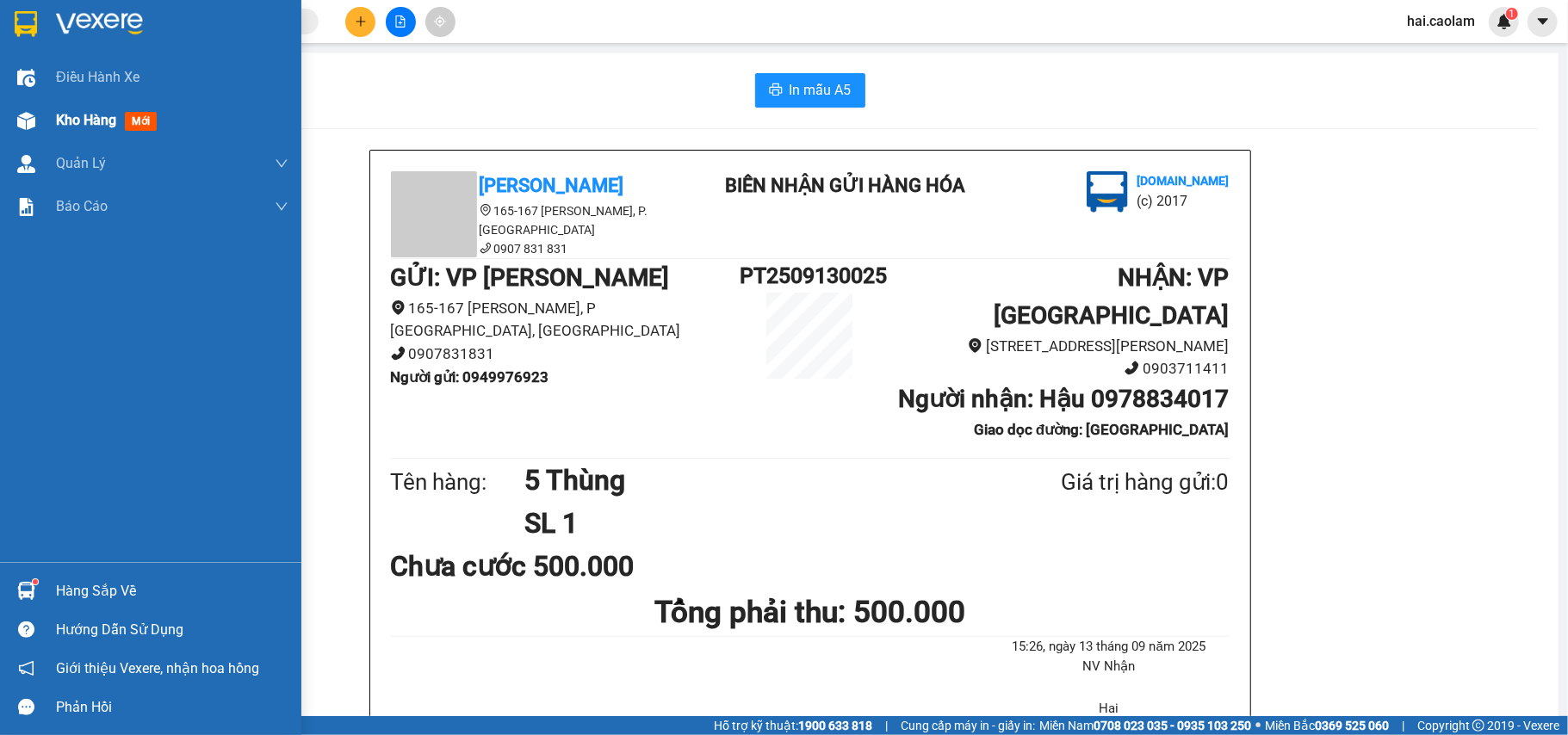
click at [77, 112] on span "Kho hàng" at bounding box center [86, 120] width 61 height 17
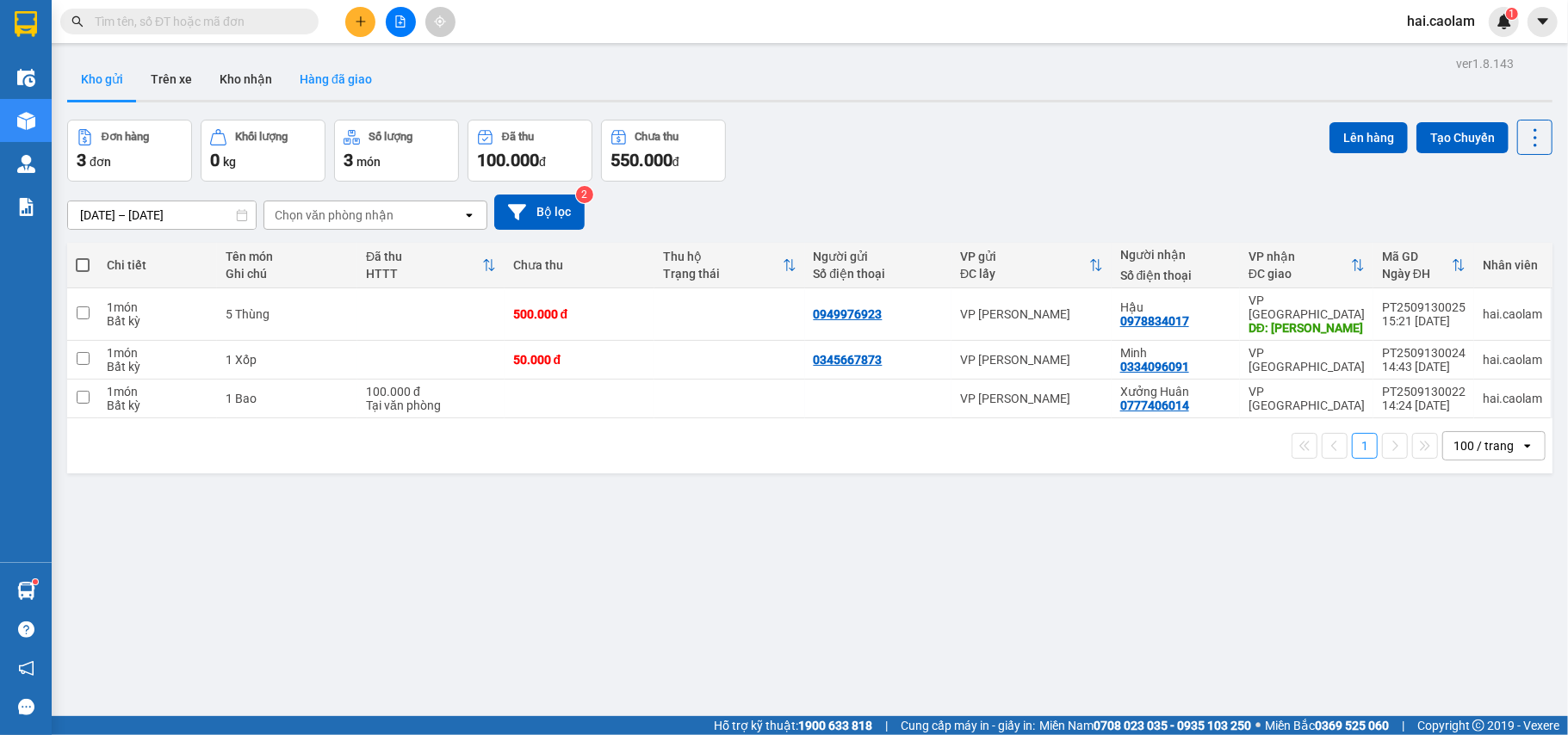
click at [340, 79] on button "Hàng đã giao" at bounding box center [336, 79] width 100 height 41
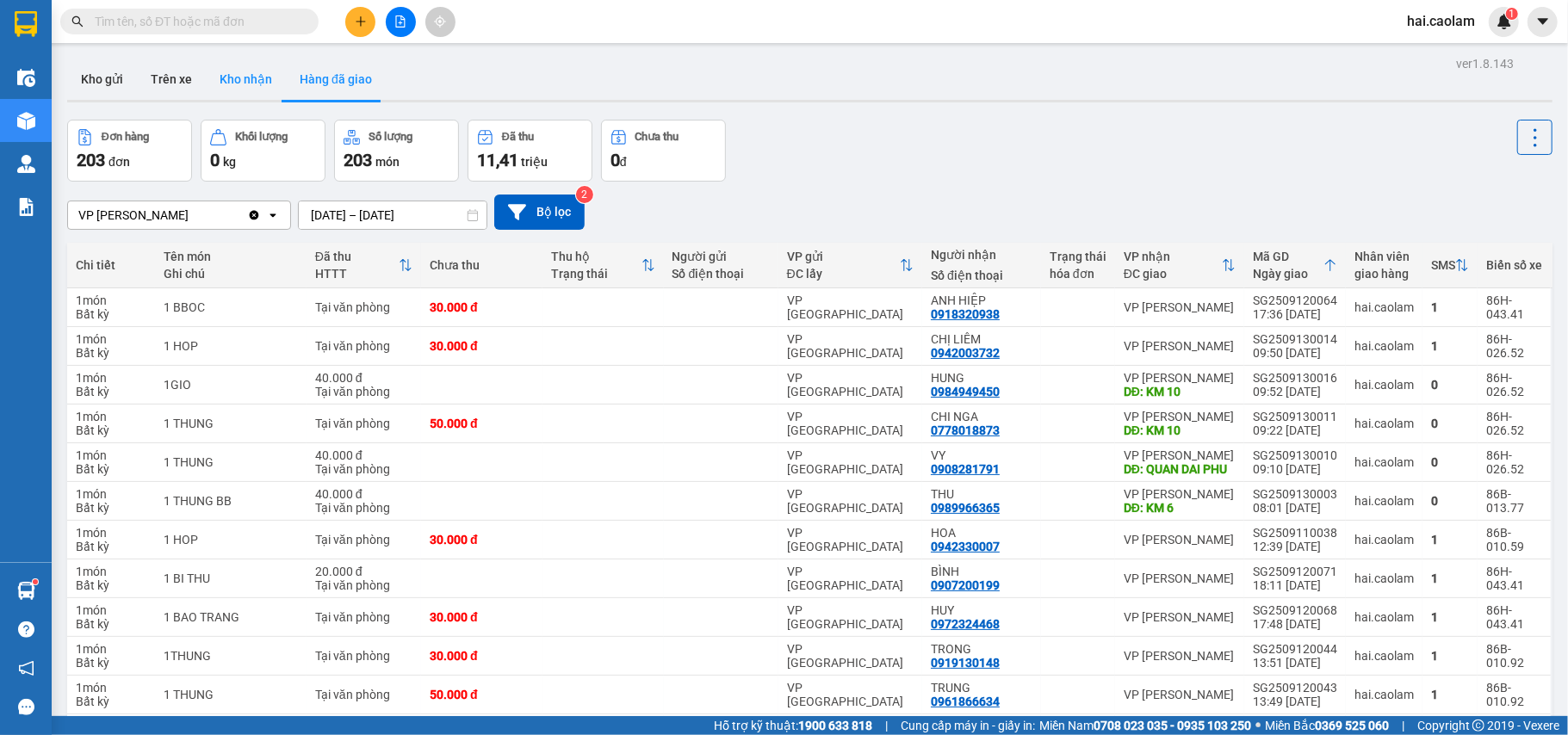
click at [238, 84] on button "Kho nhận" at bounding box center [246, 79] width 80 height 41
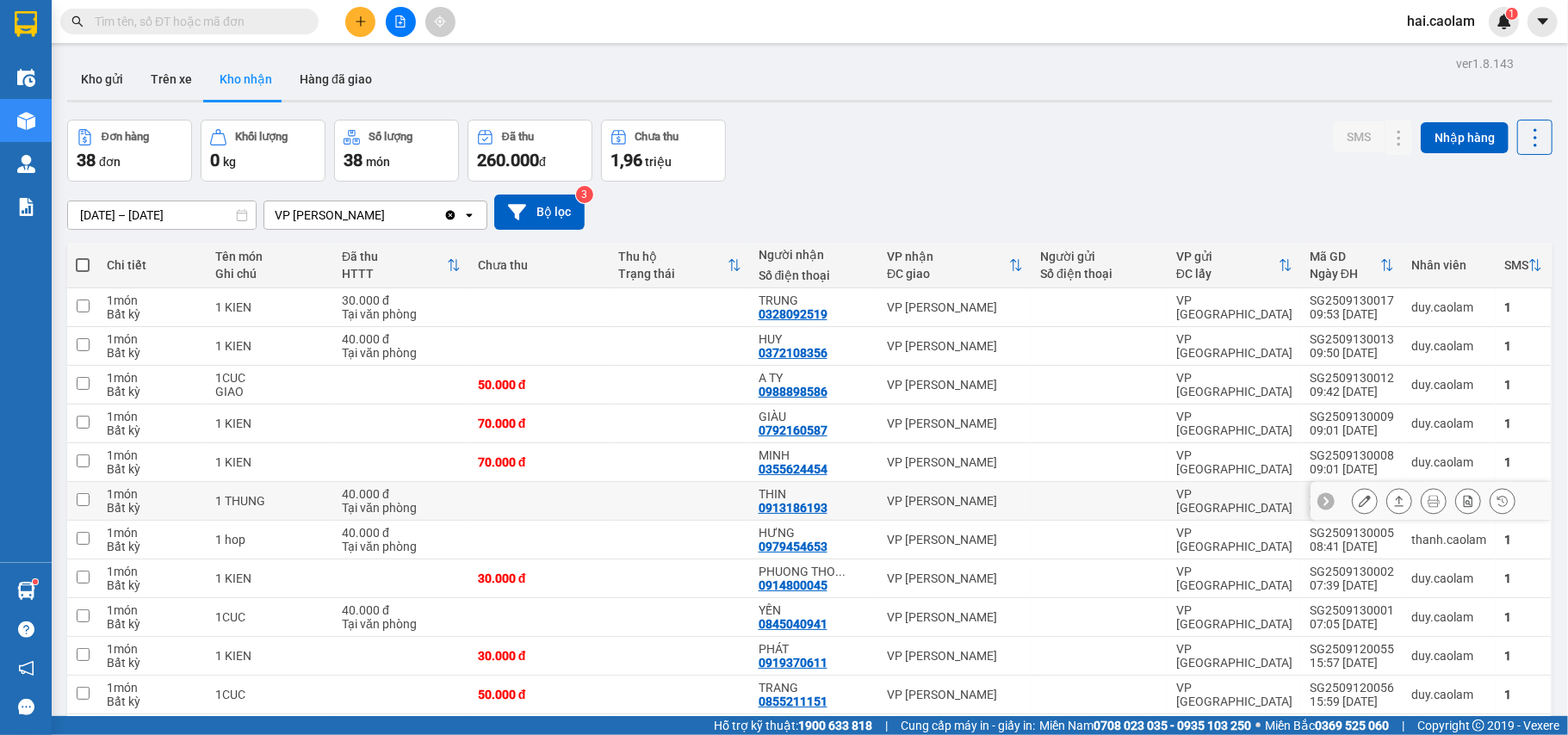
click at [887, 508] on div "VP [PERSON_NAME]" at bounding box center [955, 501] width 136 height 14
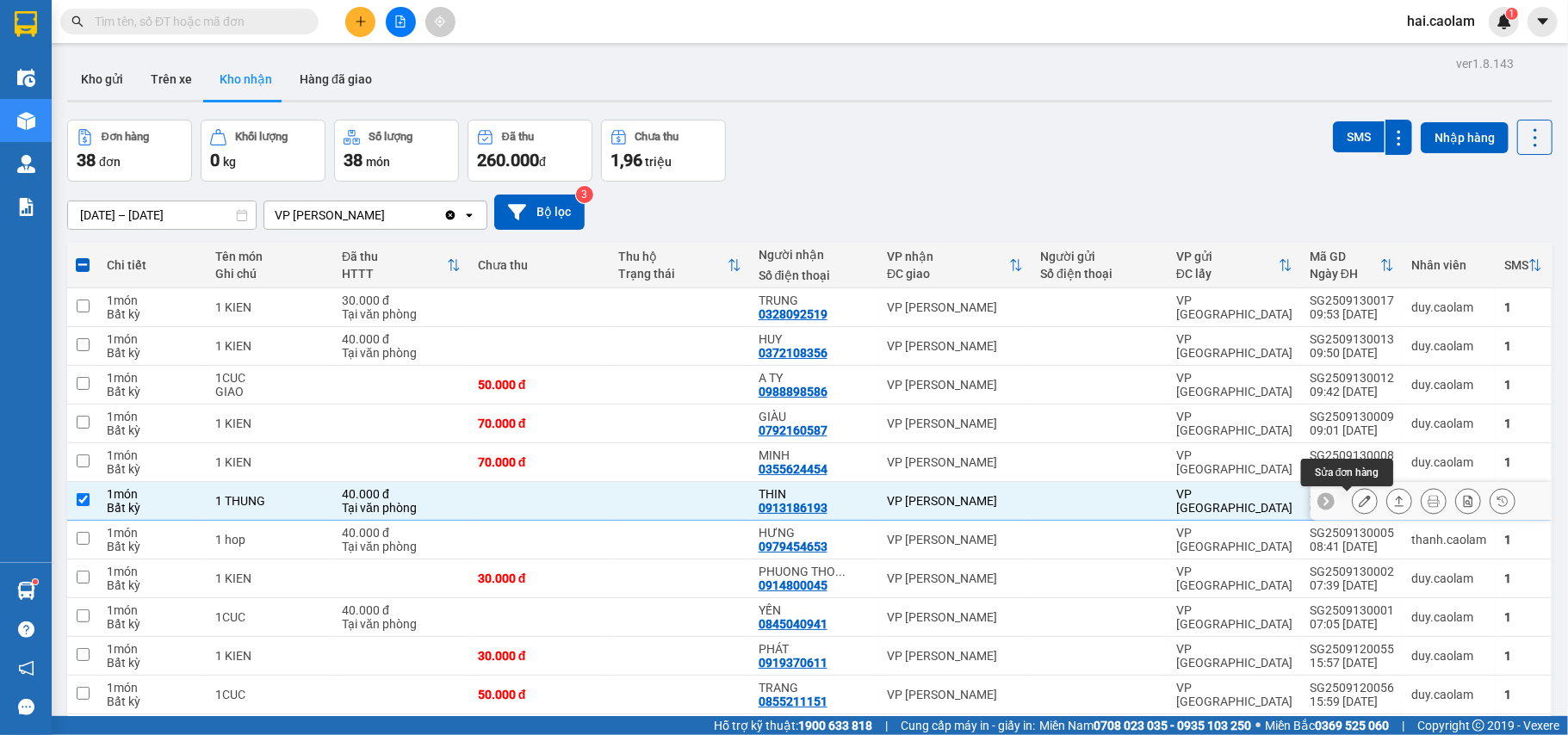
click at [1359, 504] on icon at bounding box center [1365, 501] width 12 height 12
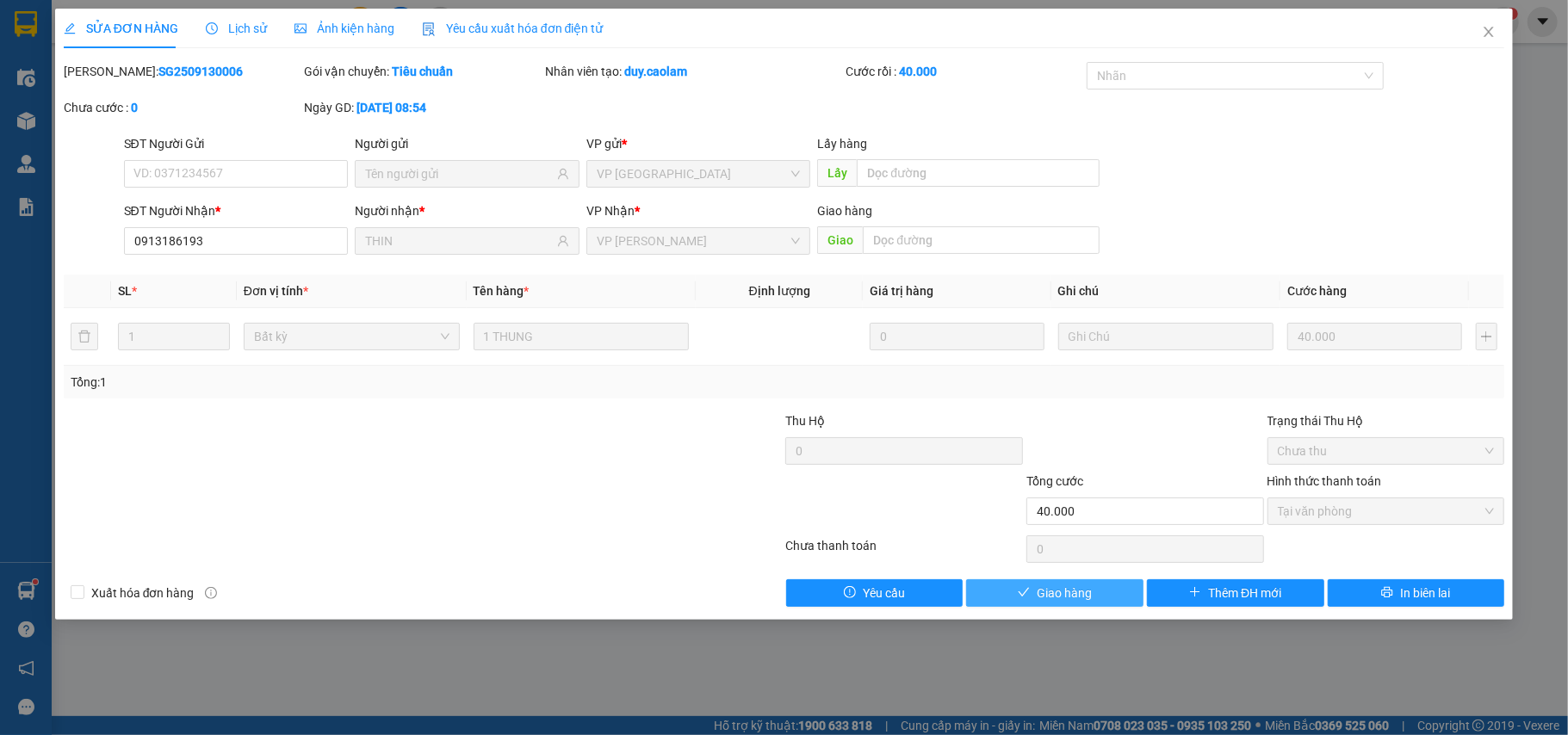
click at [1059, 603] on span "Giao hàng" at bounding box center [1064, 592] width 55 height 19
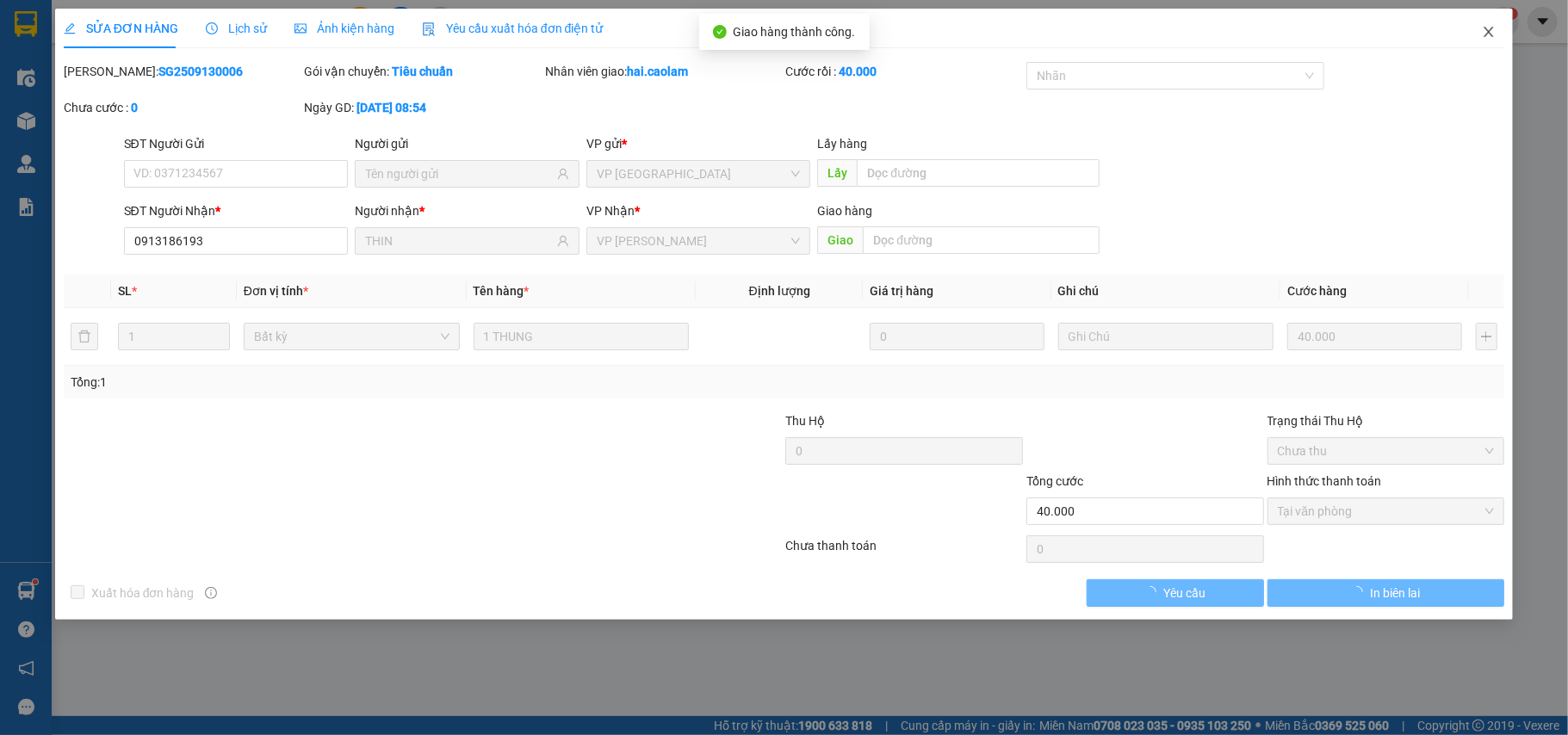
click at [1485, 25] on icon "close" at bounding box center [1489, 32] width 14 height 14
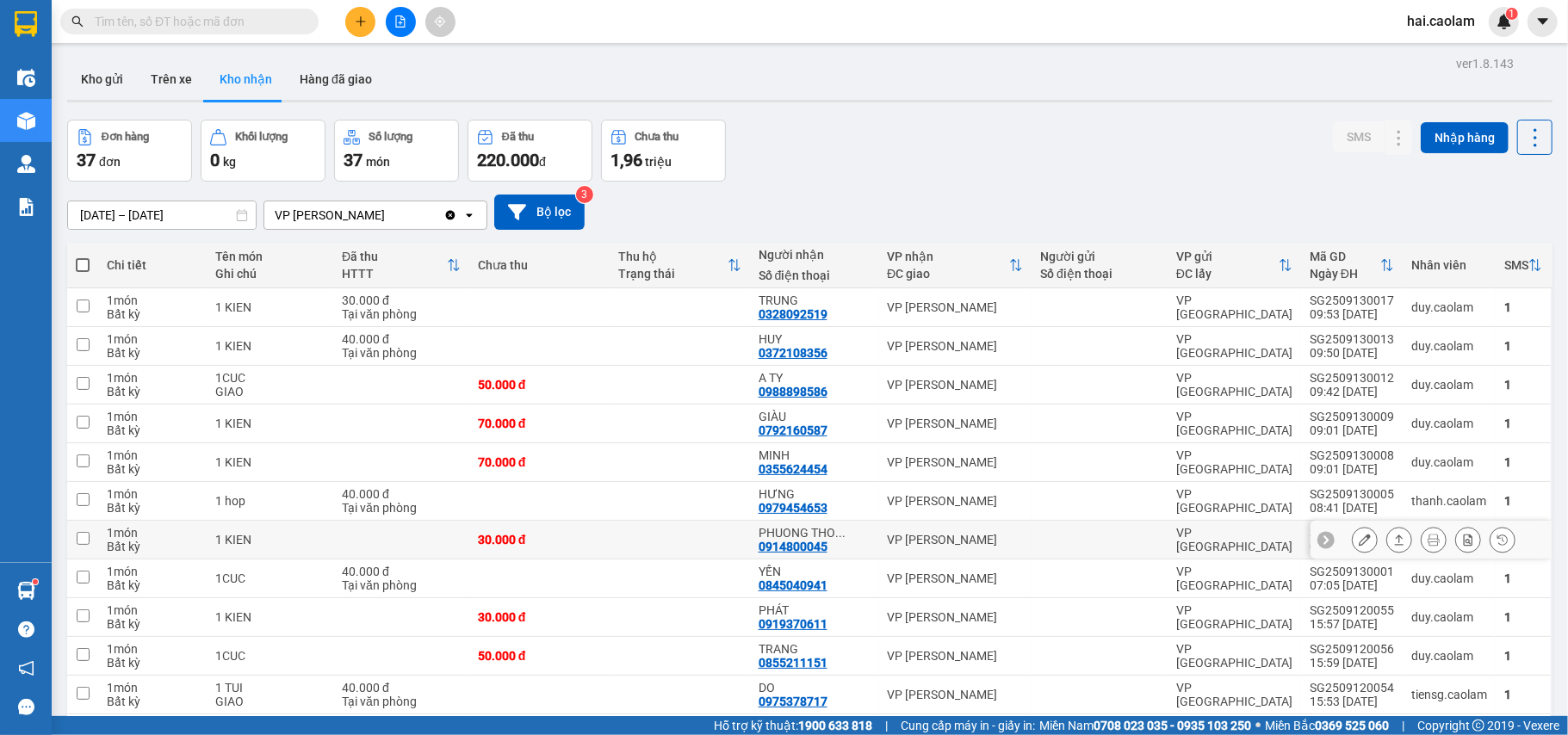
click at [847, 548] on div "PHUONG THO ... 0914800045" at bounding box center [814, 540] width 111 height 27
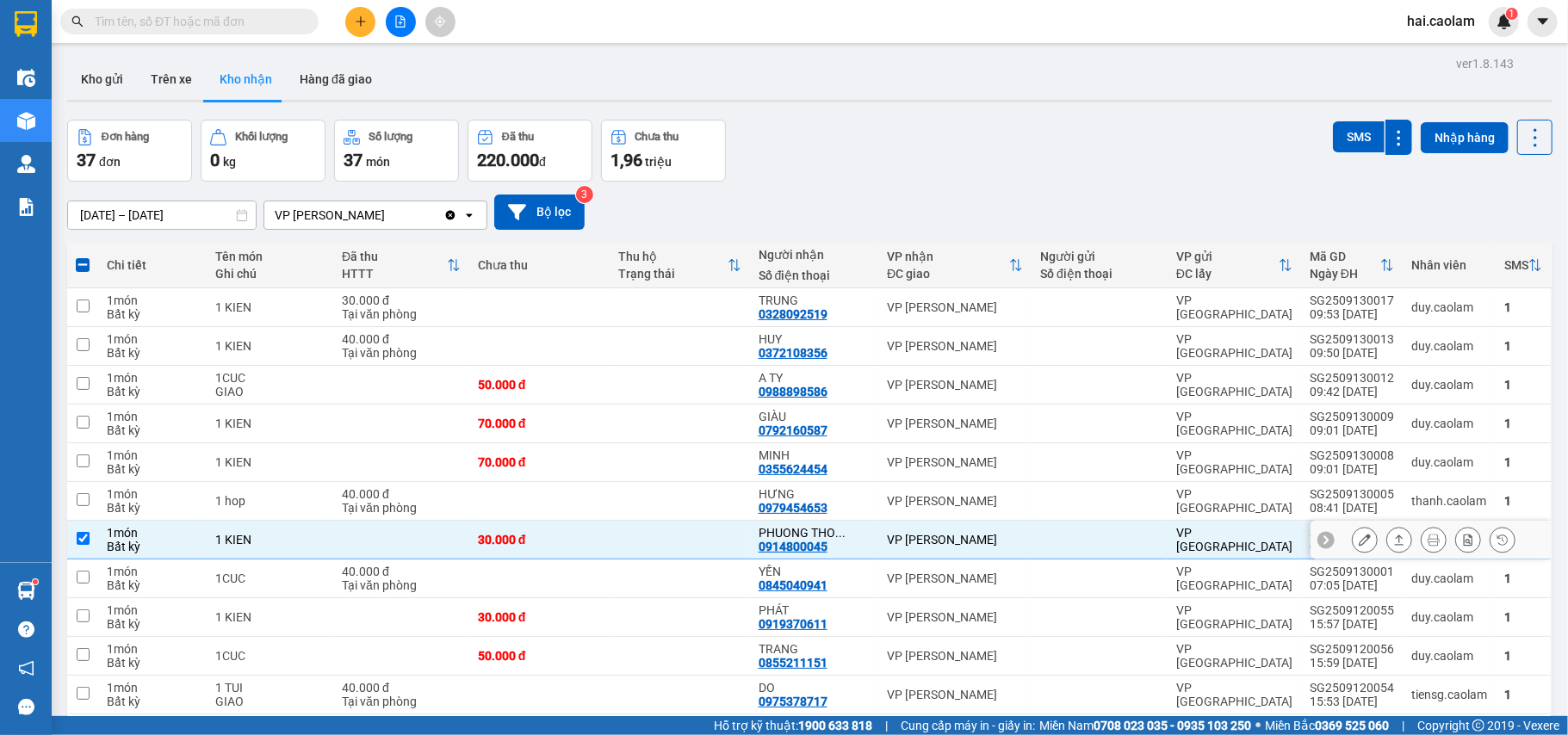
click at [1353, 536] on button at bounding box center [1365, 540] width 24 height 30
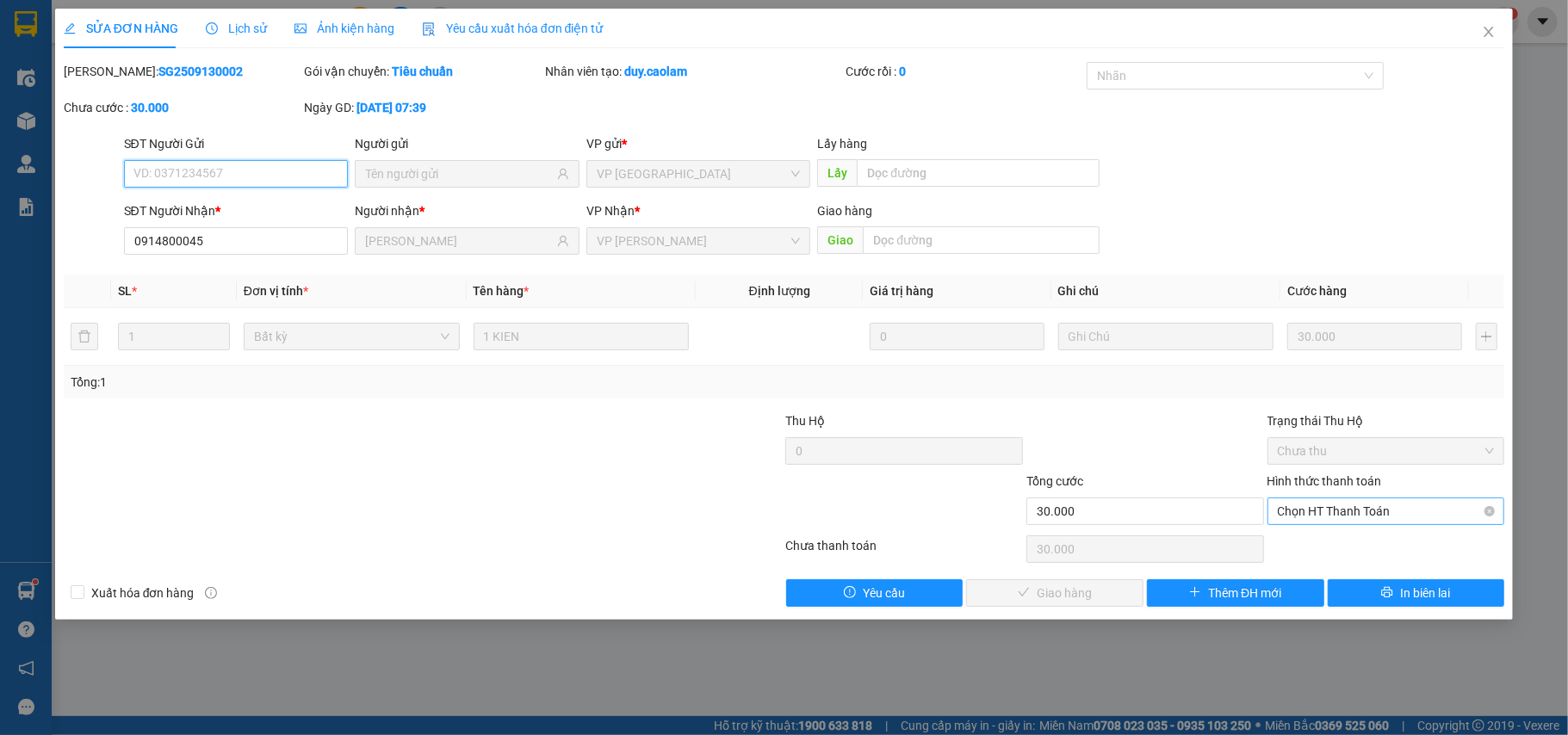
click at [1334, 513] on span "Chọn HT Thanh Toán" at bounding box center [1386, 511] width 217 height 25
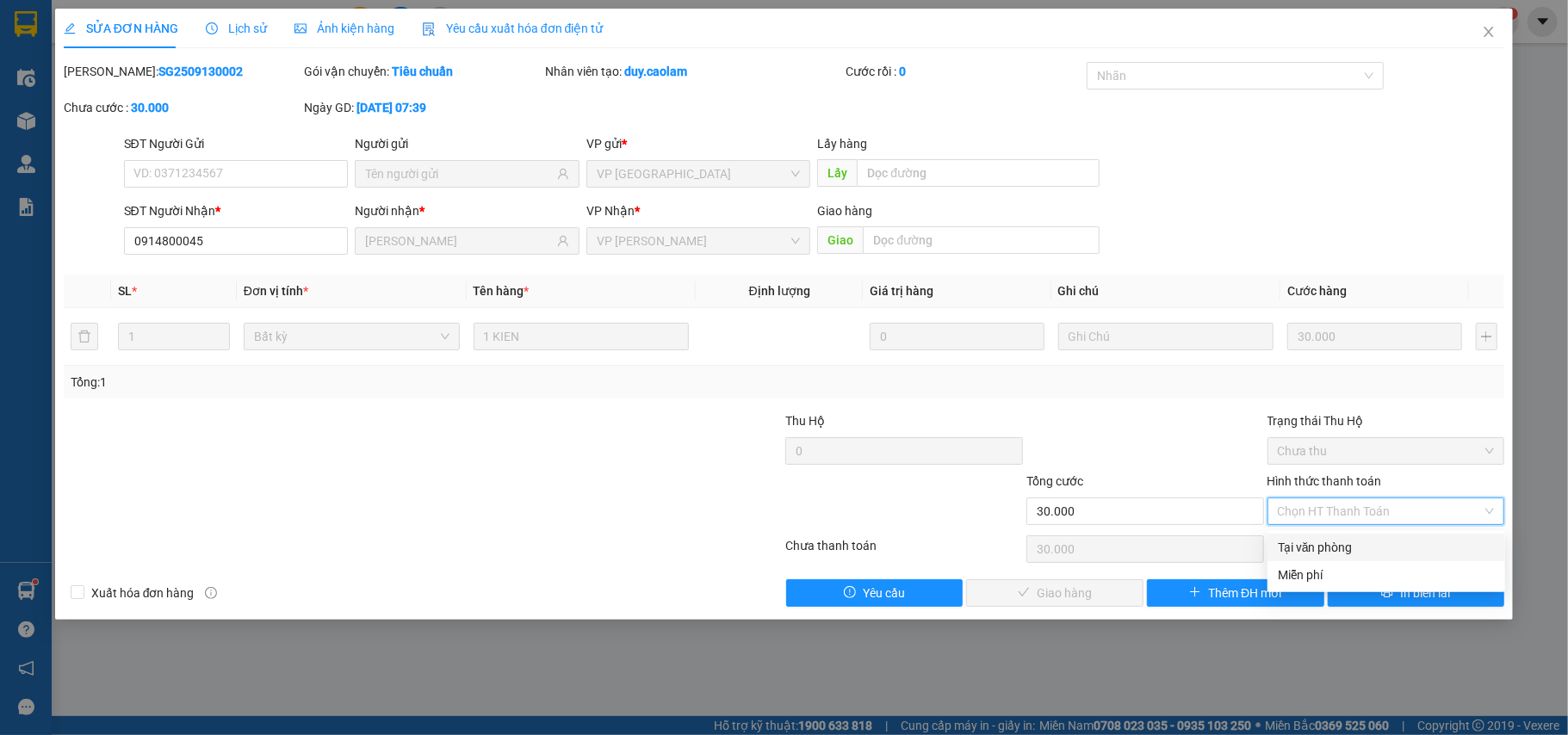
click at [1312, 538] on div "Tại văn phòng" at bounding box center [1386, 547] width 217 height 19
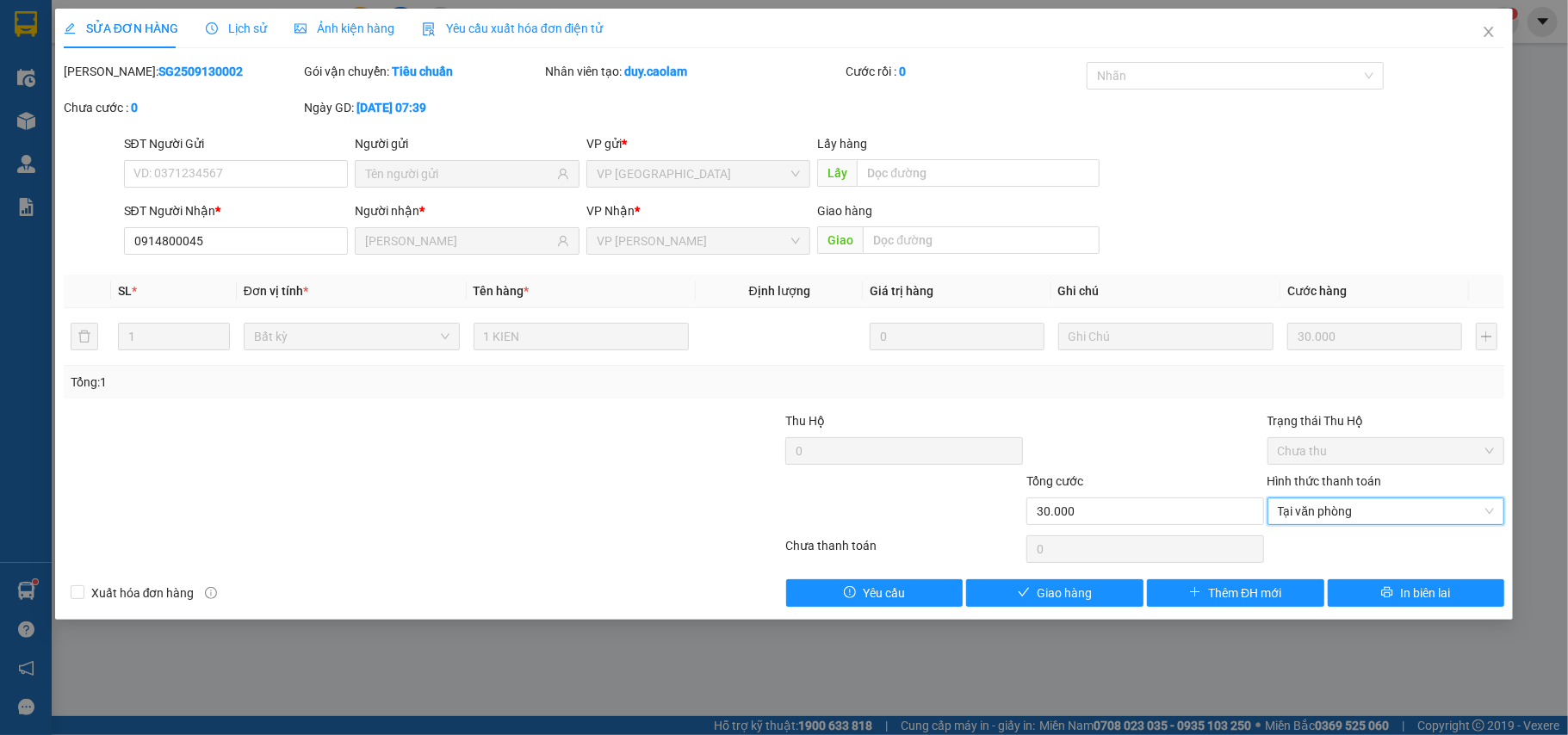
click at [1103, 577] on div "Total Paid Fee 0 Total UnPaid Fee 30.000 Cash Collection Total Fee Mã ĐH: SG250…" at bounding box center [784, 335] width 1442 height 545
click at [1093, 590] on button "Giao hàng" at bounding box center [1055, 593] width 178 height 27
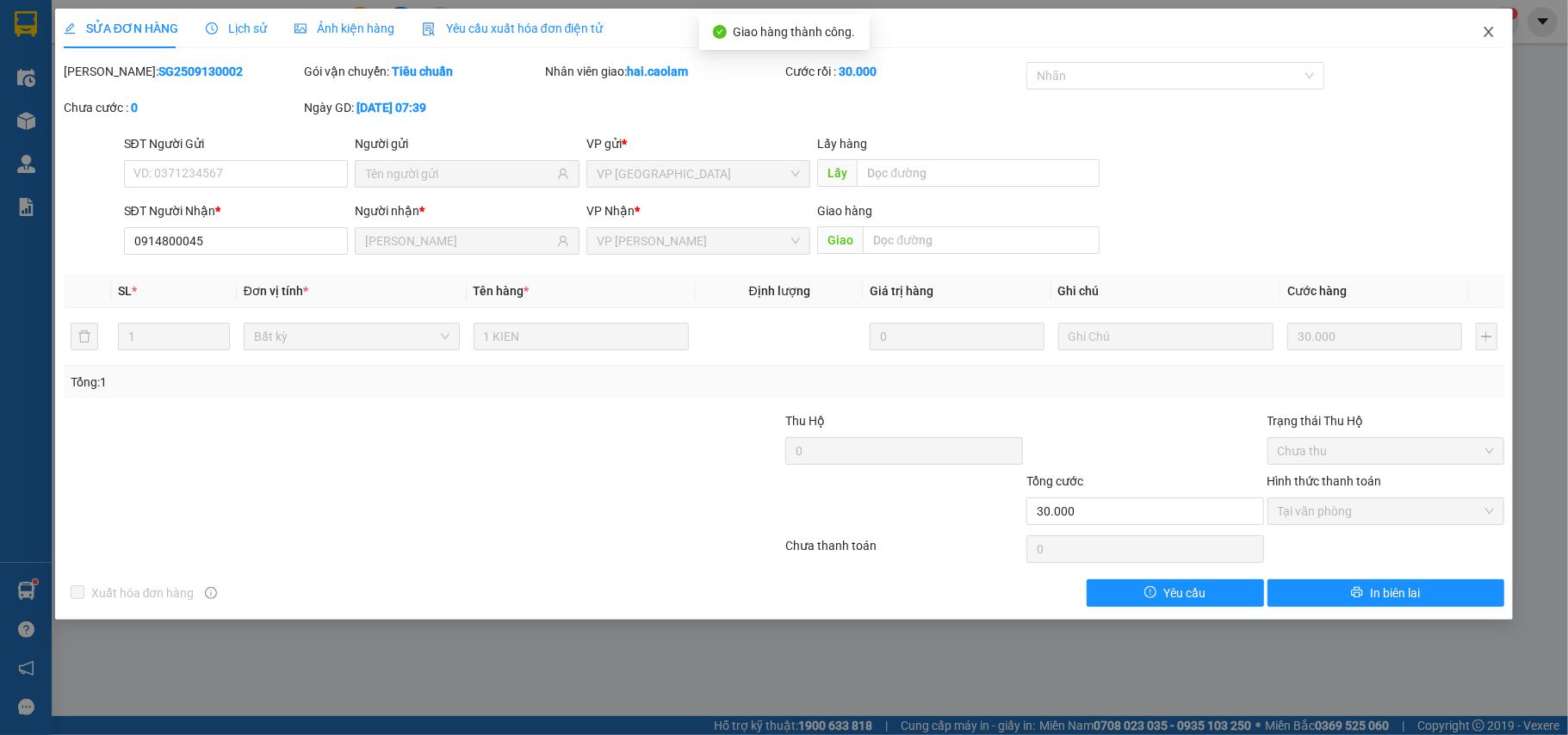
click at [1488, 29] on icon "close" at bounding box center [1489, 32] width 14 height 14
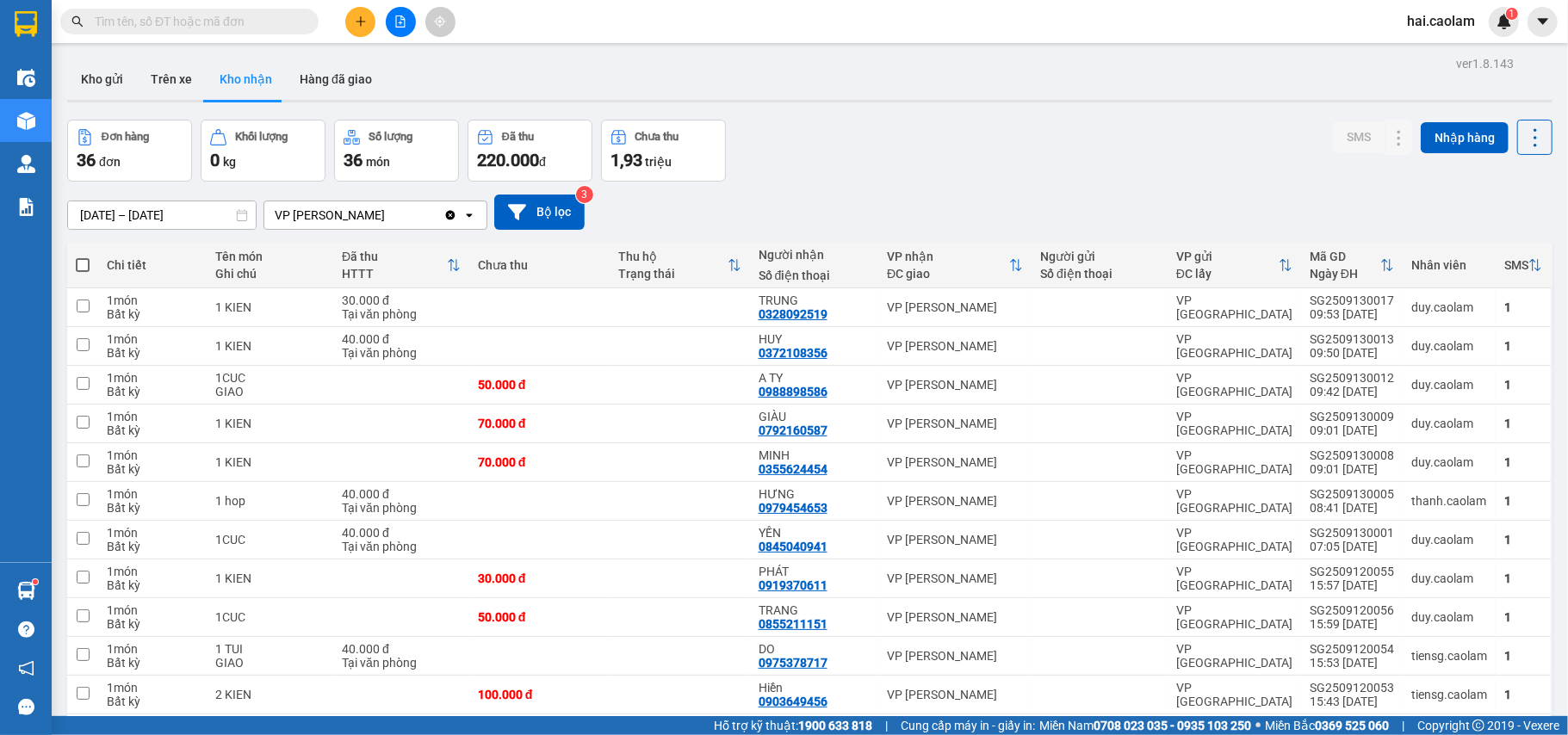
scroll to position [306, 0]
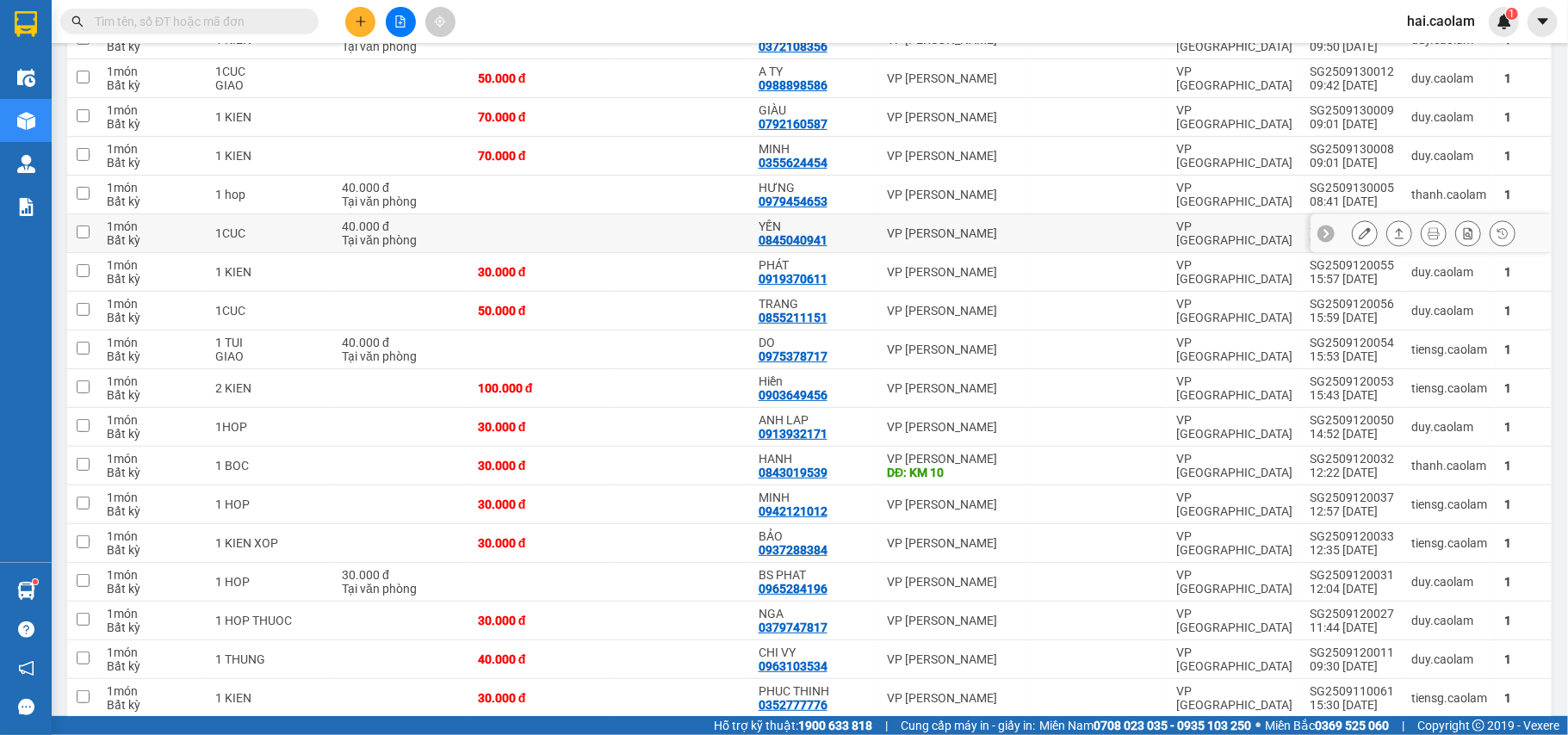
click at [862, 223] on div "YẾN" at bounding box center [814, 226] width 111 height 14
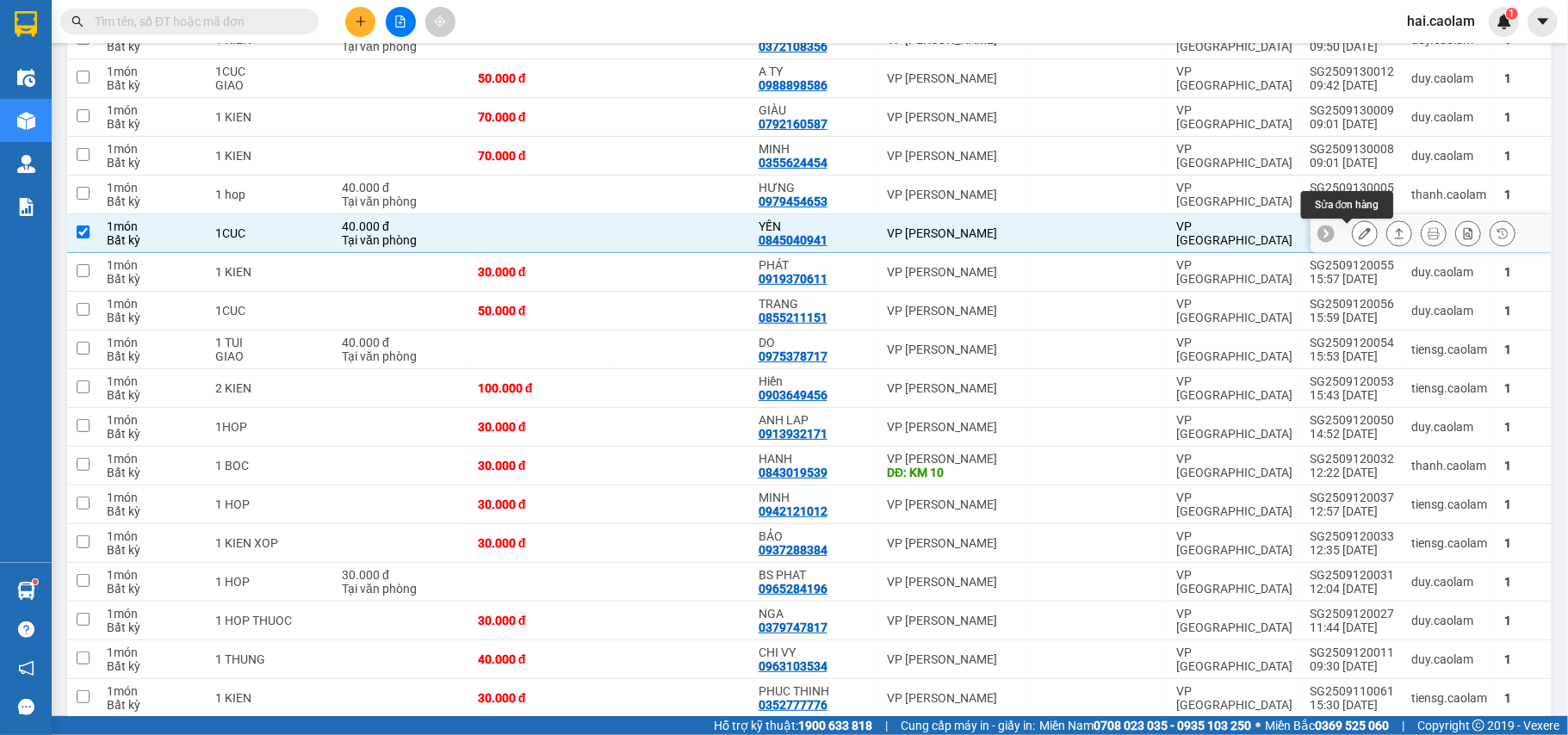
click at [1359, 231] on icon at bounding box center [1365, 233] width 12 height 12
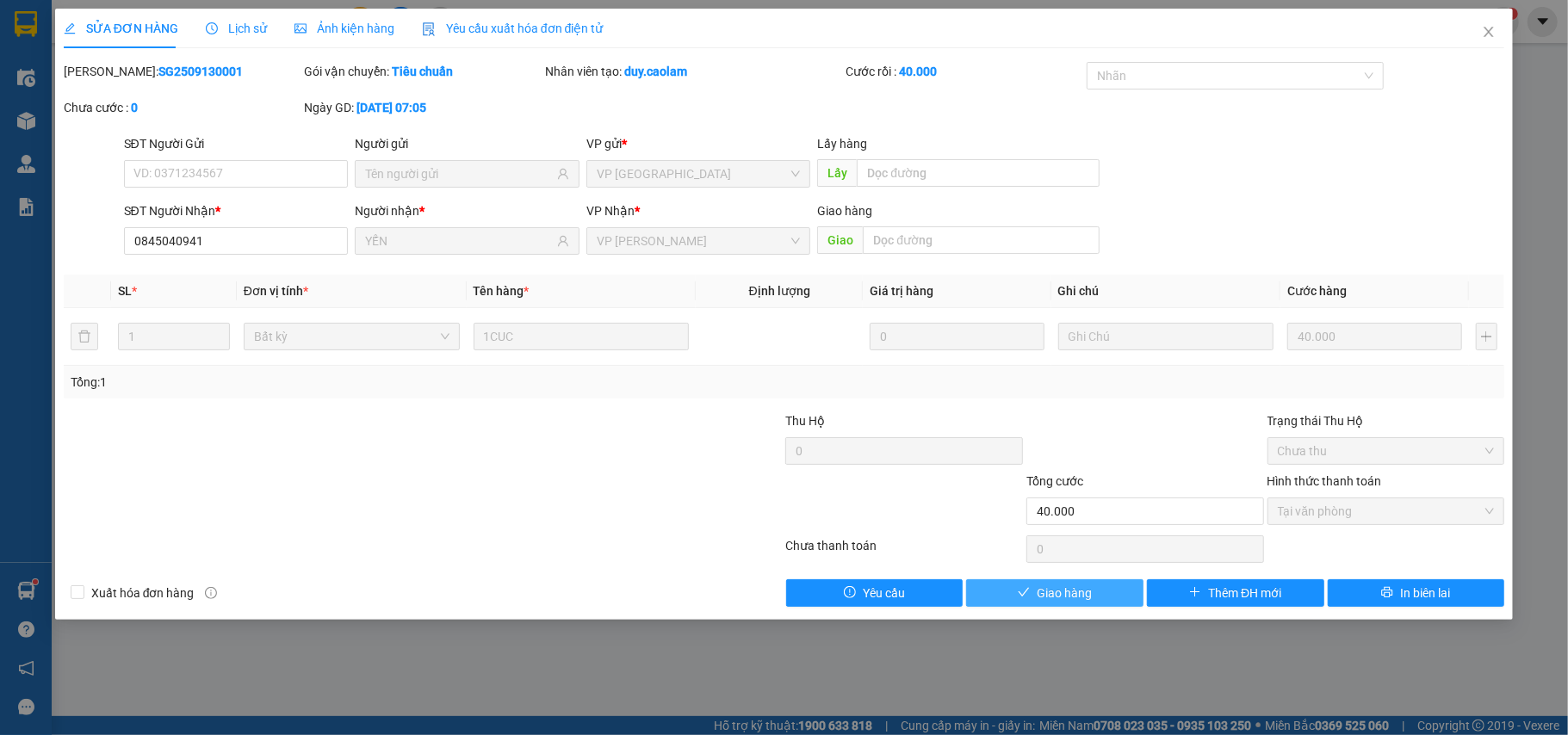
click at [1054, 594] on span "Giao hàng" at bounding box center [1064, 592] width 55 height 19
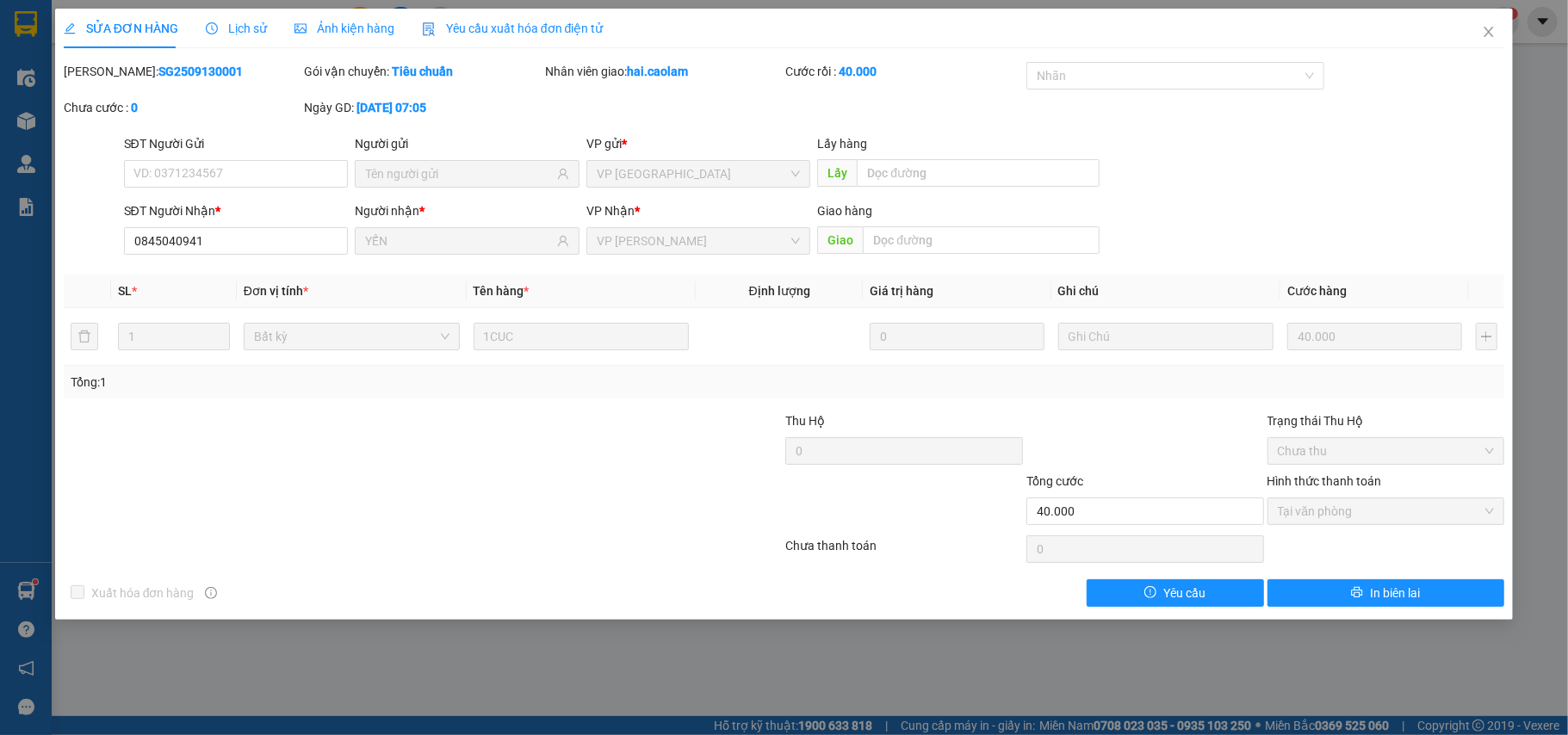
click at [803, 670] on div "SỬA ĐƠN HÀNG Lịch sử Ảnh kiện hàng Yêu cầu xuất hóa đơn điện tử Total Paid Fee …" at bounding box center [784, 367] width 1568 height 735
click at [1487, 28] on icon "close" at bounding box center [1489, 32] width 14 height 14
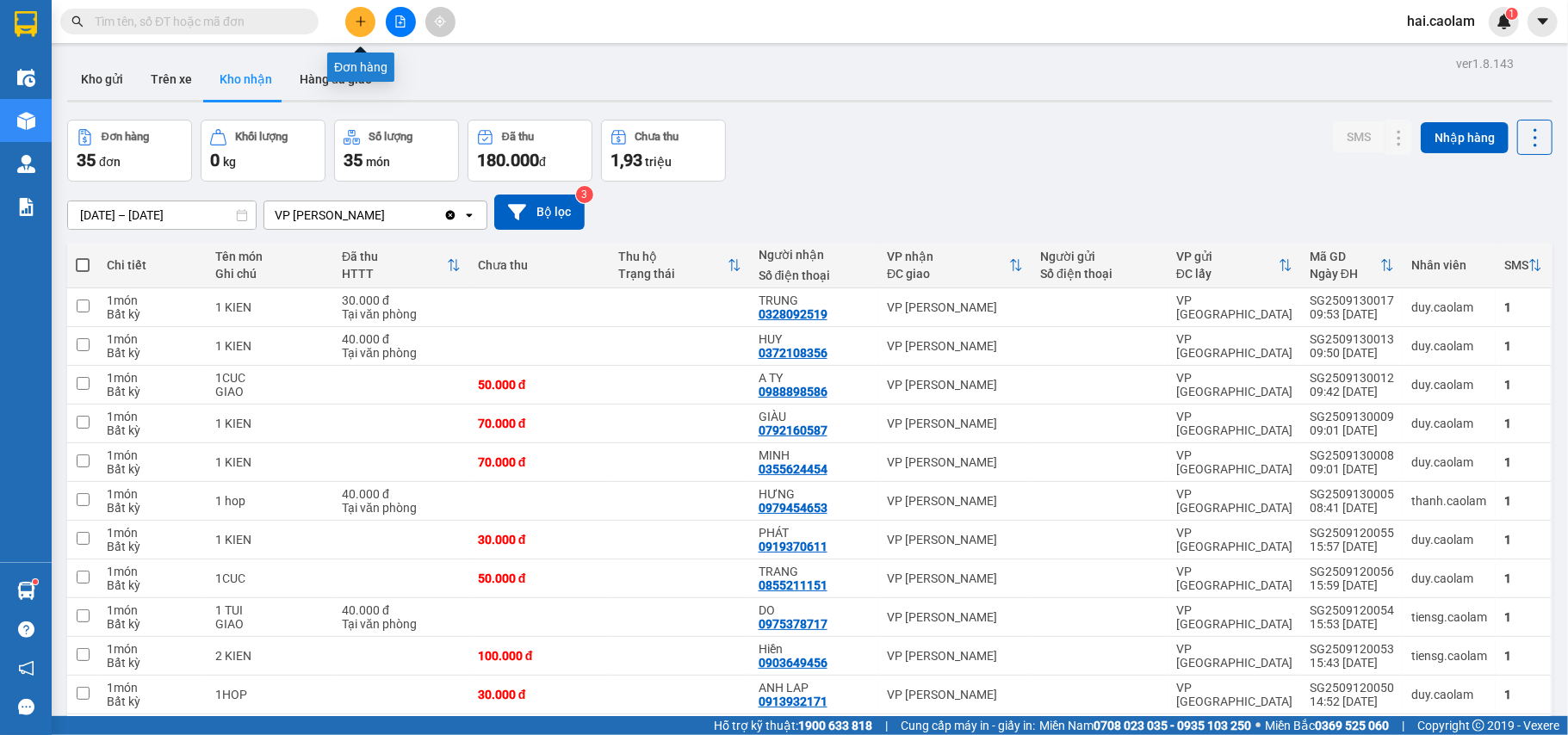
click at [349, 24] on button at bounding box center [360, 21] width 30 height 30
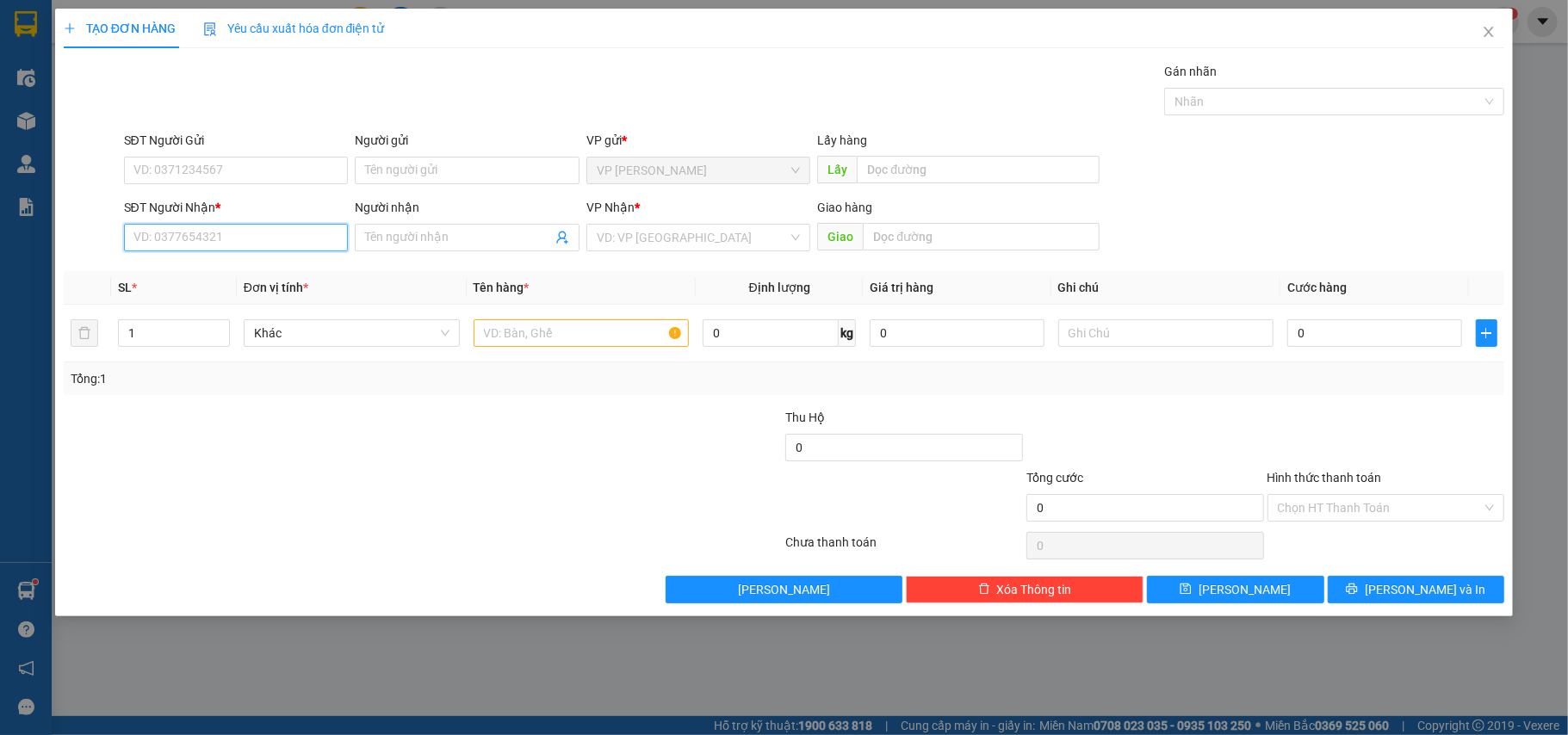
click at [224, 241] on input "SĐT Người Nhận *" at bounding box center [236, 237] width 225 height 27
drag, startPoint x: 314, startPoint y: 245, endPoint x: 314, endPoint y: 224, distance: 21.0
click at [313, 245] on input "SĐT Người Nhận *" at bounding box center [236, 237] width 225 height 27
click at [267, 178] on input "SĐT Người Gửi" at bounding box center [236, 171] width 225 height 27
click at [435, 163] on input "Người gửi" at bounding box center [467, 171] width 225 height 27
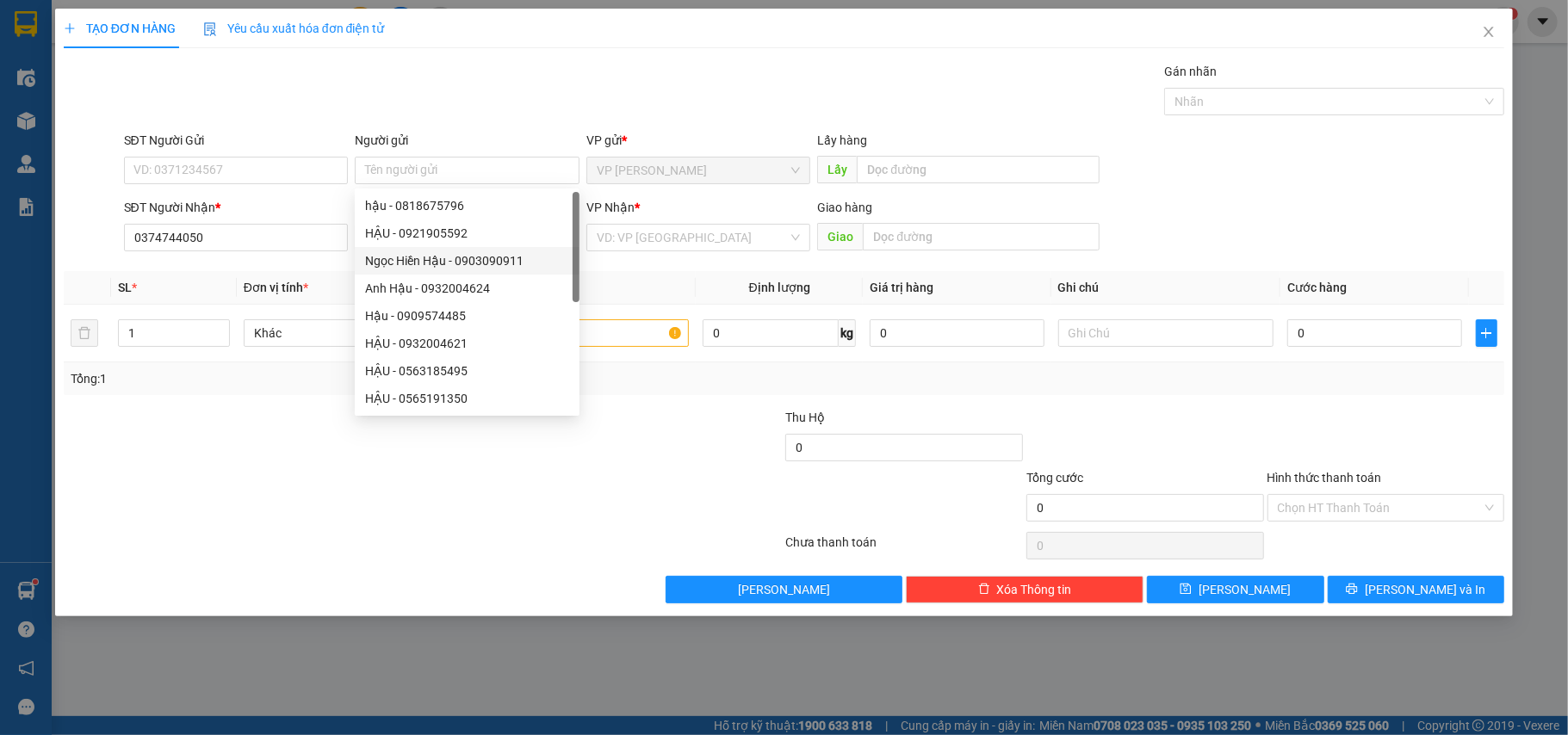
click at [305, 453] on div at bounding box center [303, 438] width 481 height 61
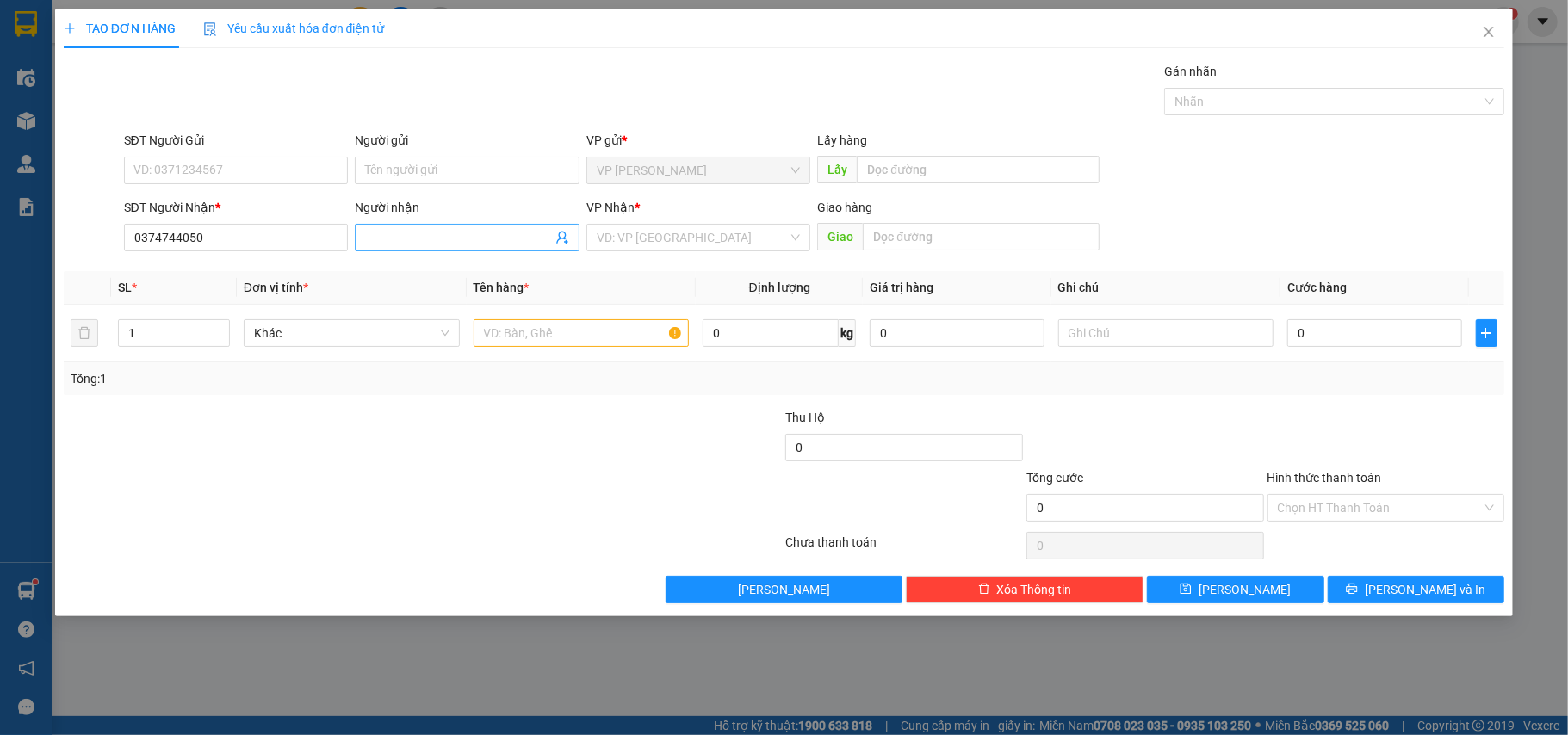
click at [477, 231] on input "Người nhận" at bounding box center [458, 237] width 186 height 19
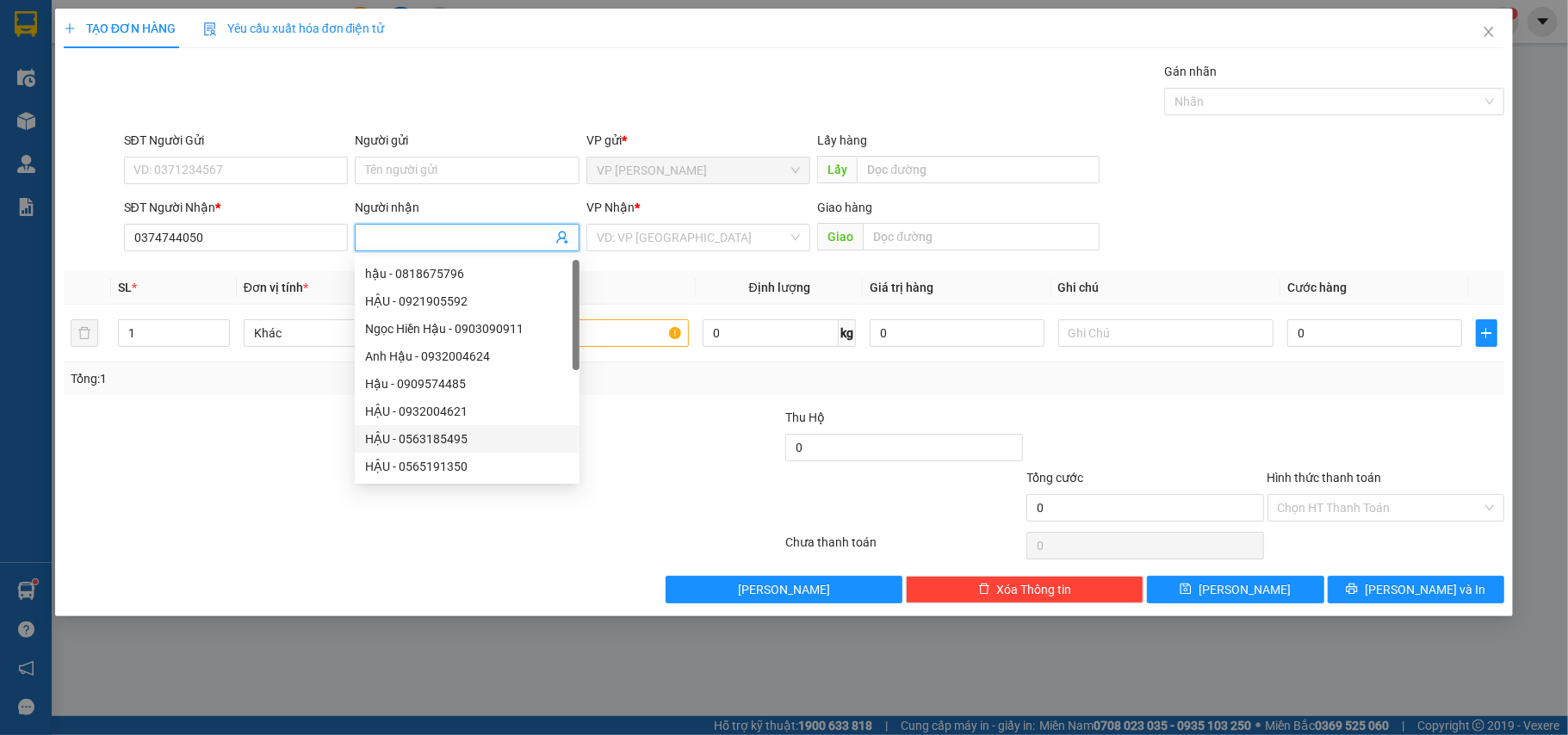
click at [458, 441] on div "HẬU - 0563185495" at bounding box center [467, 438] width 204 height 19
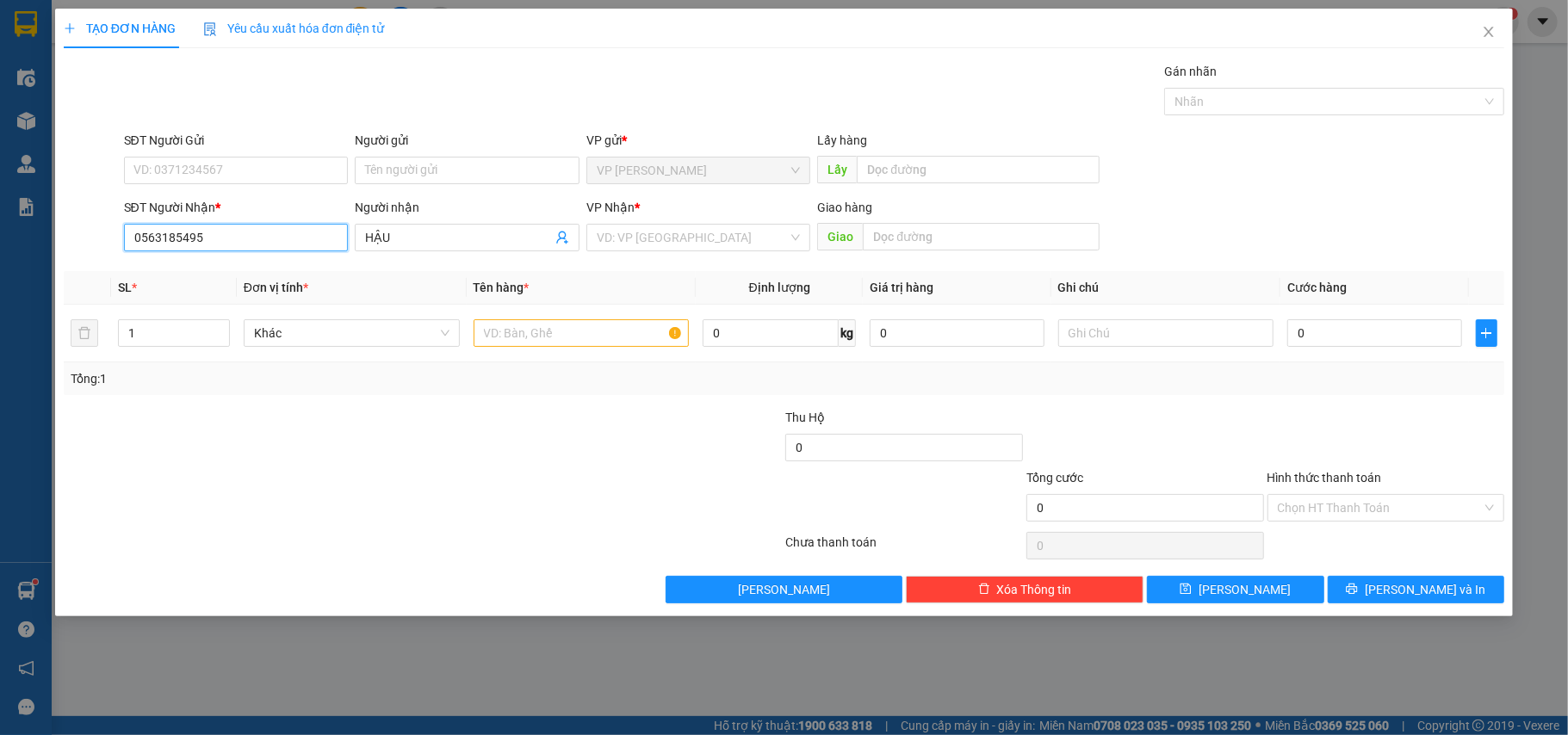
click at [328, 245] on input "0563185495" at bounding box center [236, 237] width 225 height 27
click at [287, 250] on input "0563185495" at bounding box center [236, 237] width 225 height 27
click at [539, 245] on input "HẬU" at bounding box center [458, 237] width 186 height 19
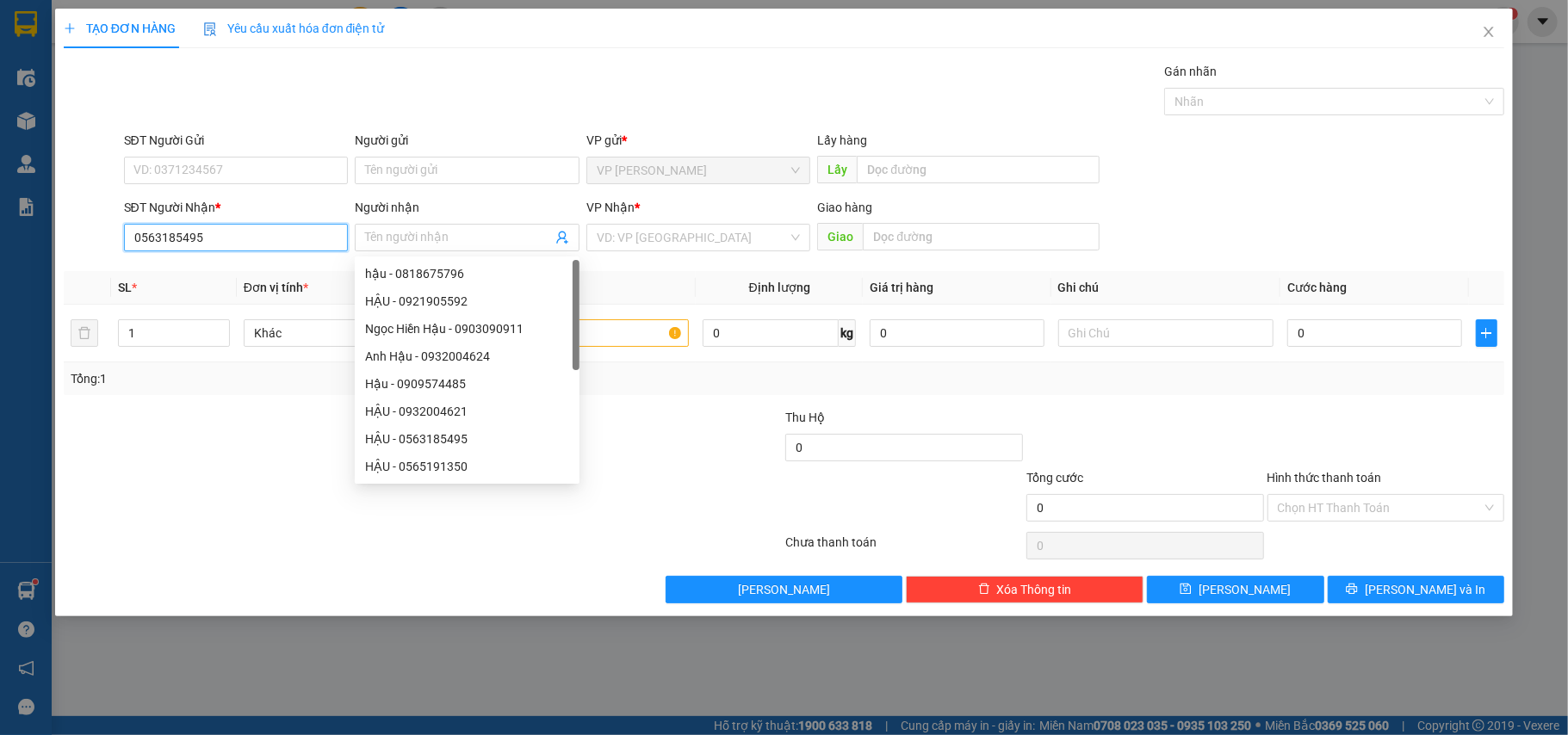
click at [268, 245] on input "0563185495" at bounding box center [236, 237] width 225 height 27
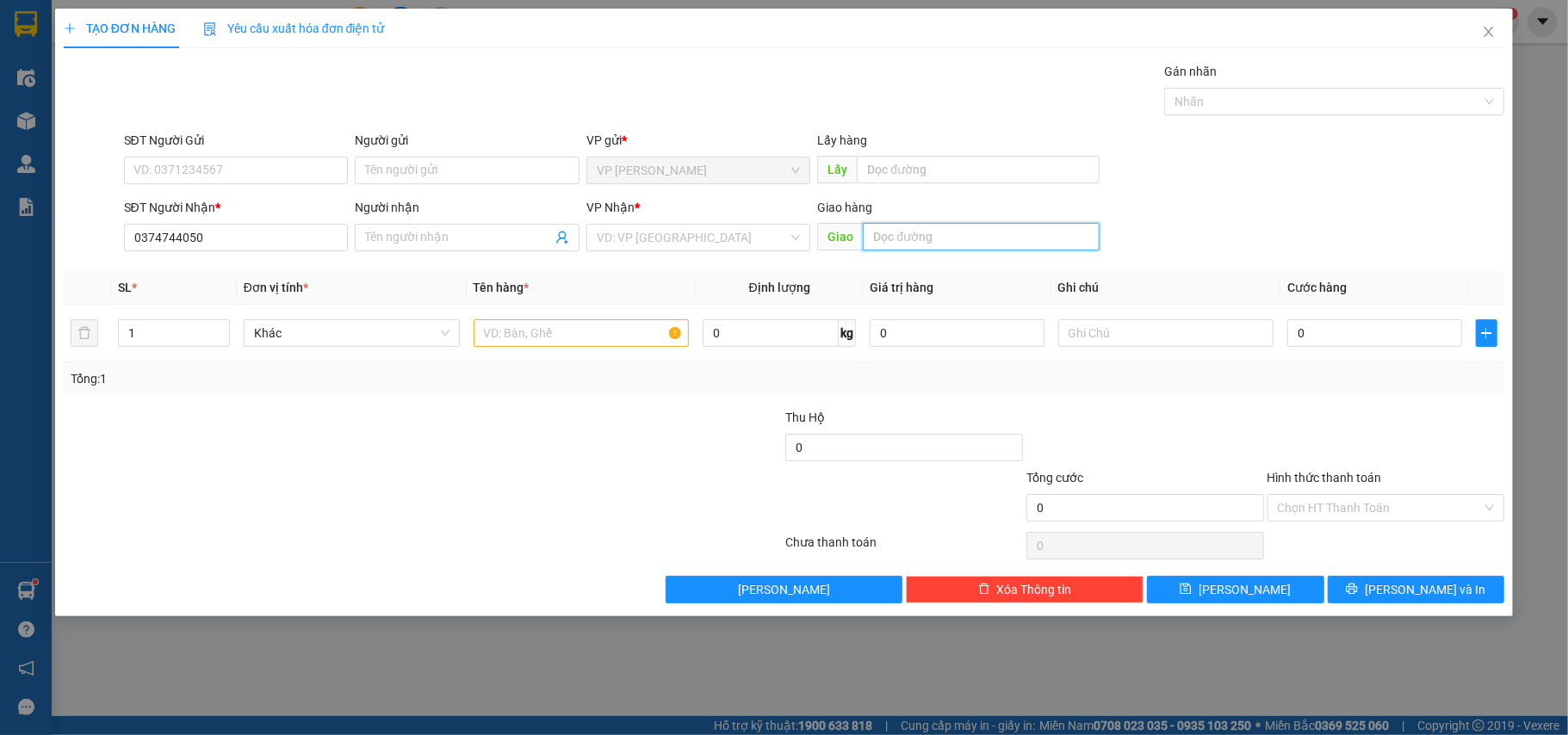
click at [924, 239] on input "text" at bounding box center [981, 236] width 237 height 27
click at [687, 442] on div at bounding box center [664, 438] width 241 height 61
click at [696, 428] on div at bounding box center [664, 438] width 241 height 61
click at [595, 346] on input "text" at bounding box center [581, 333] width 216 height 27
click at [1327, 336] on input "0" at bounding box center [1375, 333] width 174 height 27
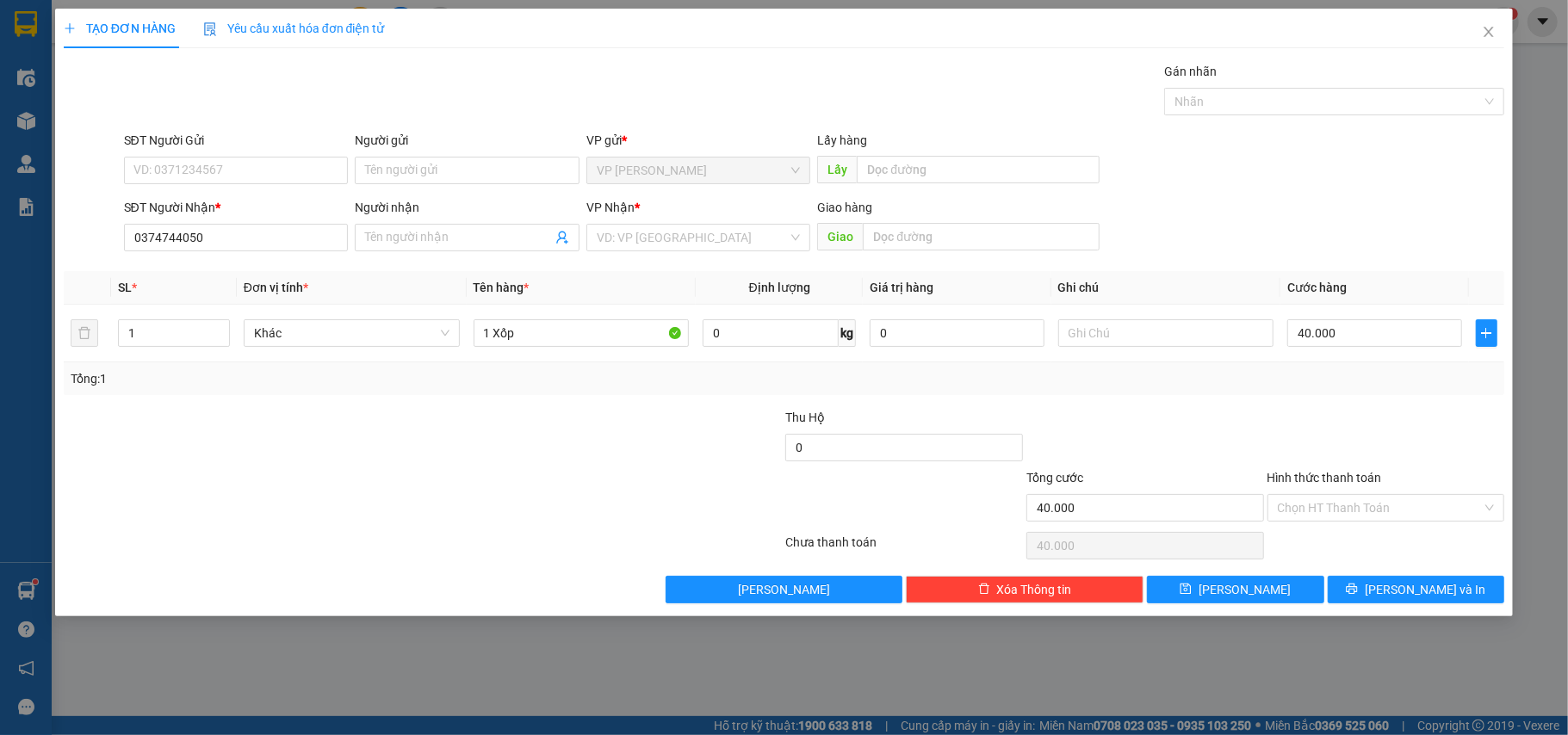
click at [1318, 445] on div at bounding box center [1386, 438] width 241 height 61
drag, startPoint x: 1385, startPoint y: 603, endPoint x: 689, endPoint y: 504, distance: 703.0
click at [689, 504] on div "Transit Pickup Surcharge Ids Transit Deliver Surcharge Ids Transit Deliver Surc…" at bounding box center [784, 333] width 1442 height 542
click at [685, 235] on input "search" at bounding box center [692, 237] width 192 height 25
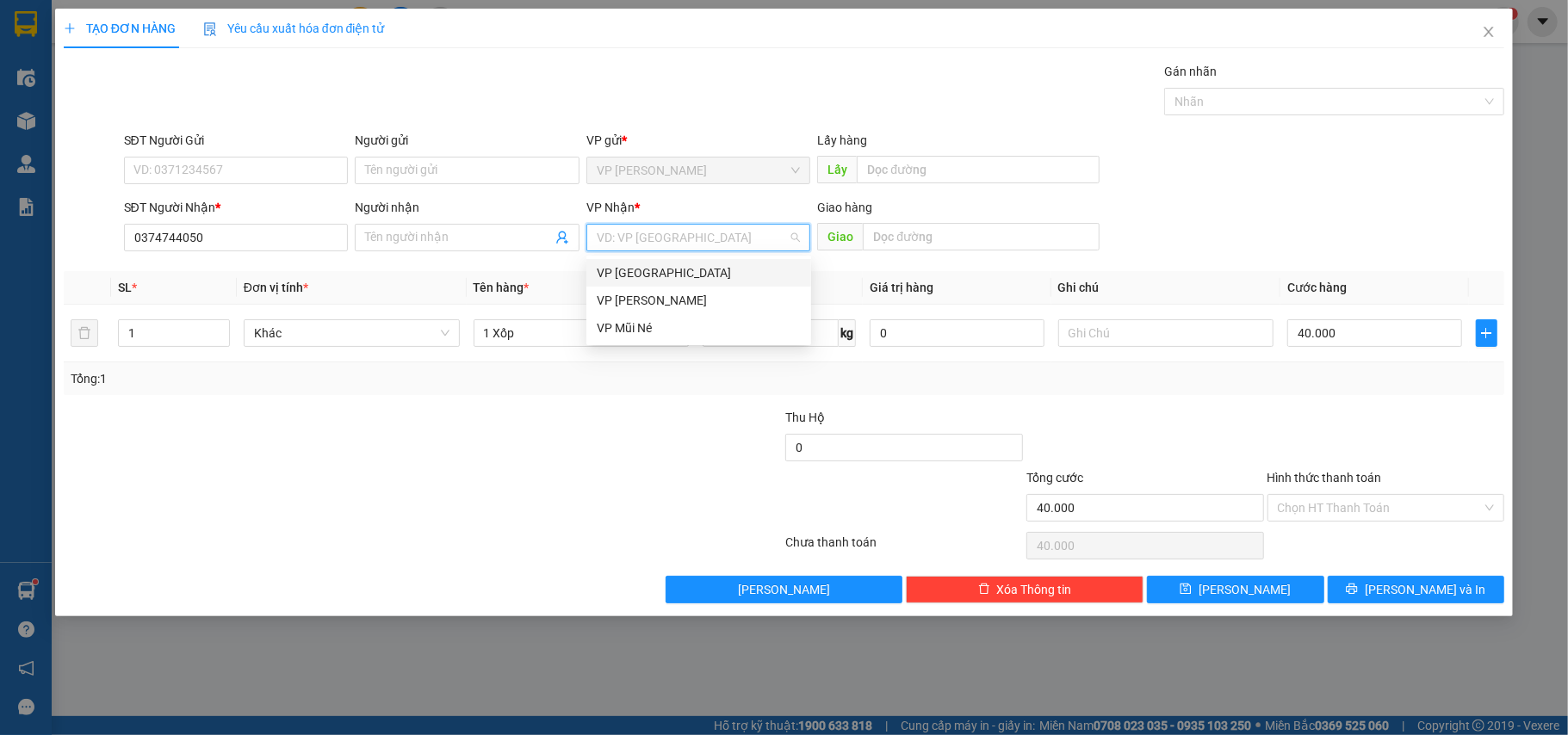
click at [652, 265] on div "VP [GEOGRAPHIC_DATA]" at bounding box center [698, 272] width 204 height 19
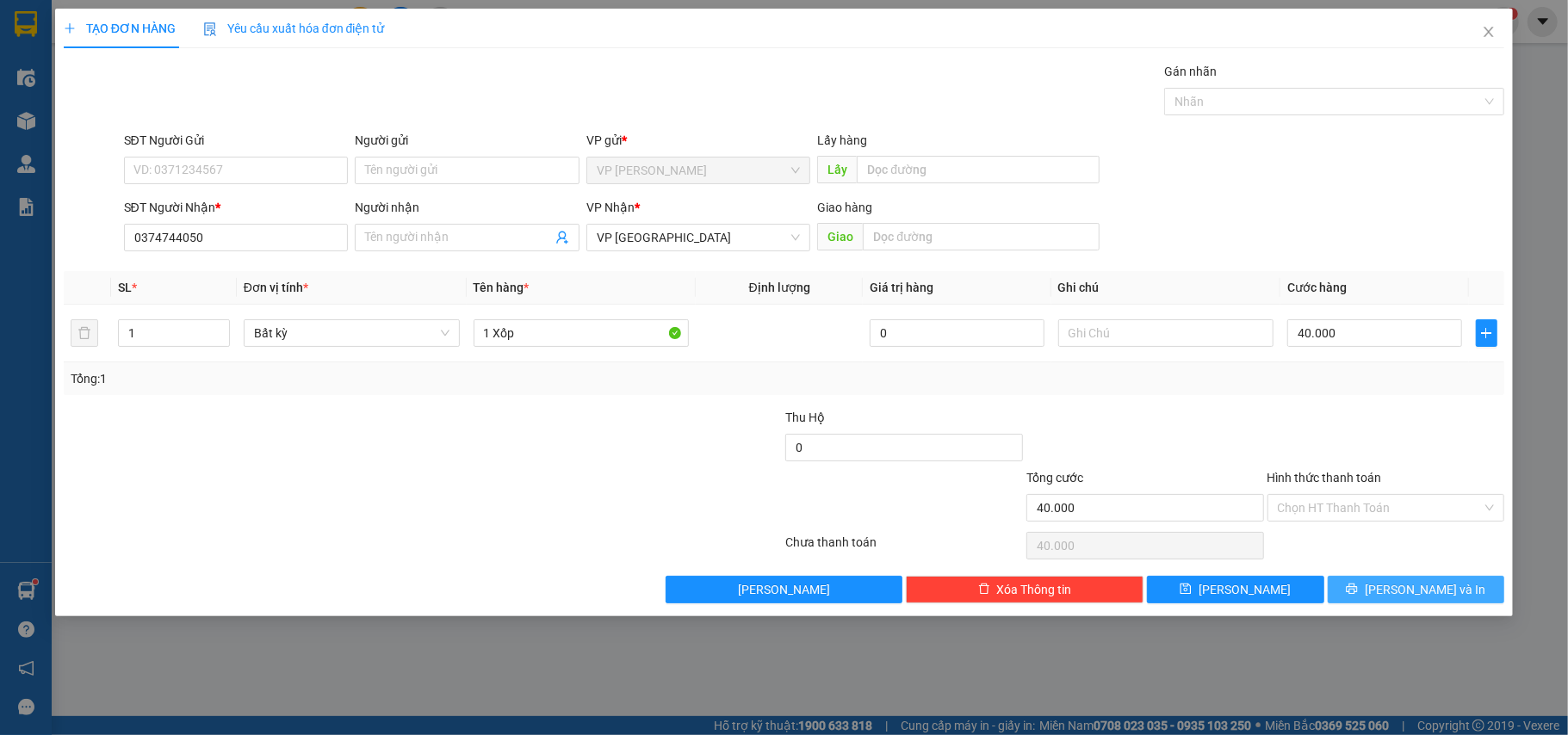
click at [1444, 603] on button "[PERSON_NAME] và In" at bounding box center [1417, 590] width 178 height 27
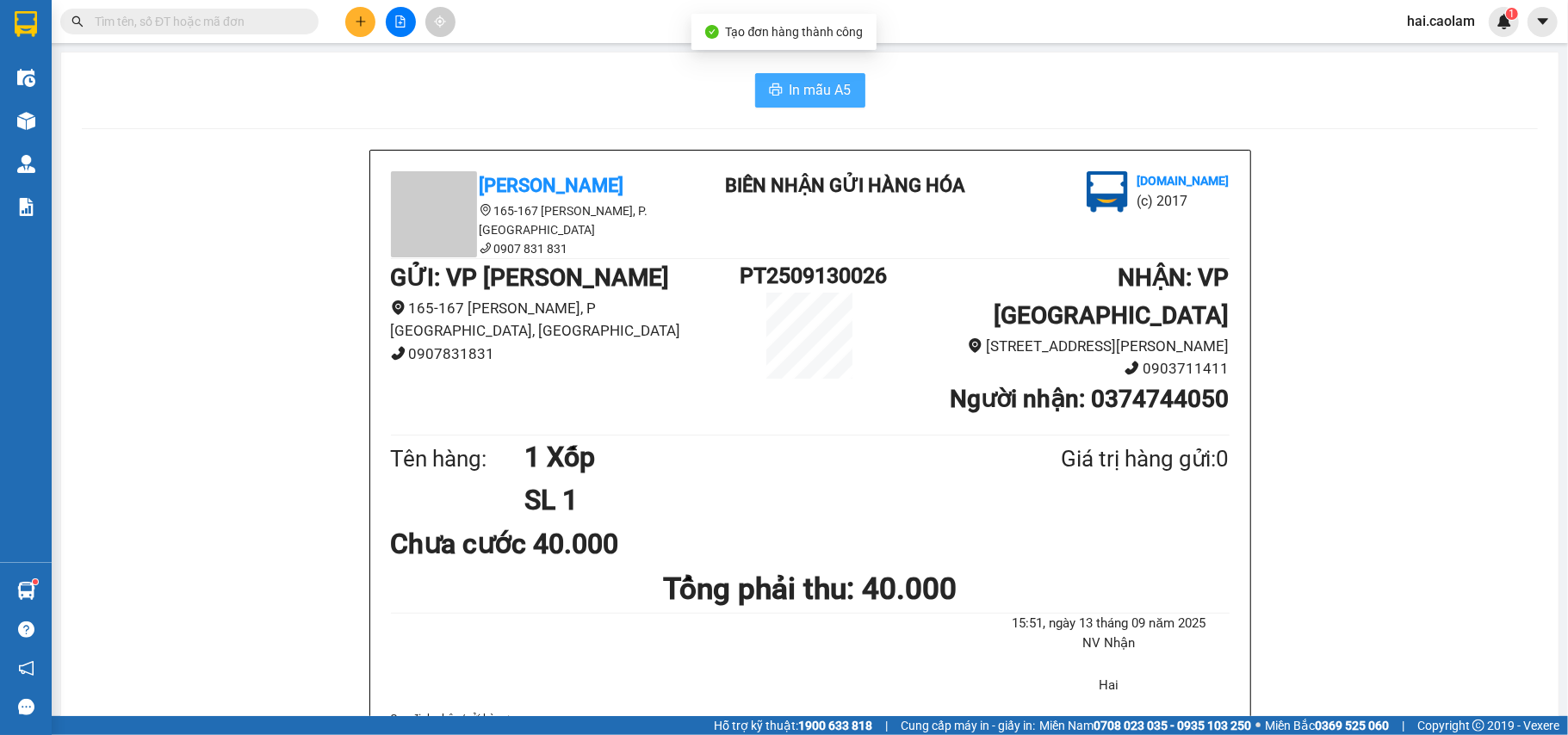
click at [804, 100] on span "In mẫu A5" at bounding box center [821, 90] width 62 height 21
drag, startPoint x: 559, startPoint y: 79, endPoint x: 559, endPoint y: 93, distance: 14.0
click at [559, 91] on div "In mẫu A5" at bounding box center [810, 90] width 1457 height 34
click at [46, 128] on div "Kho hàng mới" at bounding box center [25, 120] width 52 height 43
